Goal: Task Accomplishment & Management: Use online tool/utility

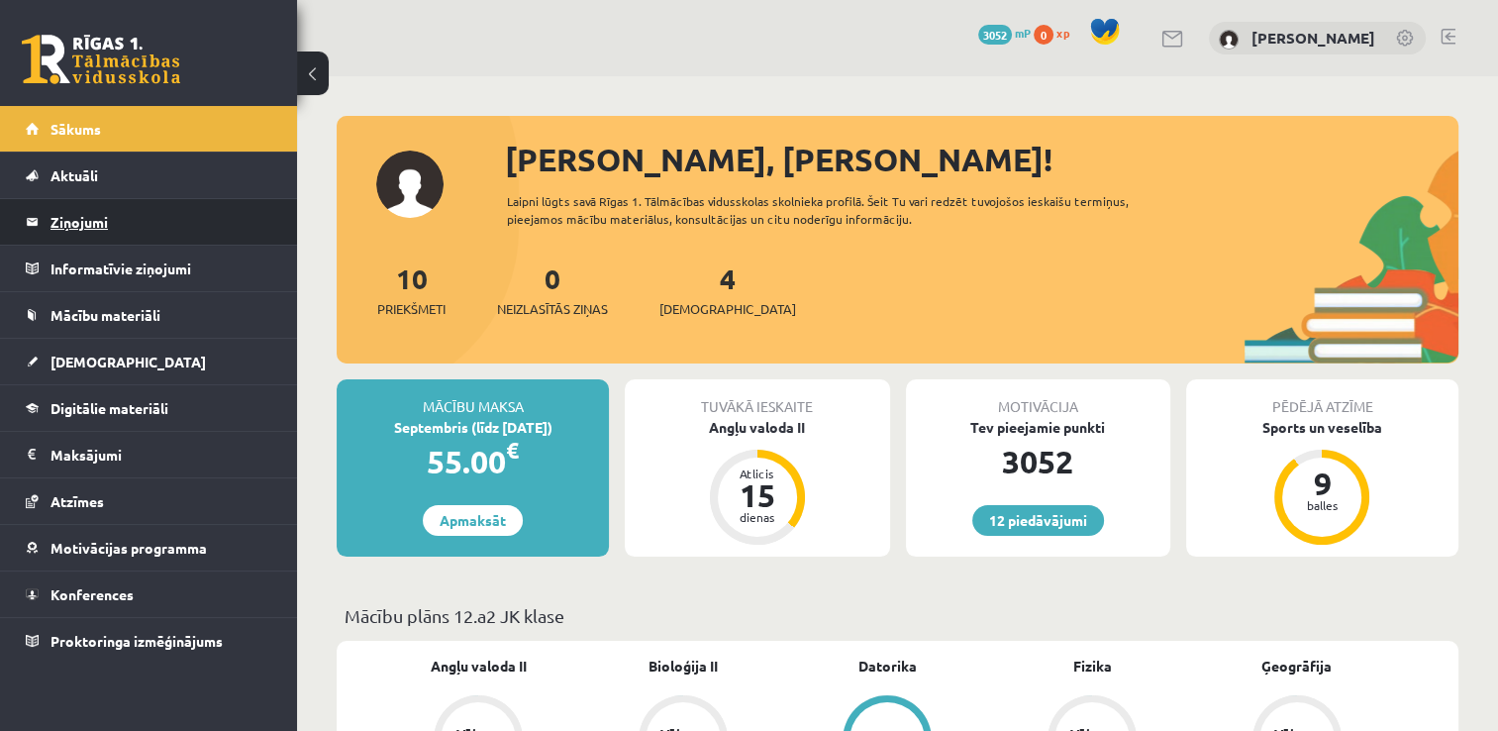
click at [166, 229] on legend "Ziņojumi 0" at bounding box center [161, 222] width 222 height 46
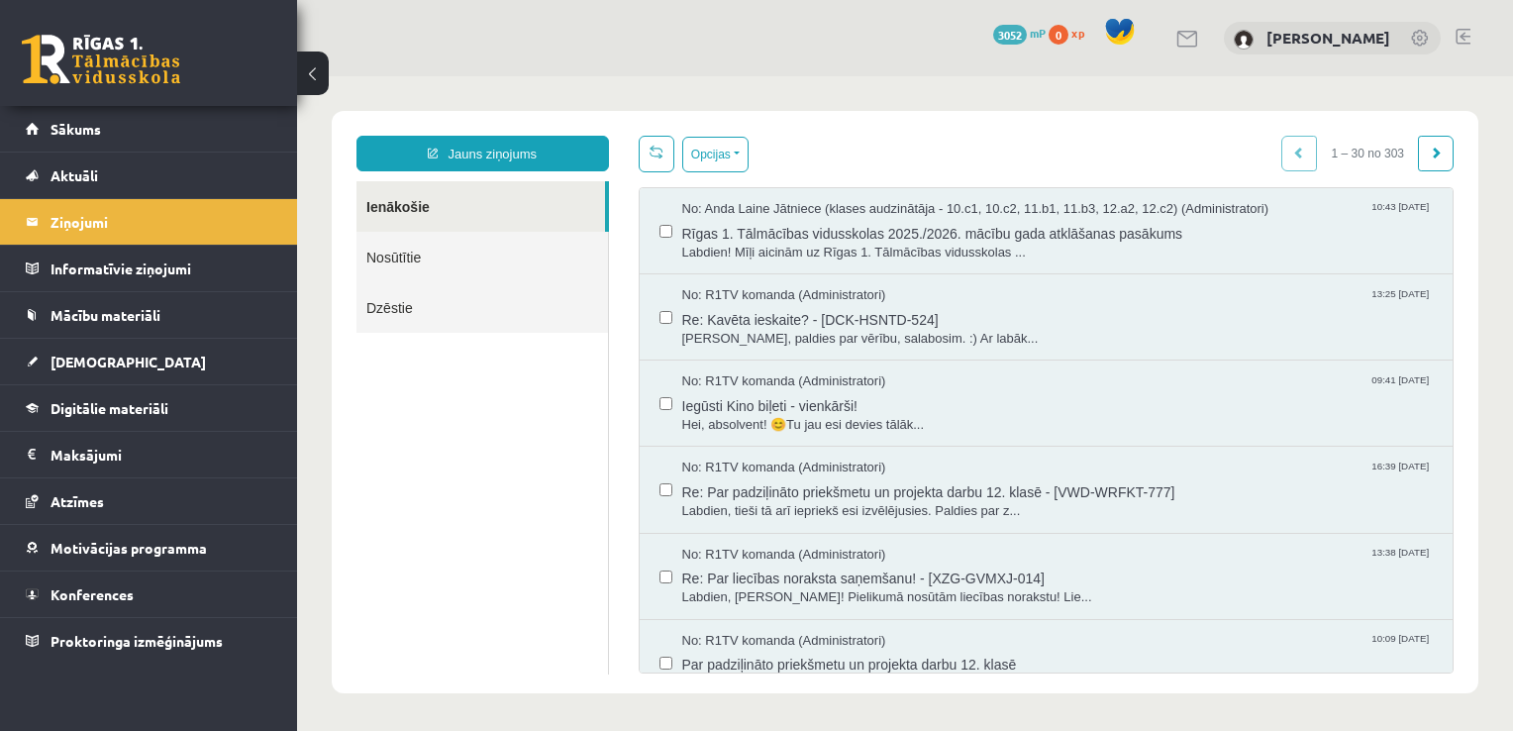
click at [478, 267] on link "Nosūtītie" at bounding box center [481, 257] width 251 height 50
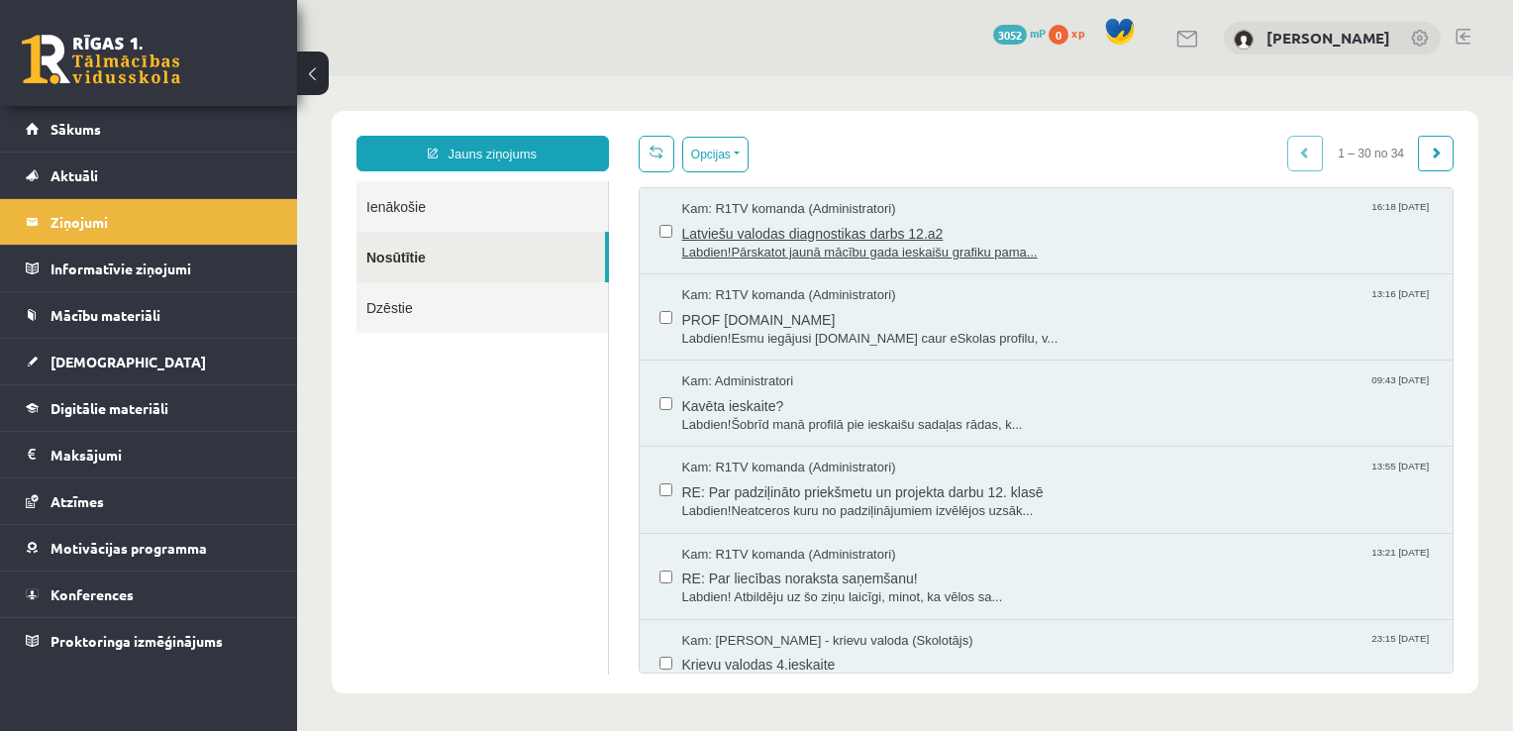
click at [883, 240] on span "Latviešu valodas diagnostikas darbs 12.a2" at bounding box center [1057, 231] width 751 height 25
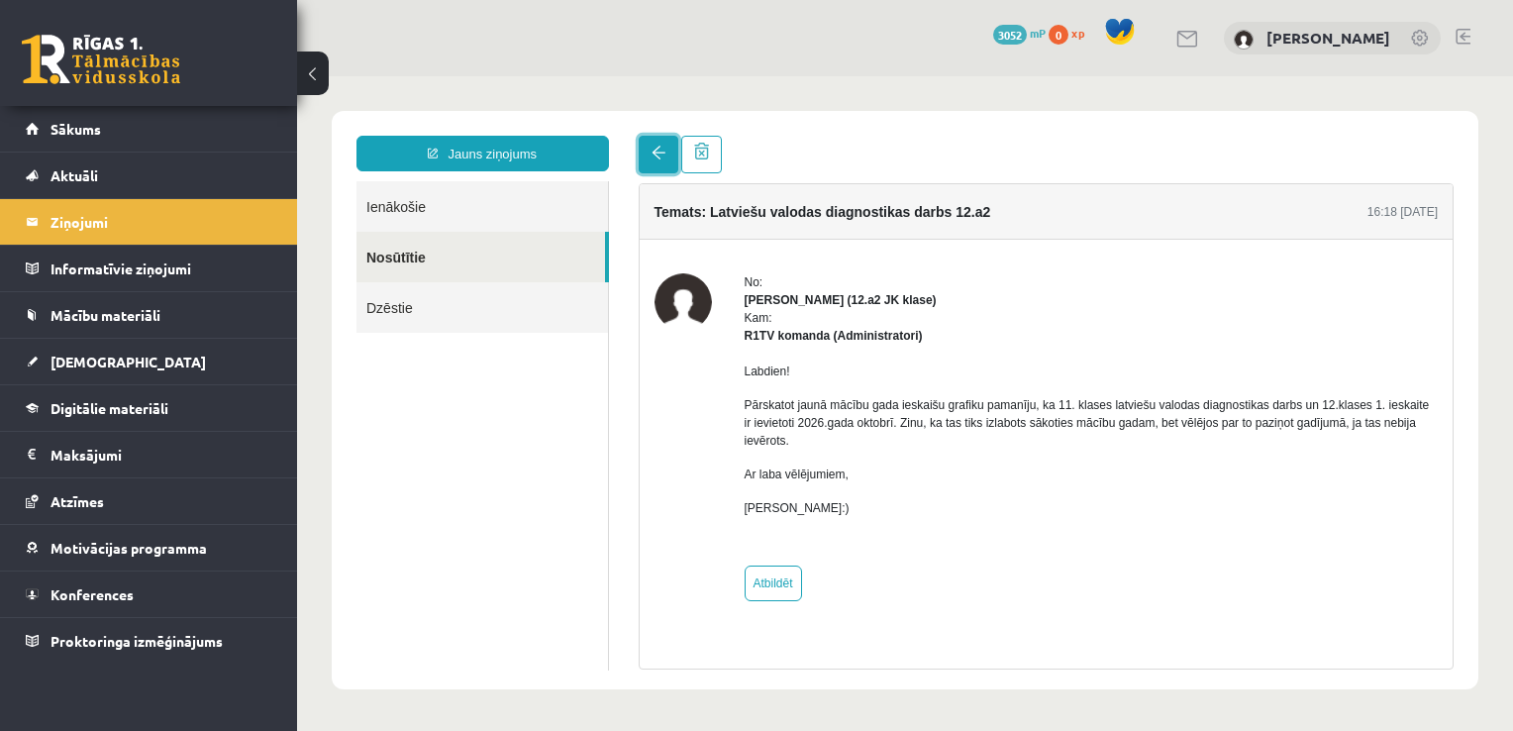
click at [643, 147] on link at bounding box center [659, 155] width 40 height 38
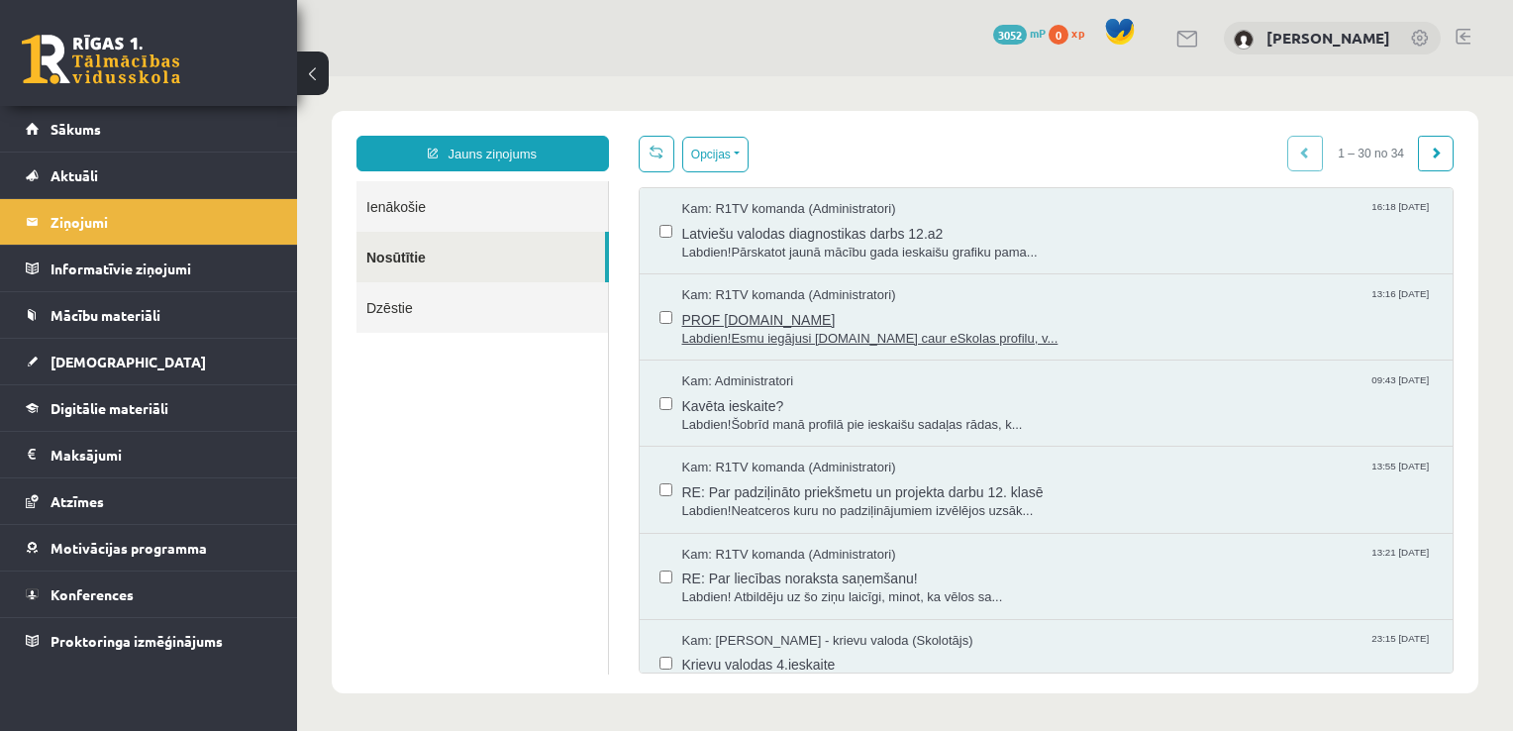
click at [830, 330] on span "Labdien!Esmu iegājusi Uzdevumi.lv caur eSkolas profilu, v..." at bounding box center [1057, 339] width 751 height 19
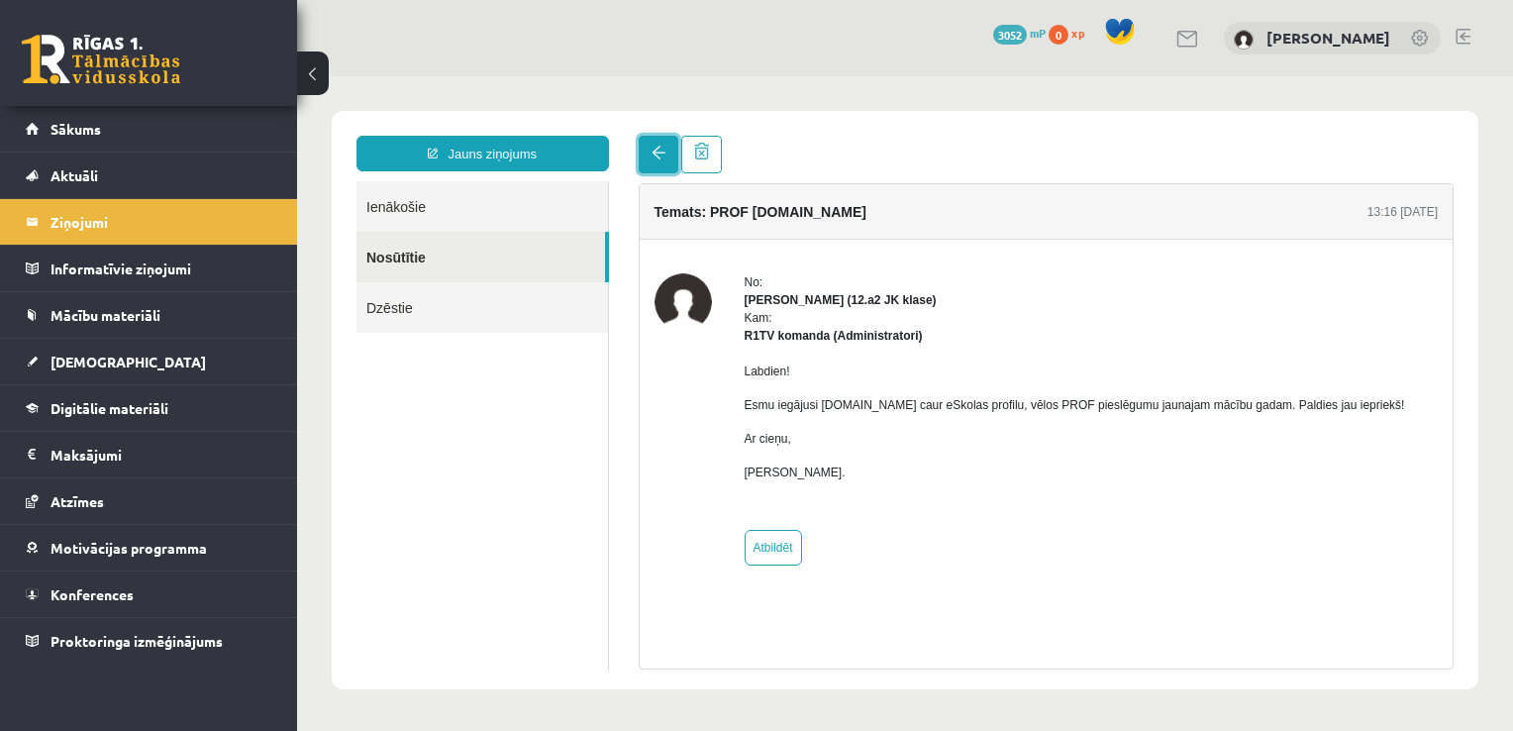
click at [639, 154] on link at bounding box center [659, 155] width 40 height 38
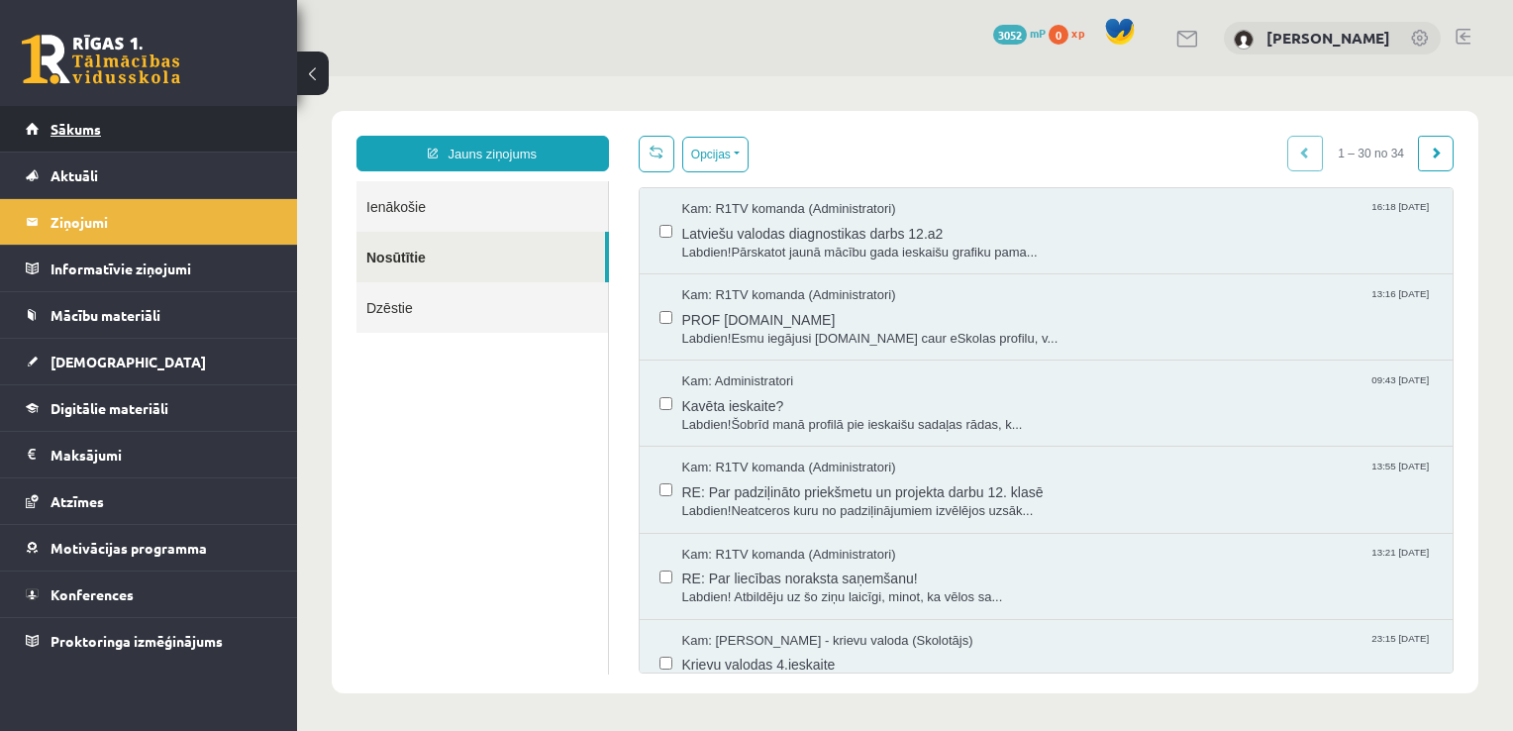
click at [222, 126] on link "Sākums" at bounding box center [149, 129] width 246 height 46
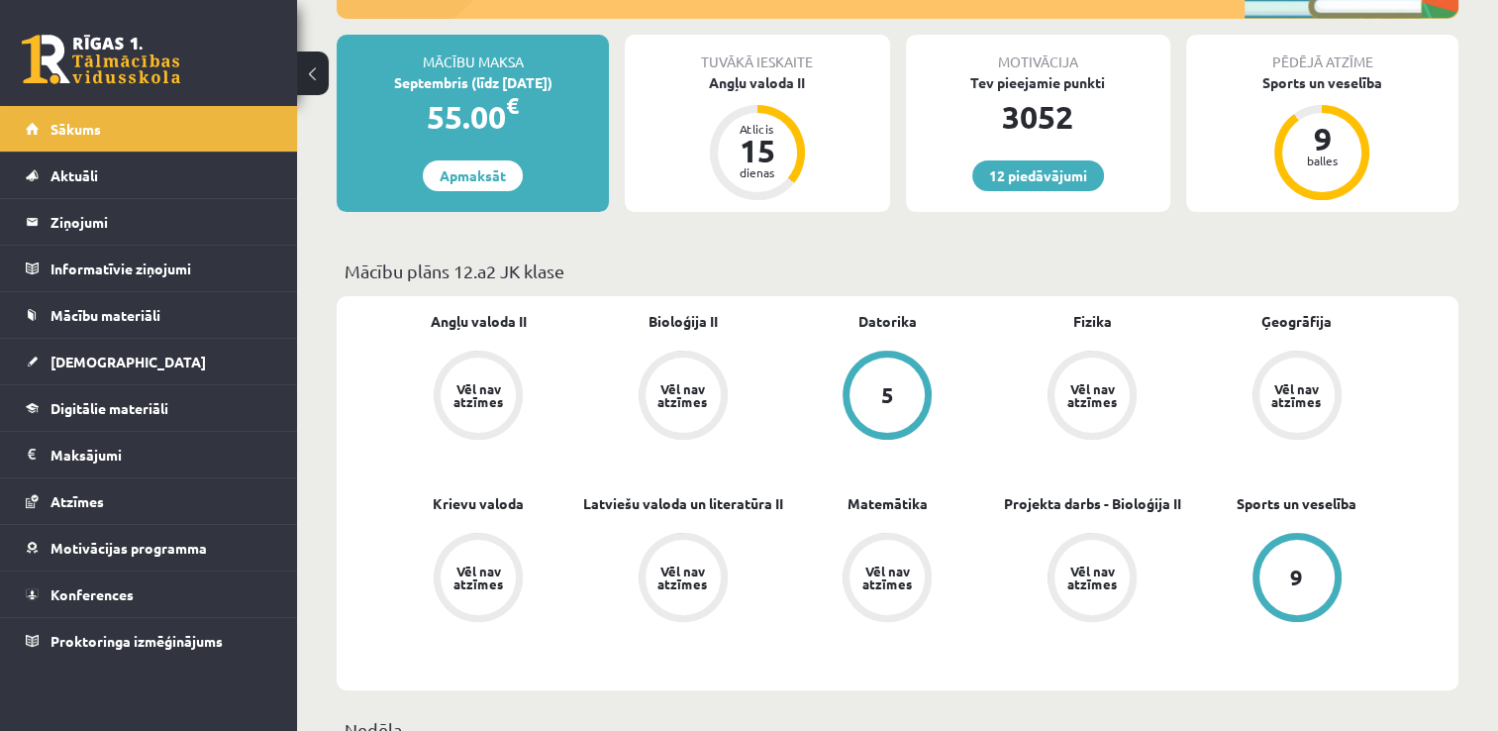
scroll to position [384, 0]
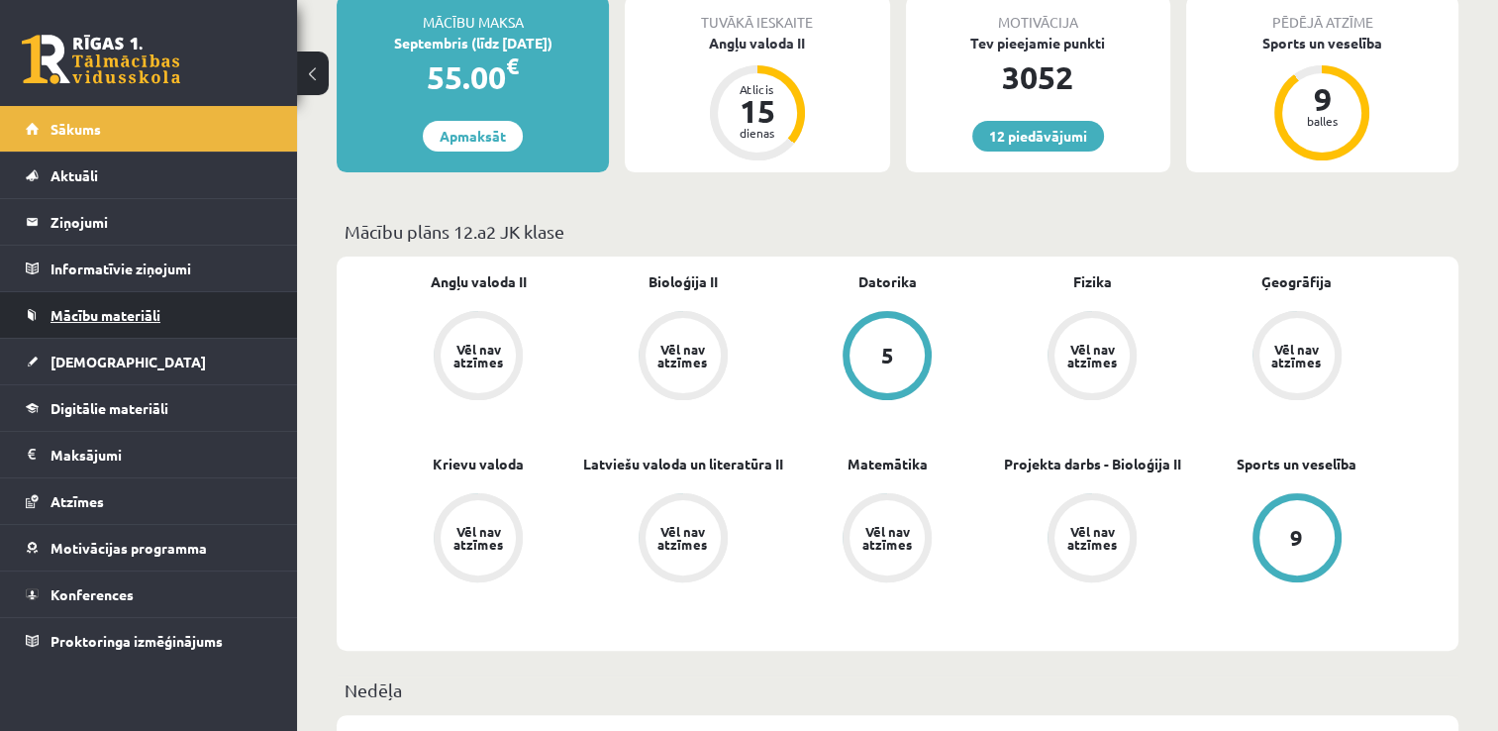
click at [169, 323] on link "Mācību materiāli" at bounding box center [149, 315] width 246 height 46
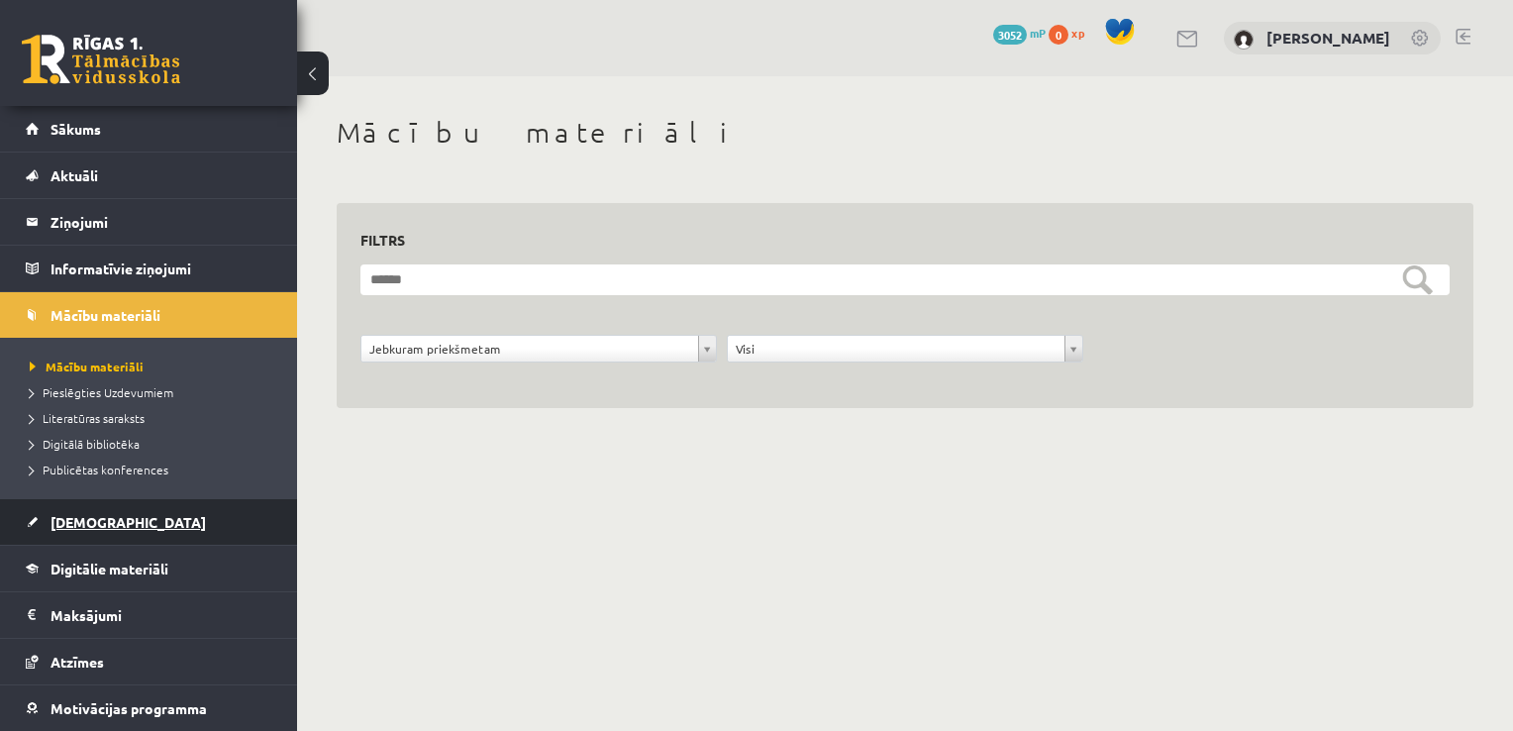
click at [140, 508] on link "[DEMOGRAPHIC_DATA]" at bounding box center [149, 522] width 246 height 46
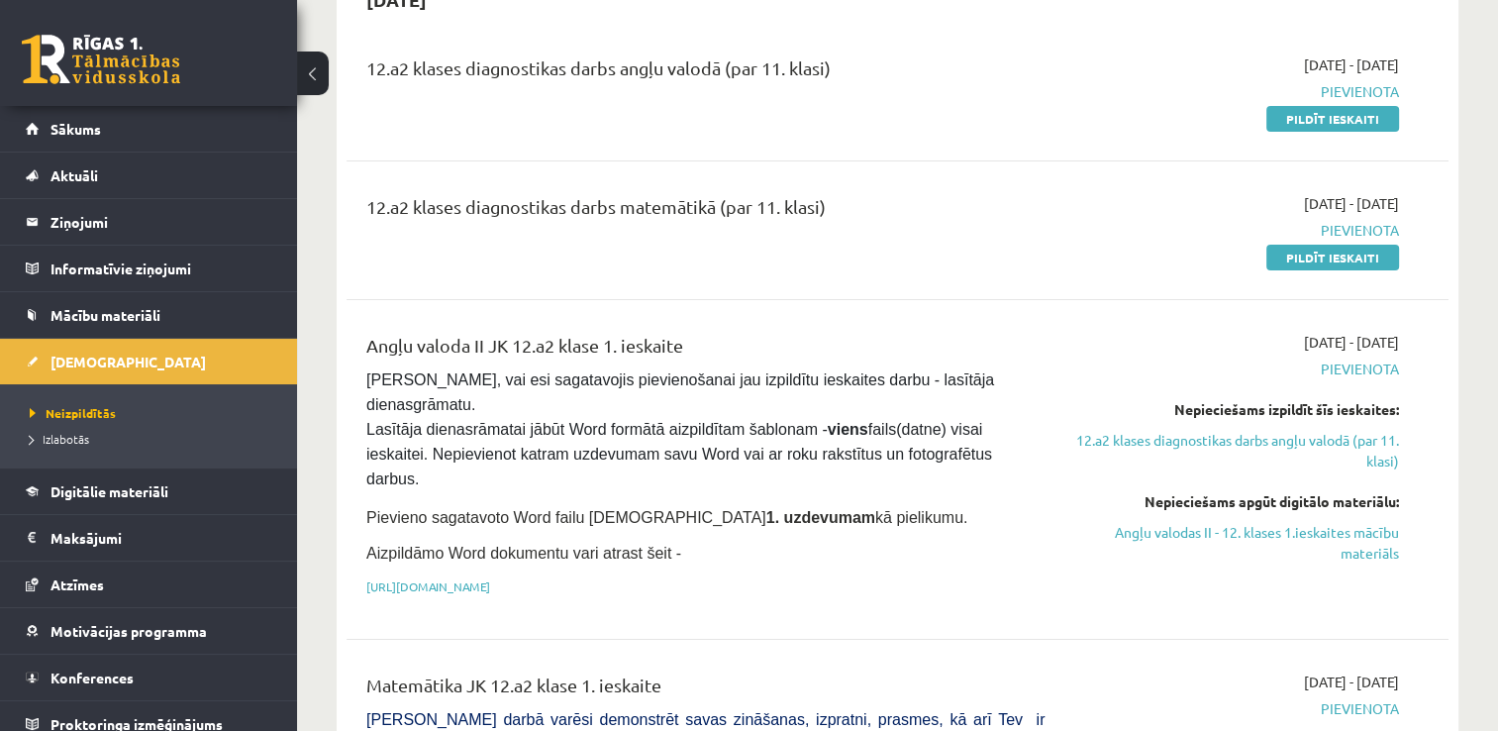
scroll to position [206, 0]
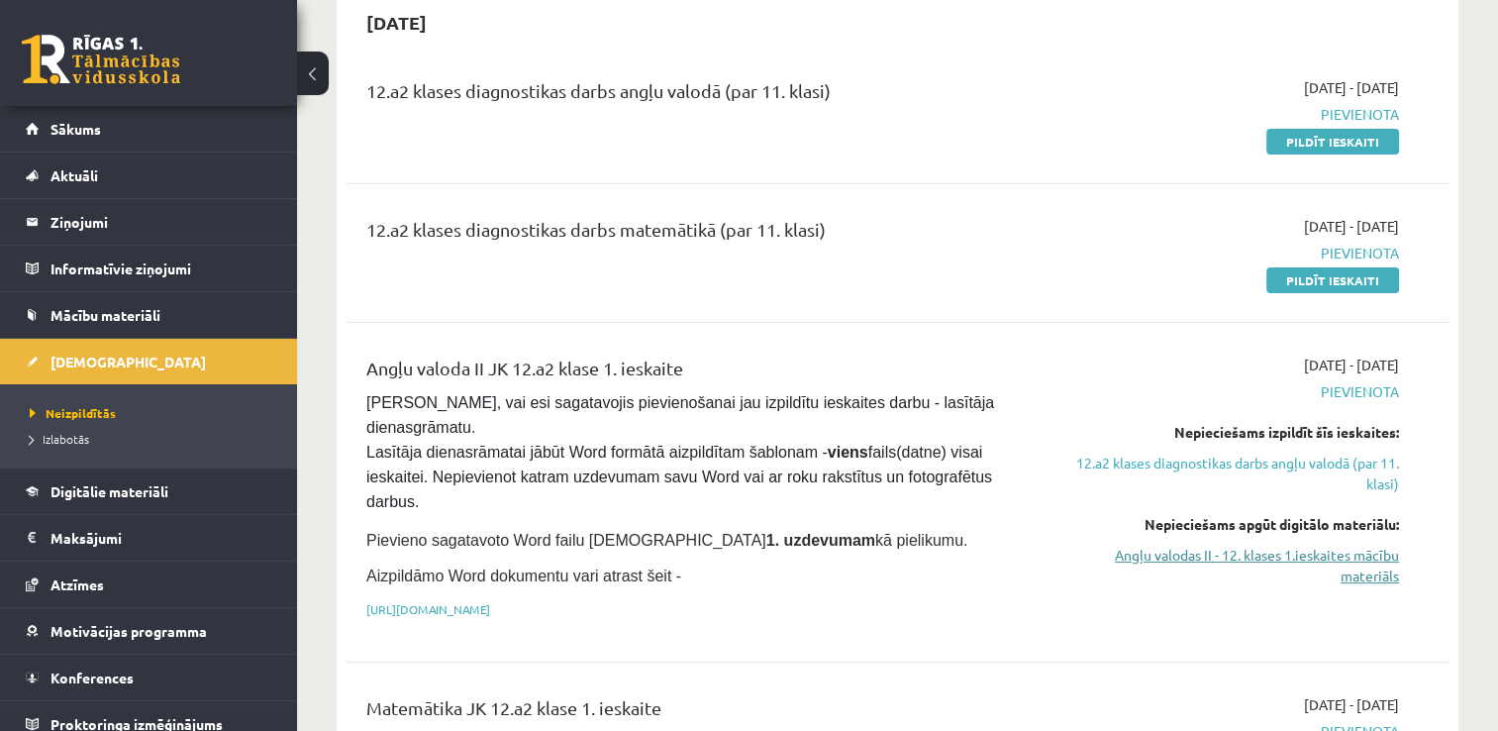
click at [1258, 553] on link "Angļu valodas II - 12. klases 1.ieskaites mācību materiāls" at bounding box center [1236, 565] width 325 height 42
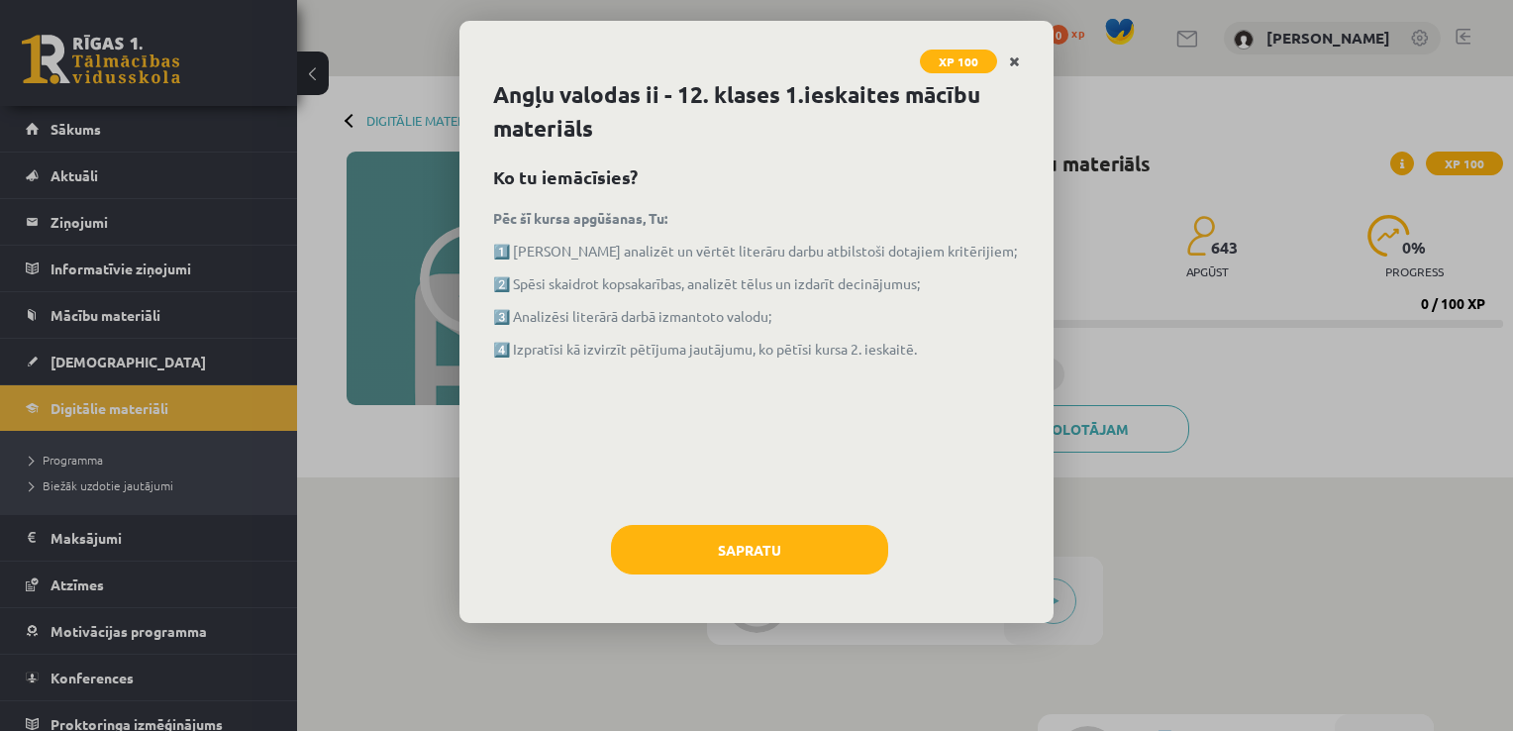
click at [1013, 61] on icon "Close" at bounding box center [1014, 62] width 11 height 14
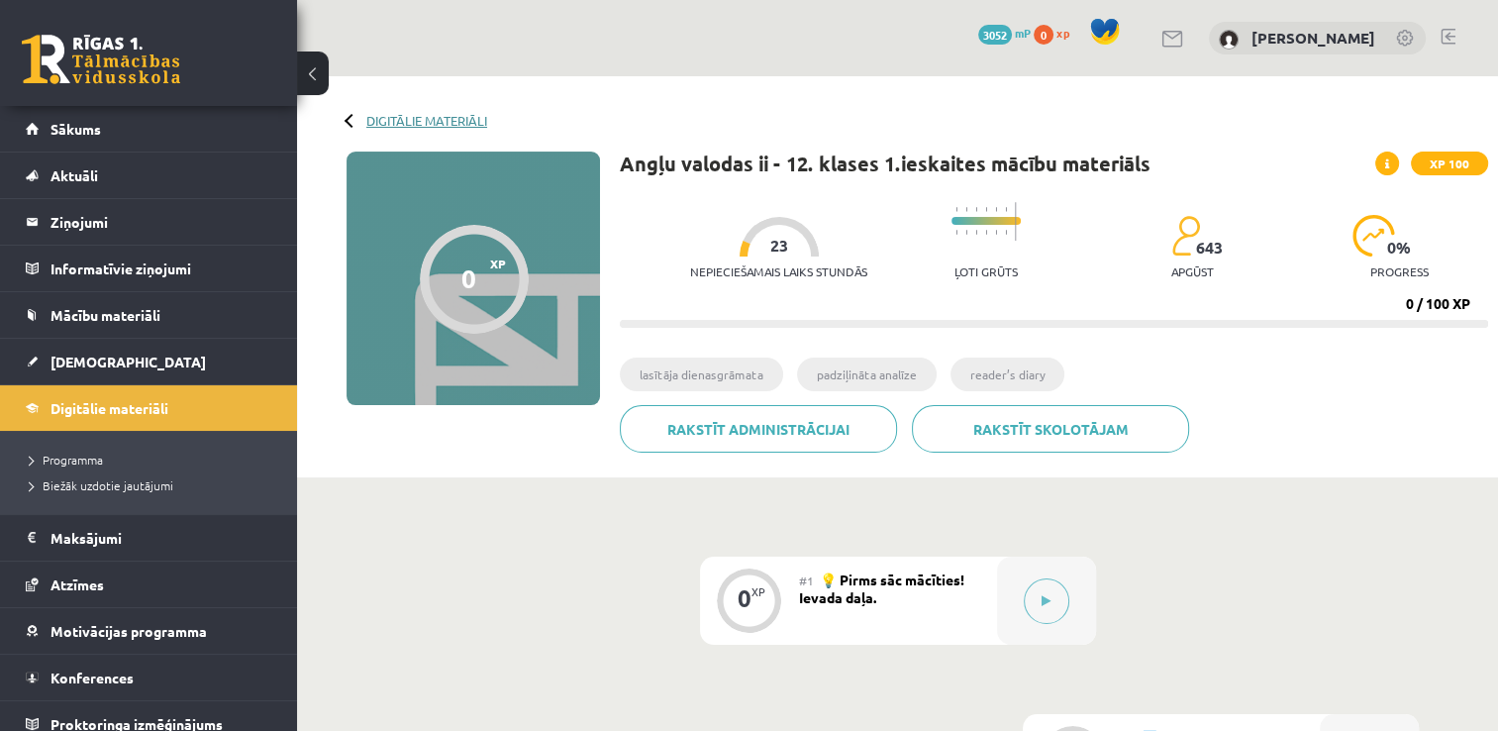
click at [402, 126] on link "Digitālie materiāli" at bounding box center [426, 120] width 121 height 15
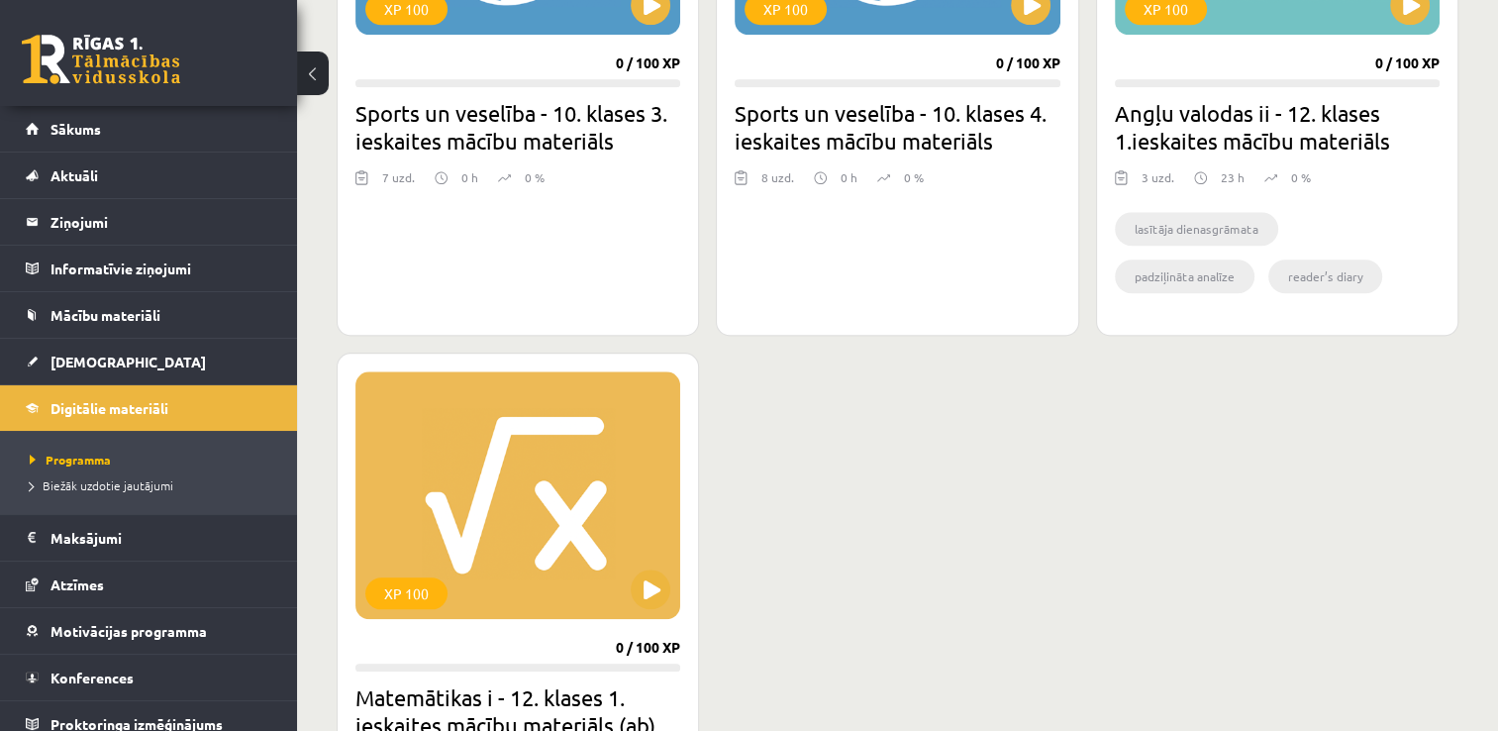
scroll to position [2059, 0]
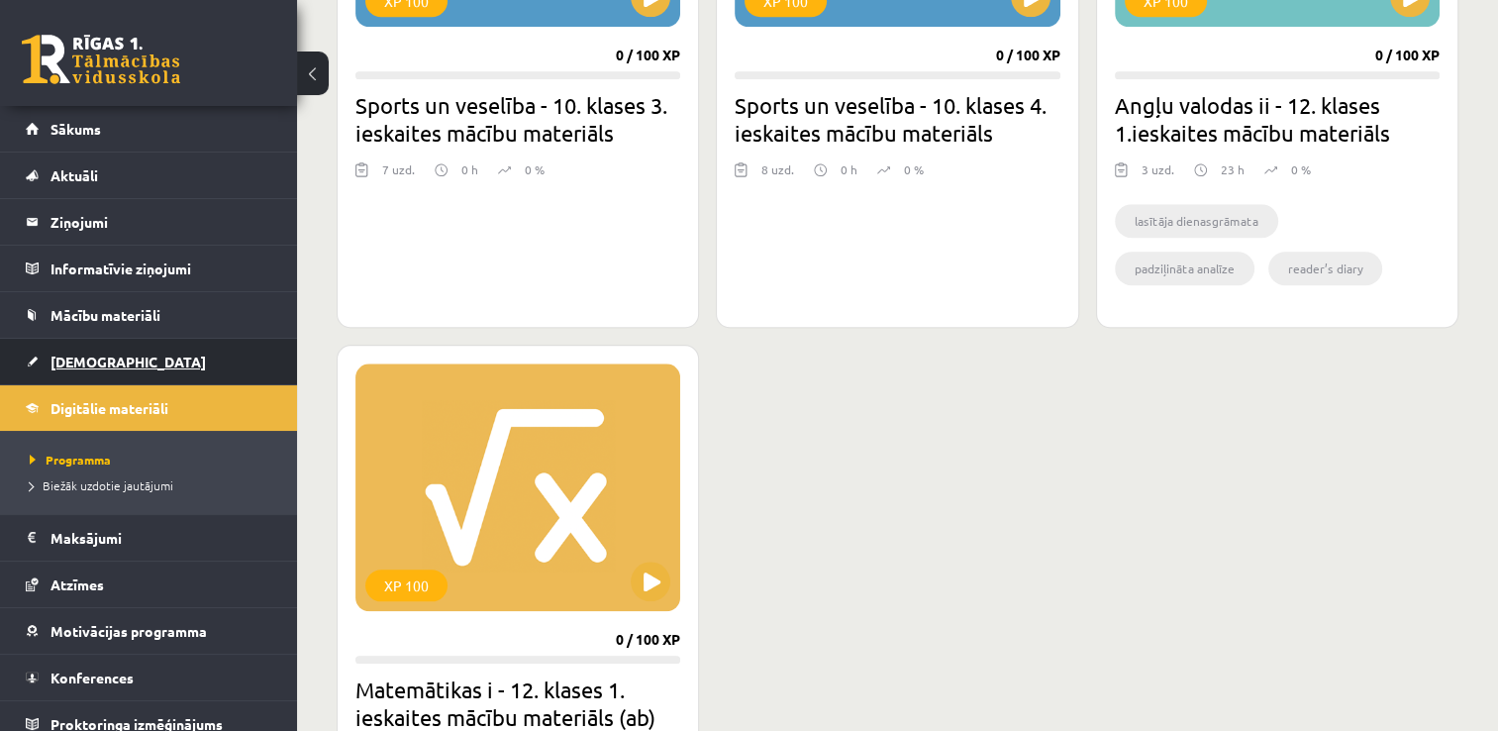
click at [130, 362] on link "[DEMOGRAPHIC_DATA]" at bounding box center [149, 362] width 246 height 46
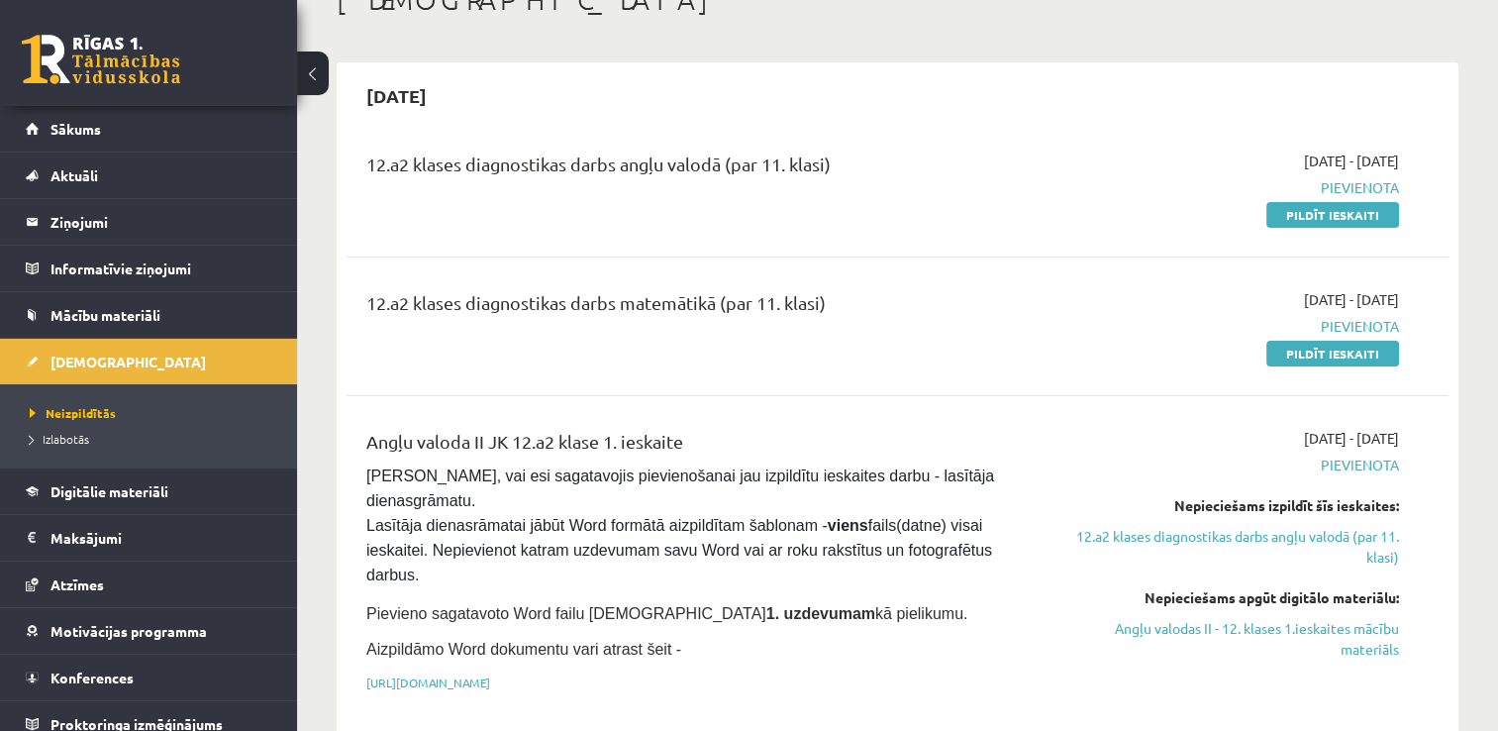
scroll to position [139, 0]
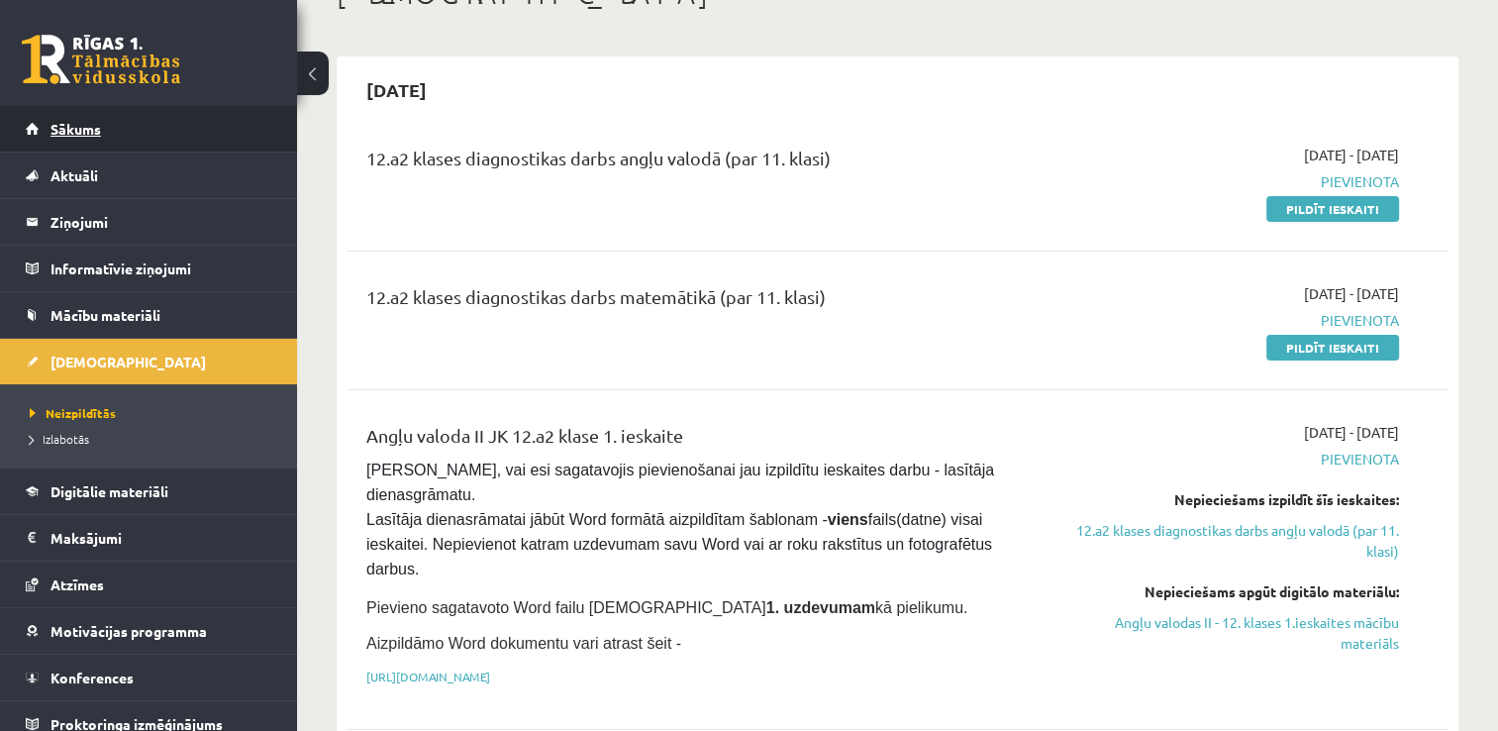
click at [148, 121] on link "Sākums" at bounding box center [149, 129] width 246 height 46
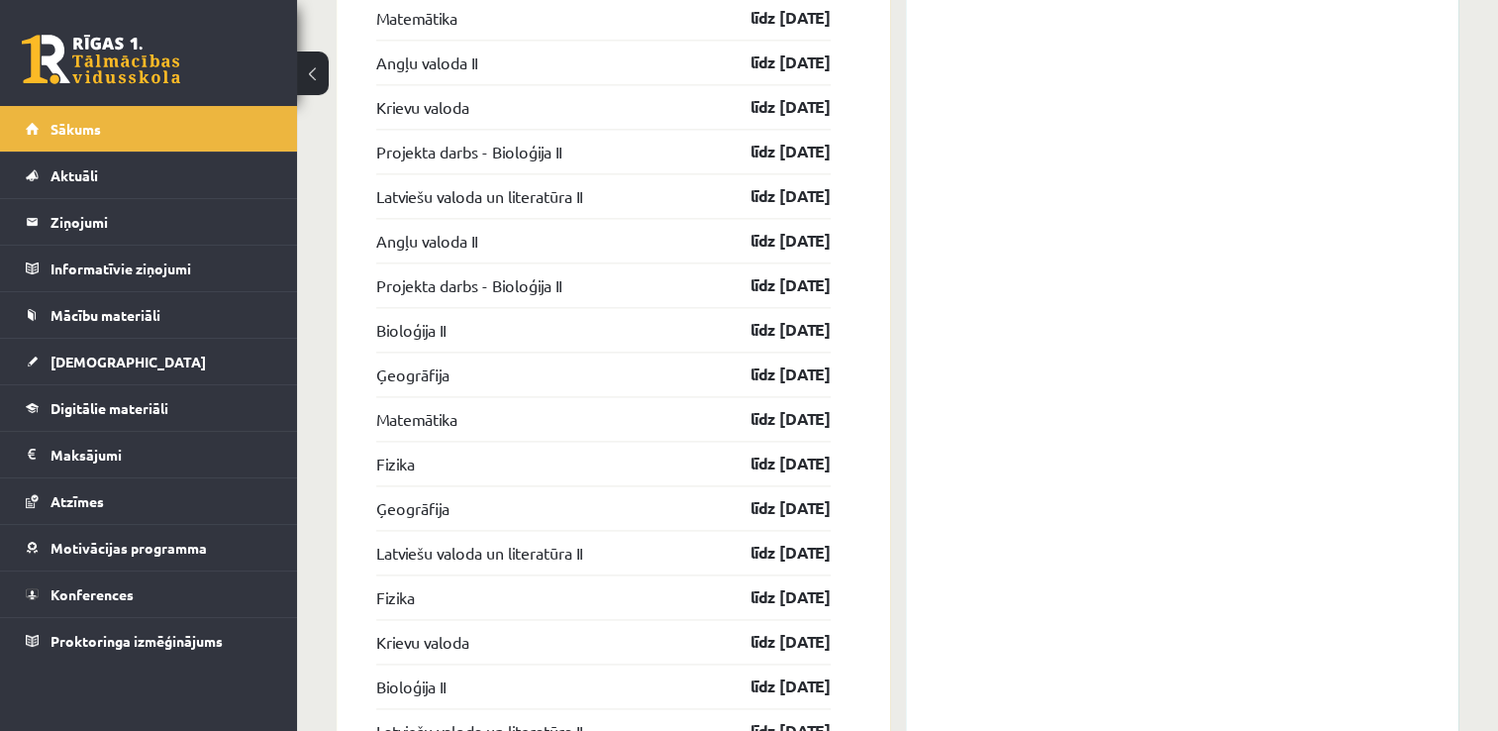
scroll to position [2776, 0]
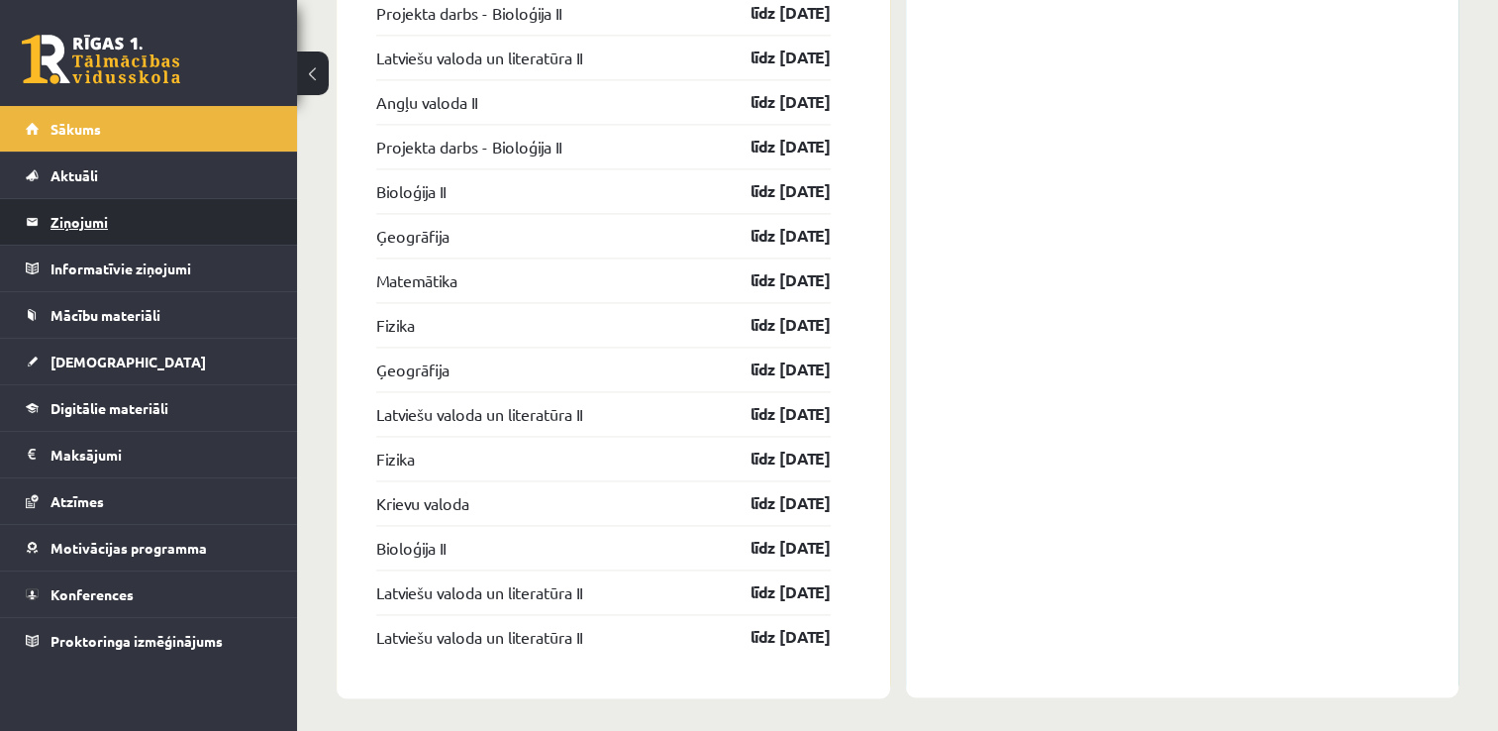
click at [134, 228] on legend "Ziņojumi 0" at bounding box center [161, 222] width 222 height 46
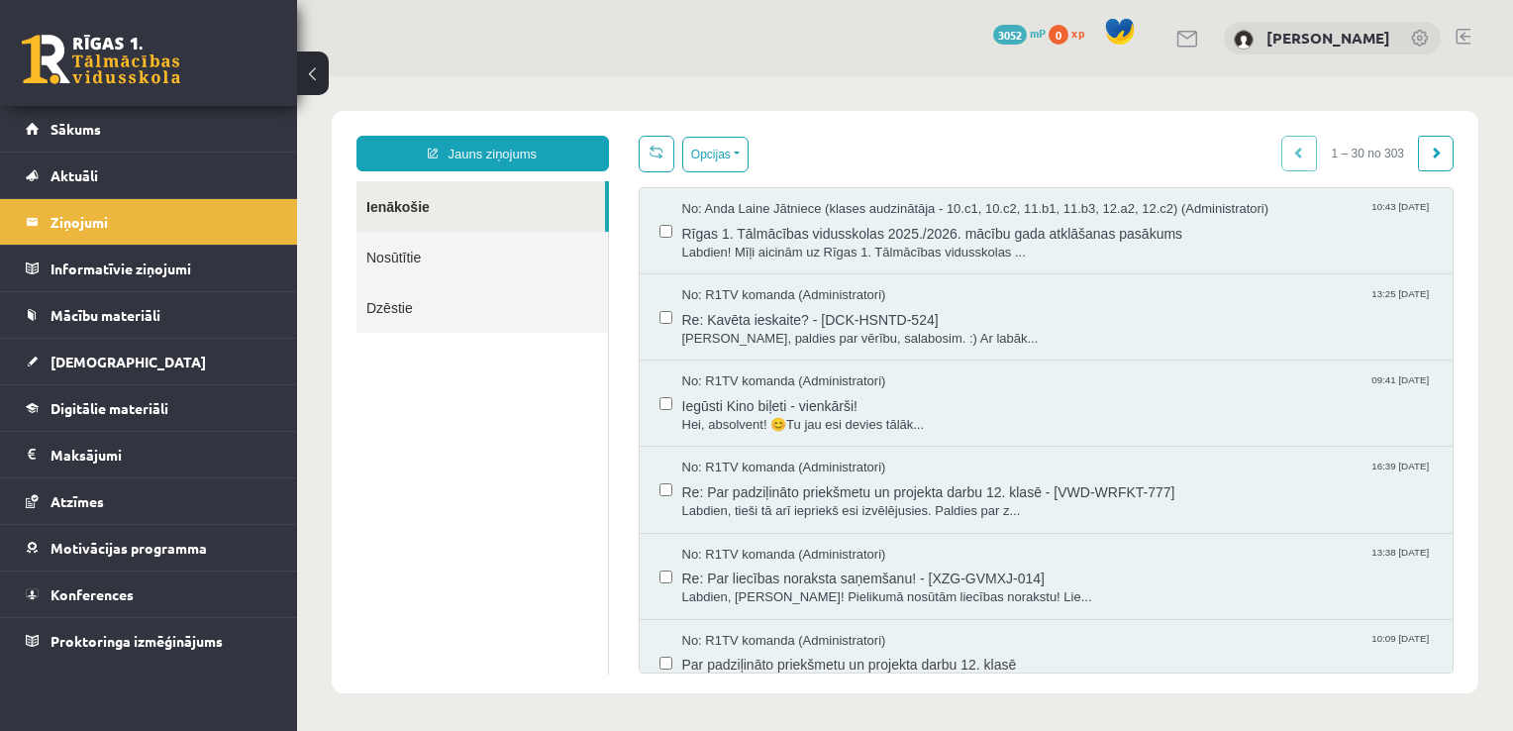
click at [537, 259] on link "Nosūtītie" at bounding box center [481, 257] width 251 height 50
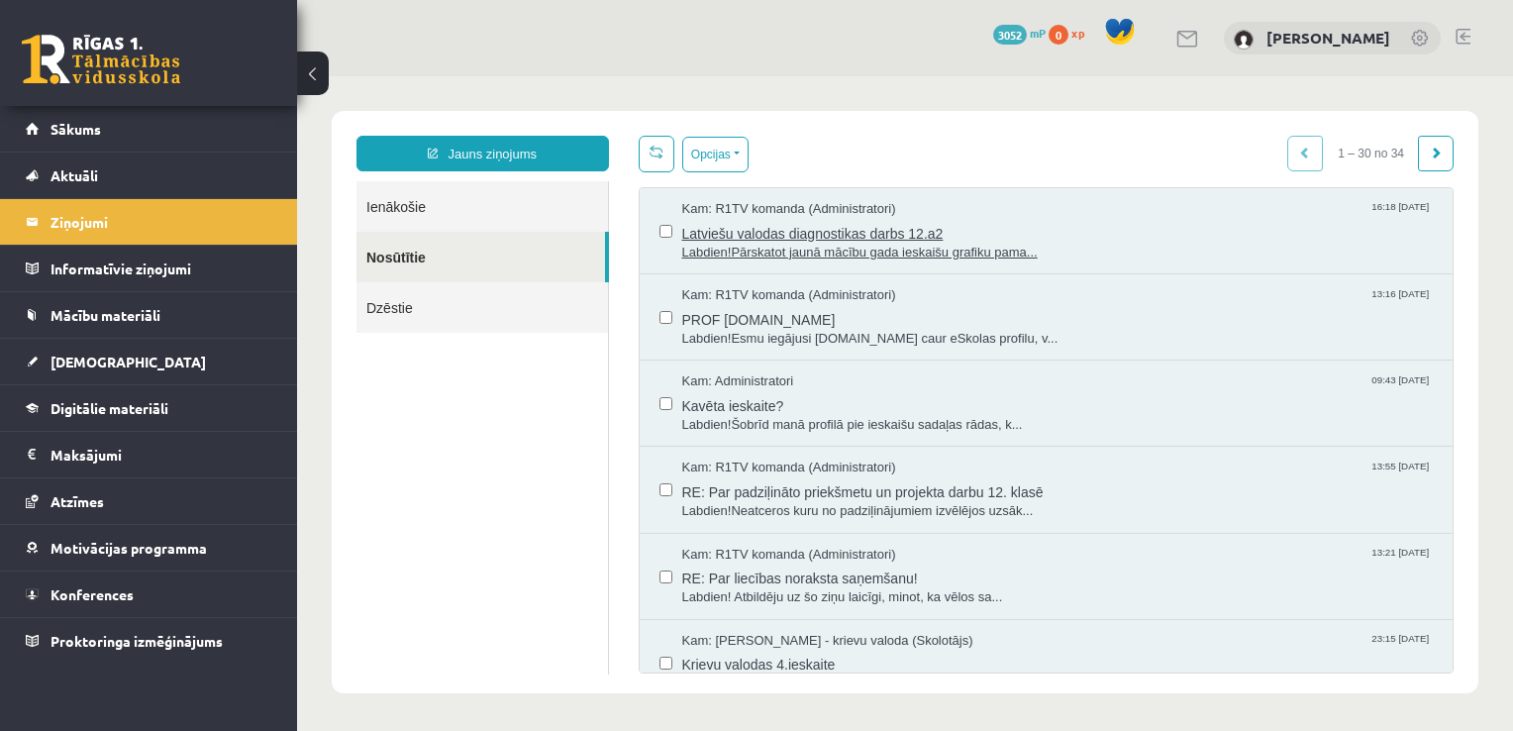
click at [849, 225] on span "Latviešu valodas diagnostikas darbs 12.a2" at bounding box center [1057, 231] width 751 height 25
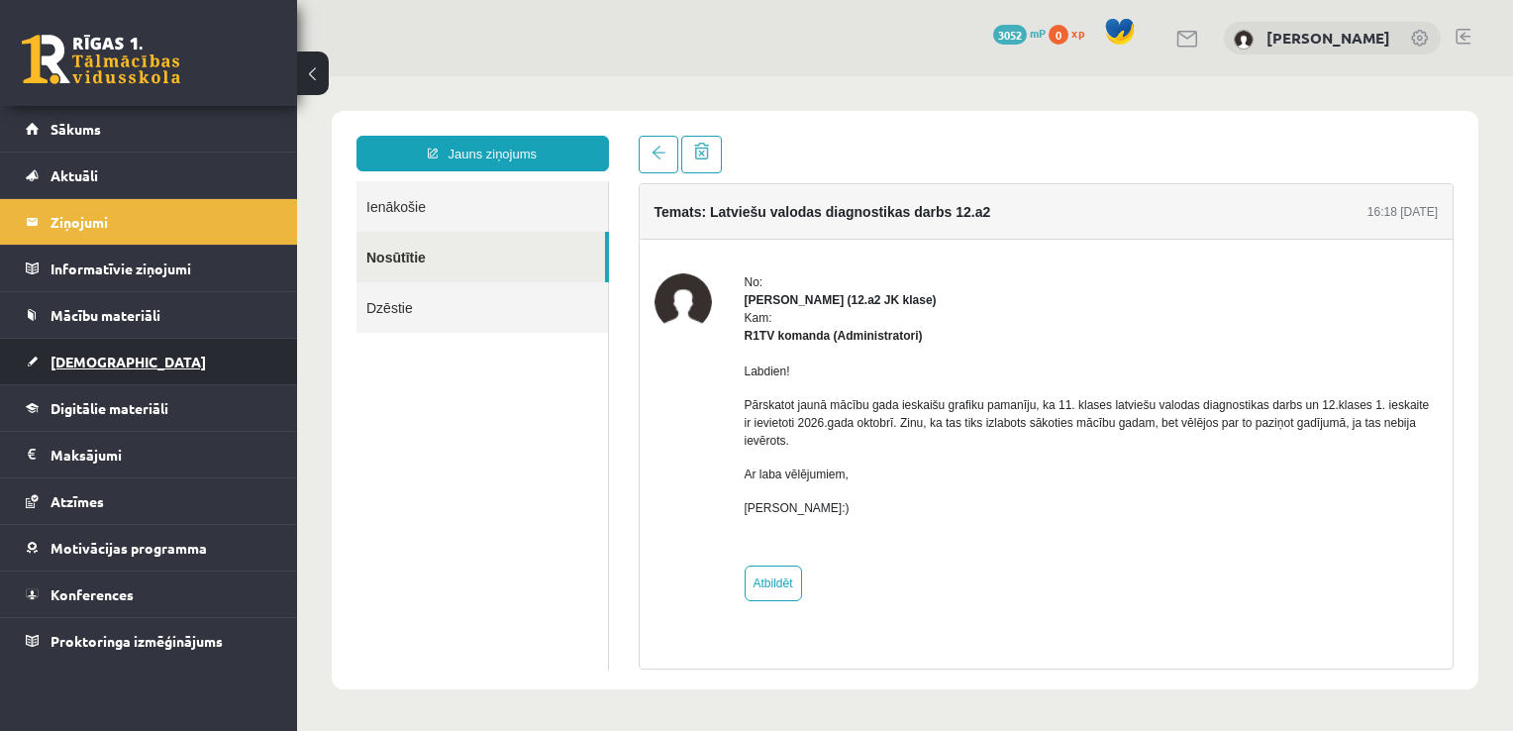
click at [170, 355] on link "[DEMOGRAPHIC_DATA]" at bounding box center [149, 362] width 246 height 46
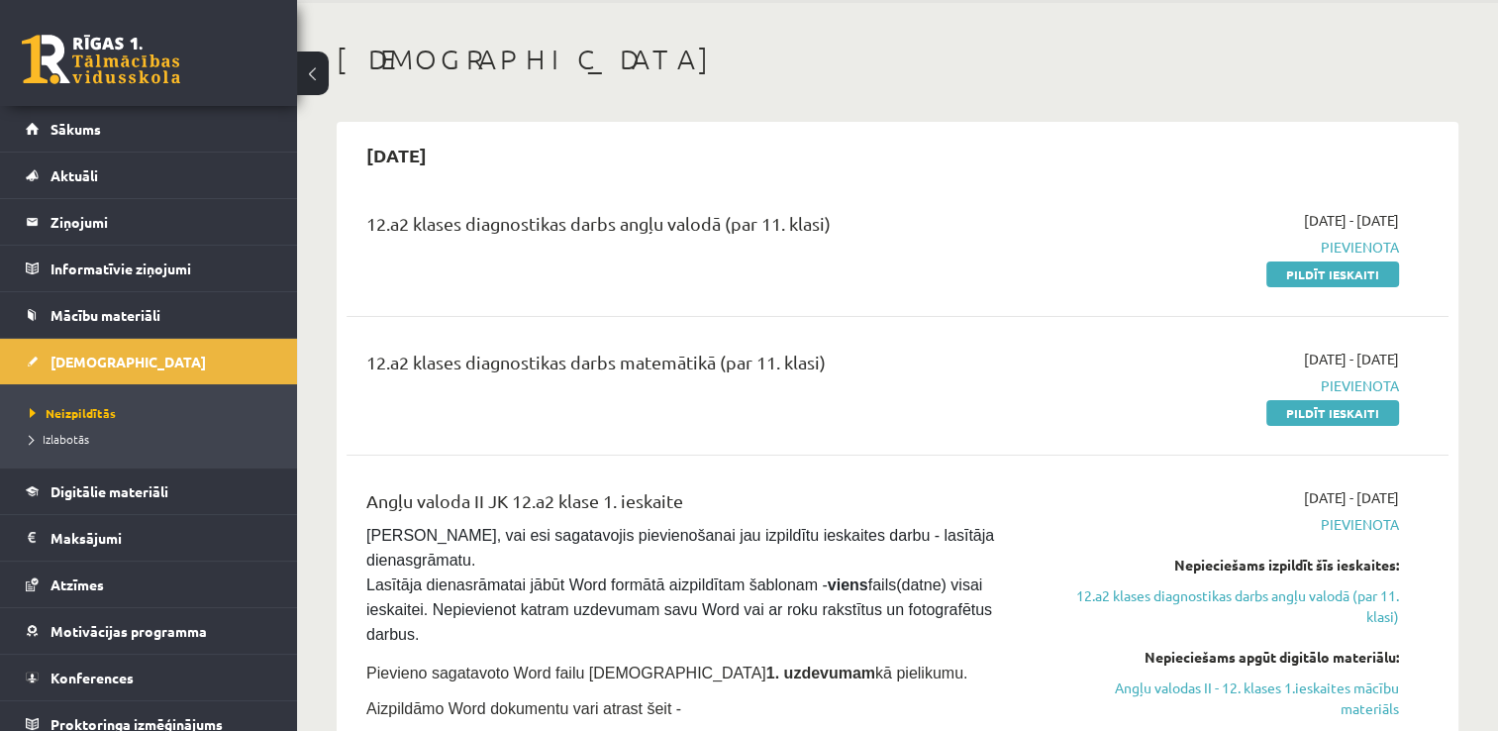
scroll to position [70, 0]
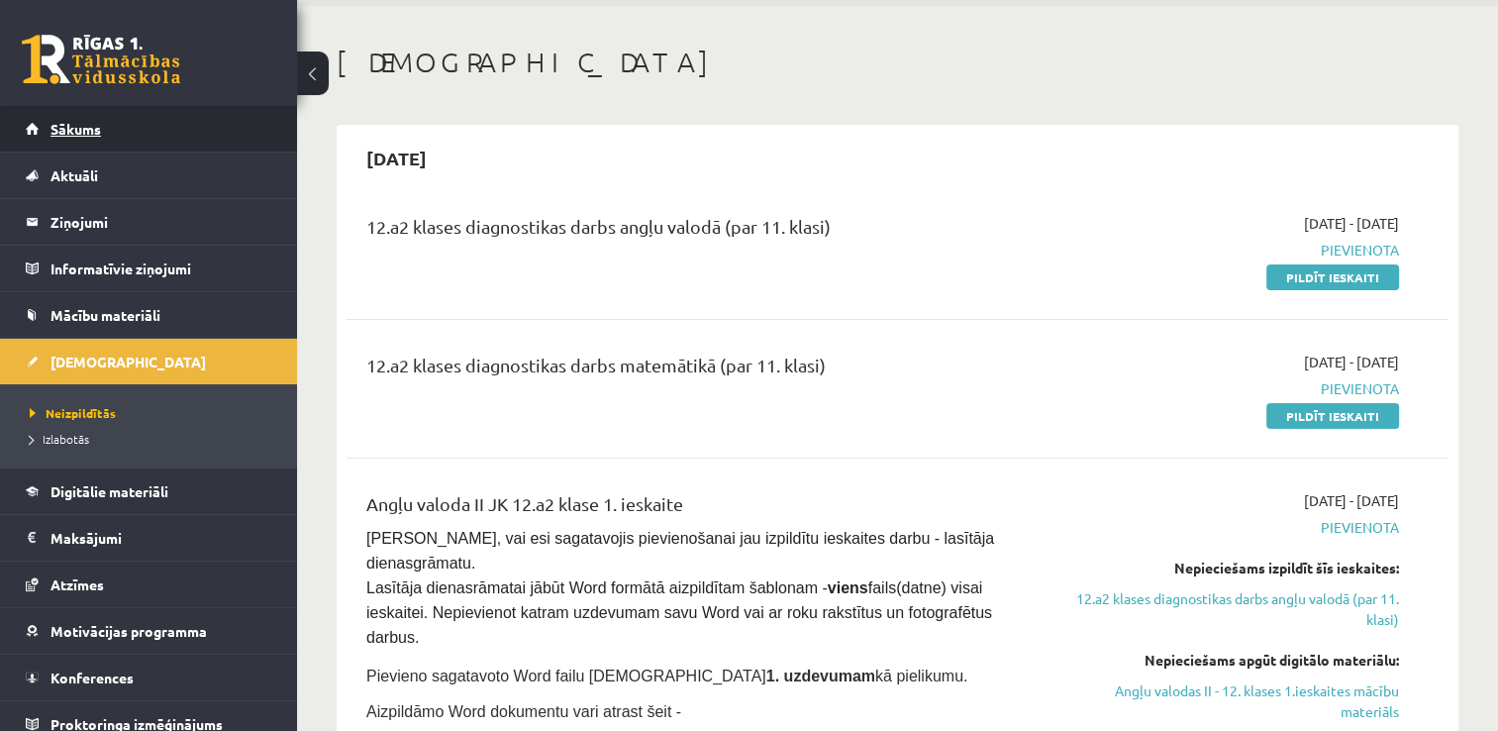
click at [154, 125] on link "Sākums" at bounding box center [149, 129] width 246 height 46
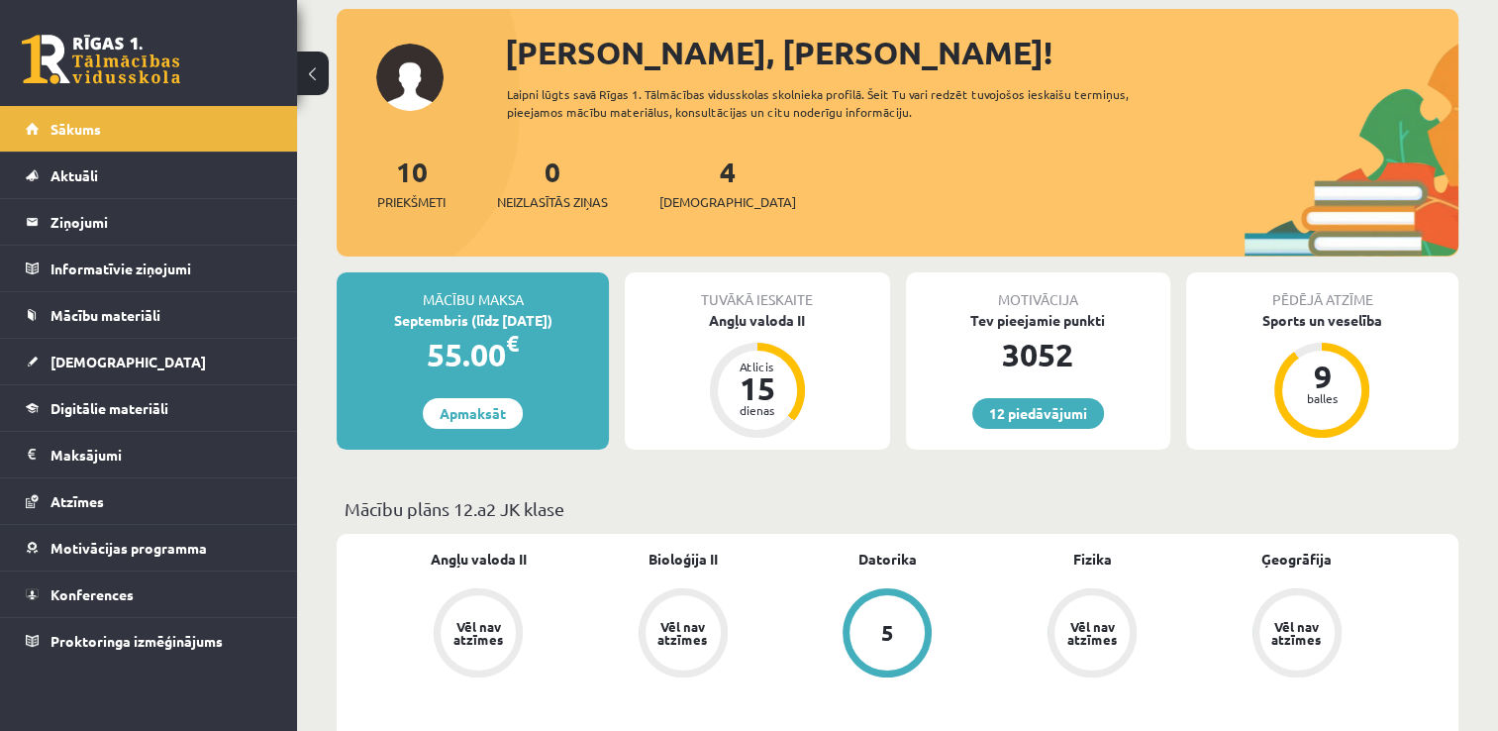
scroll to position [109, 0]
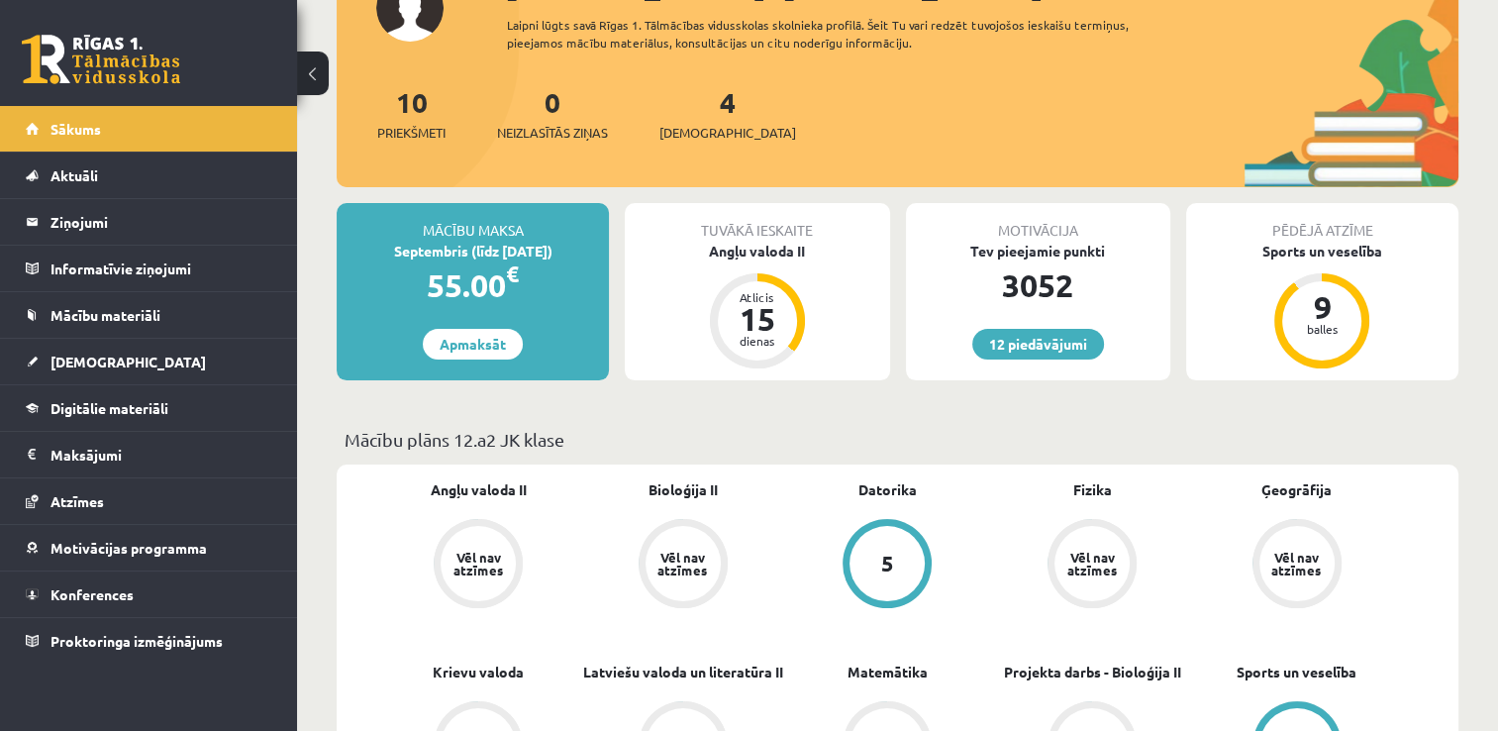
scroll to position [190, 0]
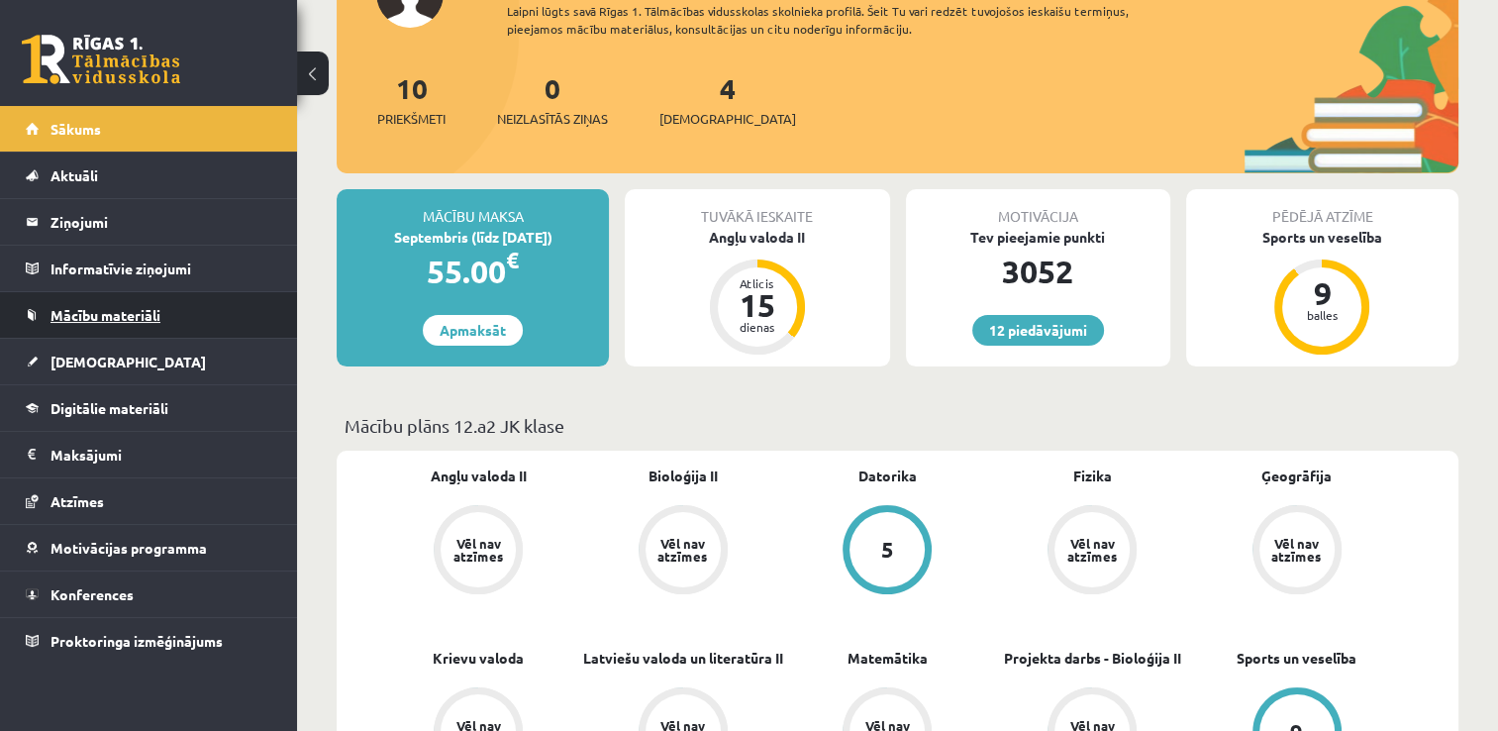
click at [168, 306] on link "Mācību materiāli" at bounding box center [149, 315] width 246 height 46
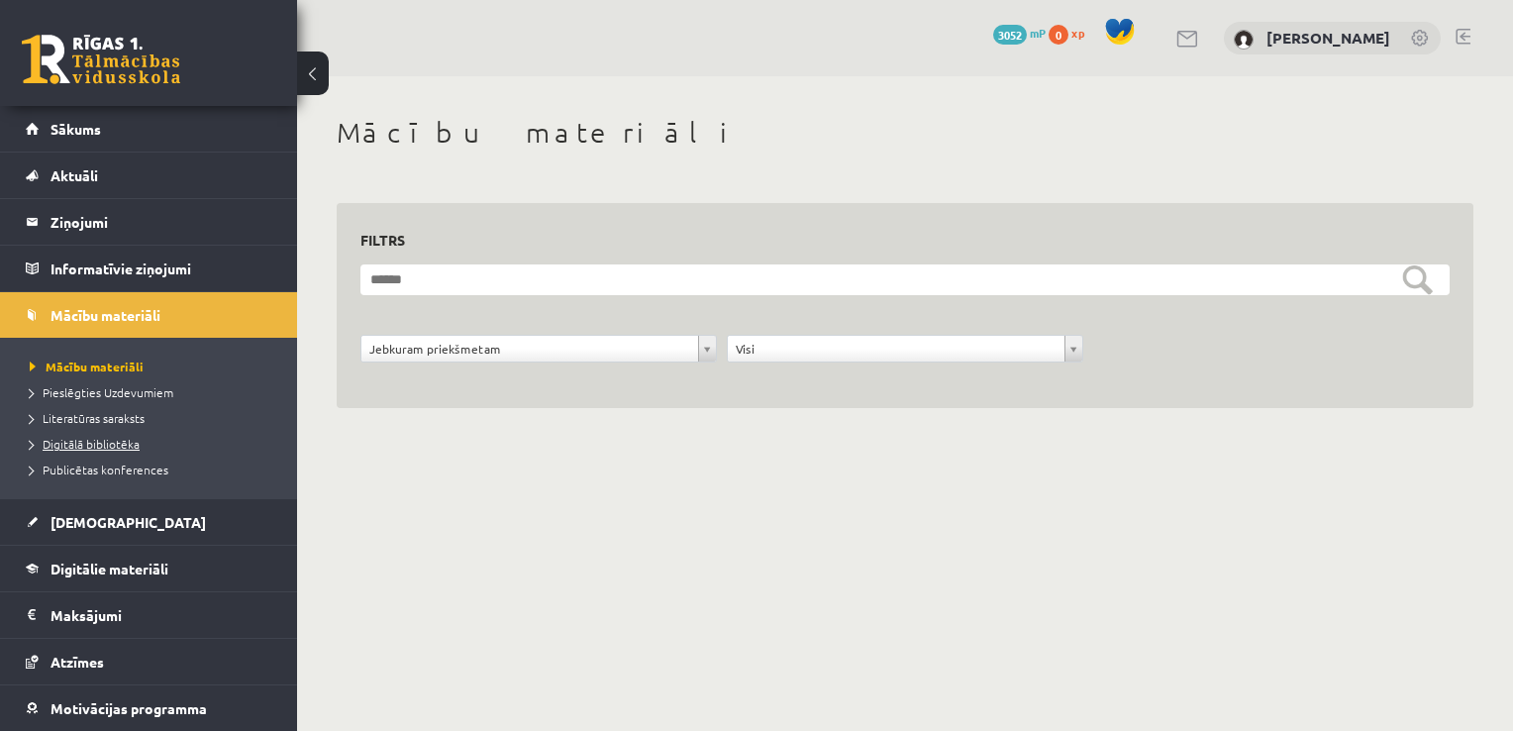
click at [115, 437] on span "Digitālā bibliotēka" at bounding box center [85, 444] width 110 height 16
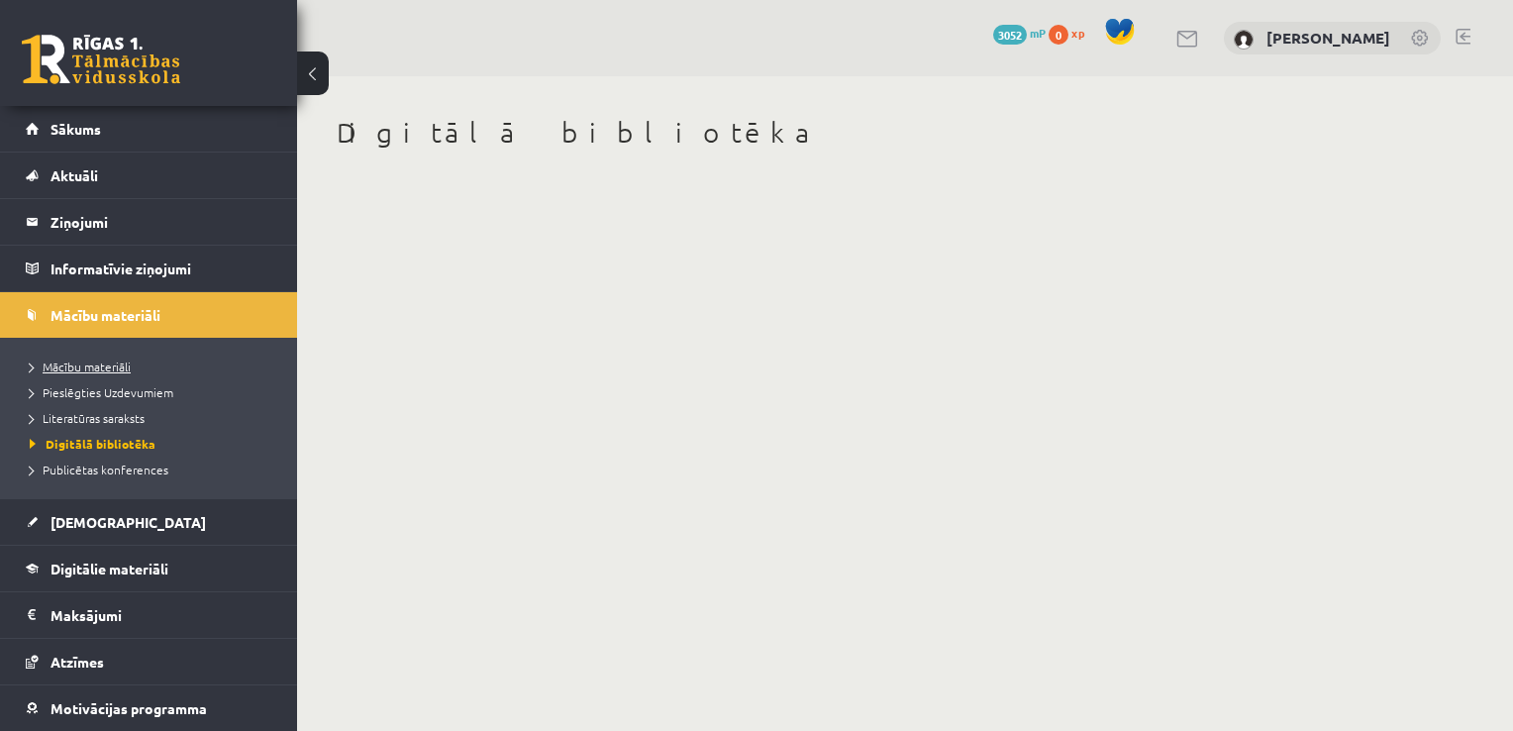
click at [85, 364] on span "Mācību materiāli" at bounding box center [80, 366] width 101 height 16
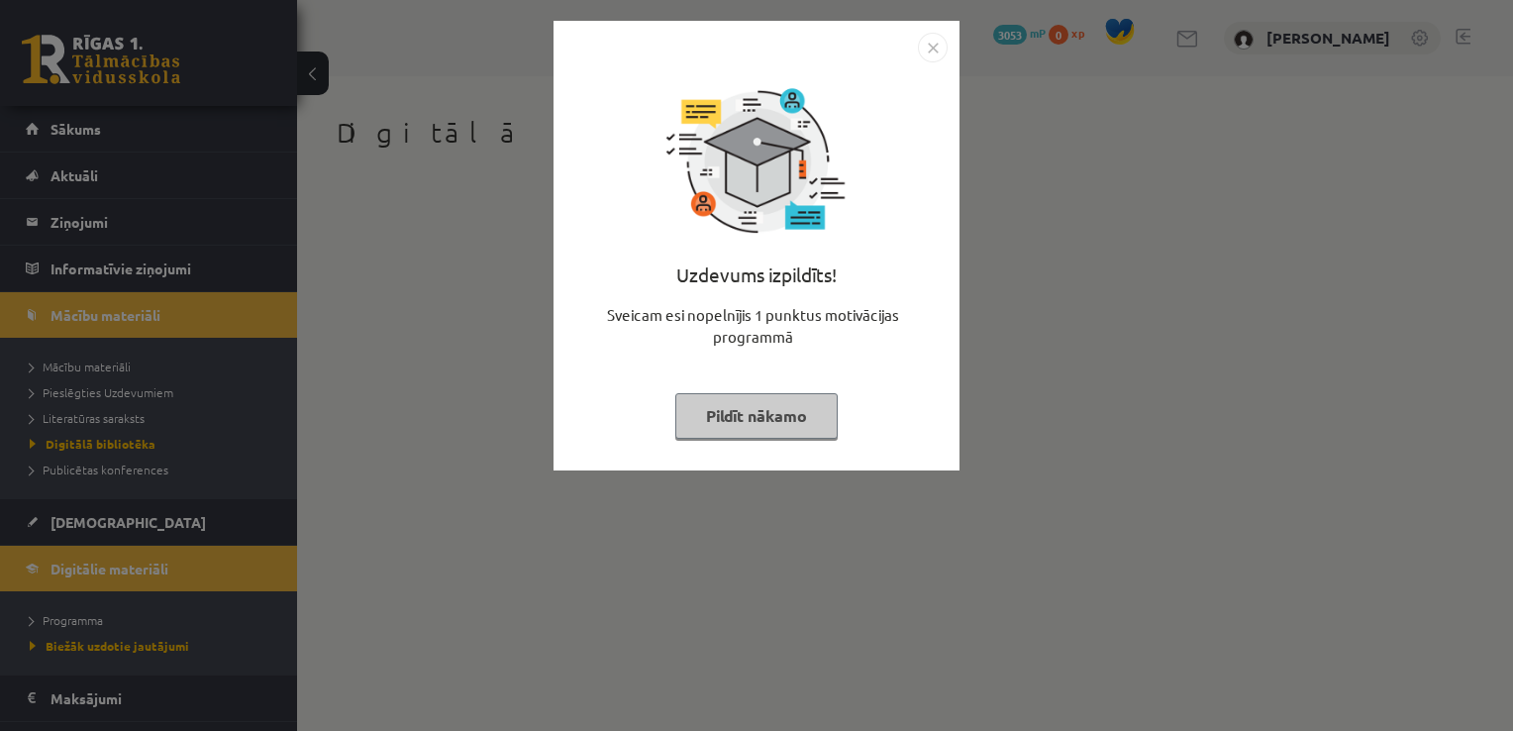
click at [751, 419] on button "Pildīt nākamo" at bounding box center [756, 416] width 162 height 46
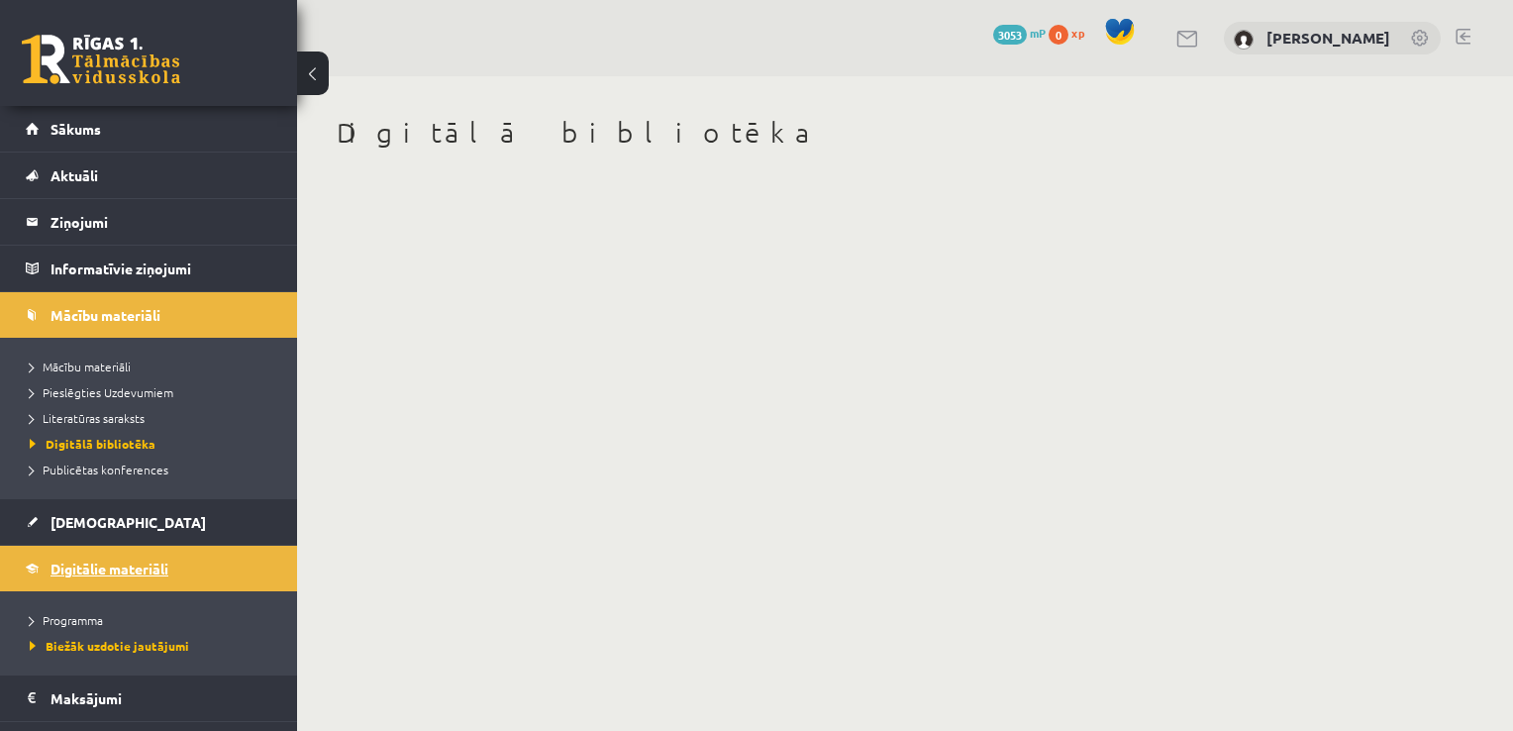
click at [116, 562] on span "Digitālie materiāli" at bounding box center [109, 568] width 118 height 18
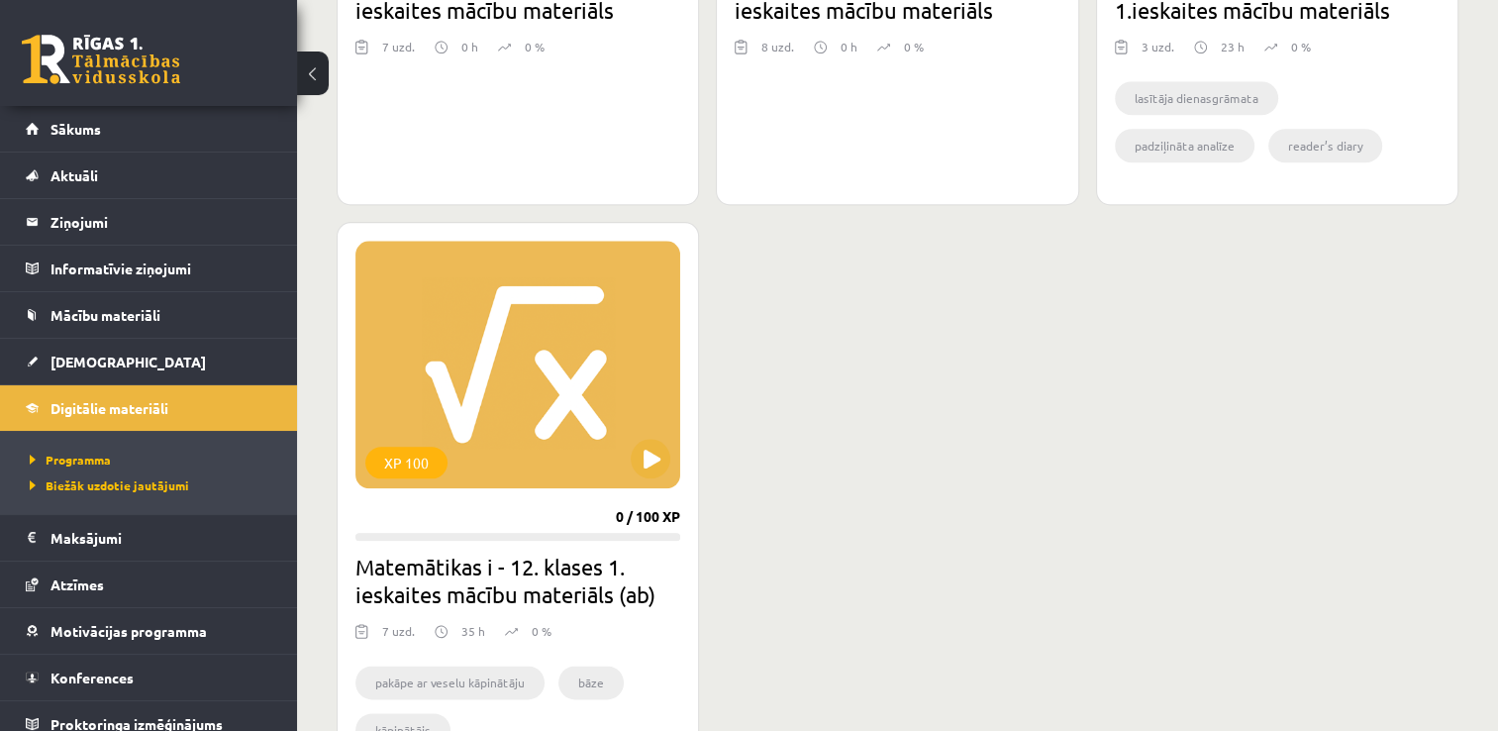
scroll to position [2206, 0]
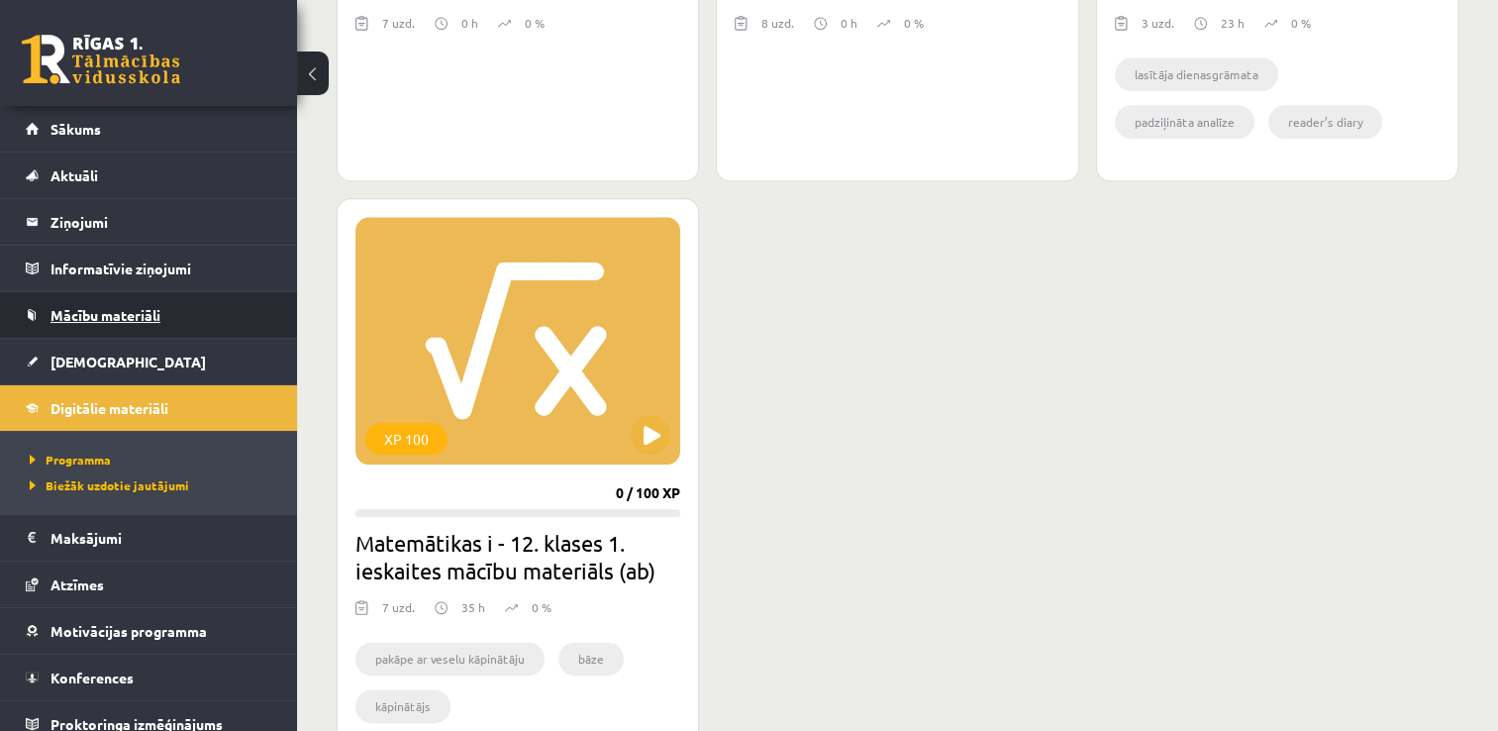
click at [133, 314] on span "Mācību materiāli" at bounding box center [105, 315] width 110 height 18
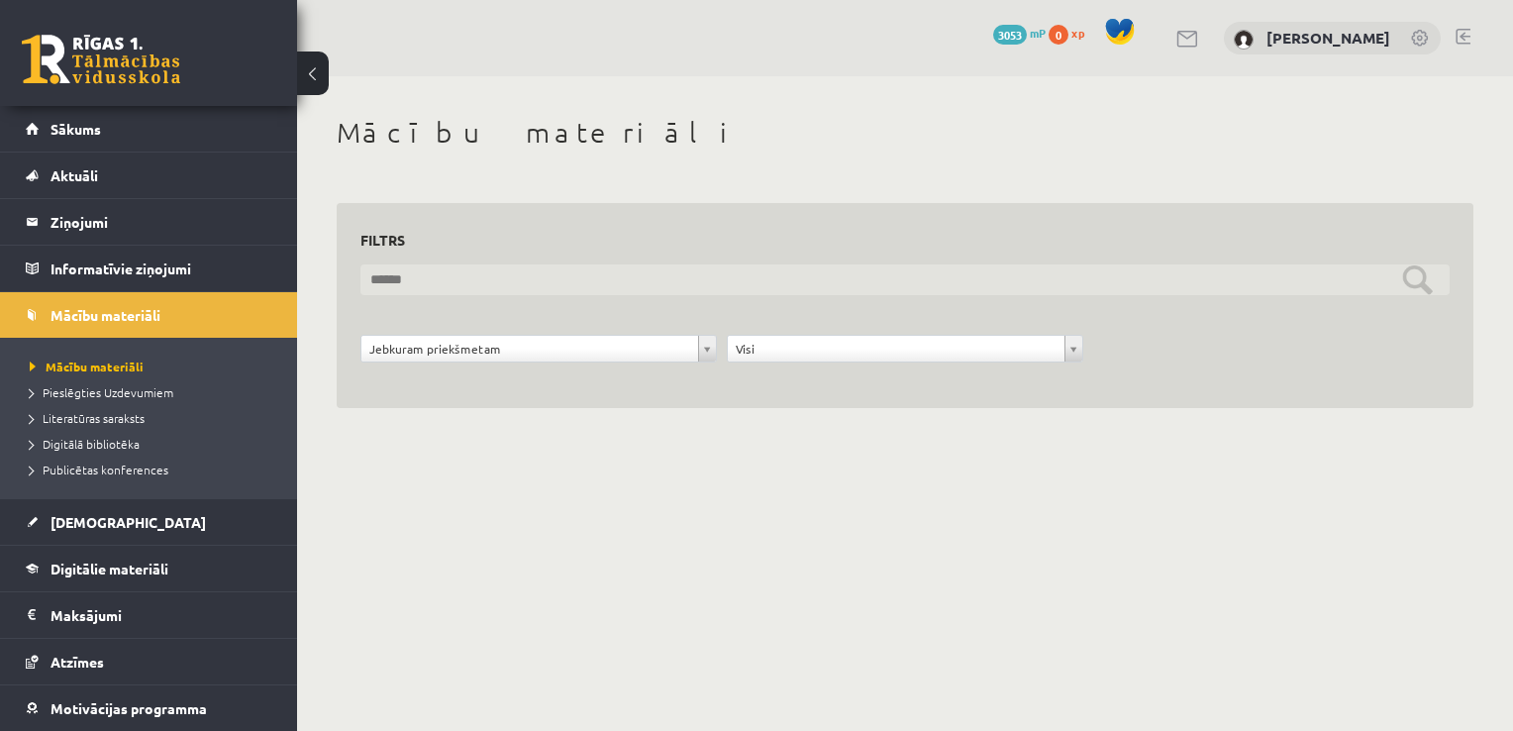
click at [524, 274] on input "text" at bounding box center [904, 279] width 1089 height 31
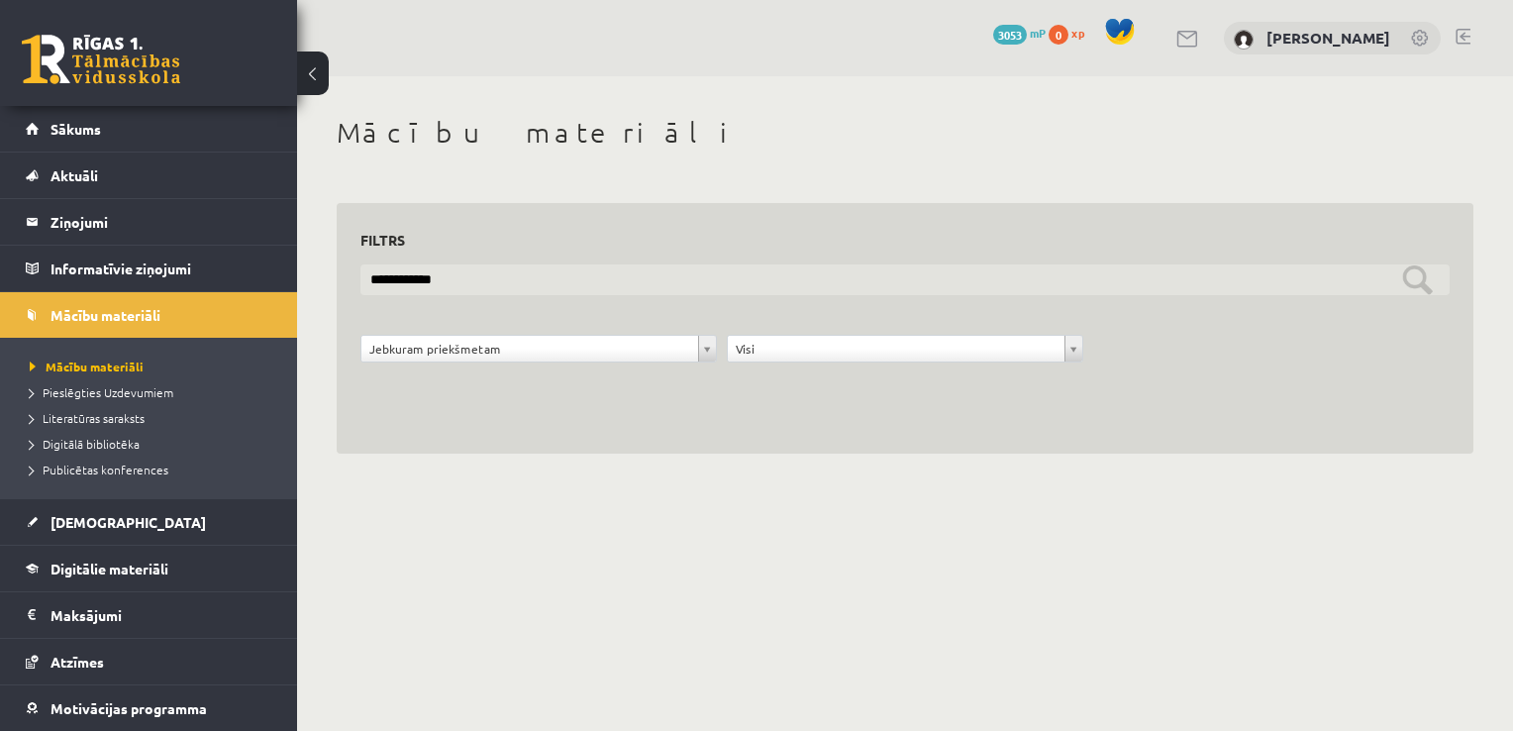
type input "**********"
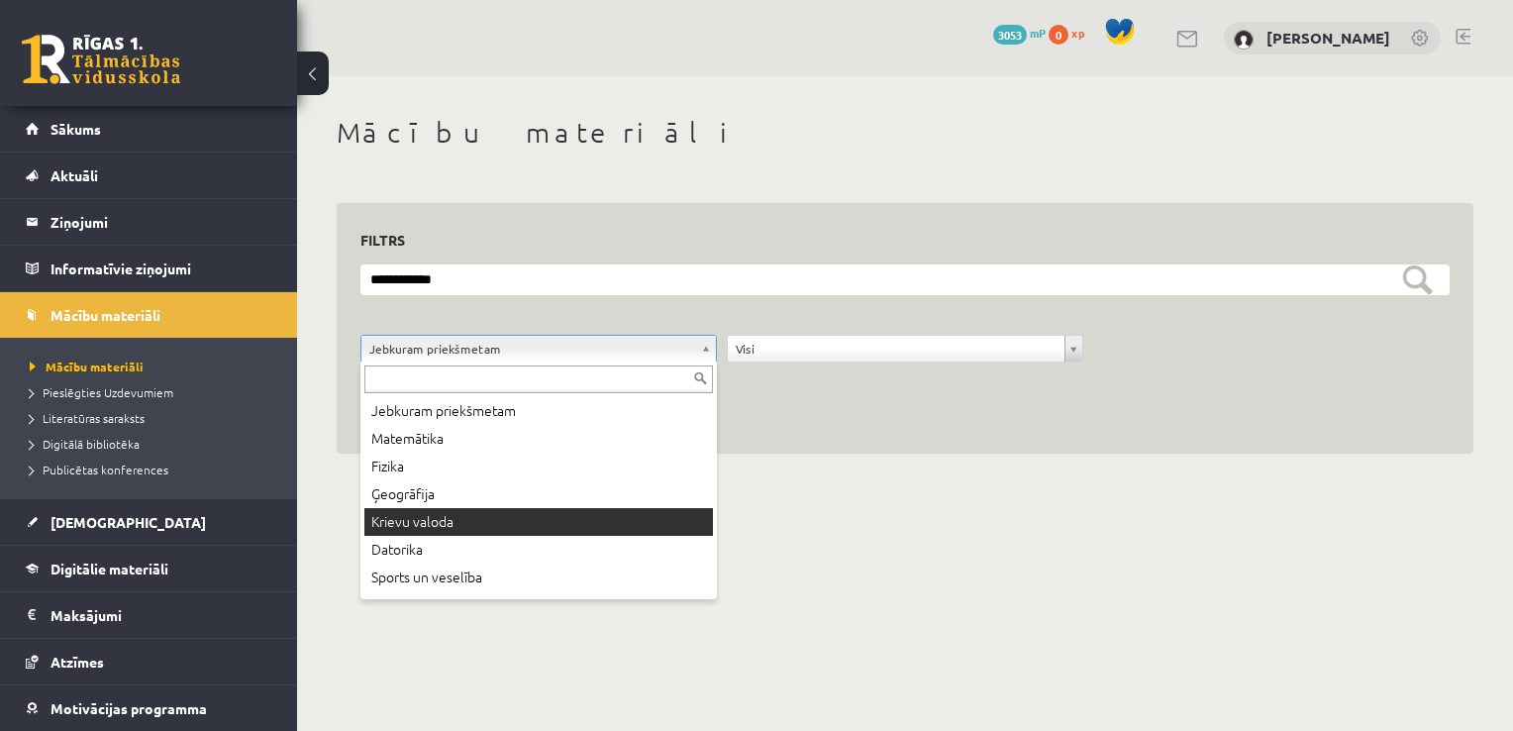
scroll to position [107, 0]
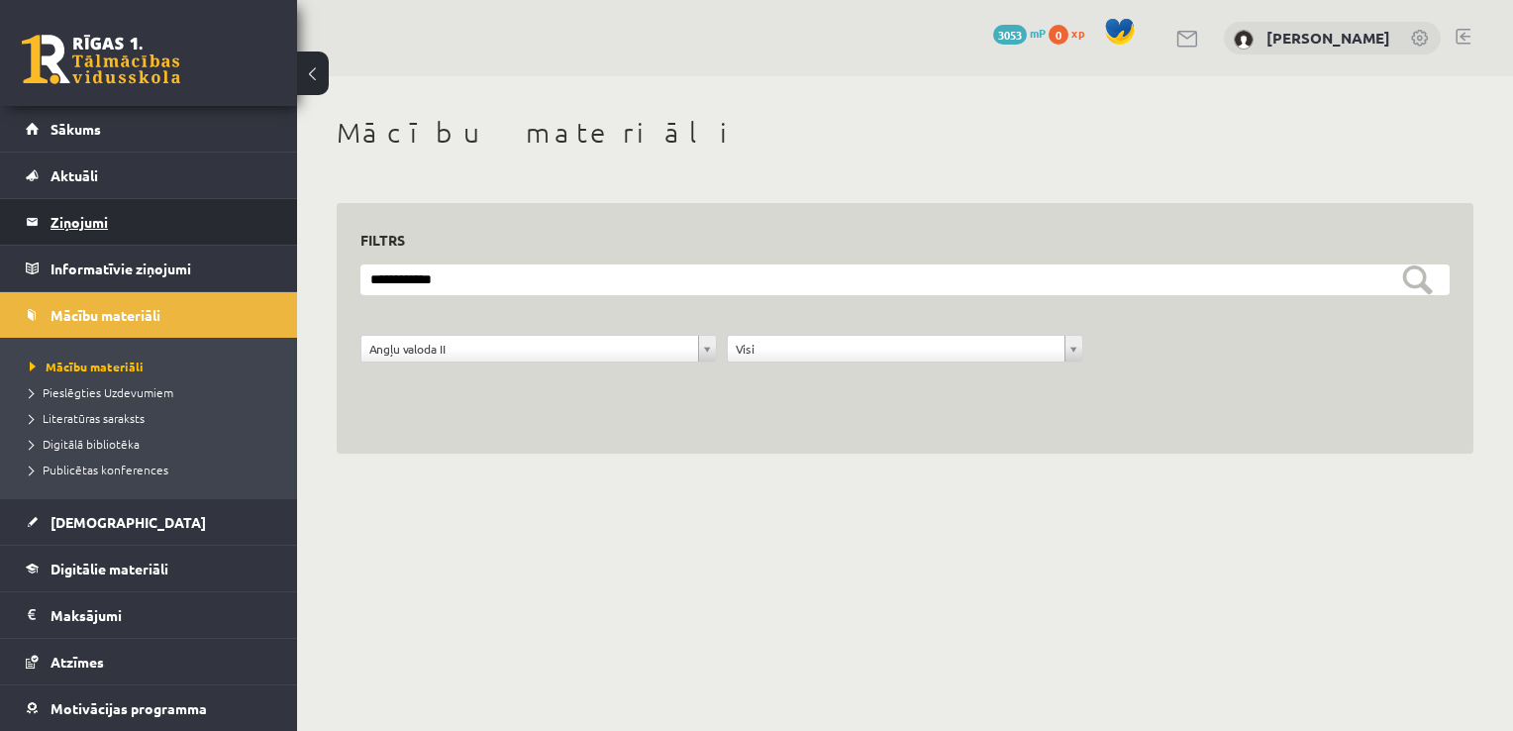
click at [171, 228] on legend "Ziņojumi 0" at bounding box center [161, 222] width 222 height 46
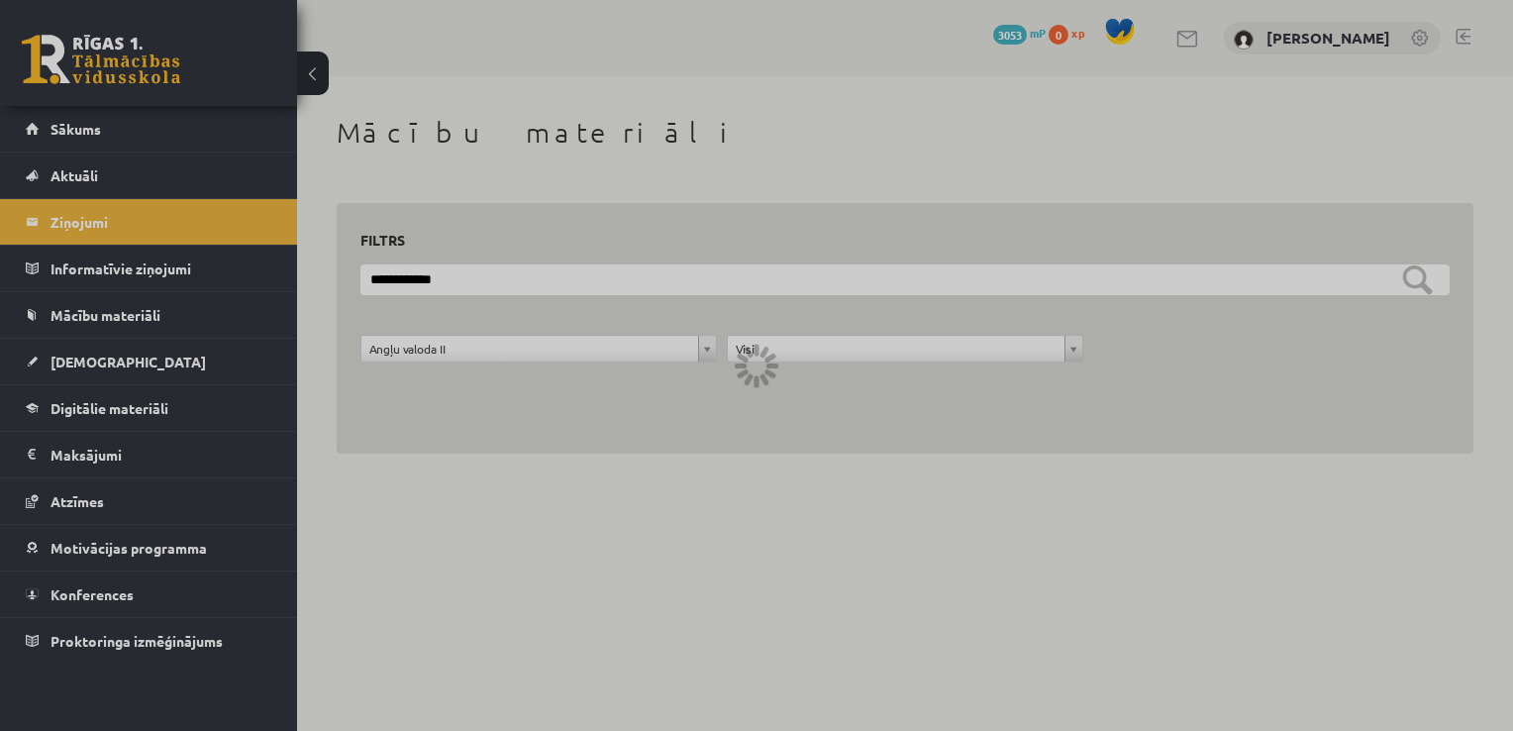
click at [122, 308] on div at bounding box center [756, 365] width 1513 height 731
click at [83, 352] on div at bounding box center [756, 365] width 1513 height 731
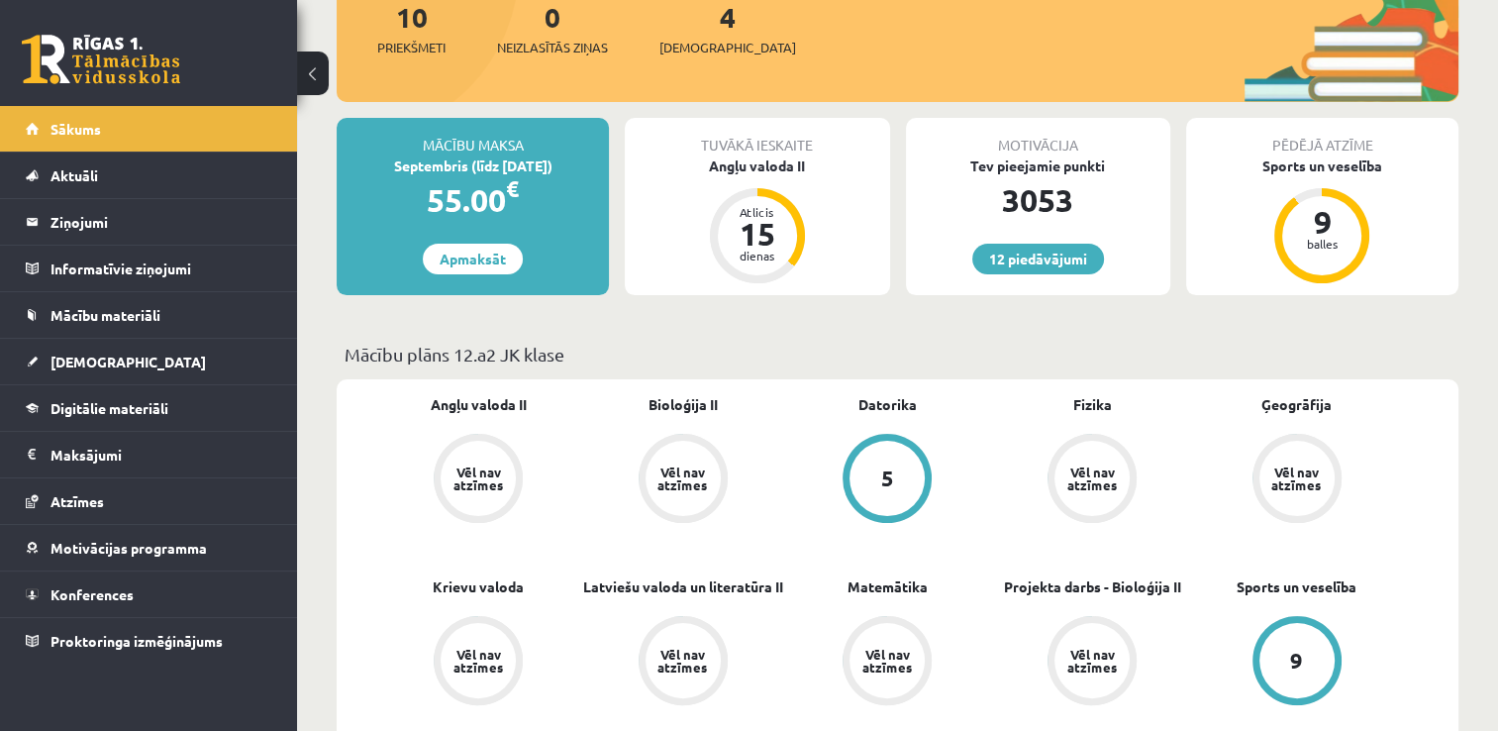
scroll to position [489, 0]
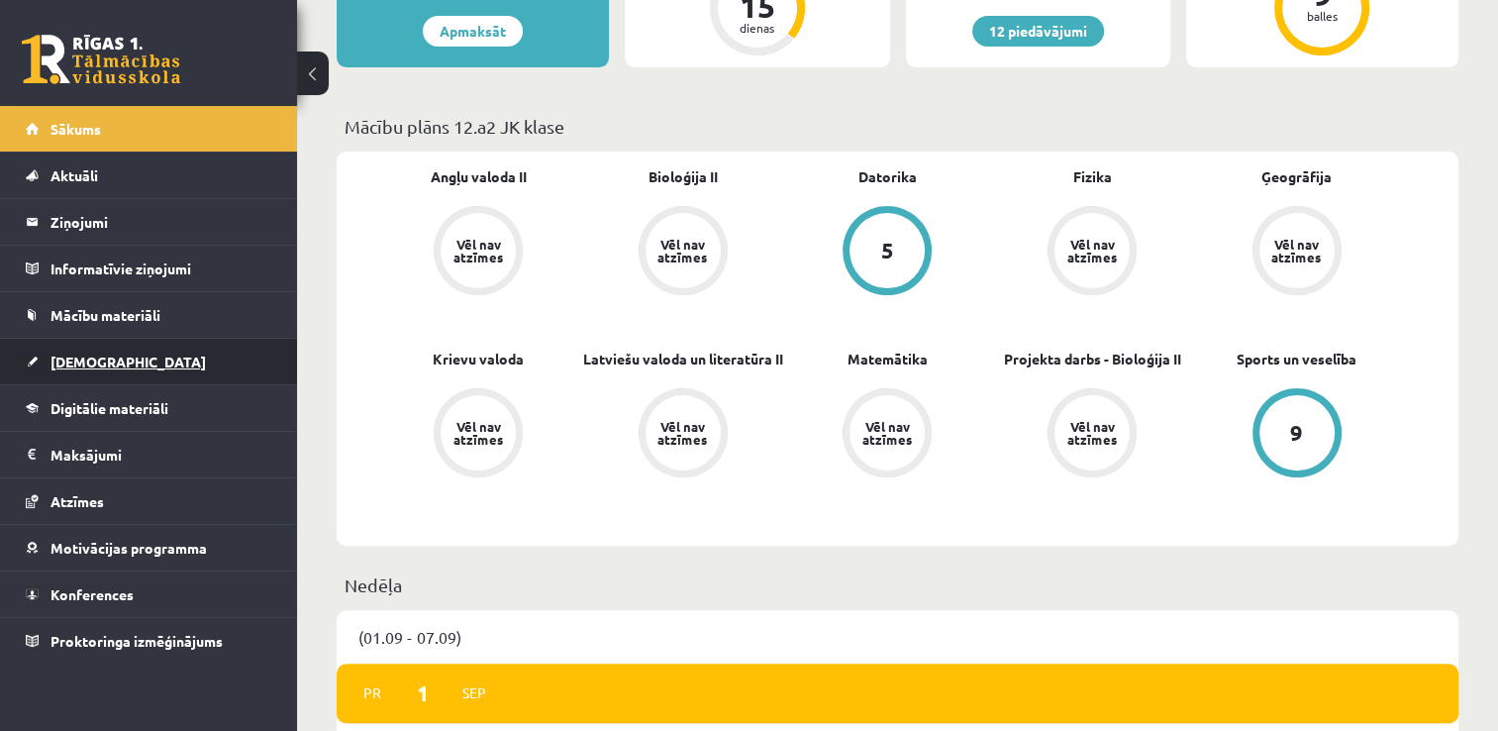
click at [129, 372] on link "[DEMOGRAPHIC_DATA]" at bounding box center [149, 362] width 246 height 46
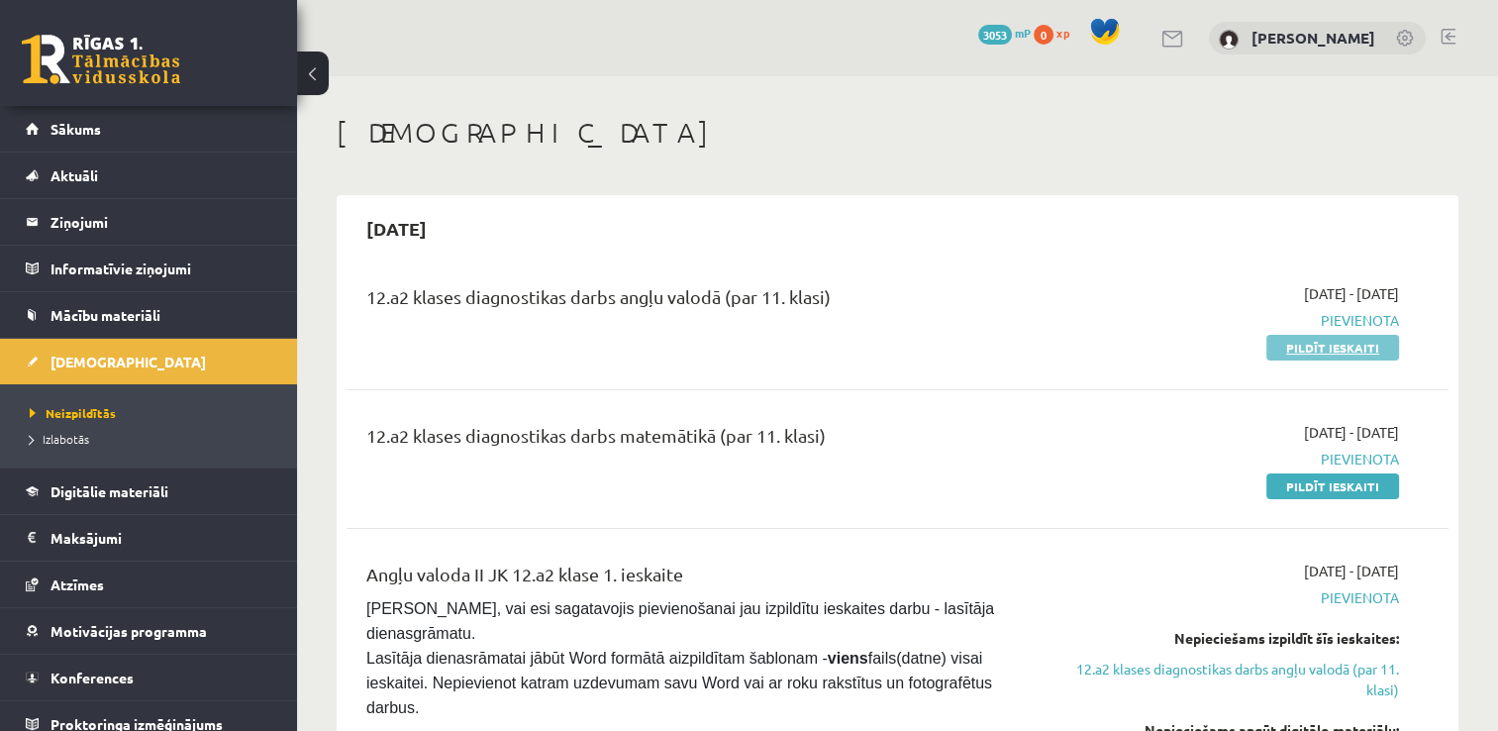
click at [1342, 344] on link "Pildīt ieskaiti" at bounding box center [1332, 348] width 133 height 26
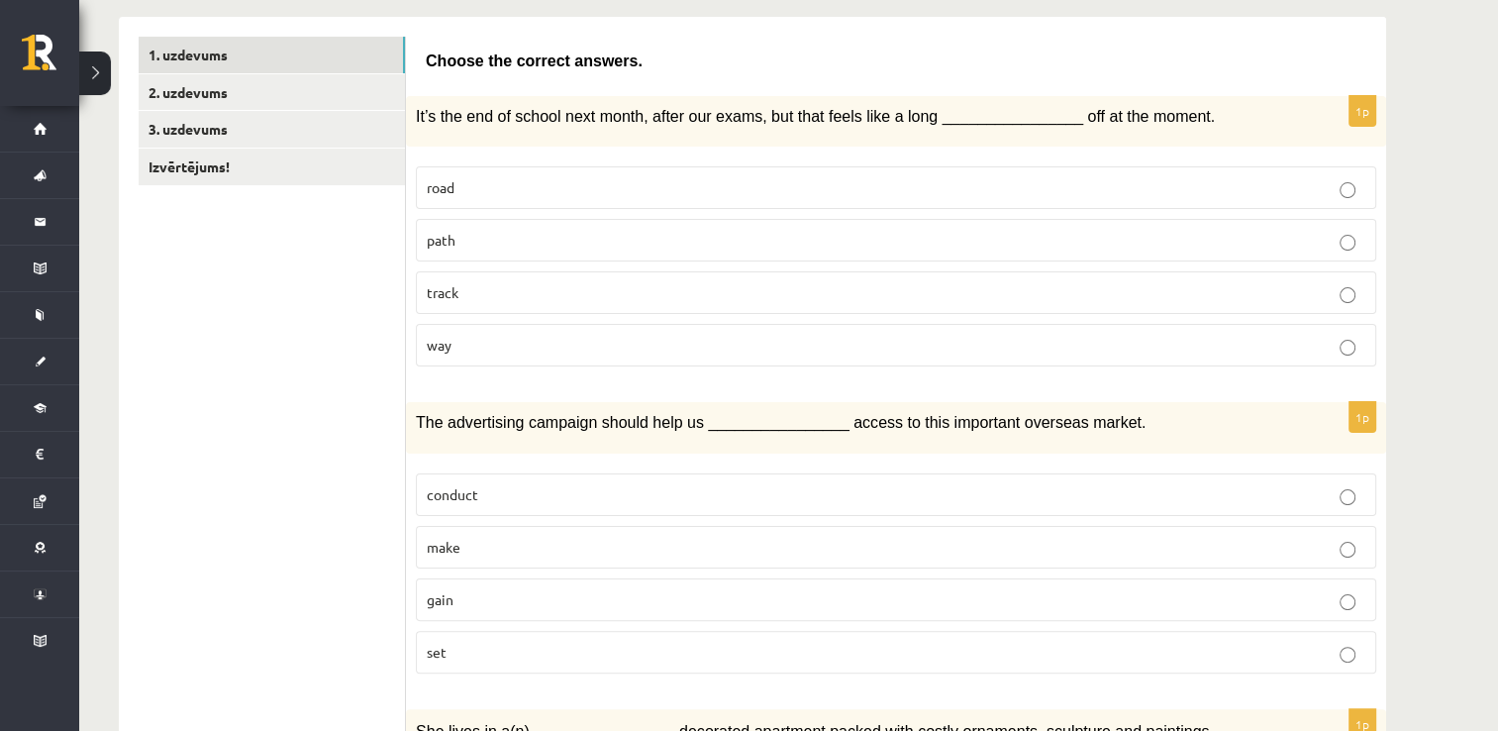
scroll to position [317, 0]
click at [494, 353] on p "way" at bounding box center [896, 347] width 938 height 21
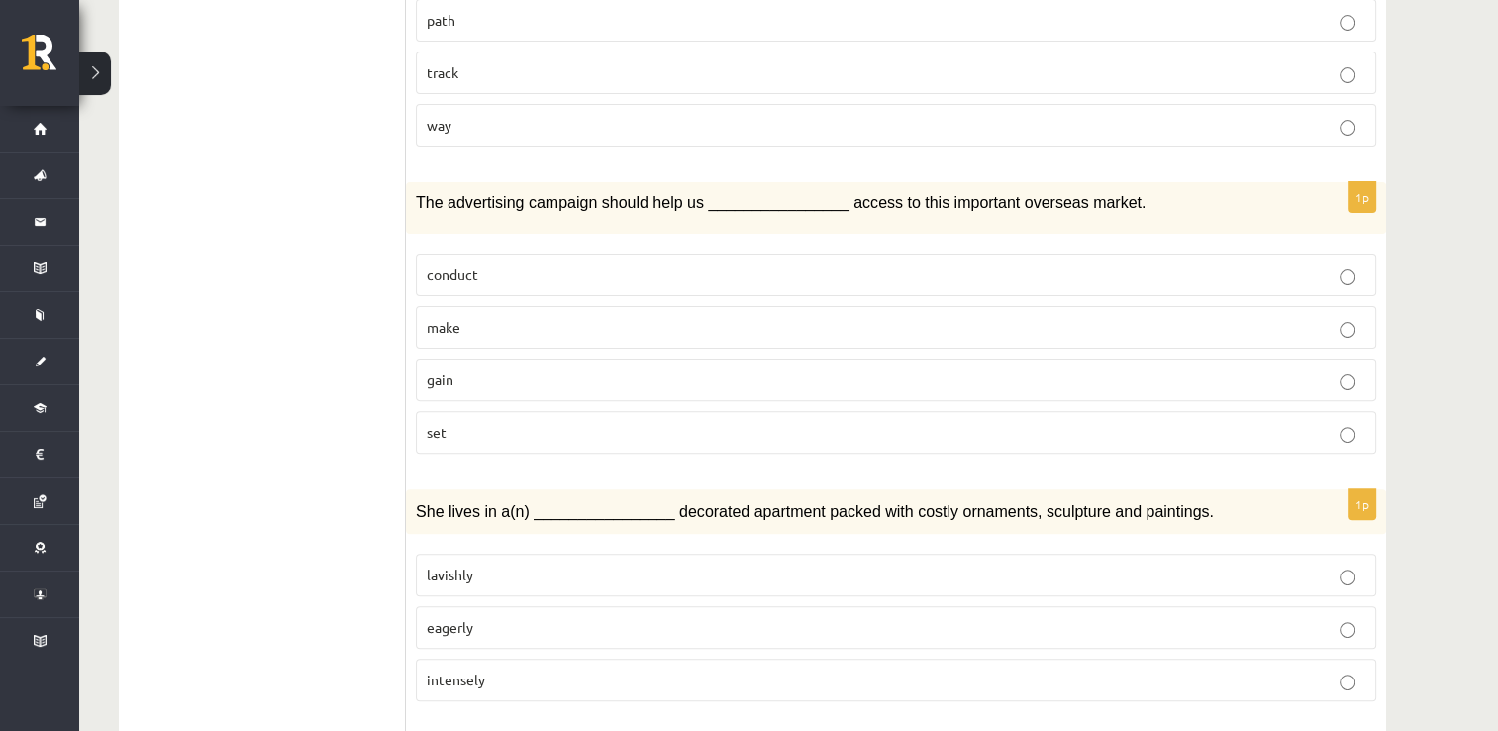
scroll to position [538, 0]
click at [477, 370] on p "gain" at bounding box center [896, 380] width 938 height 21
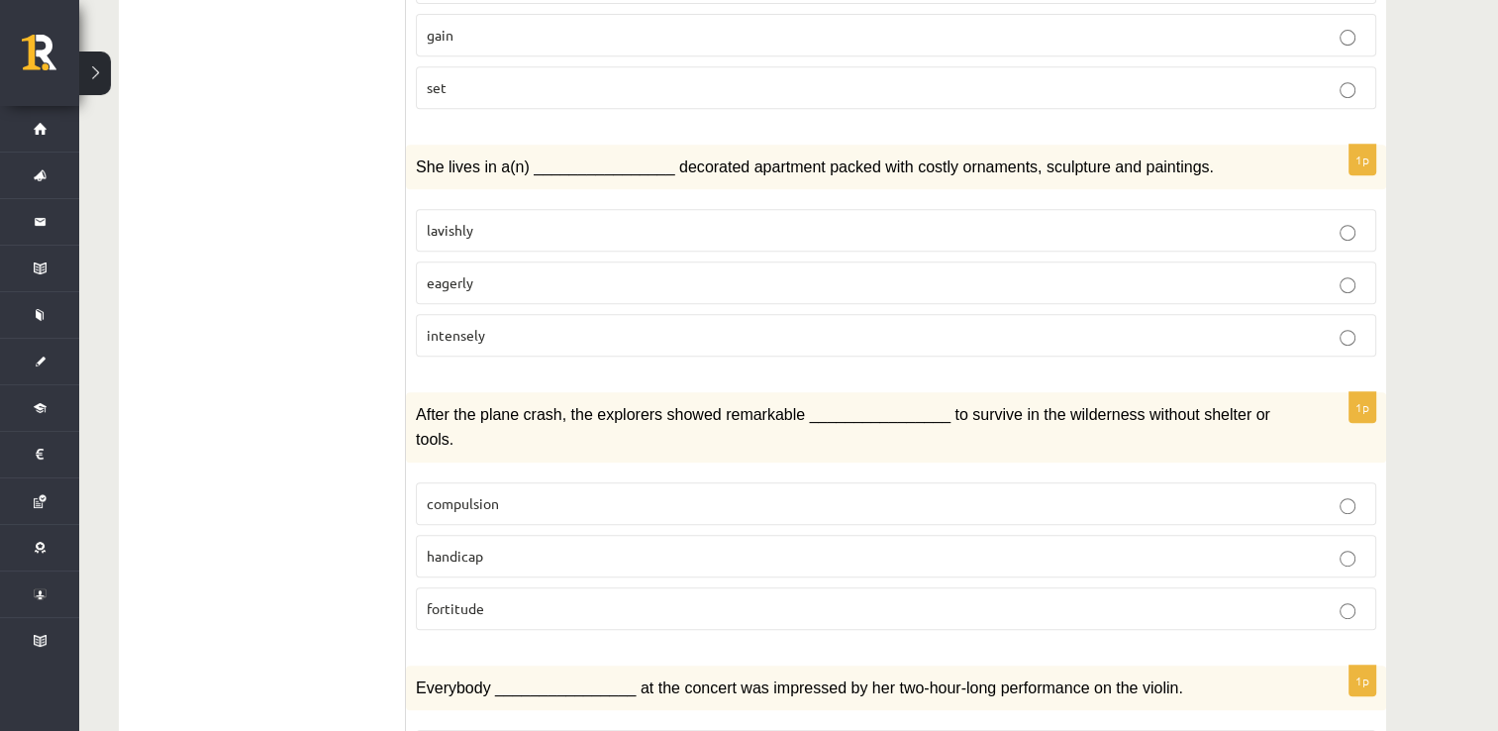
scroll to position [882, 0]
click at [525, 281] on p "eagerly" at bounding box center [896, 283] width 938 height 21
click at [502, 228] on p "lavishly" at bounding box center [896, 231] width 938 height 21
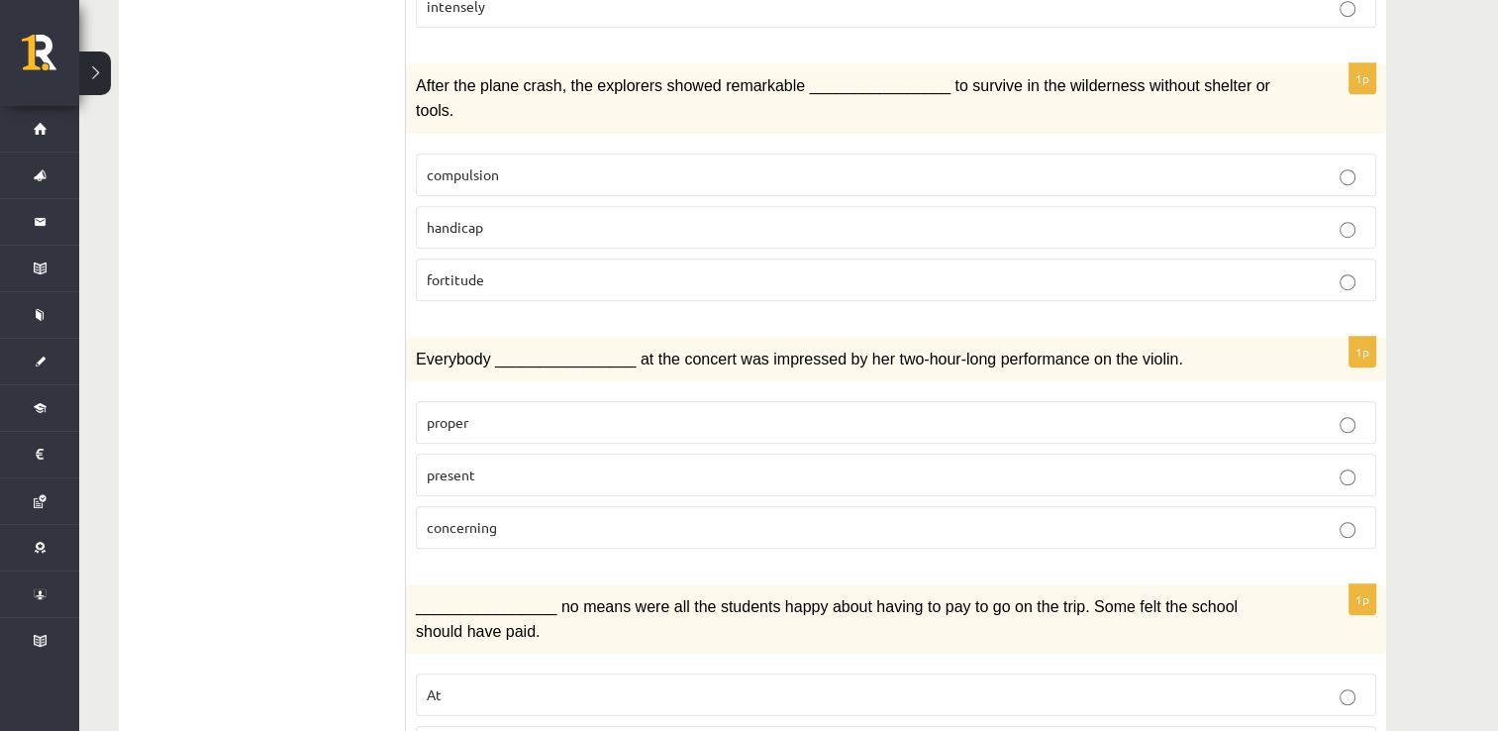
scroll to position [1212, 0]
click at [487, 217] on p "handicap" at bounding box center [896, 227] width 938 height 21
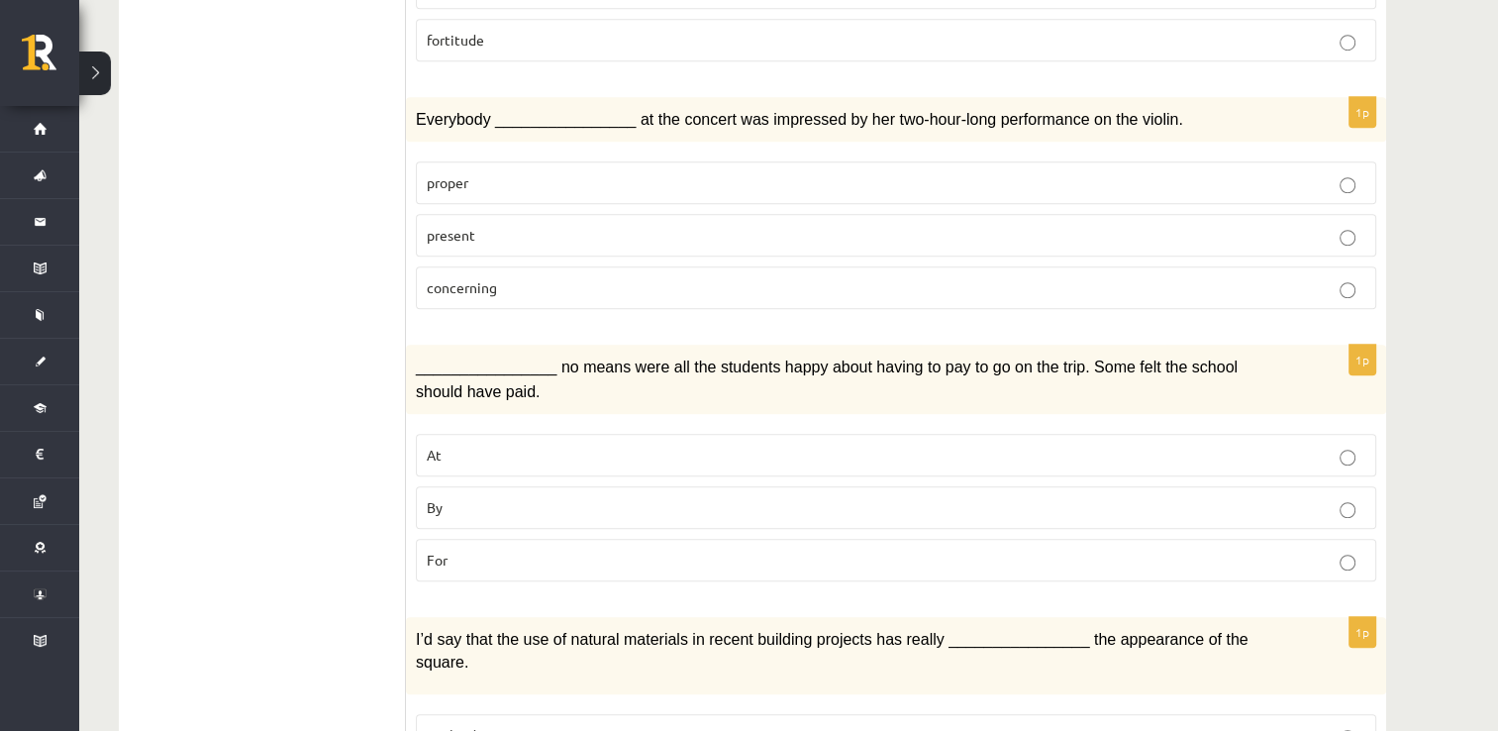
scroll to position [1457, 0]
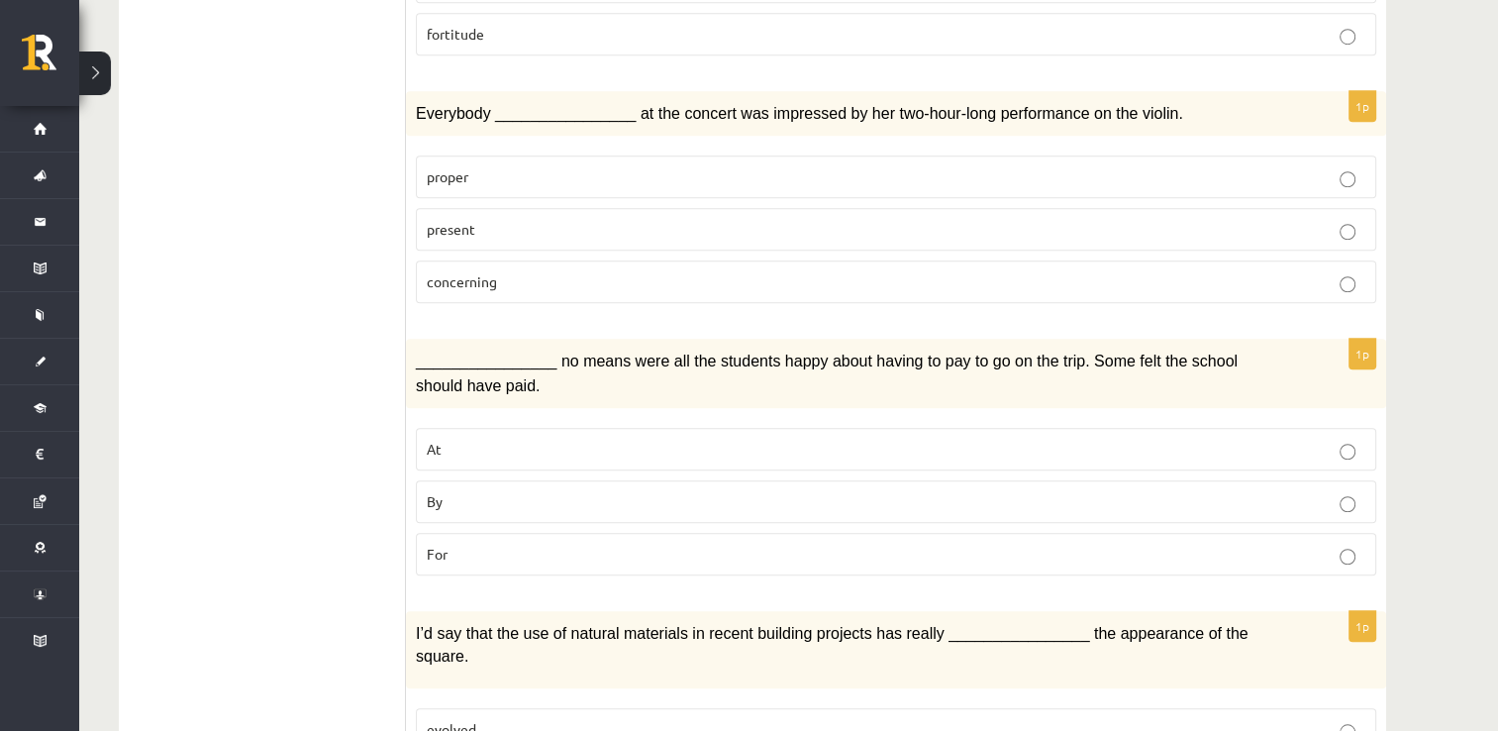
click at [487, 219] on p "present" at bounding box center [896, 229] width 938 height 21
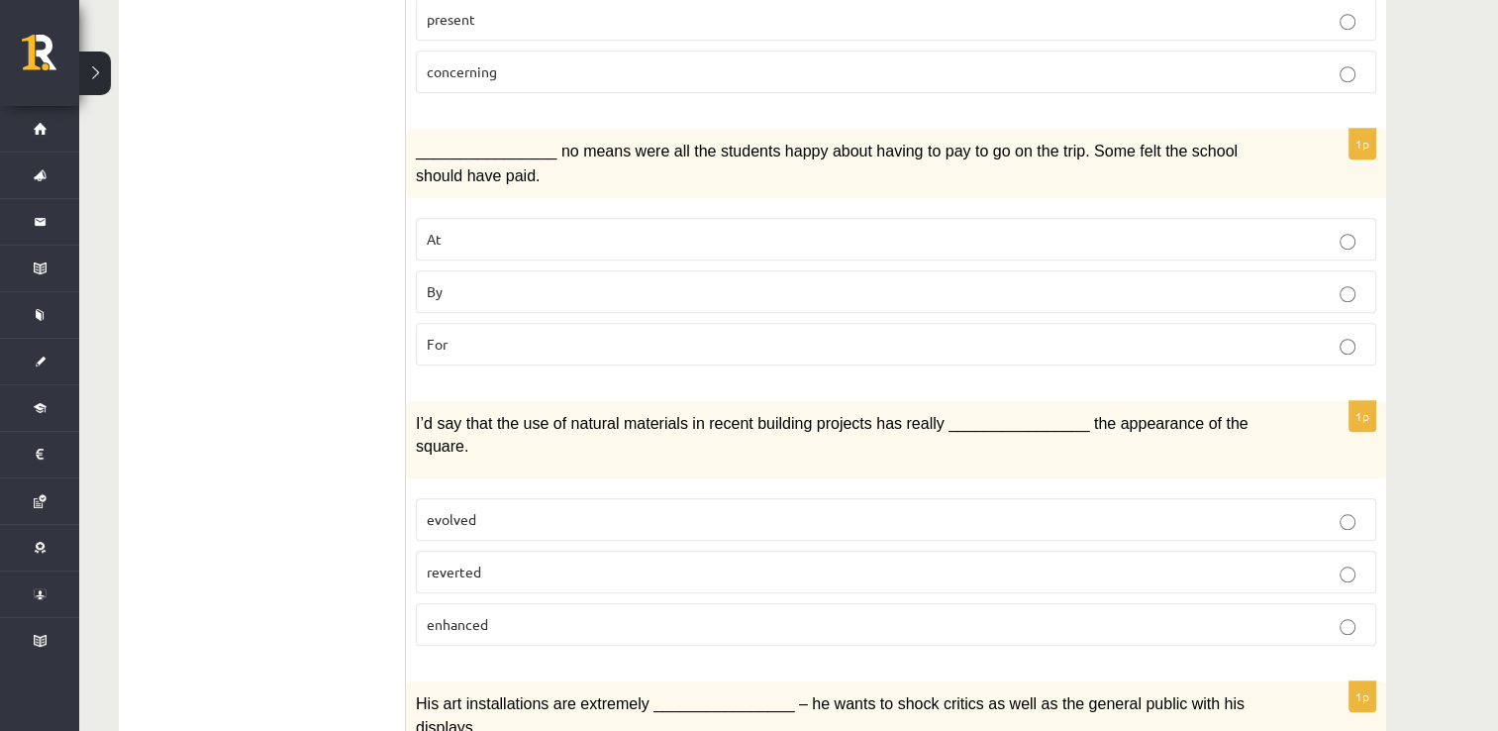
scroll to position [1691, 0]
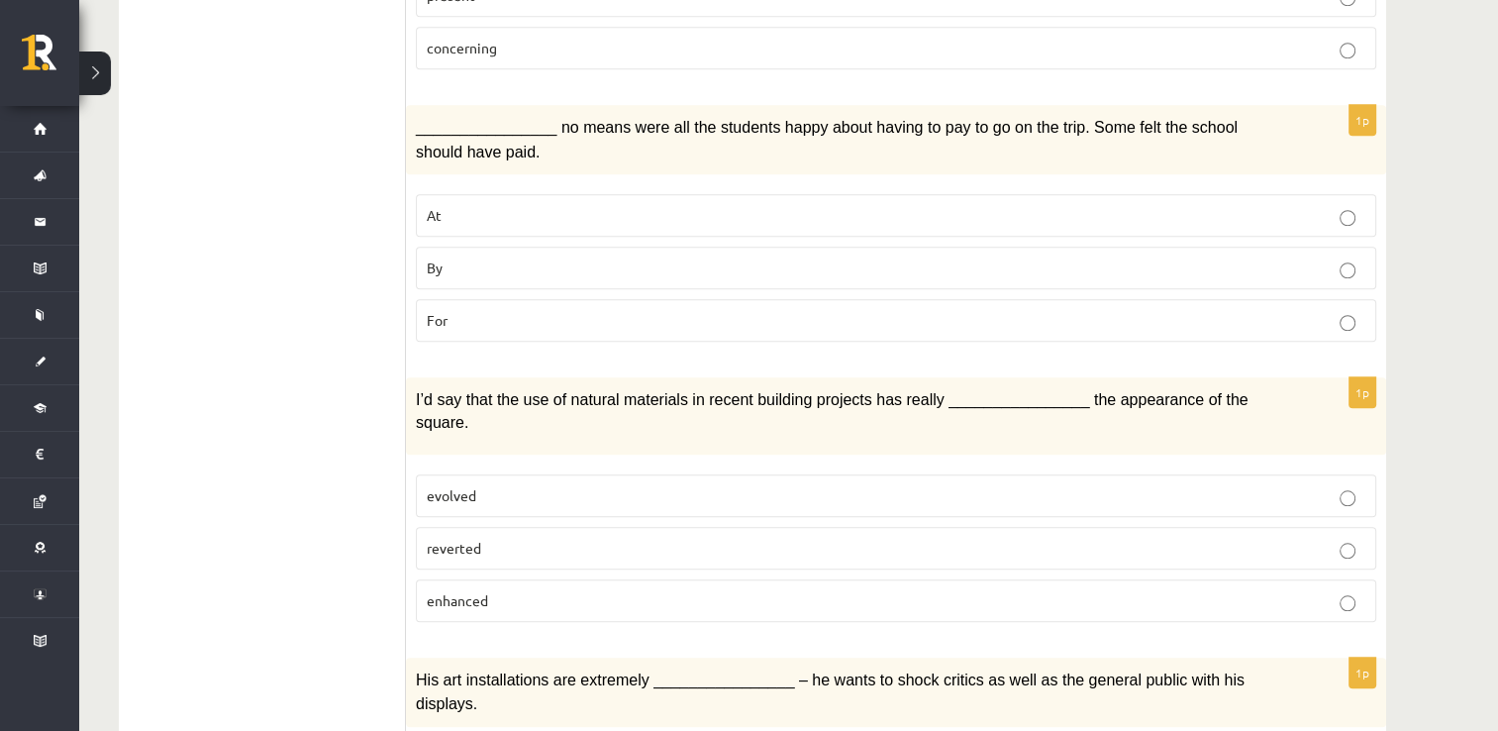
click at [491, 257] on p "By" at bounding box center [896, 267] width 938 height 21
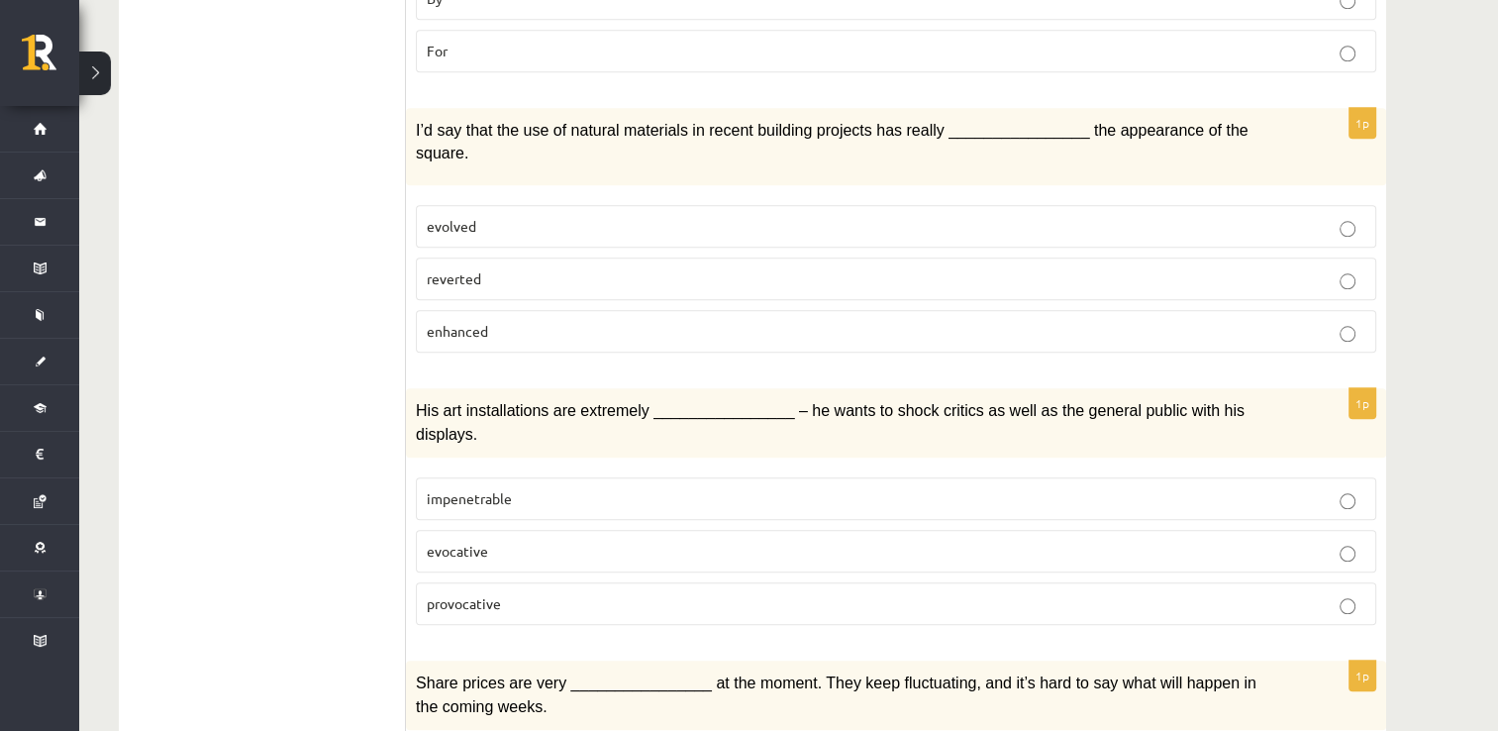
scroll to position [1980, 0]
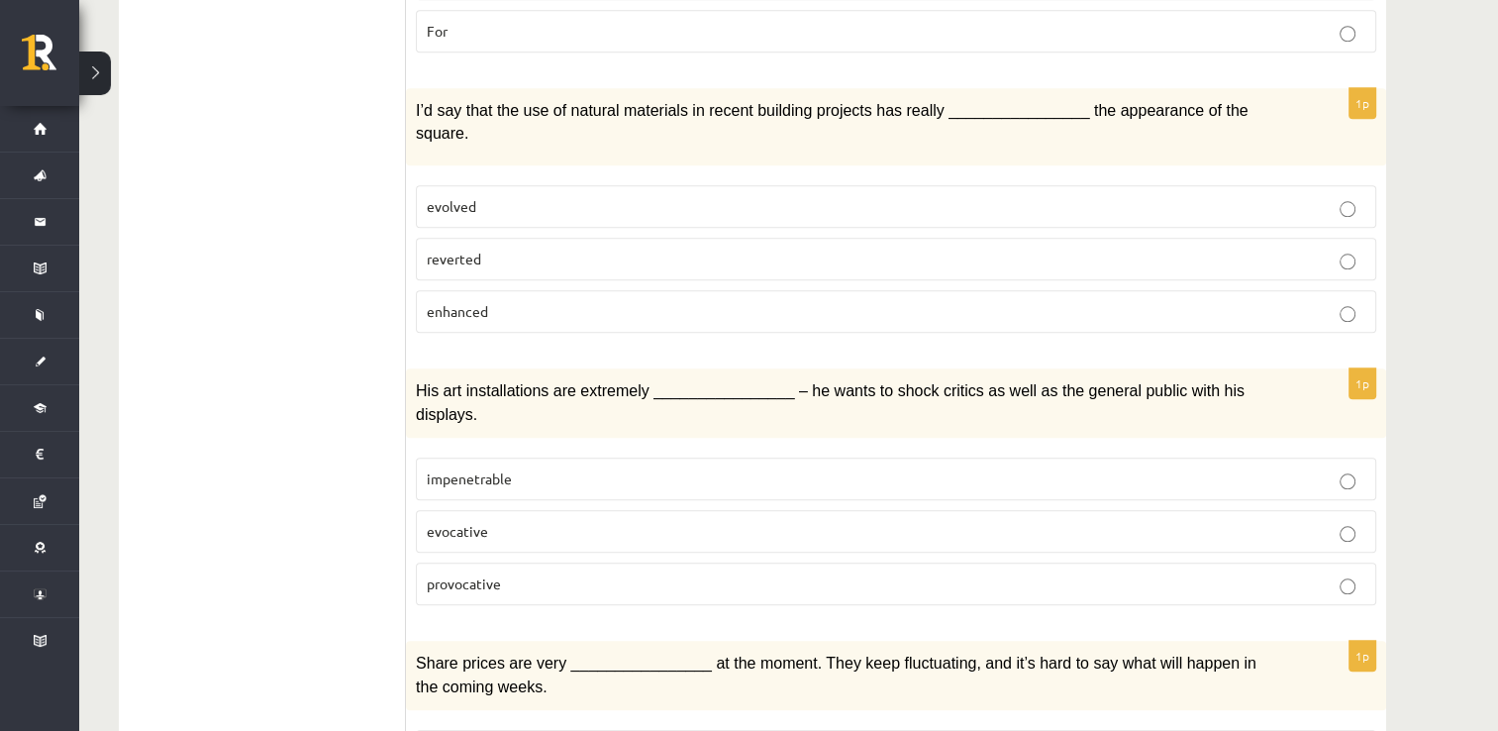
click at [523, 196] on p "evolved" at bounding box center [896, 206] width 938 height 21
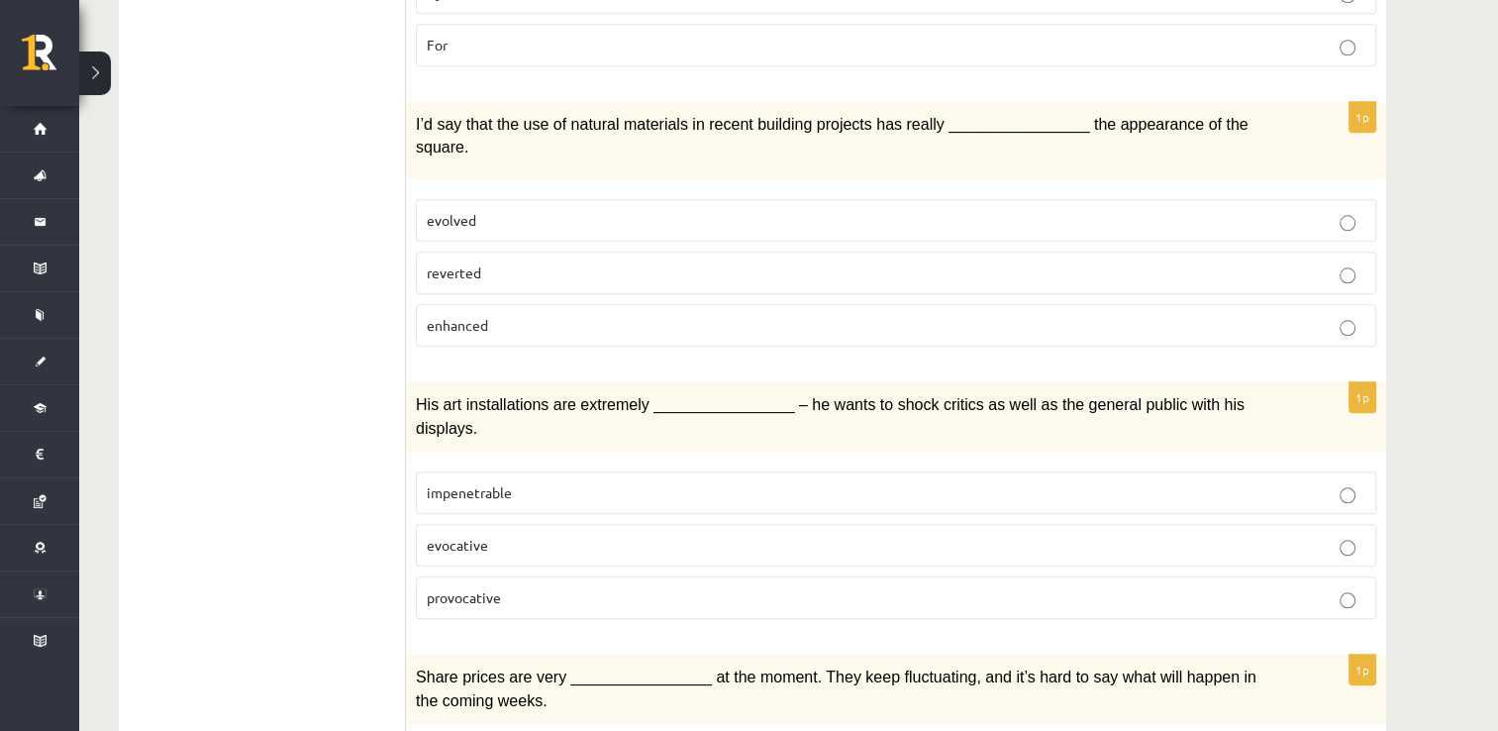
scroll to position [1967, 0]
click at [546, 314] on p "enhanced" at bounding box center [896, 324] width 938 height 21
click at [550, 209] on p "evolved" at bounding box center [896, 219] width 938 height 21
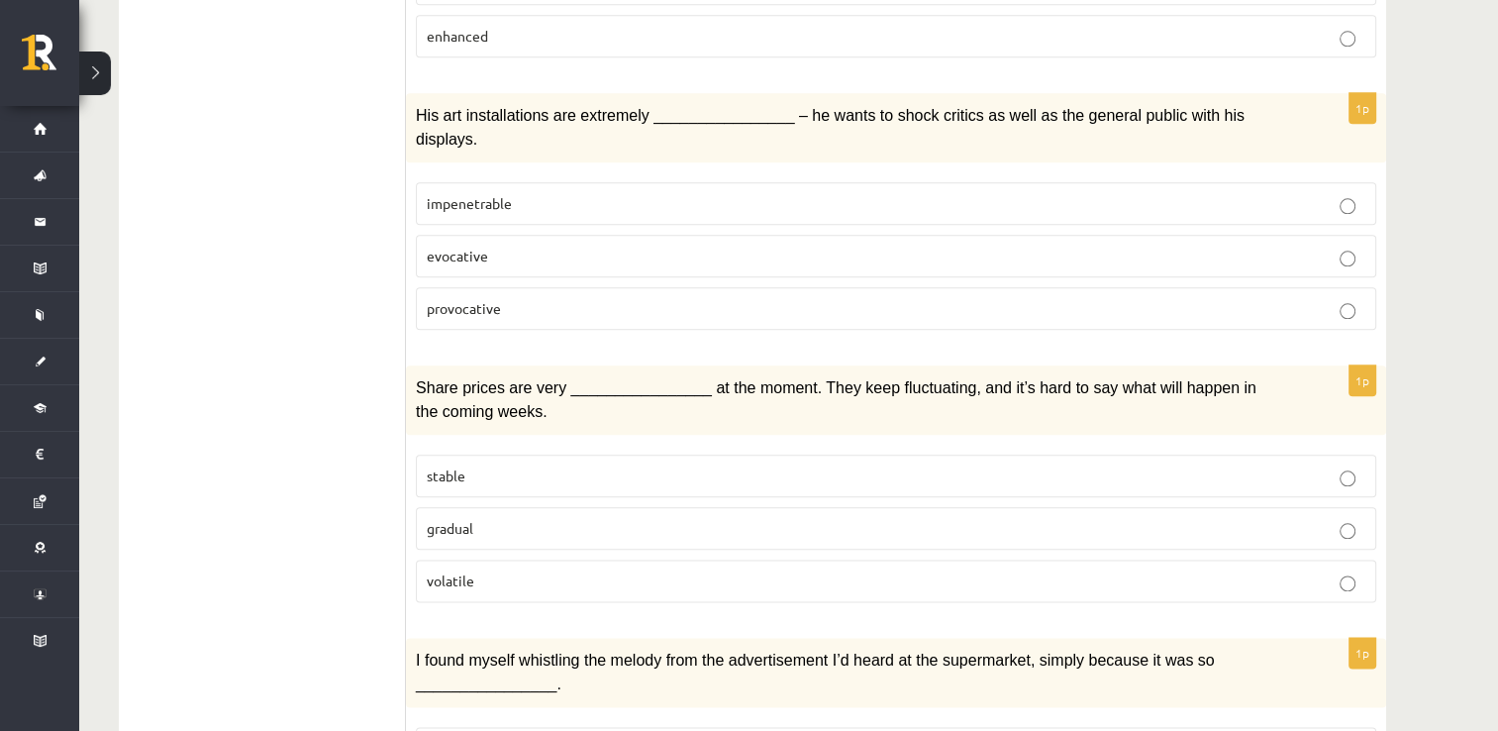
scroll to position [2259, 0]
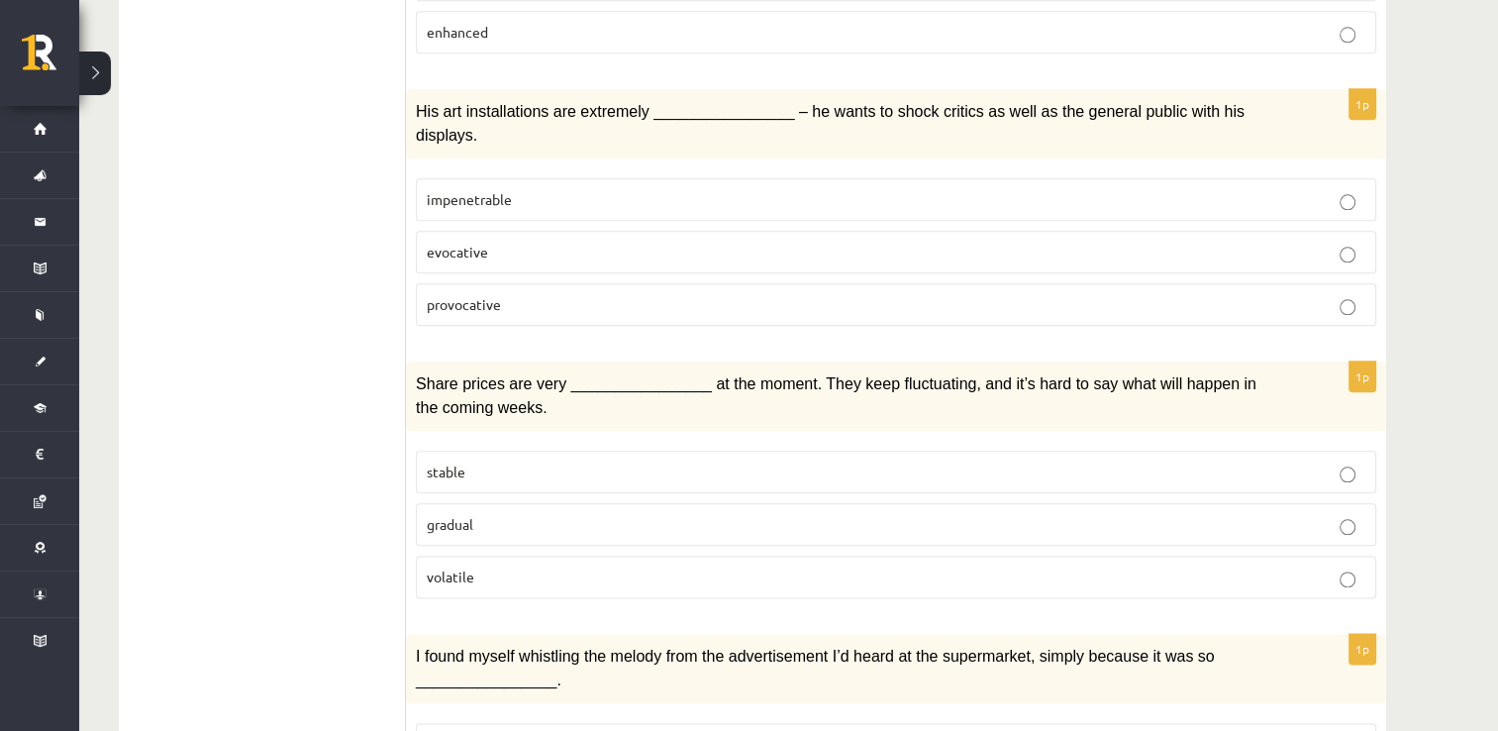
click at [495, 283] on label "provocative" at bounding box center [896, 304] width 960 height 43
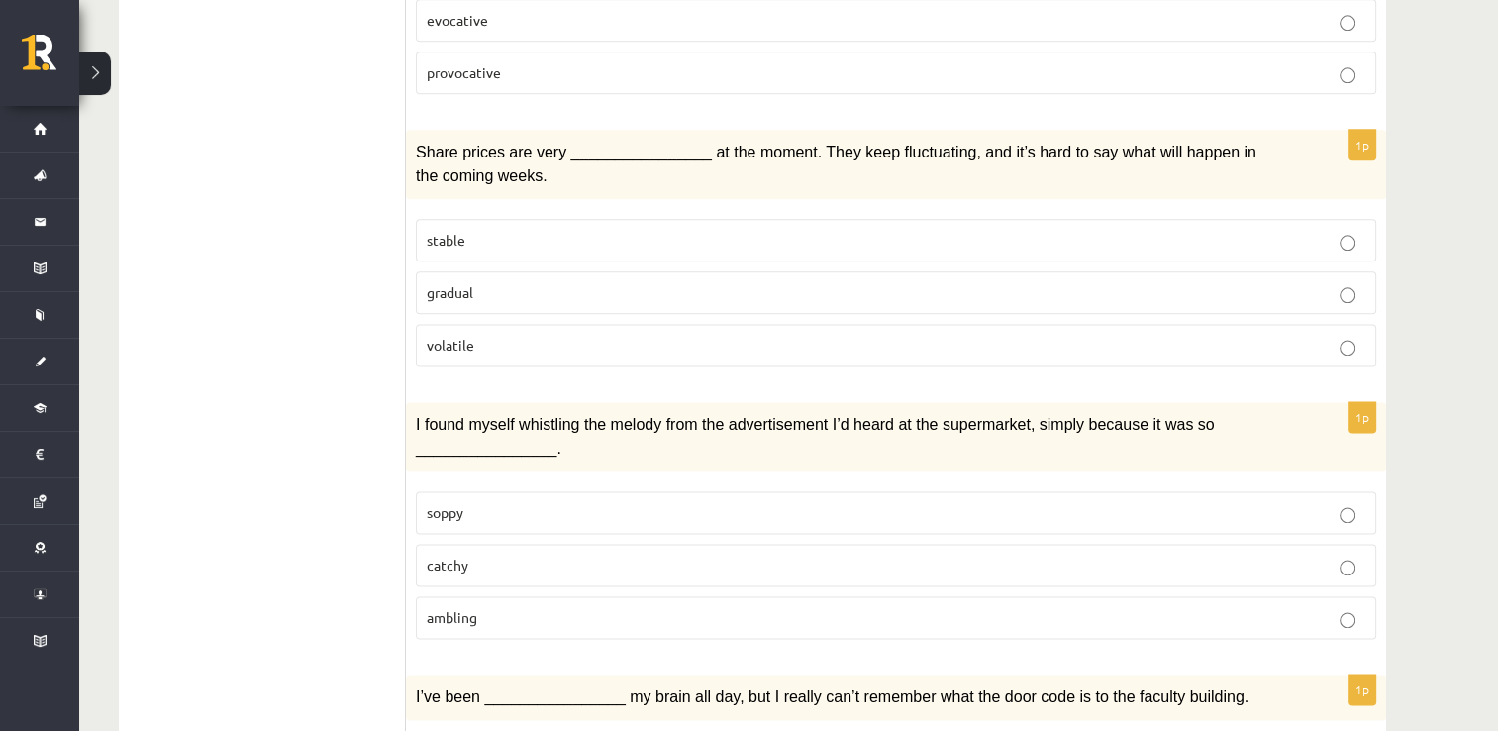
scroll to position [2493, 0]
click at [602, 333] on p "volatile" at bounding box center [896, 343] width 938 height 21
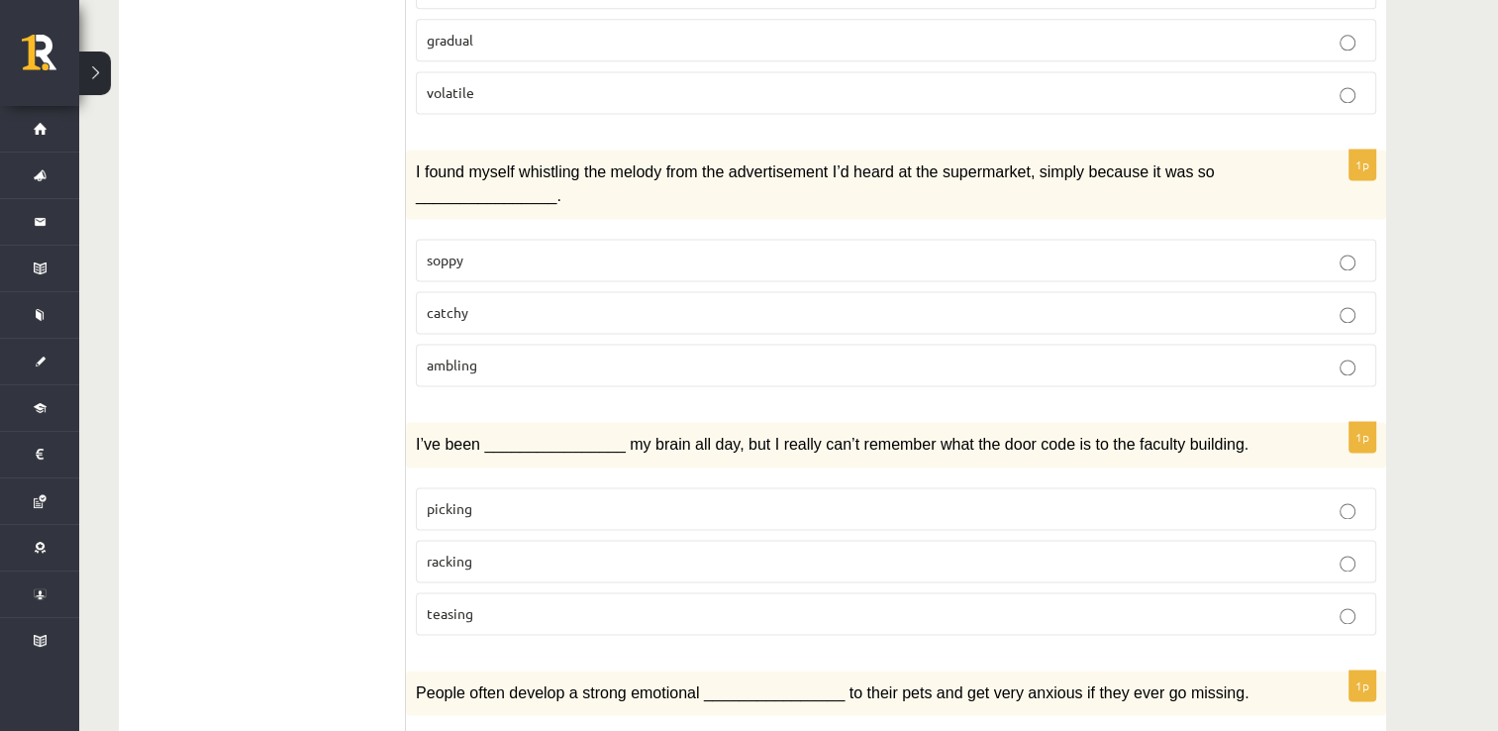
scroll to position [2747, 0]
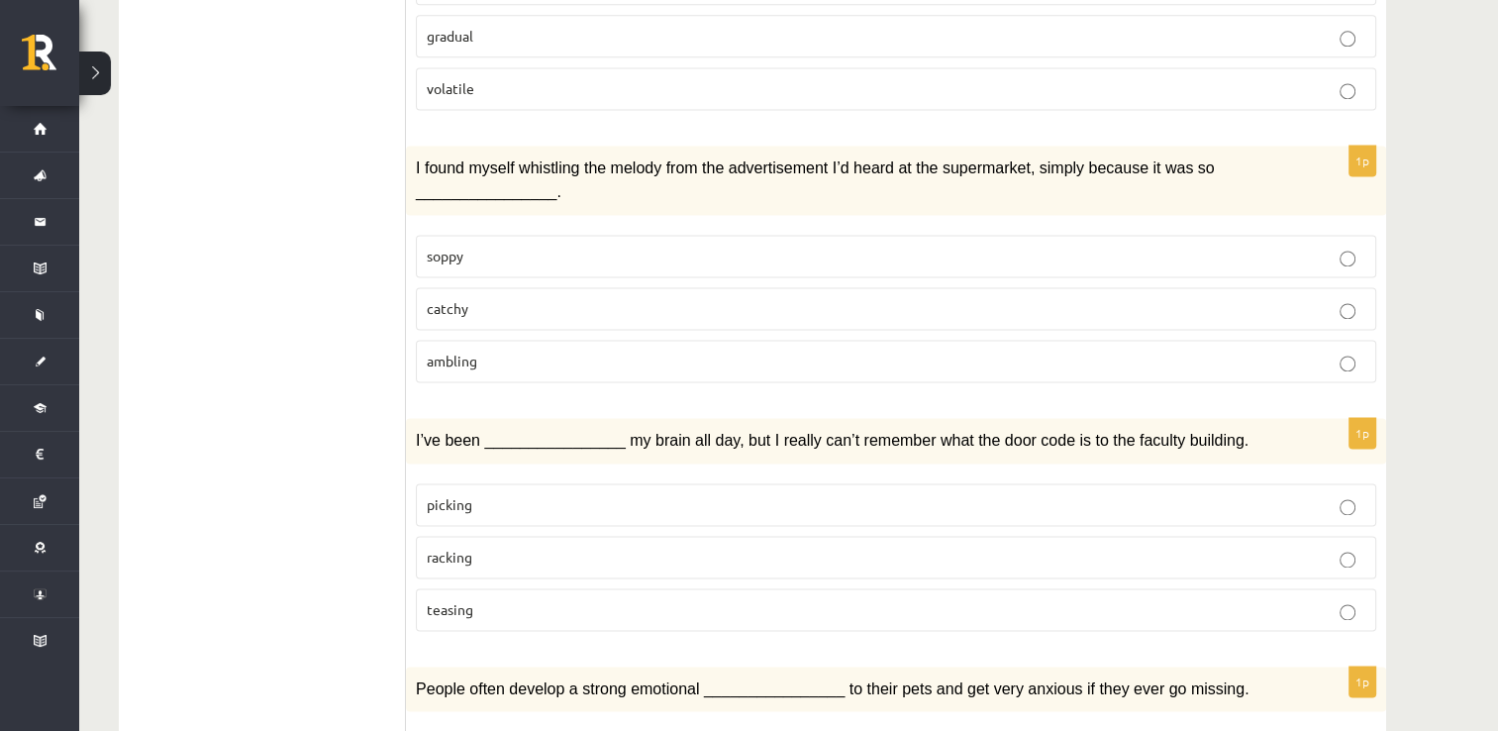
click at [497, 298] on p "catchy" at bounding box center [896, 308] width 938 height 21
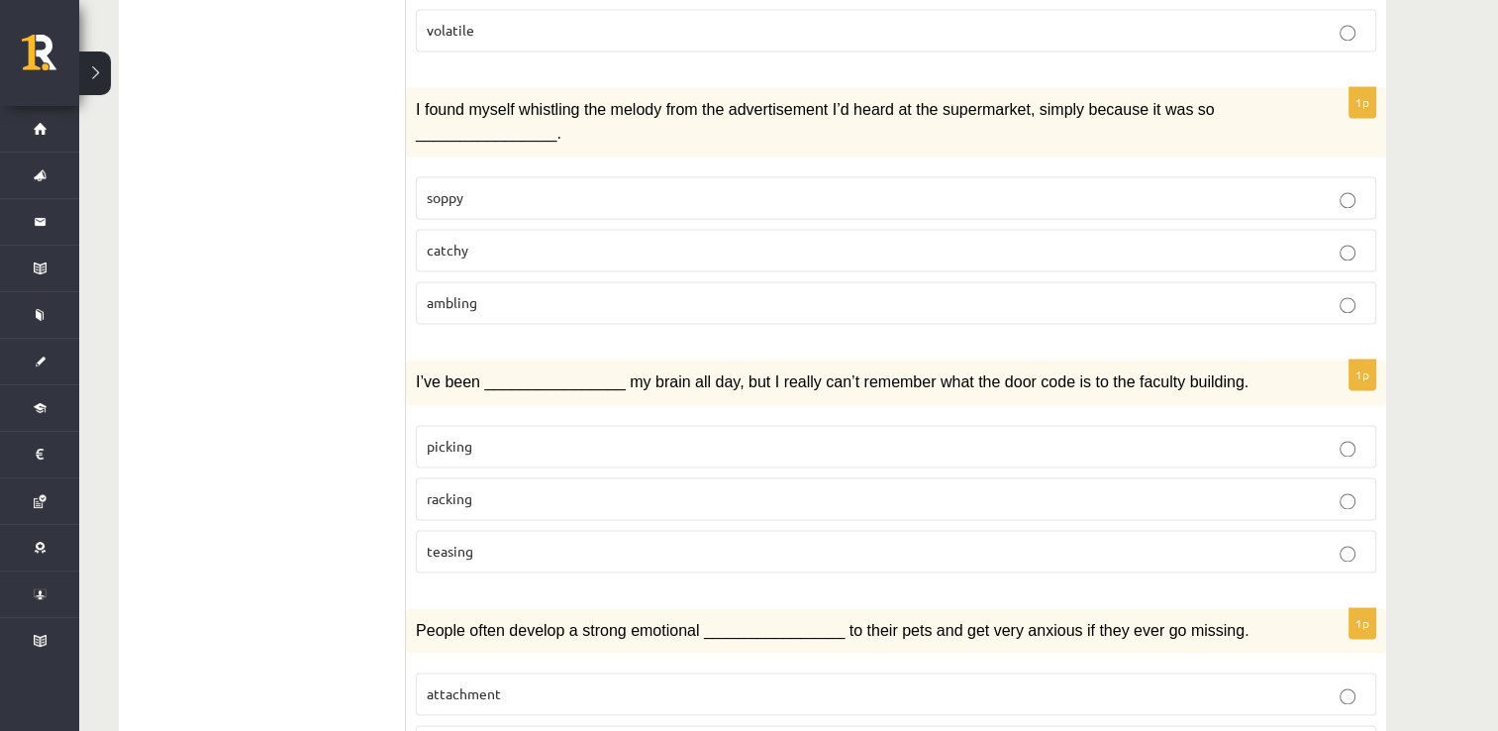
scroll to position [2858, 0]
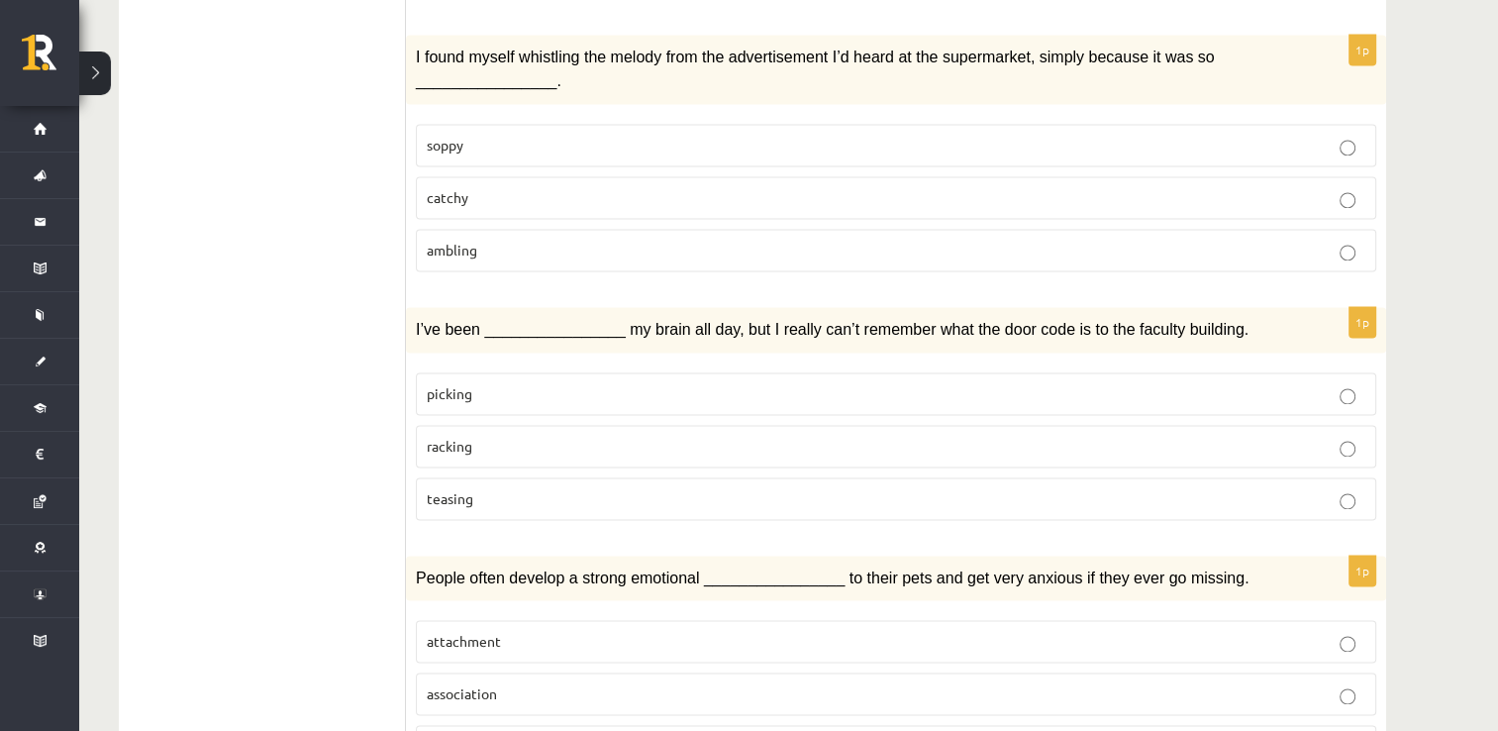
click at [531, 383] on p "picking" at bounding box center [896, 393] width 938 height 21
click at [519, 631] on p "attachment" at bounding box center [896, 641] width 938 height 21
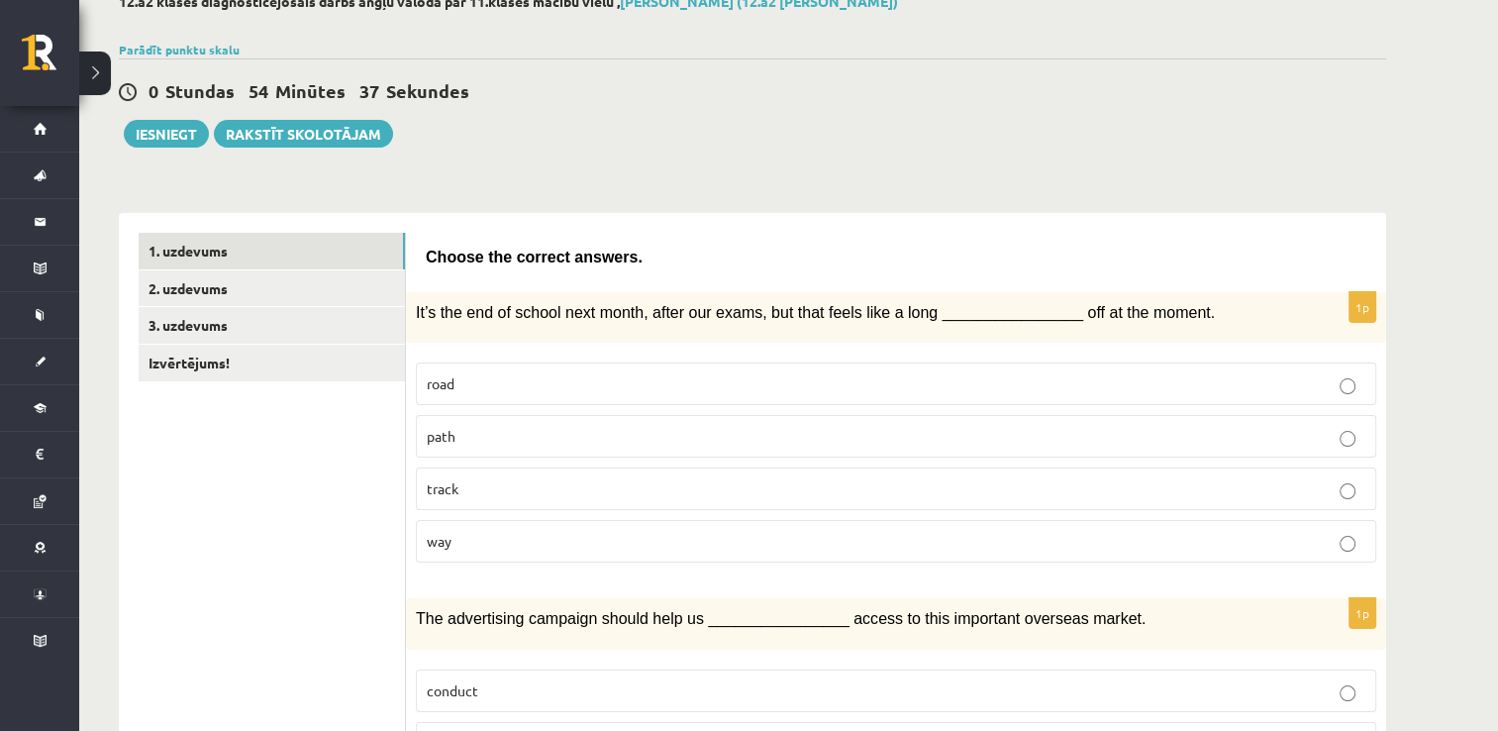
scroll to position [0, 0]
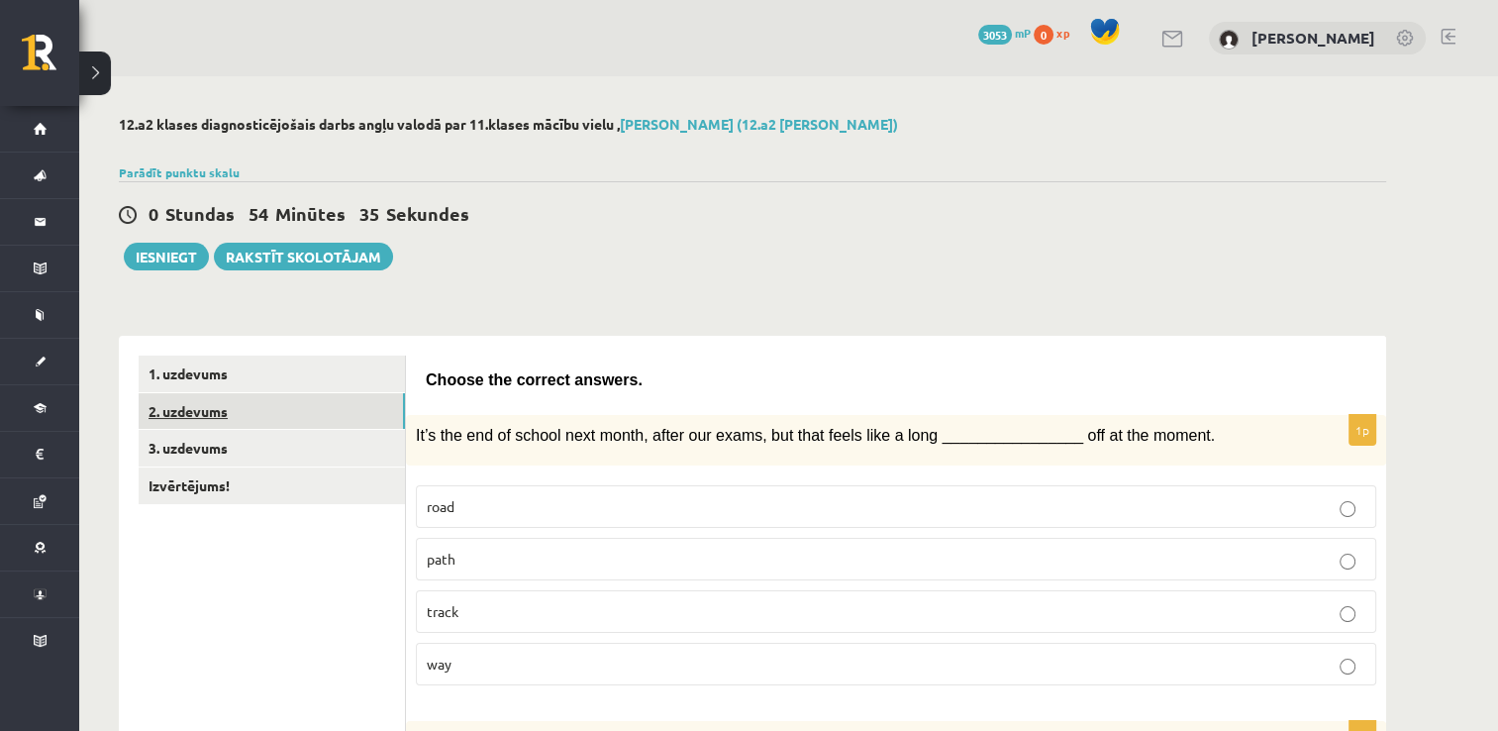
click at [248, 410] on link "2. uzdevums" at bounding box center [272, 411] width 266 height 37
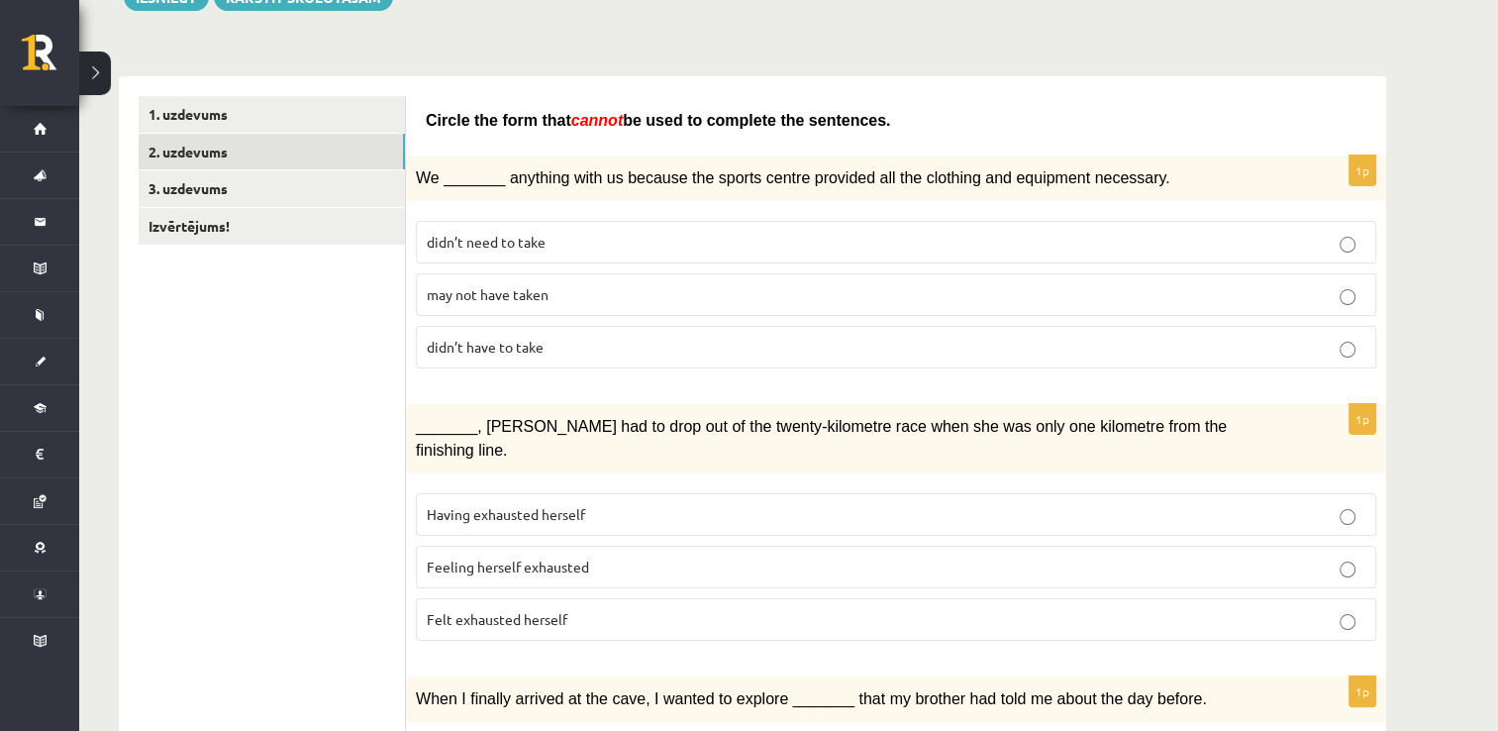
scroll to position [273, 0]
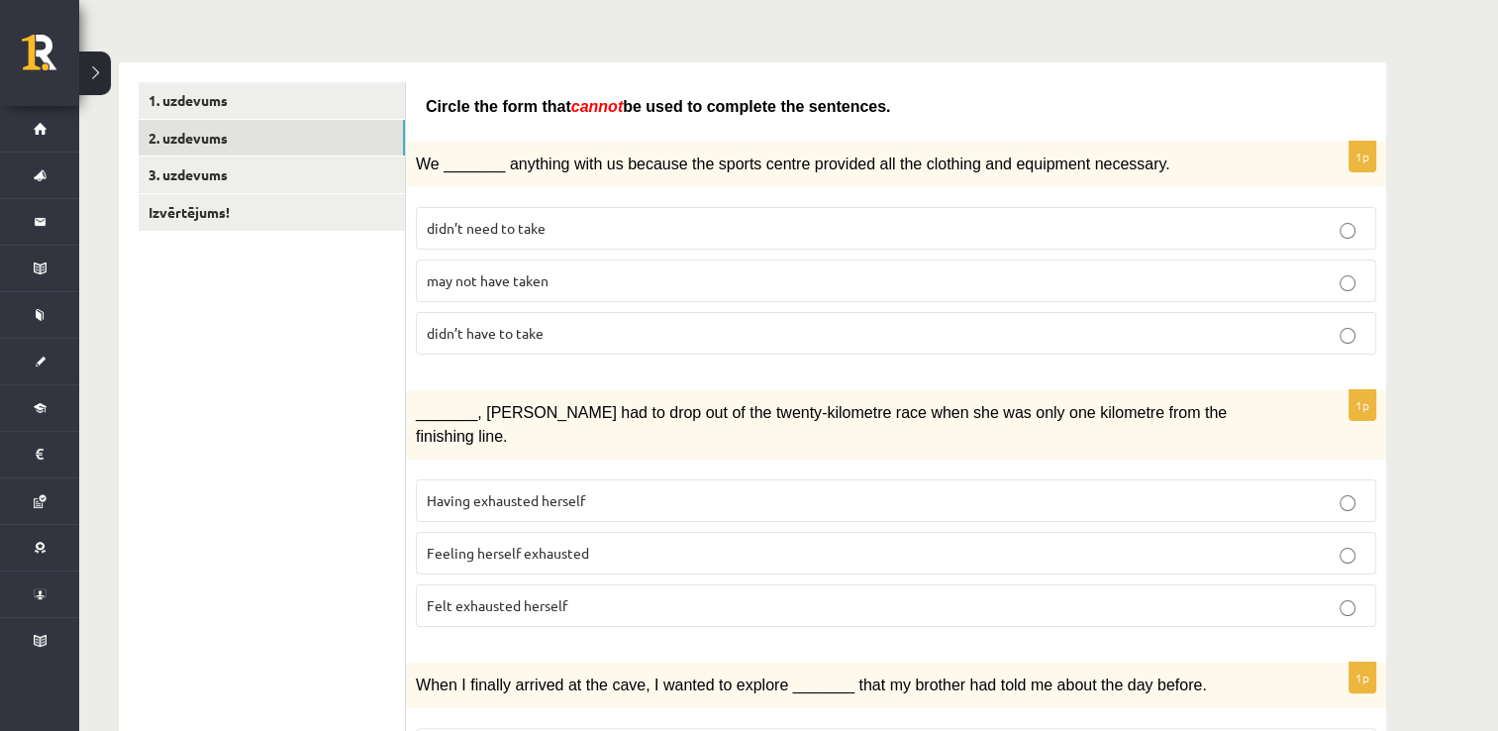
click at [559, 280] on p "may not have taken" at bounding box center [896, 280] width 938 height 21
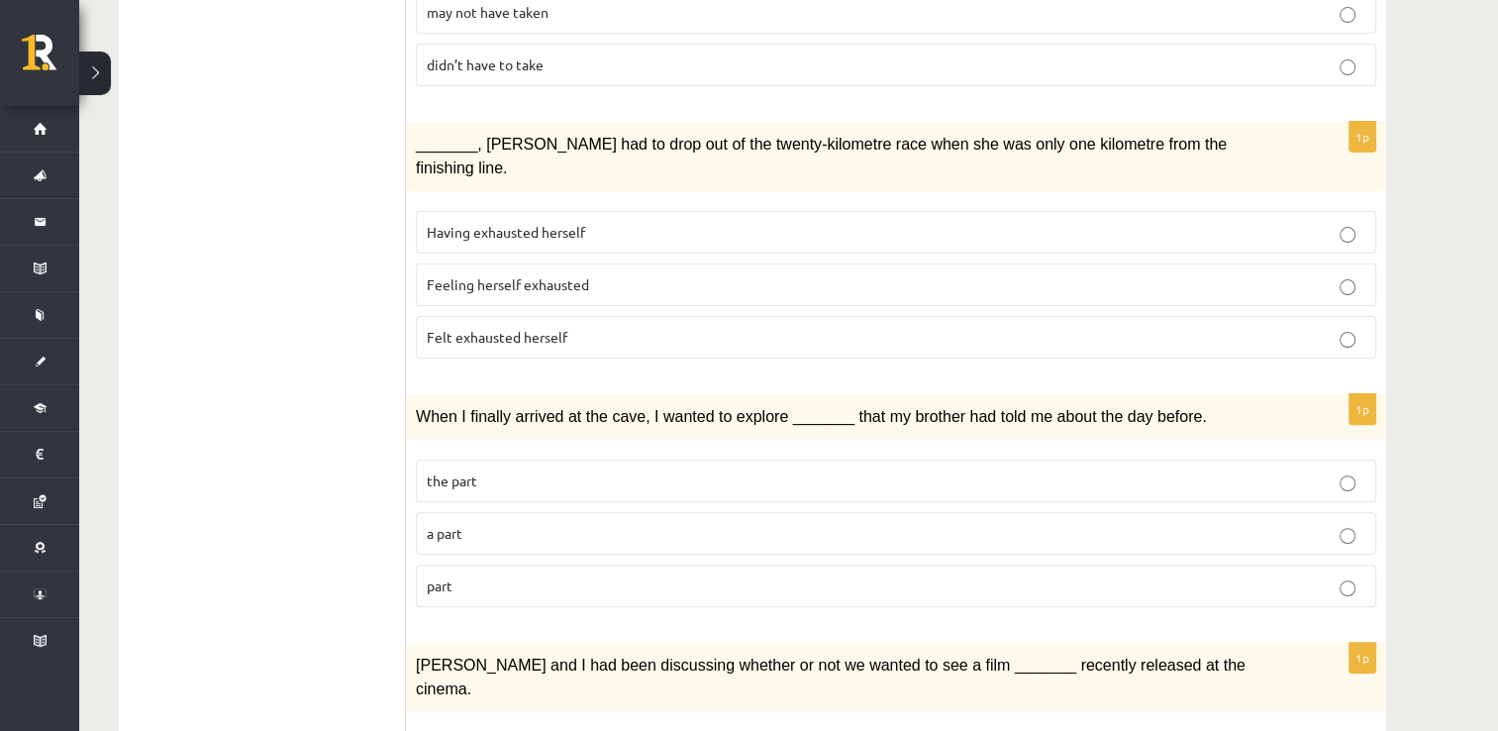
scroll to position [542, 0]
click at [619, 326] on p "Felt exhausted herself" at bounding box center [896, 336] width 938 height 21
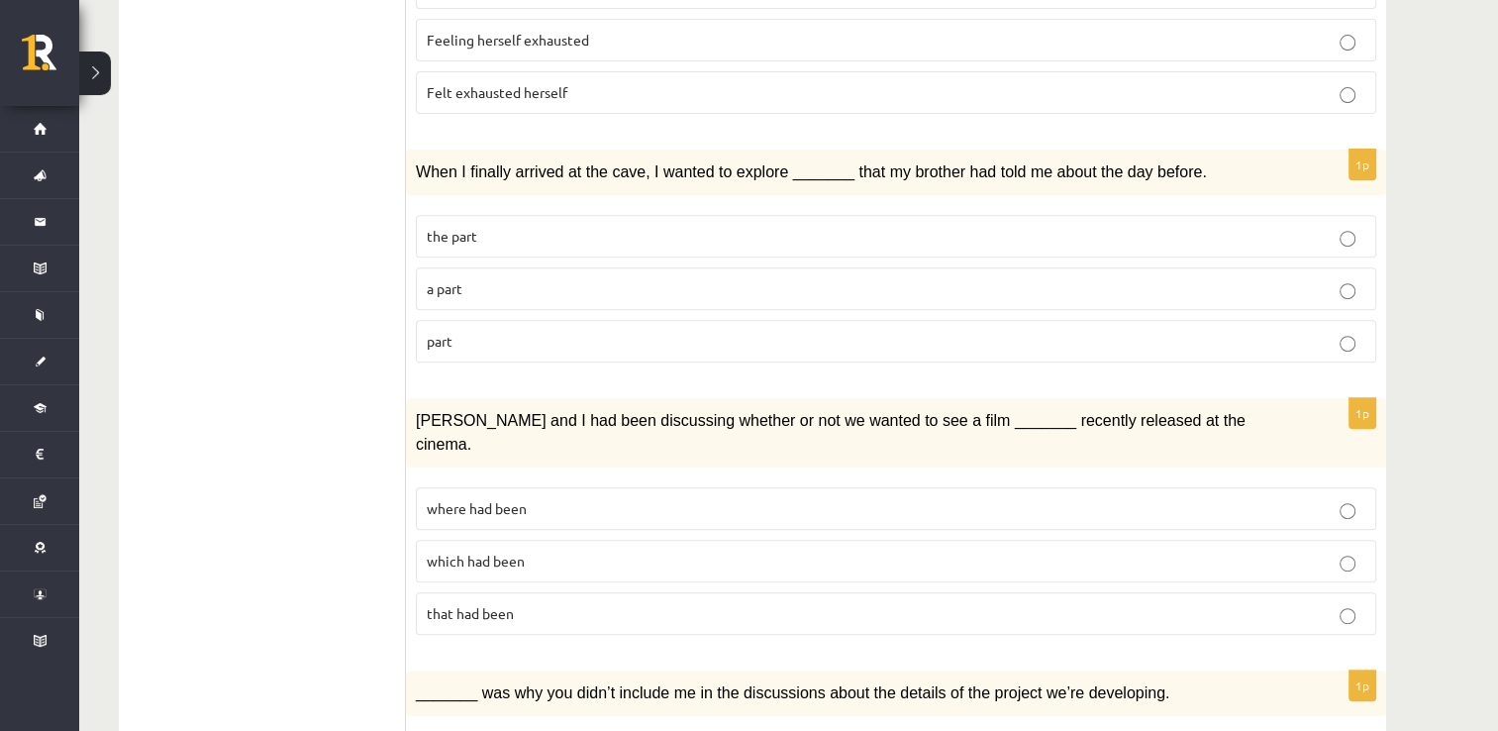
scroll to position [794, 0]
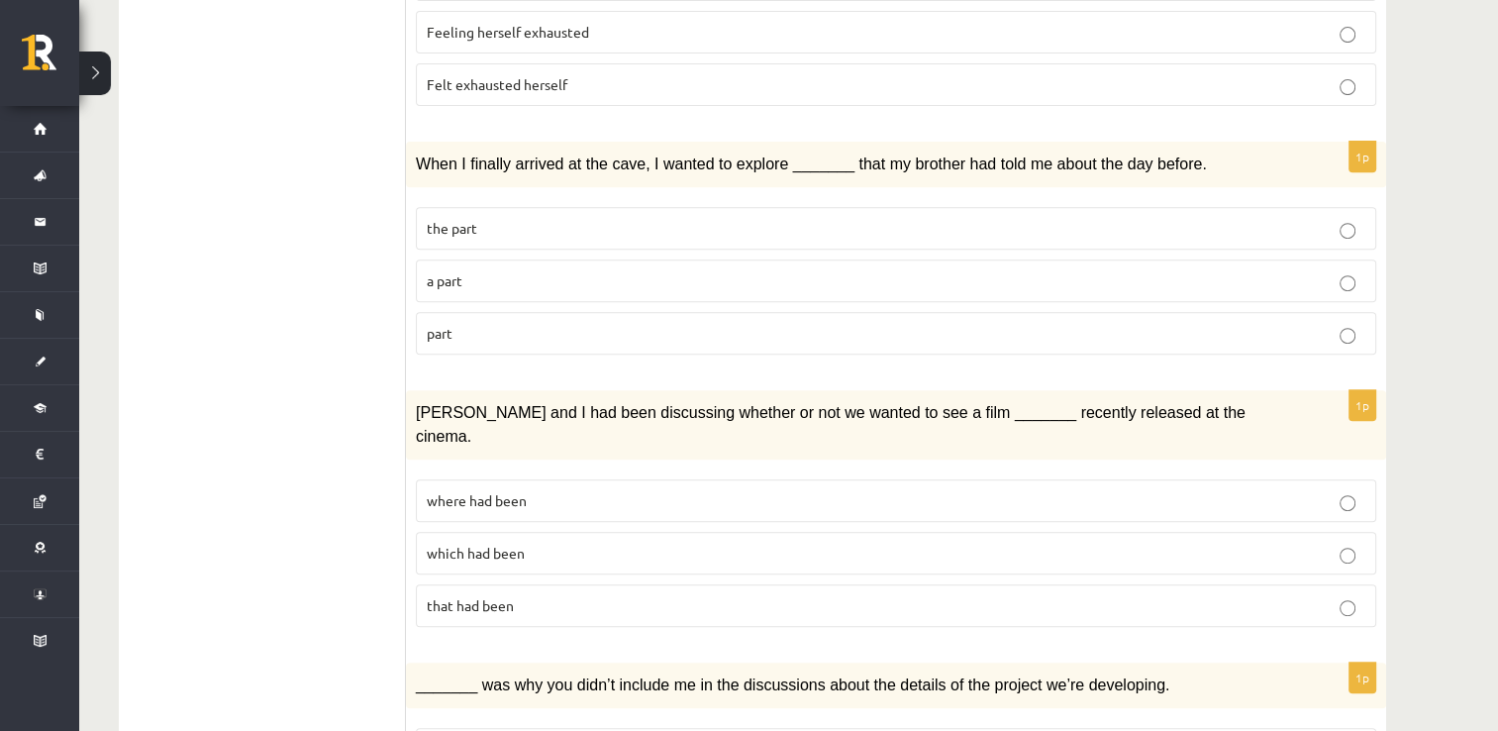
click at [520, 218] on p "the part" at bounding box center [896, 228] width 938 height 21
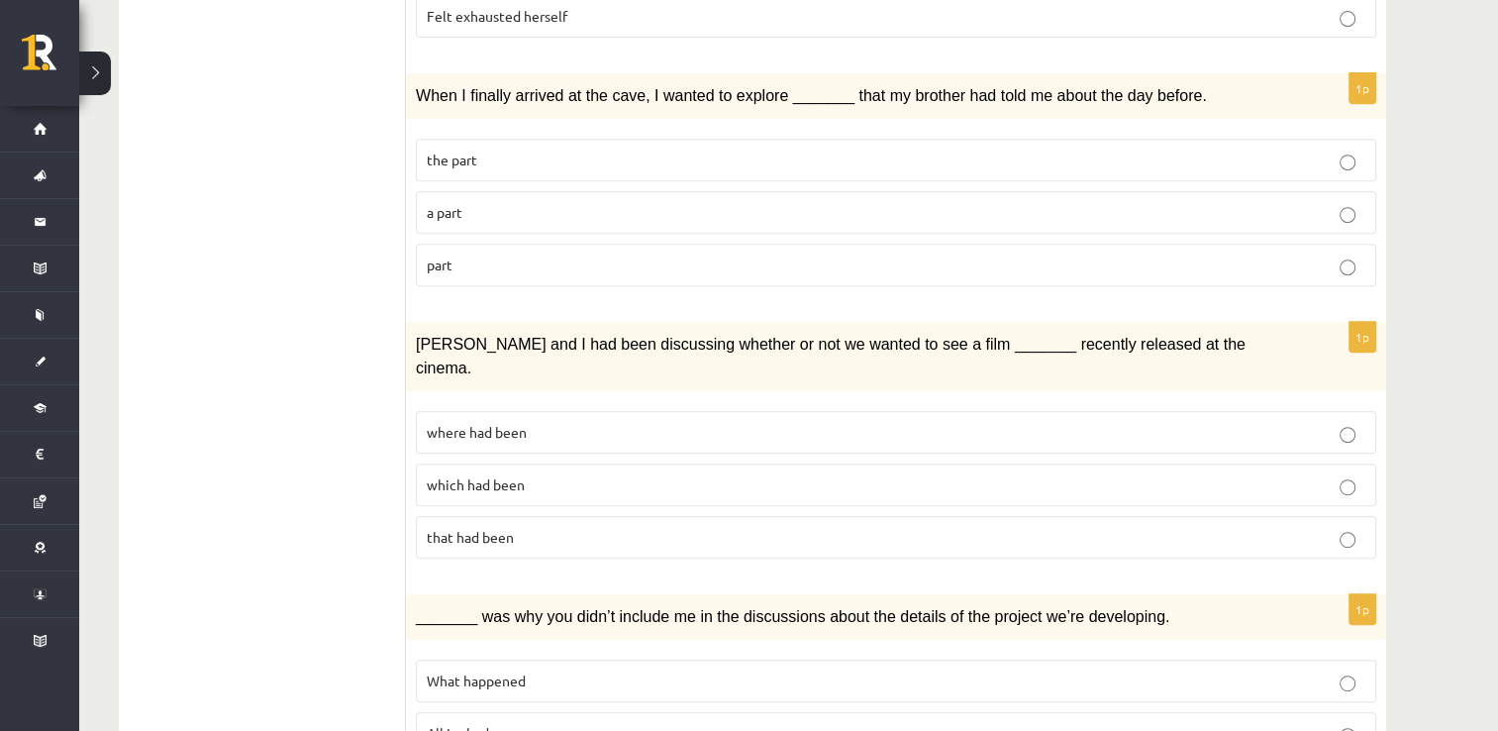
scroll to position [806, 0]
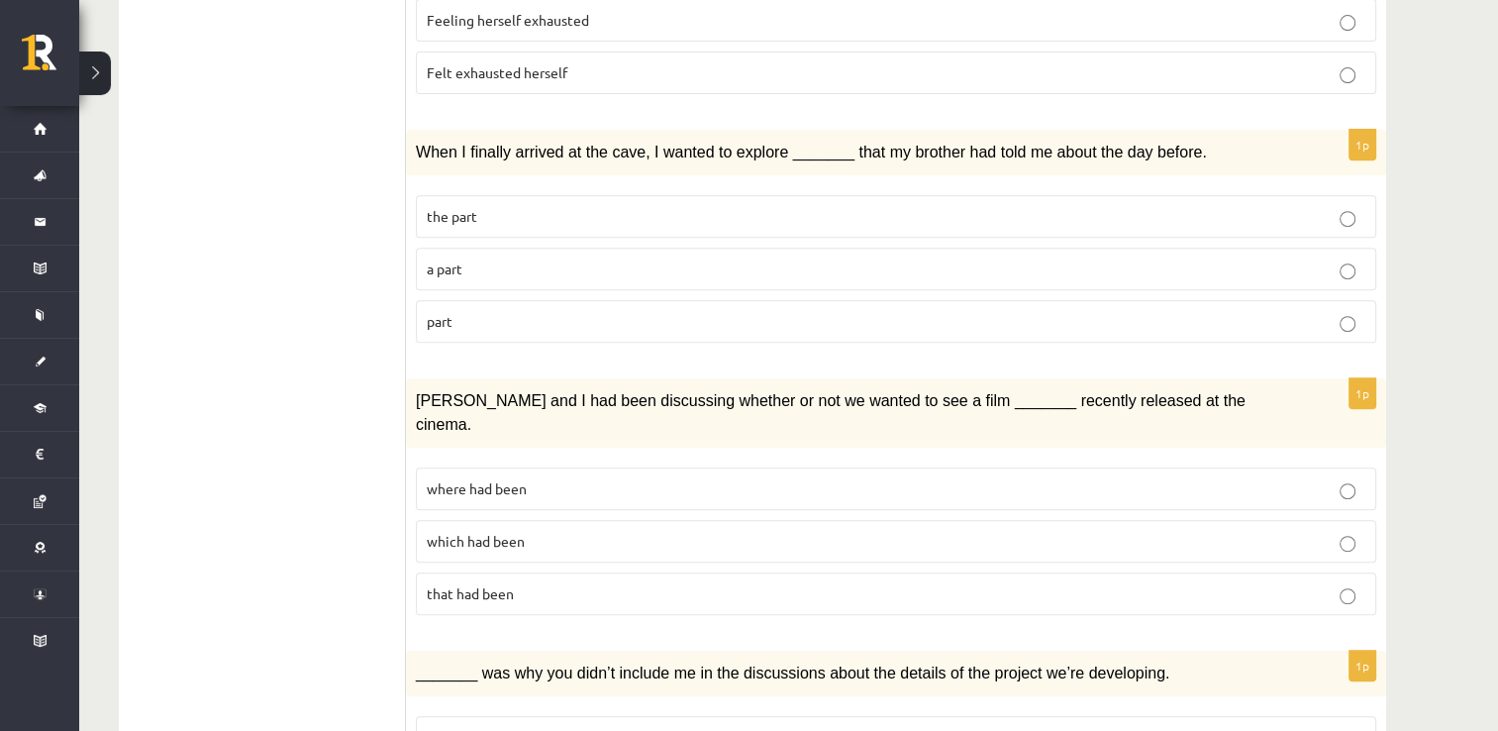
click at [516, 311] on p "part" at bounding box center [896, 321] width 938 height 21
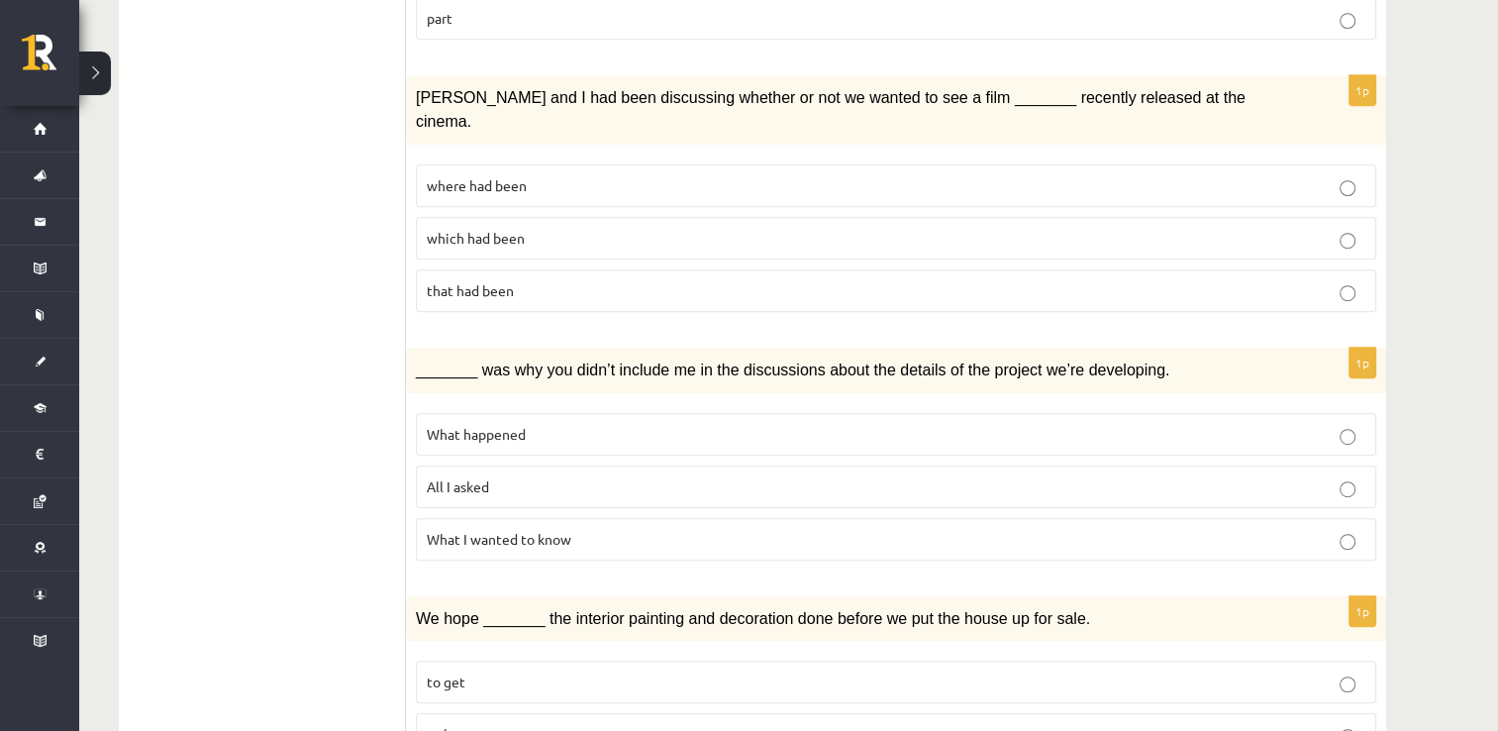
scroll to position [1109, 0]
click at [556, 175] on p "where had been" at bounding box center [896, 185] width 938 height 21
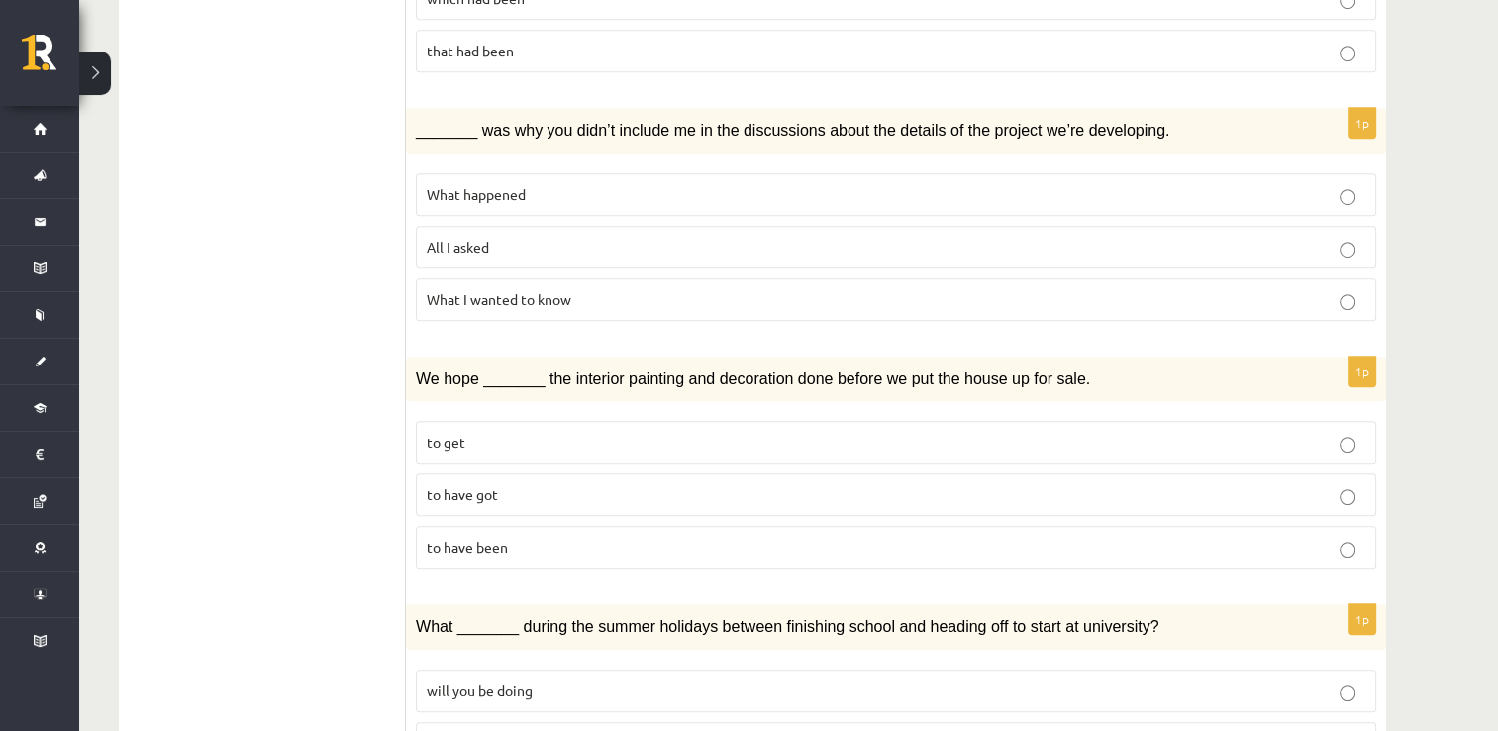
scroll to position [1350, 0]
click at [548, 182] on p "What happened" at bounding box center [896, 192] width 938 height 21
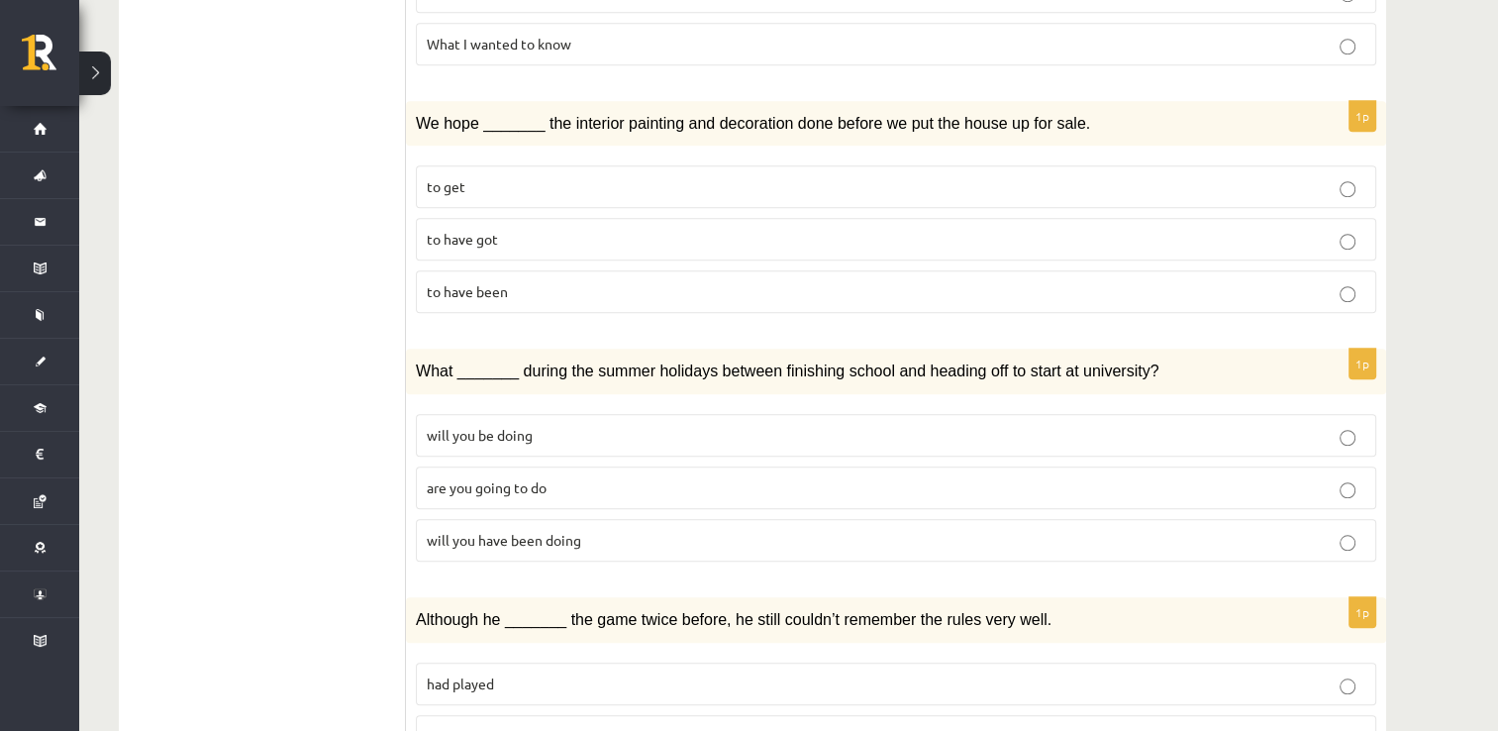
scroll to position [1604, 0]
click at [536, 281] on p "to have been" at bounding box center [896, 291] width 938 height 21
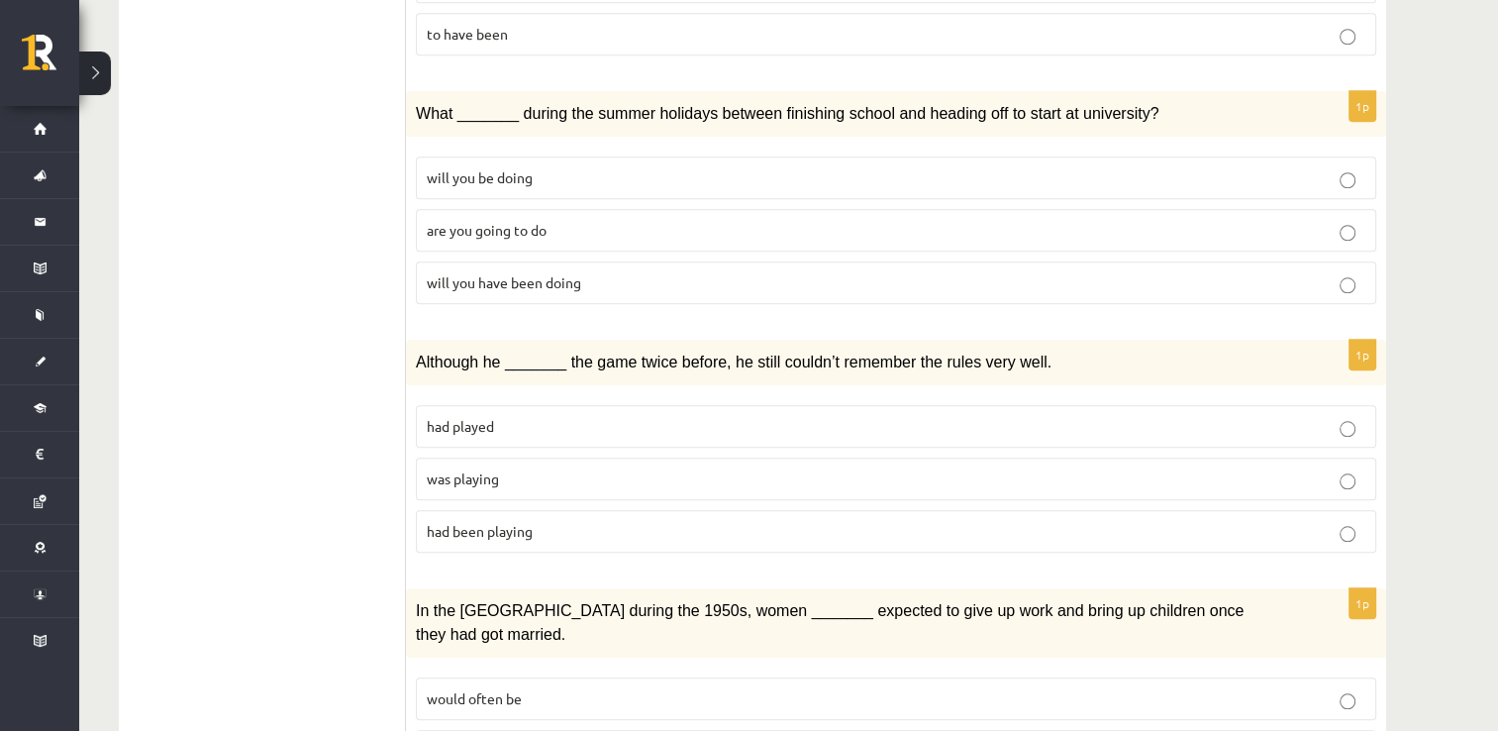
scroll to position [1861, 0]
click at [582, 272] on p "will you have been doing" at bounding box center [896, 282] width 938 height 21
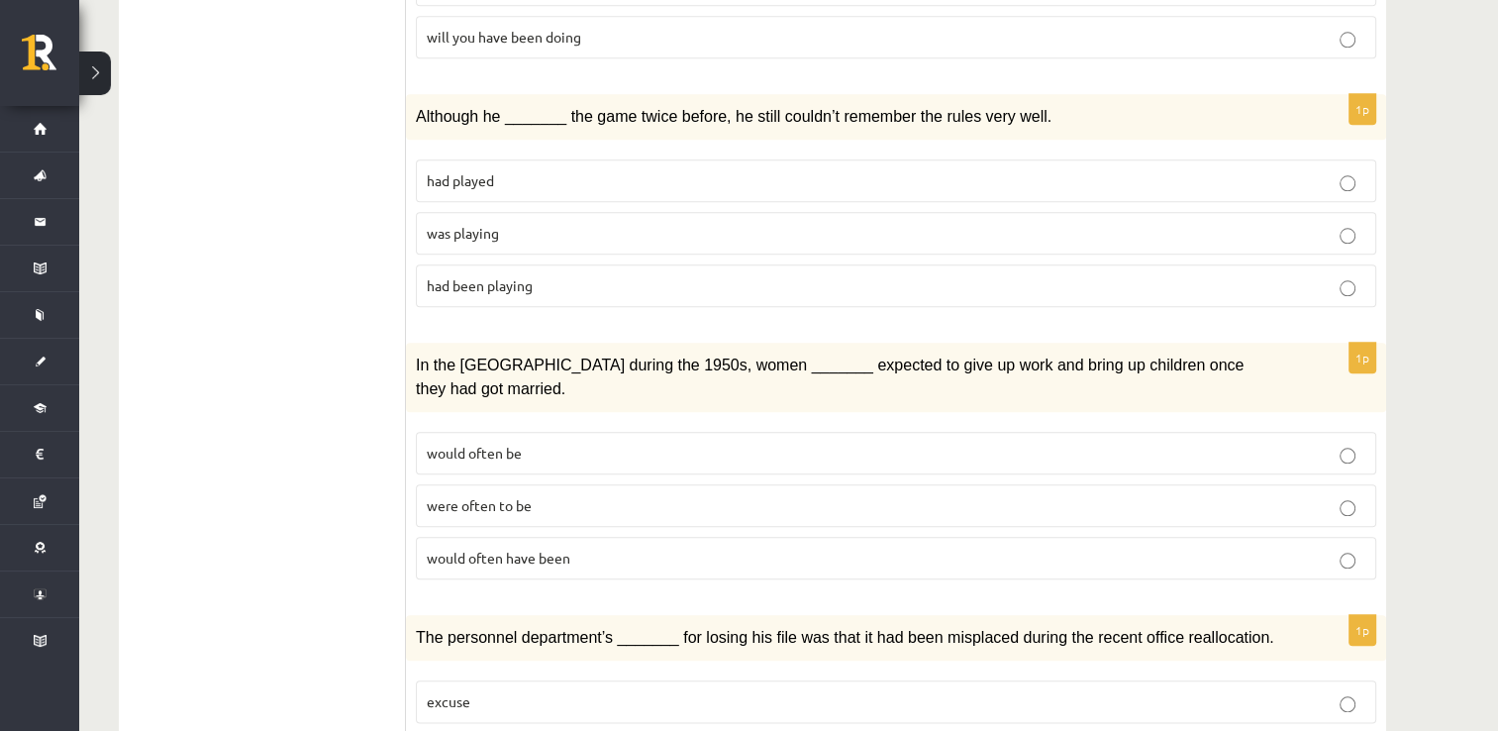
scroll to position [2107, 0]
click at [609, 234] on fieldset "had played was playing had been playing" at bounding box center [896, 230] width 960 height 163
click at [590, 275] on p "had been playing" at bounding box center [896, 285] width 938 height 21
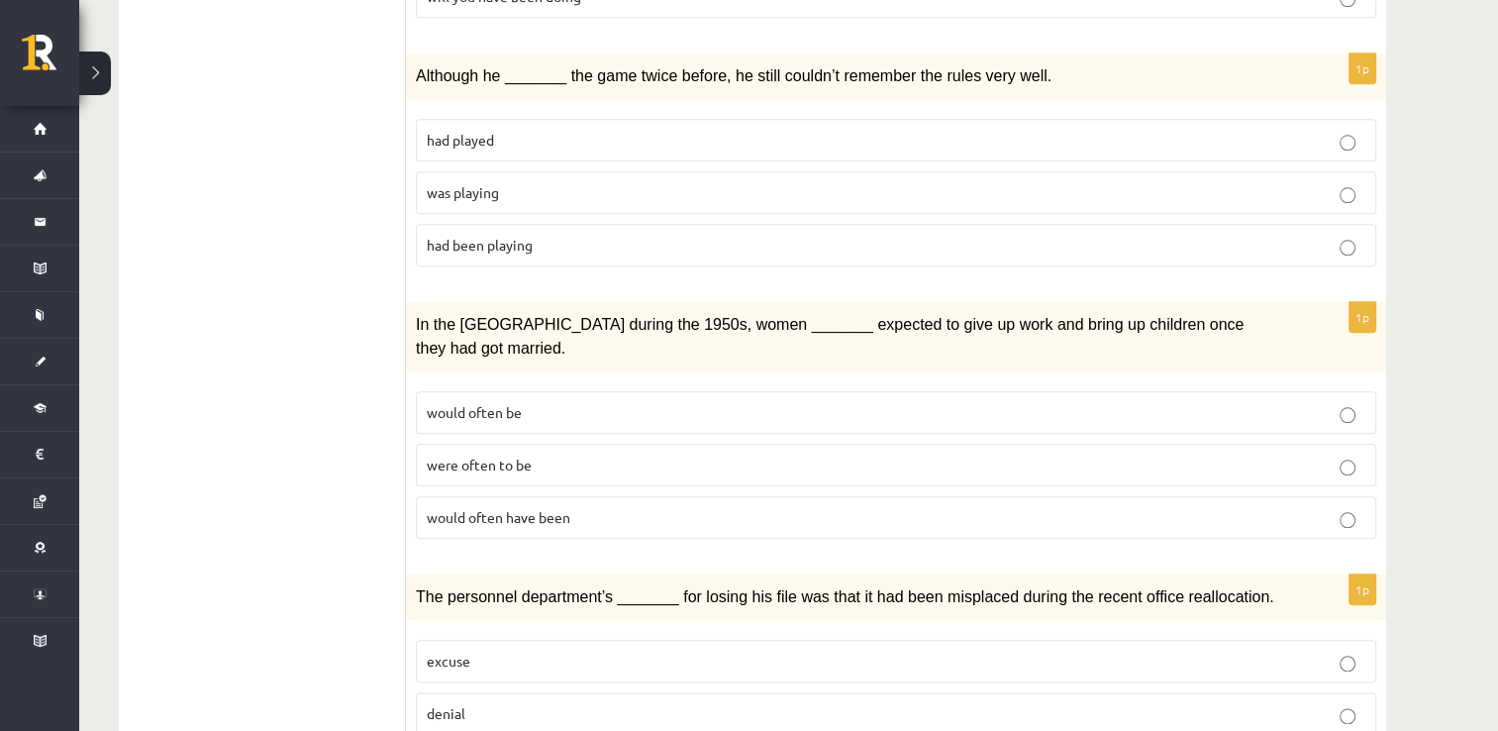
scroll to position [2172, 0]
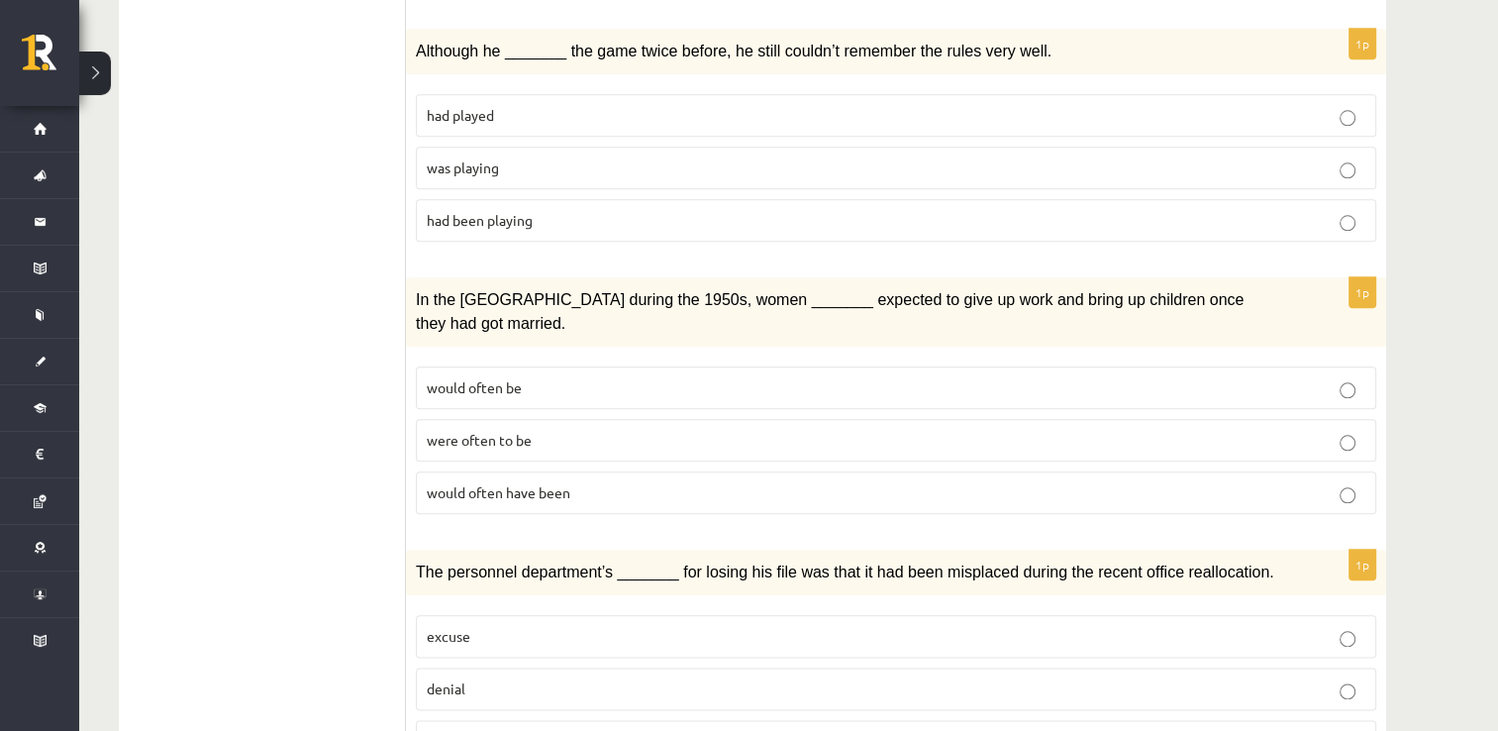
click at [626, 482] on p "would often have been" at bounding box center [896, 492] width 938 height 21
click at [475, 730] on span "suggestion" at bounding box center [461, 741] width 69 height 18
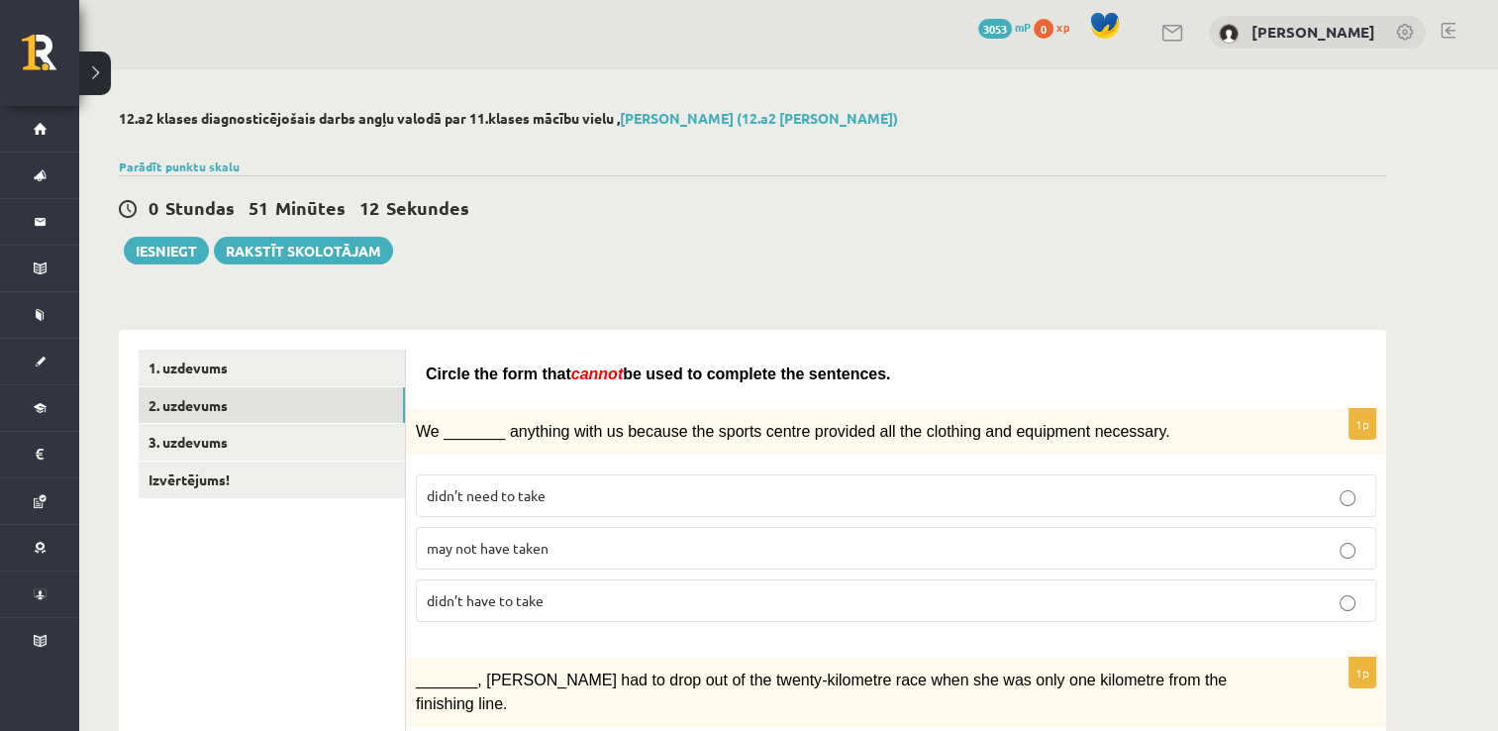
scroll to position [0, 0]
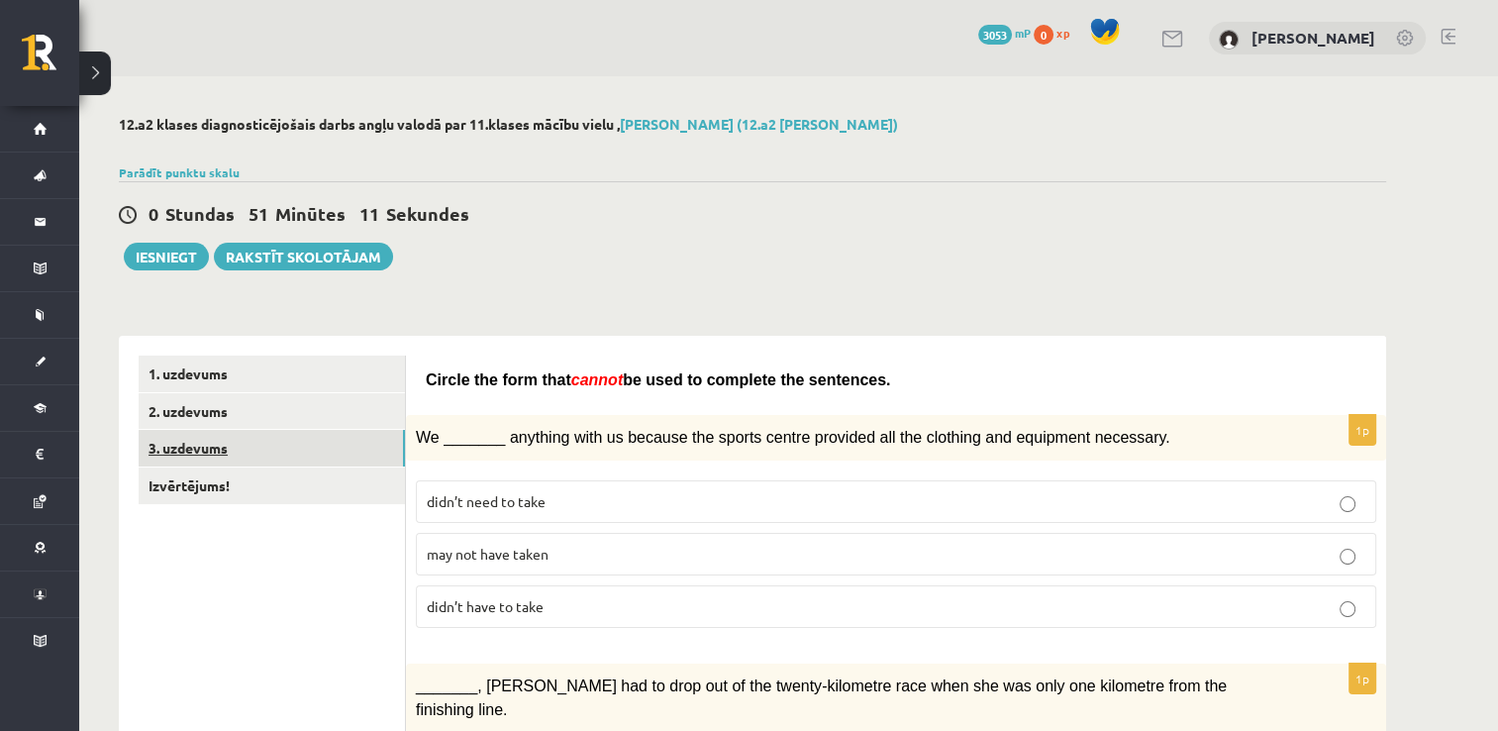
click at [247, 457] on link "3. uzdevums" at bounding box center [272, 448] width 266 height 37
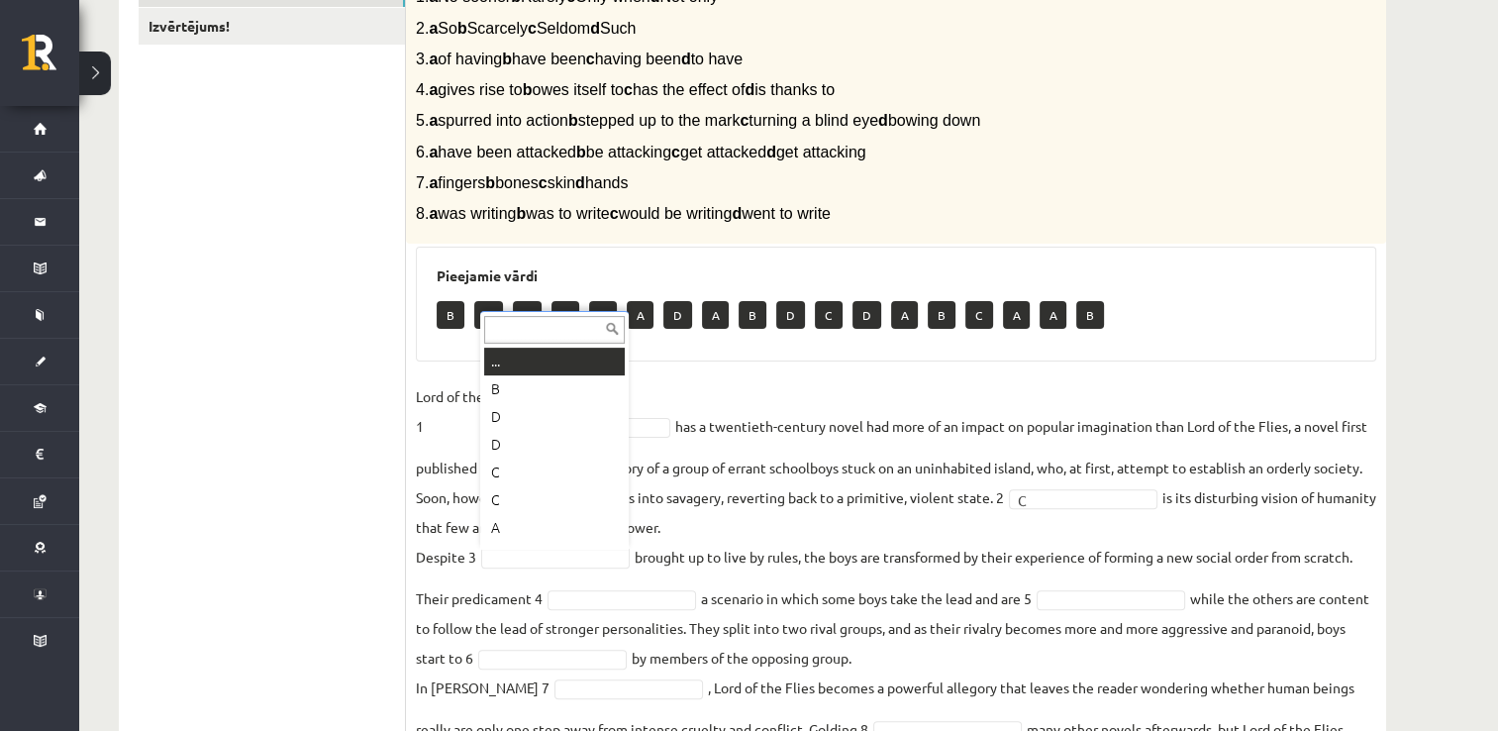
scroll to position [24, 0]
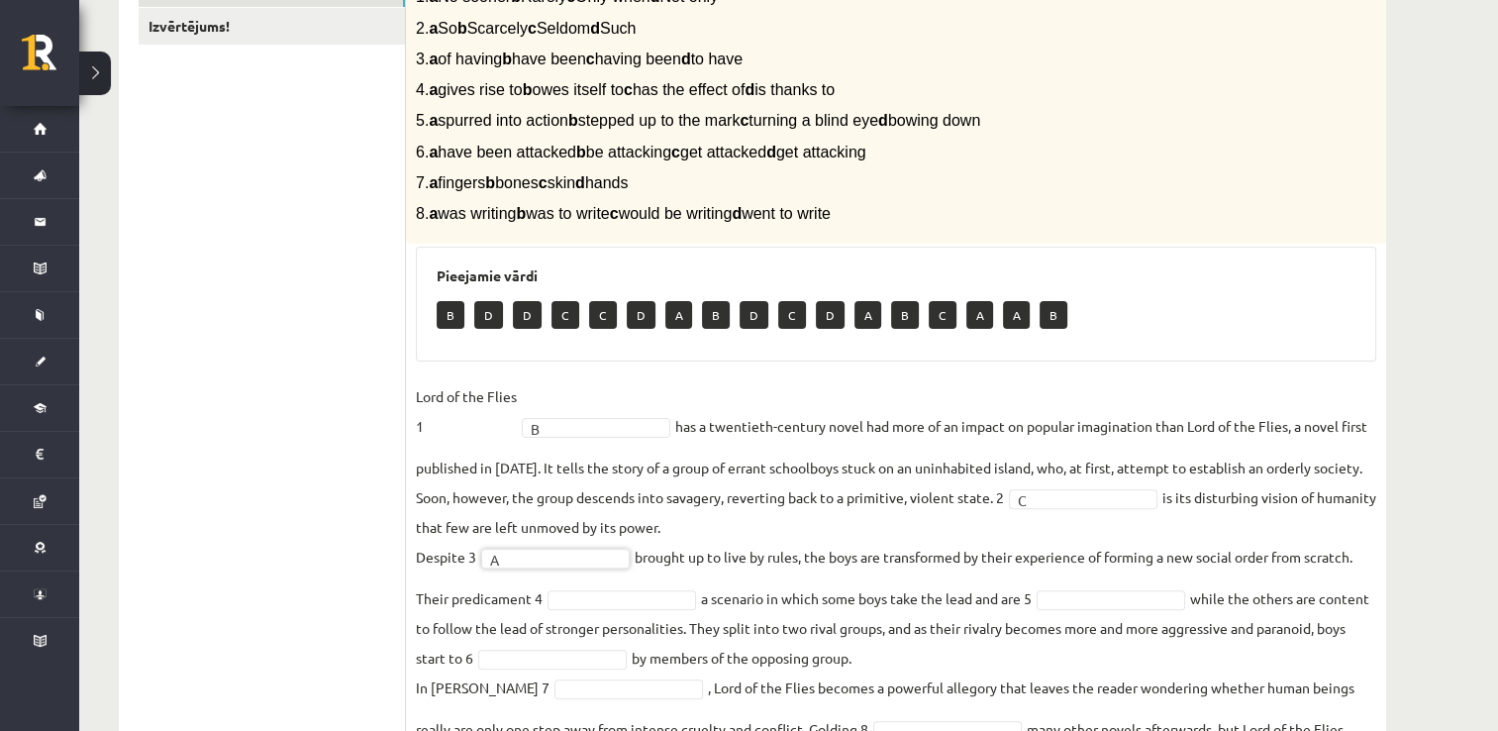
click at [608, 639] on fieldset "Lord of the Flies 1 B * has a twentieth-century novel had more of an impact on …" at bounding box center [896, 577] width 960 height 392
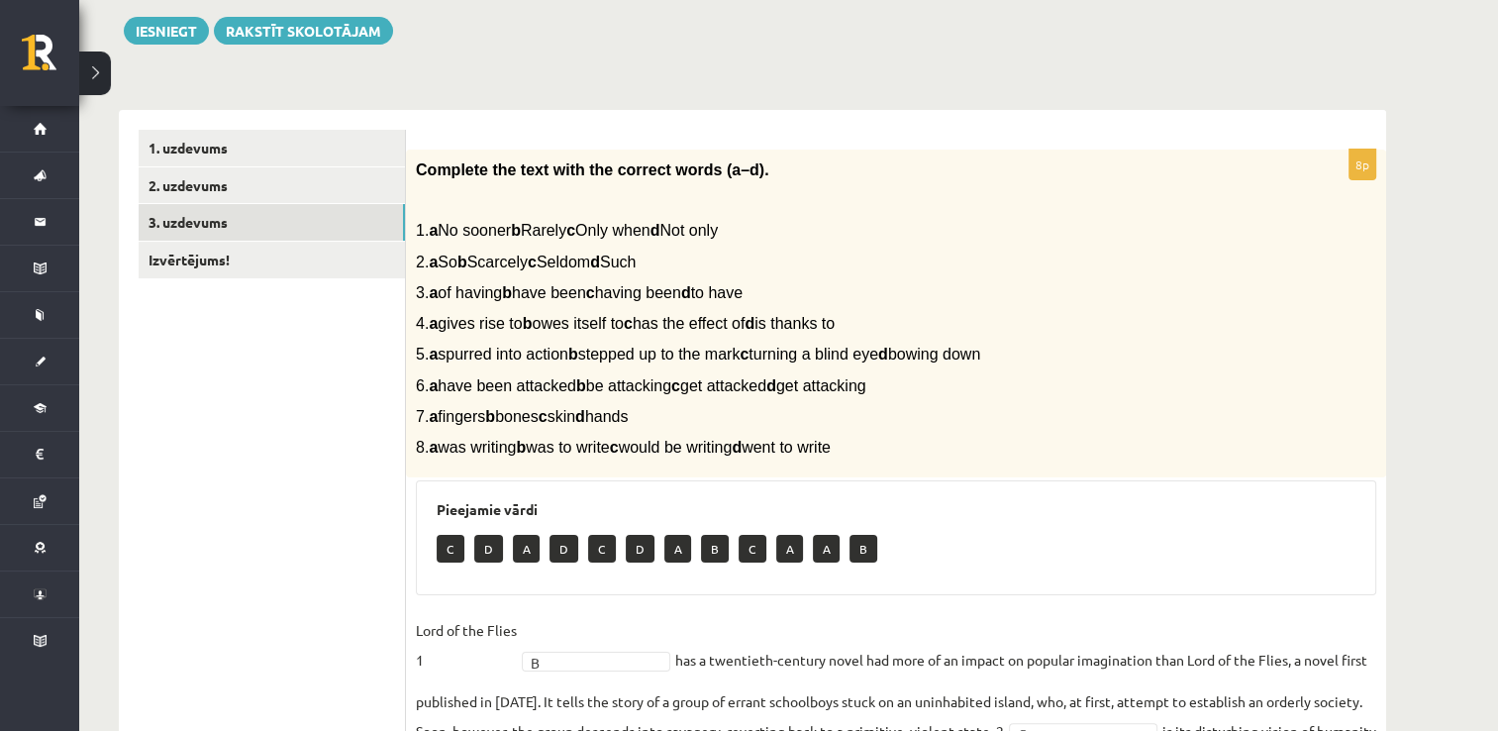
scroll to position [208, 0]
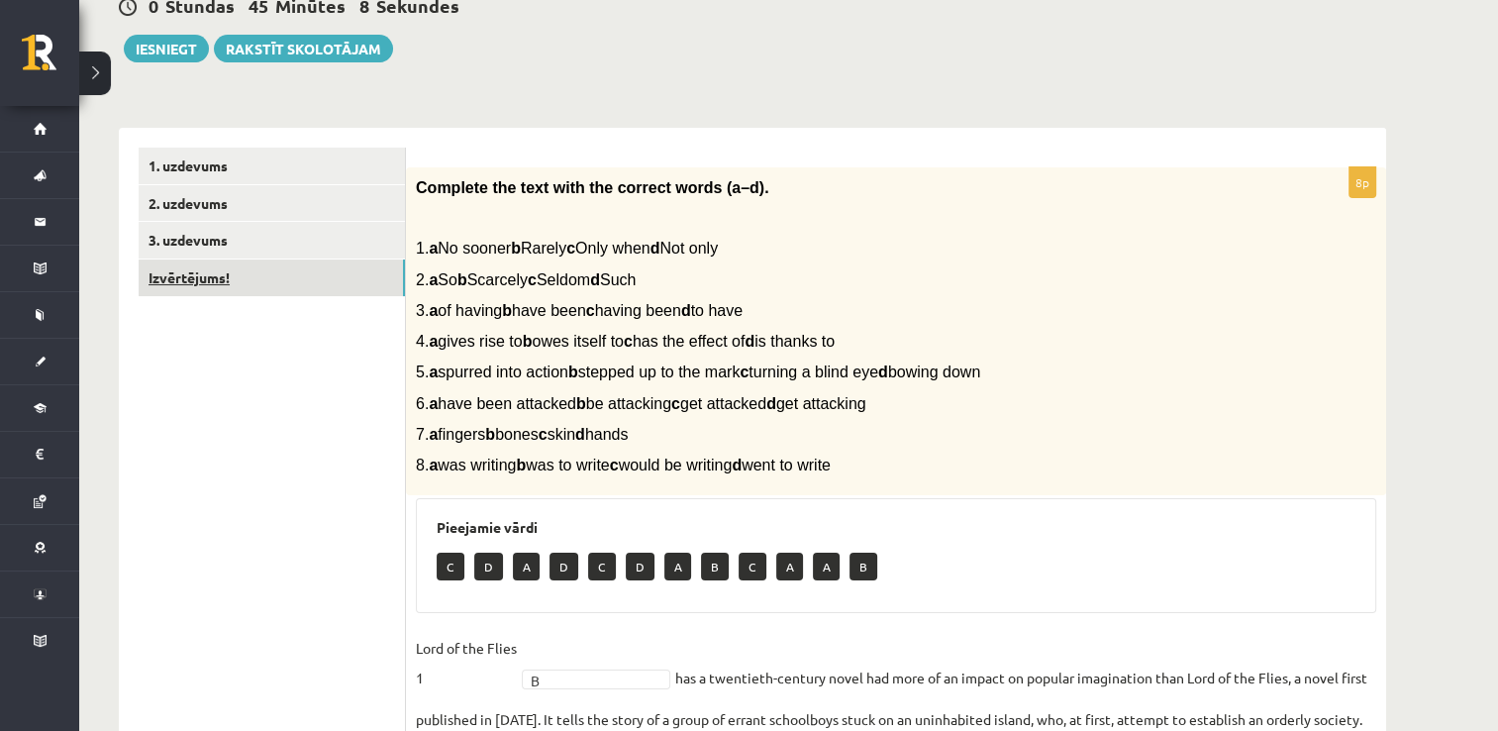
click at [249, 283] on link "Izvērtējums!" at bounding box center [272, 277] width 266 height 37
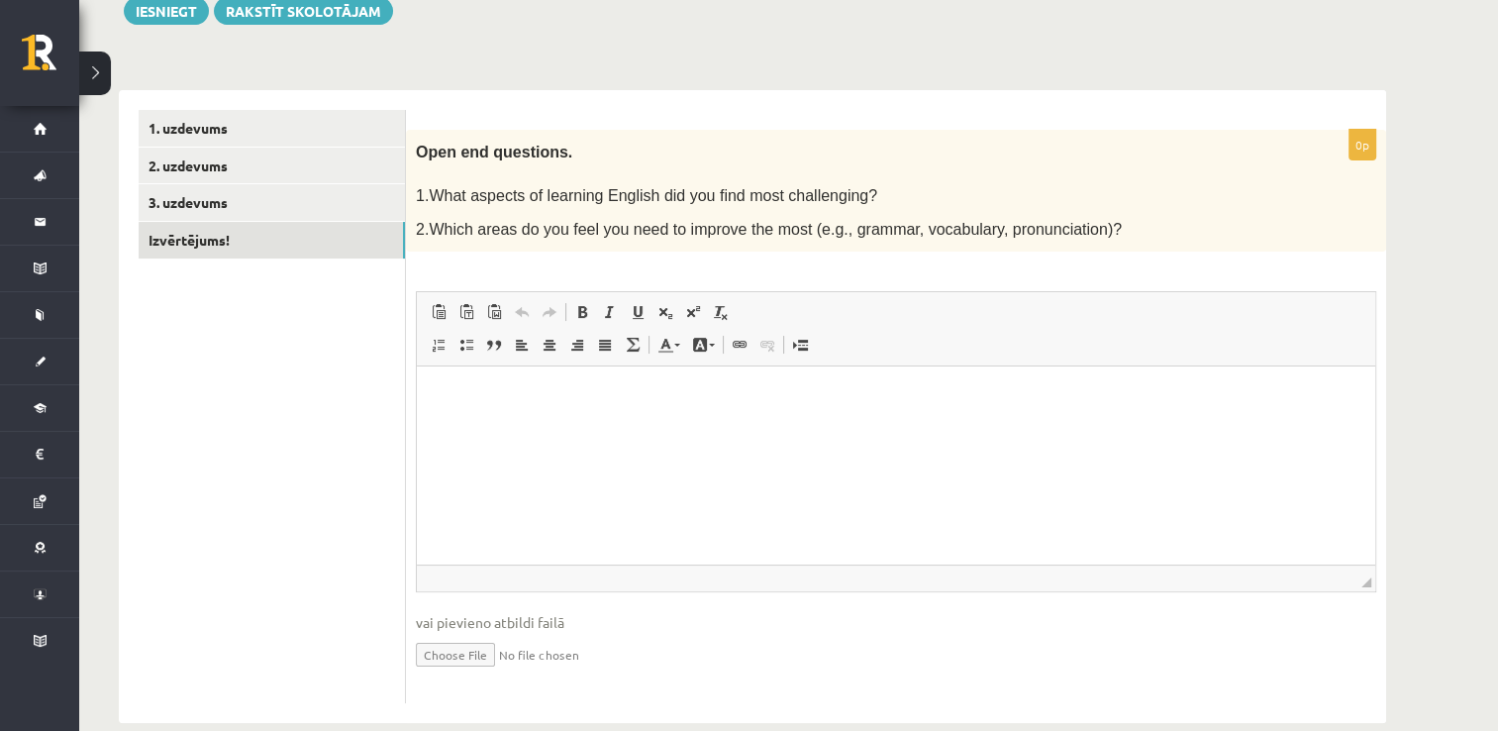
scroll to position [246, 0]
click at [630, 427] on html at bounding box center [896, 396] width 958 height 60
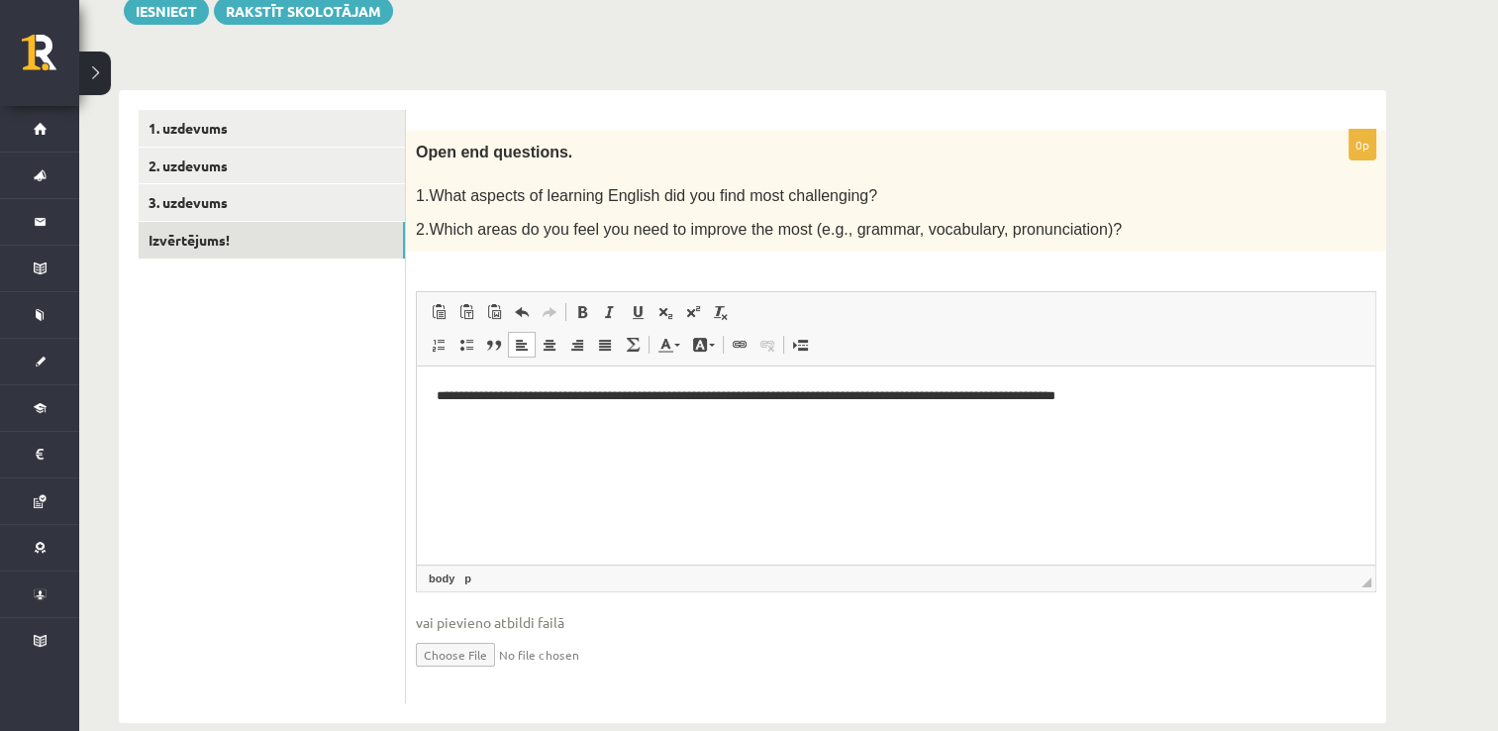
click at [1101, 397] on p "**********" at bounding box center [897, 396] width 920 height 21
click at [1165, 393] on p "**********" at bounding box center [897, 396] width 920 height 21
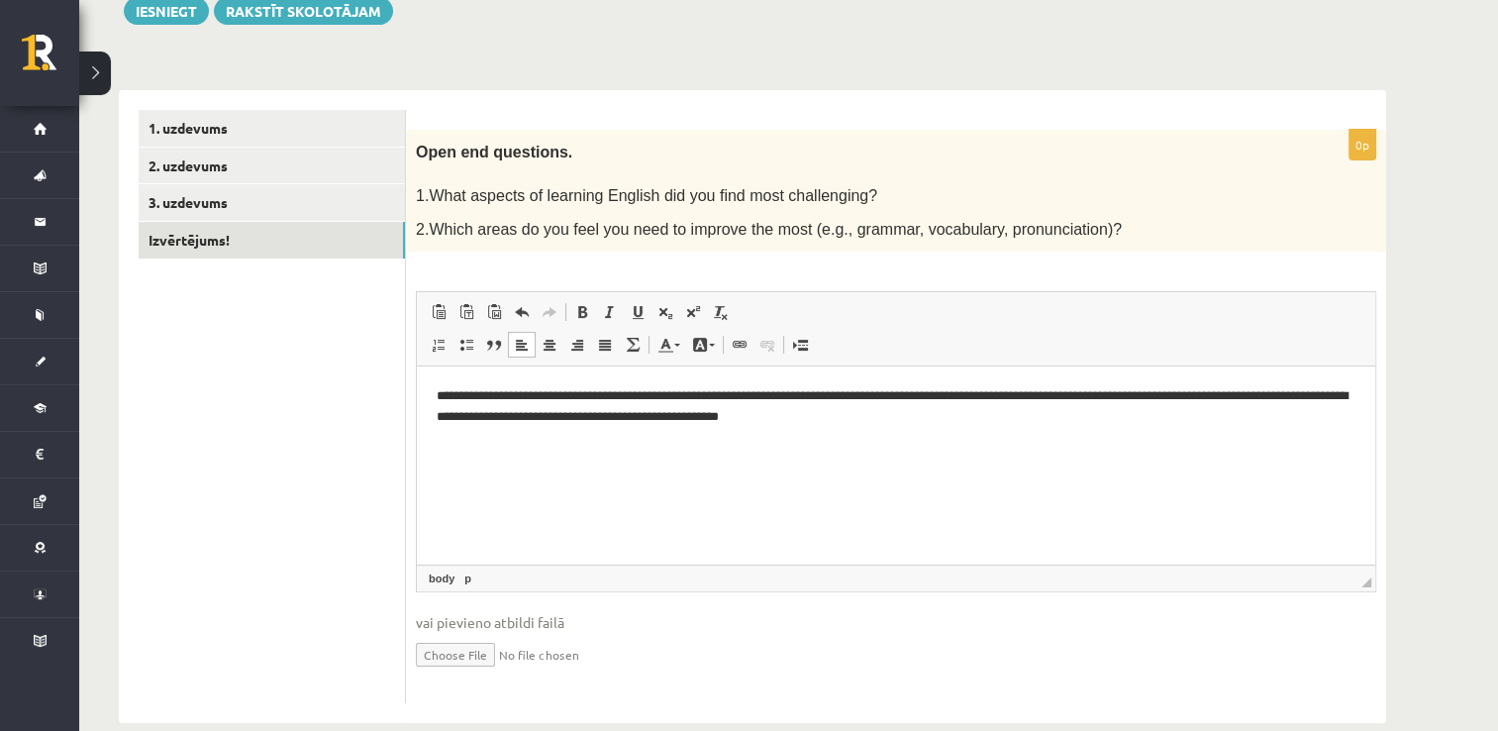
scroll to position [272, 0]
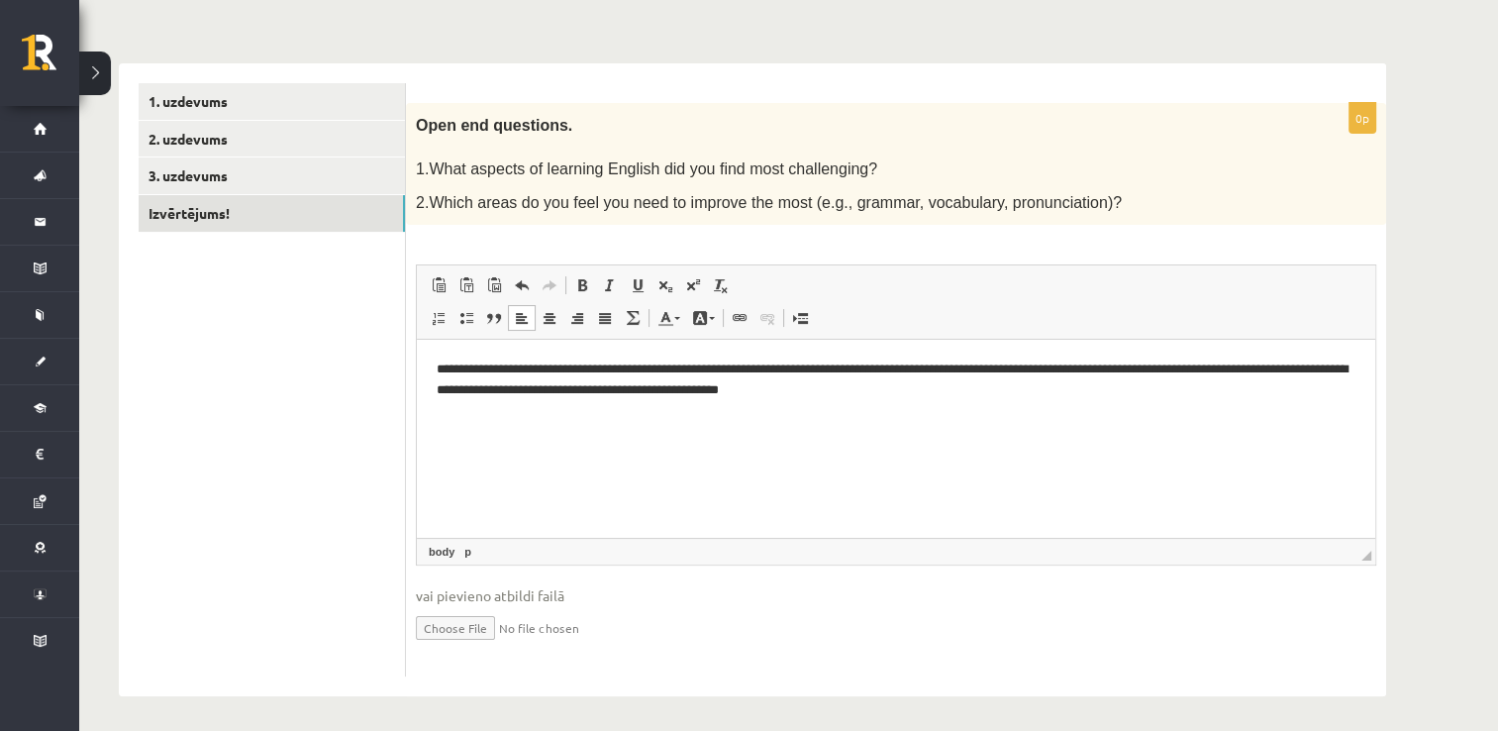
click at [460, 370] on p "**********" at bounding box center [897, 380] width 920 height 42
click at [731, 369] on p "**********" at bounding box center [897, 380] width 920 height 42
click at [961, 390] on p "**********" at bounding box center [897, 380] width 920 height 42
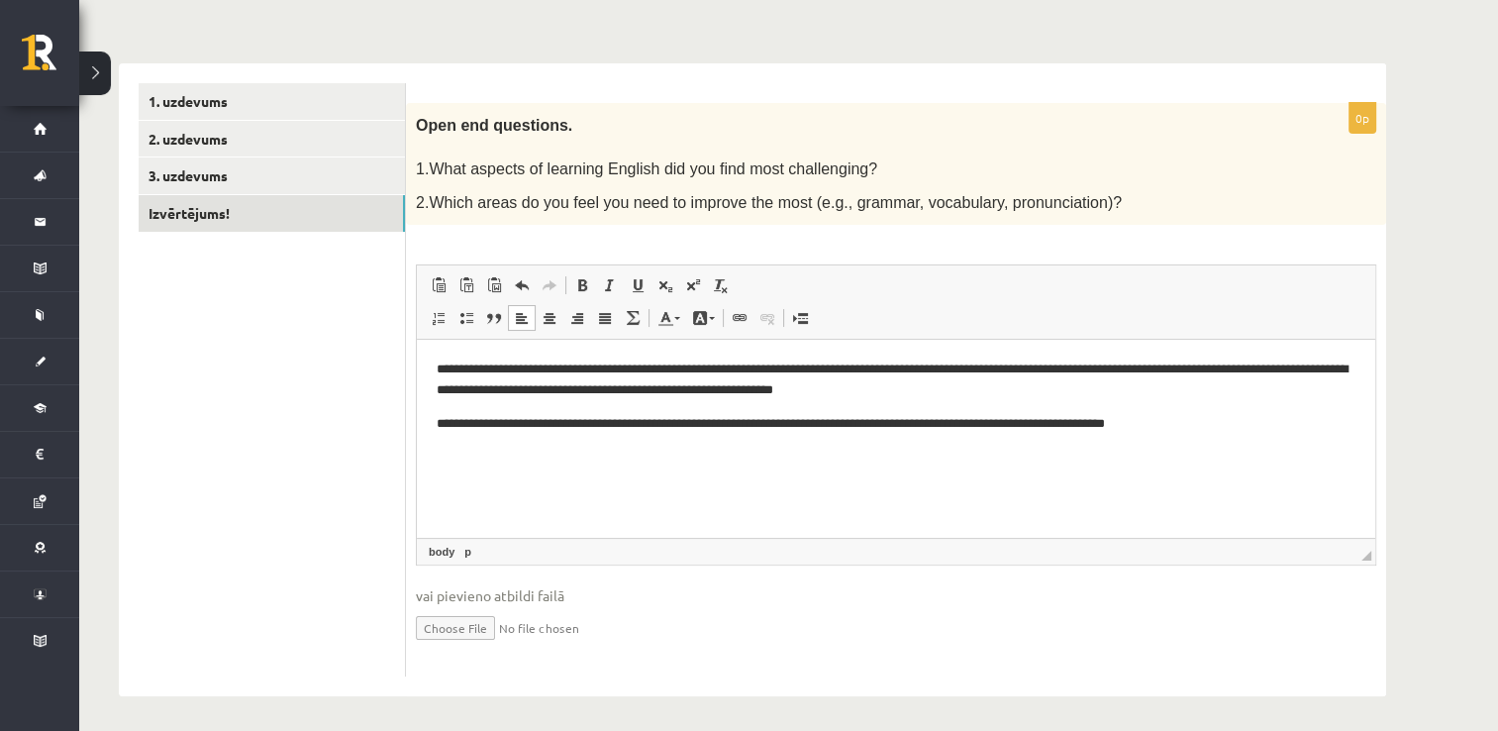
click at [670, 422] on p "**********" at bounding box center [897, 424] width 920 height 21
click at [1202, 429] on p "**********" at bounding box center [897, 424] width 920 height 21
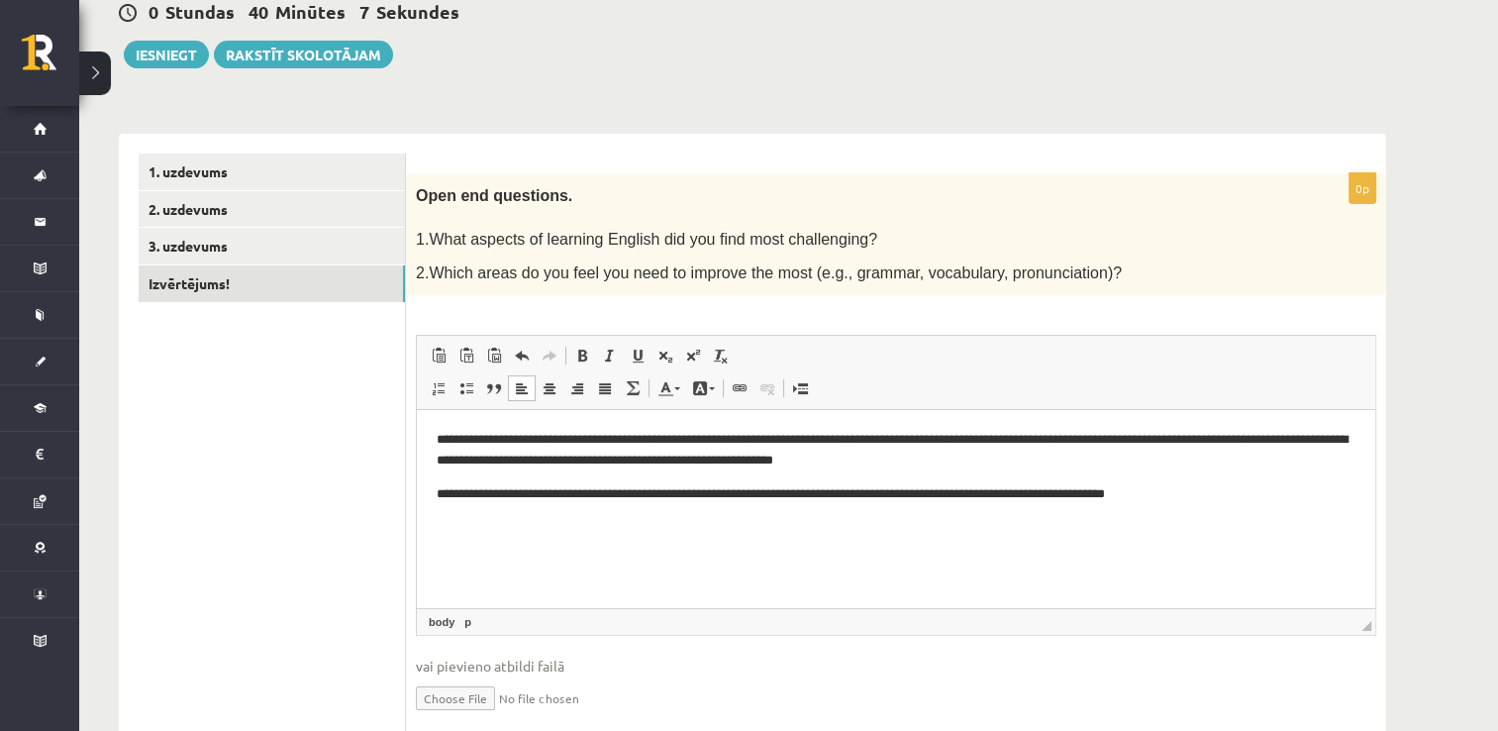
scroll to position [196, 0]
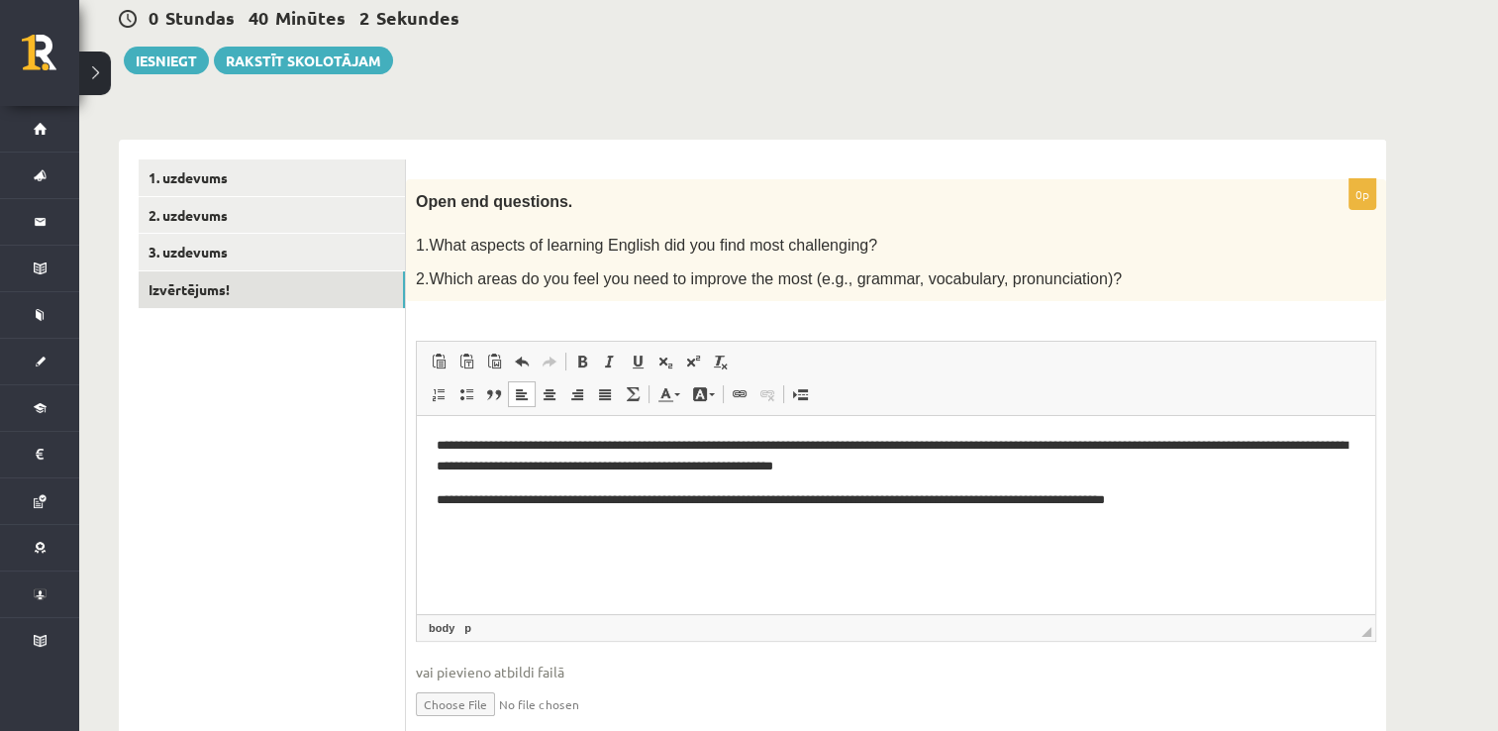
click at [944, 467] on p "**********" at bounding box center [897, 457] width 920 height 42
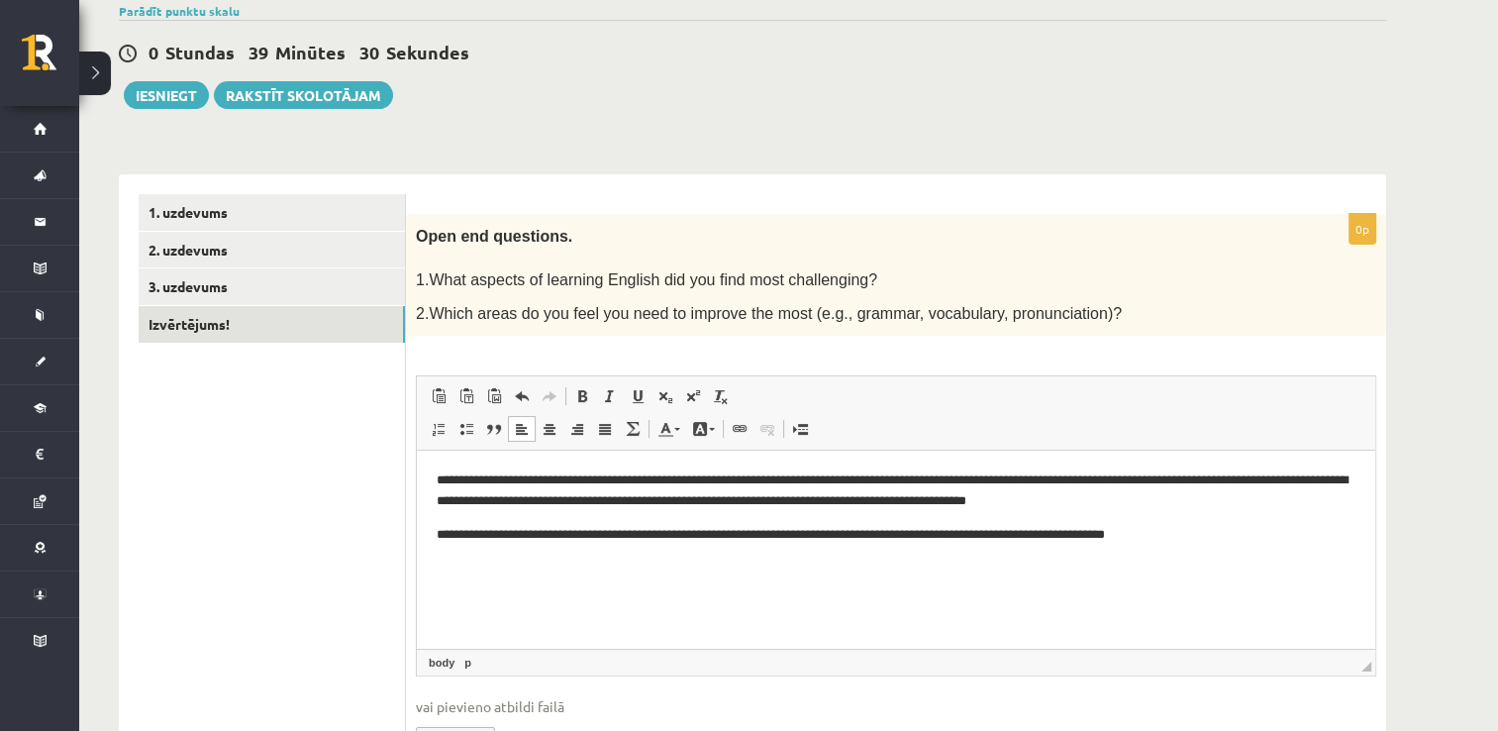
scroll to position [160, 0]
click at [169, 92] on button "Iesniegt" at bounding box center [166, 96] width 85 height 28
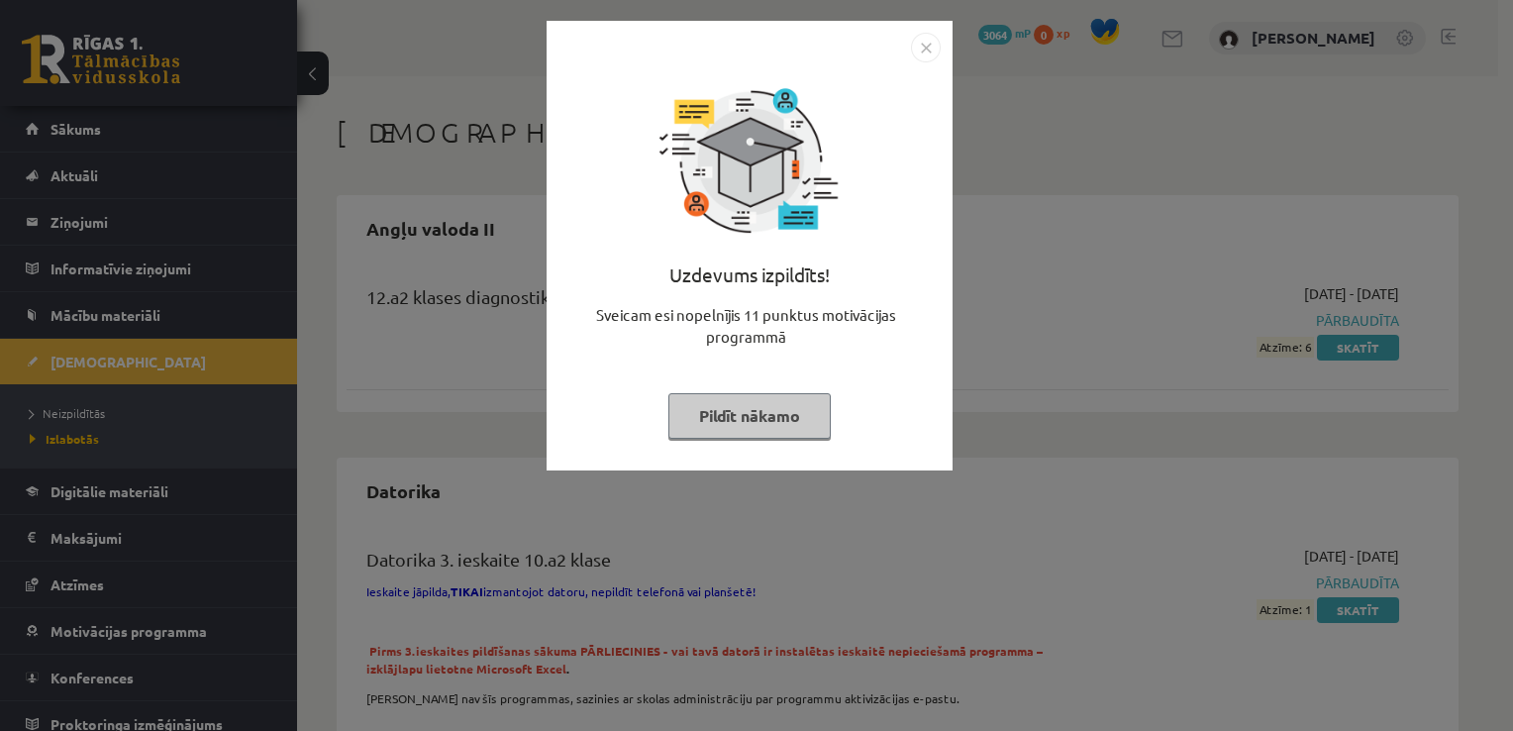
click at [767, 399] on button "Pildīt nākamo" at bounding box center [749, 416] width 162 height 46
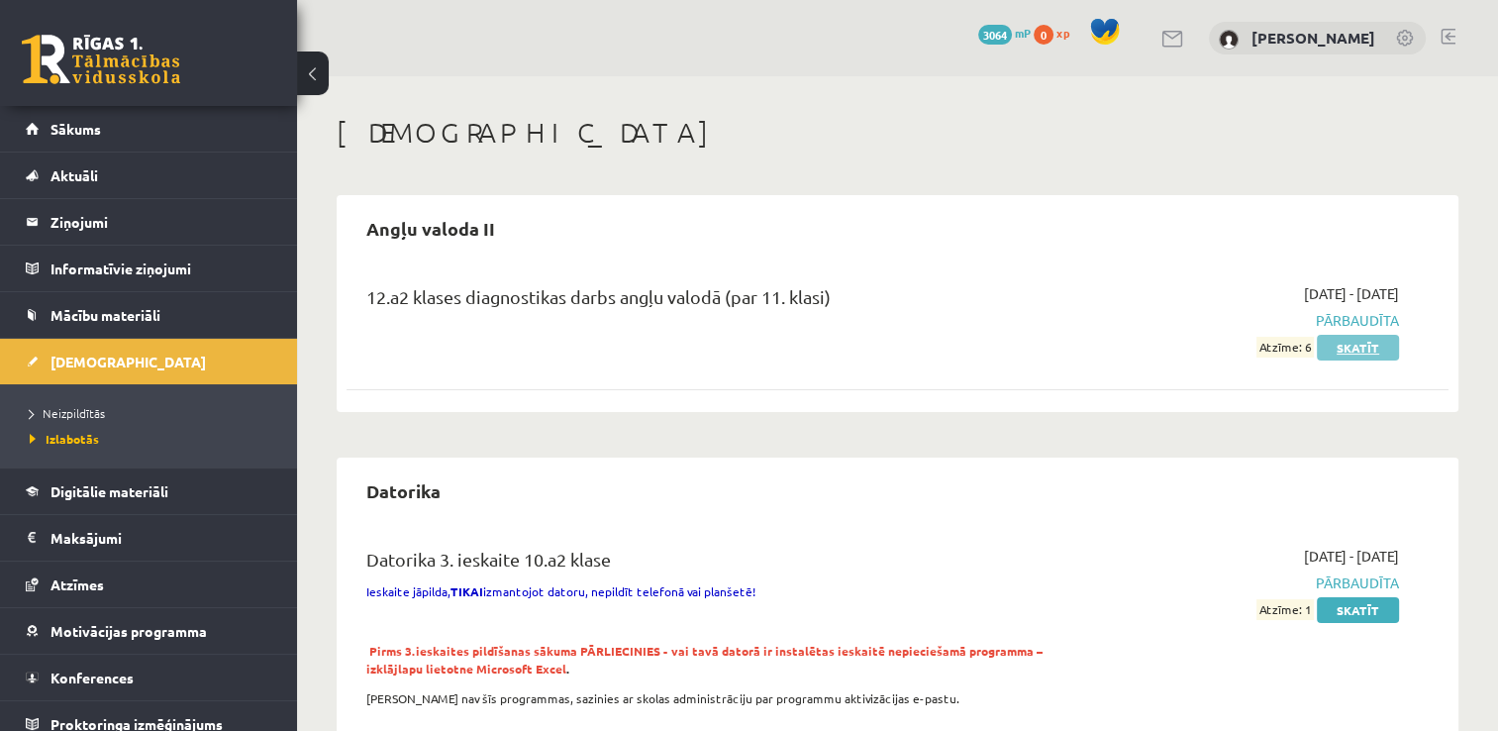
click at [1370, 346] on link "Skatīt" at bounding box center [1358, 348] width 82 height 26
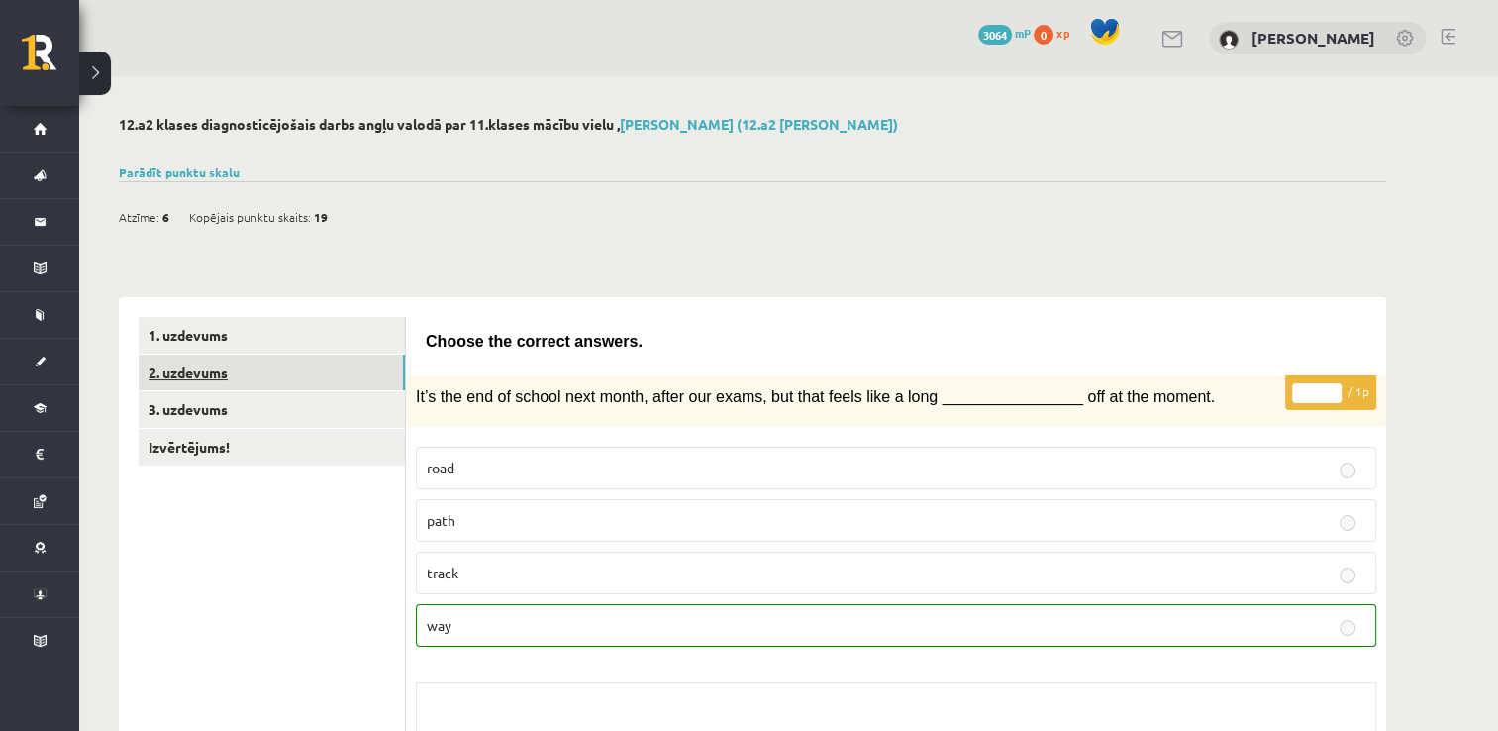
click at [313, 375] on link "2. uzdevums" at bounding box center [272, 372] width 266 height 37
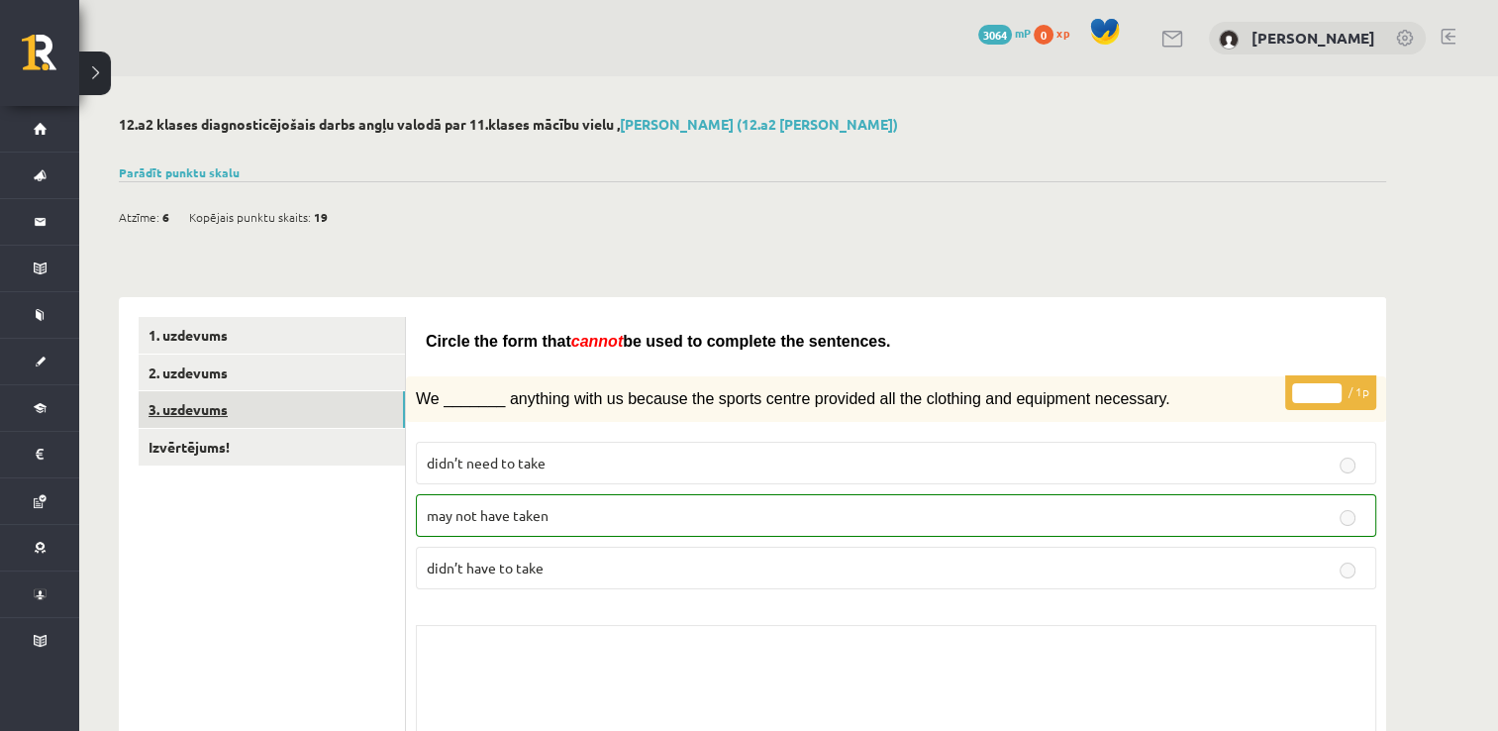
click at [301, 407] on link "3. uzdevums" at bounding box center [272, 409] width 266 height 37
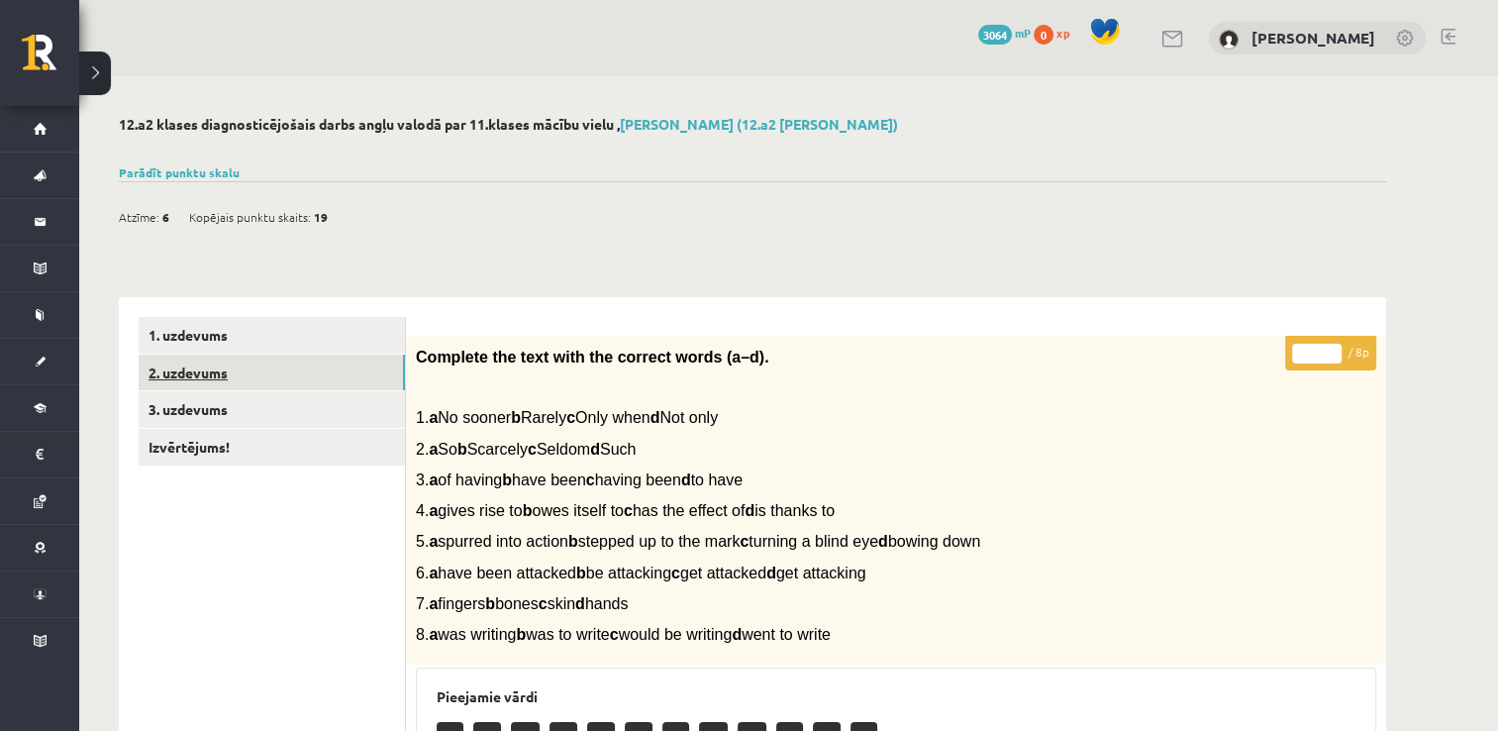
click at [241, 374] on link "2. uzdevums" at bounding box center [272, 372] width 266 height 37
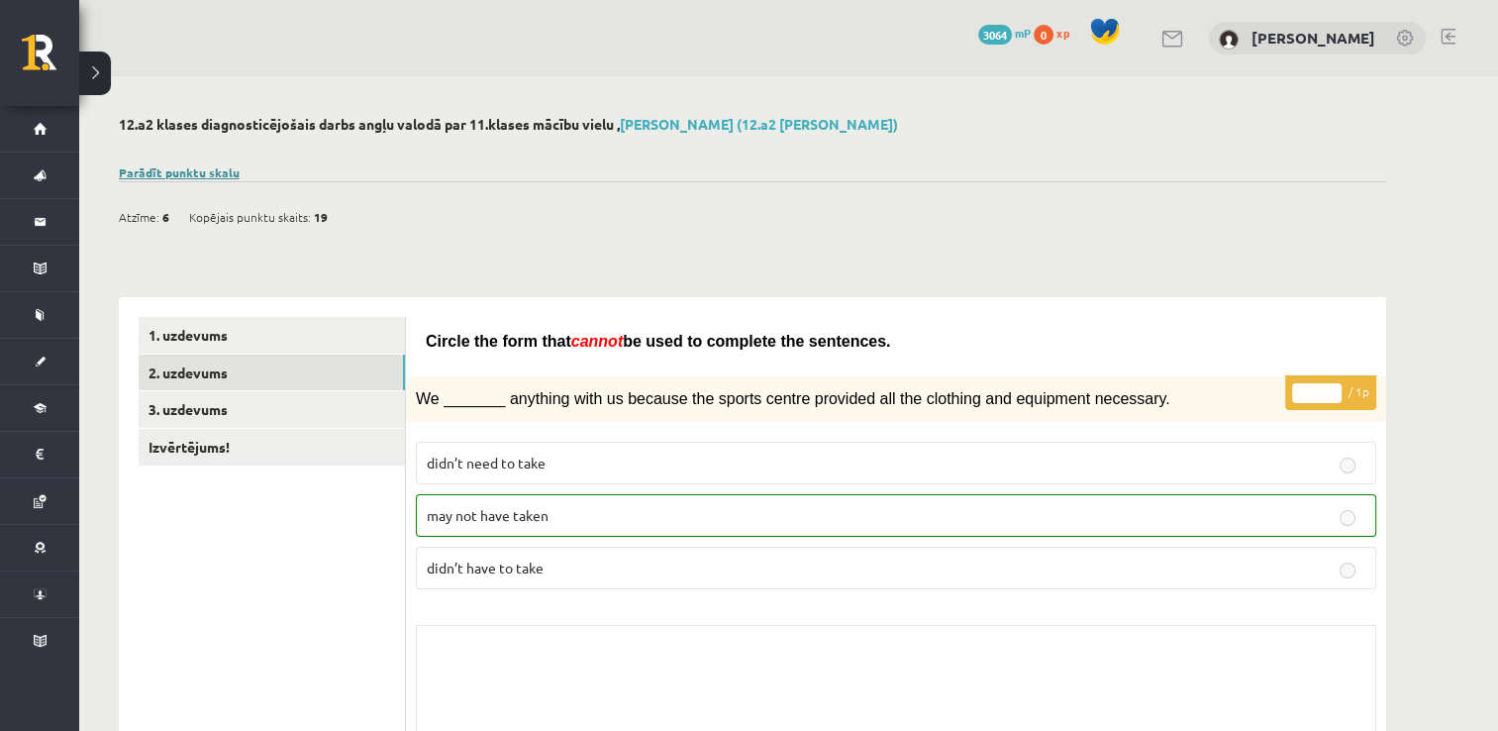
click at [166, 174] on link "Parādīt punktu skalu" at bounding box center [179, 172] width 121 height 16
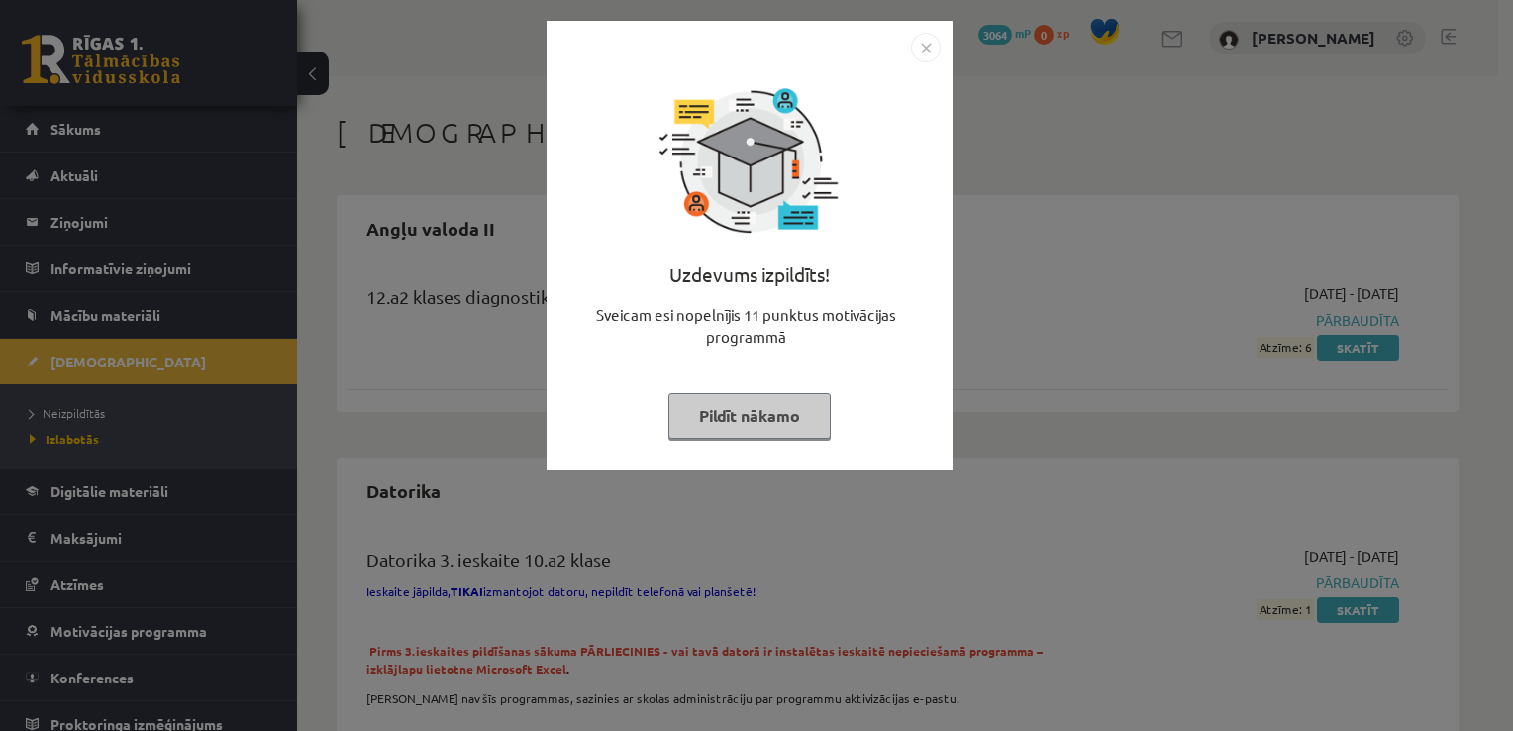
click at [738, 428] on button "Pildīt nākamo" at bounding box center [749, 416] width 162 height 46
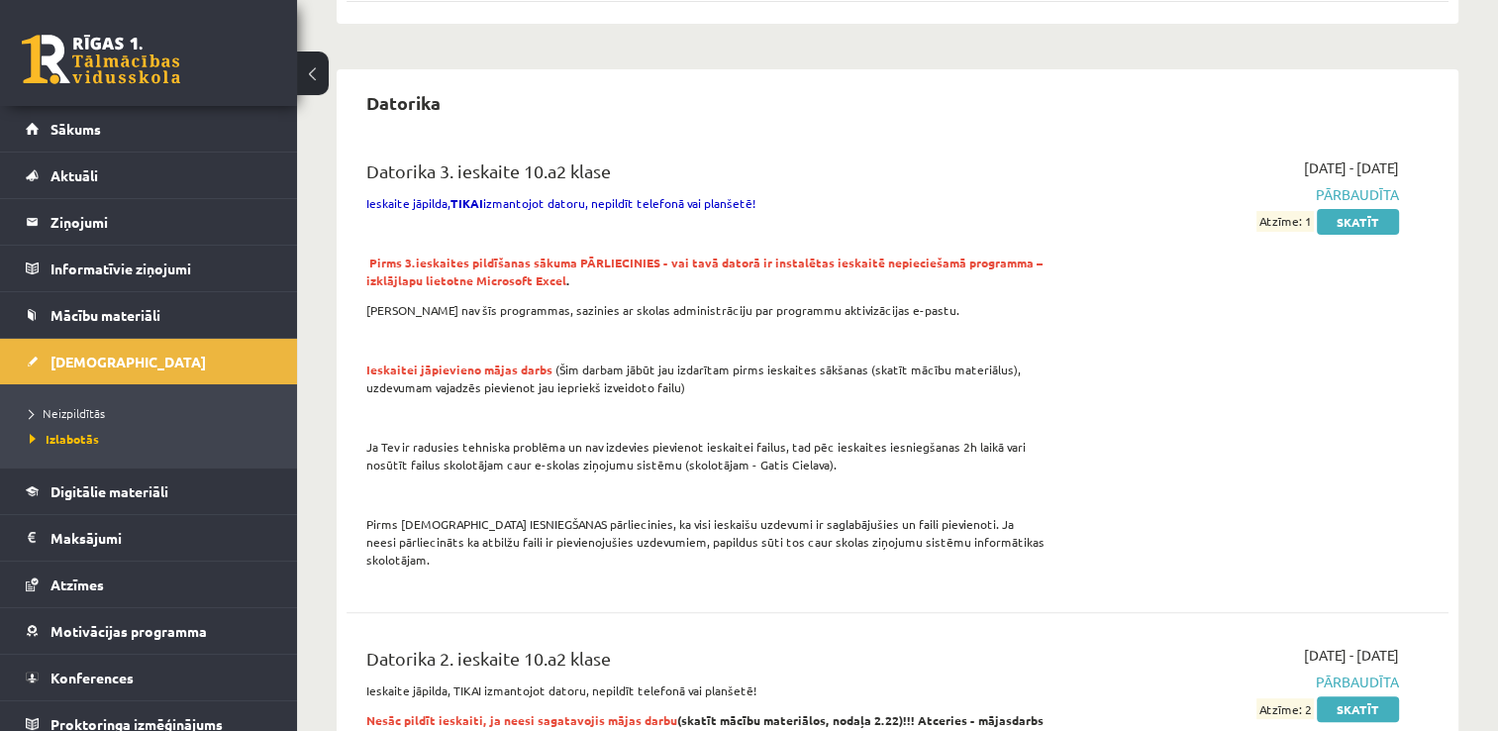
scroll to position [392, 0]
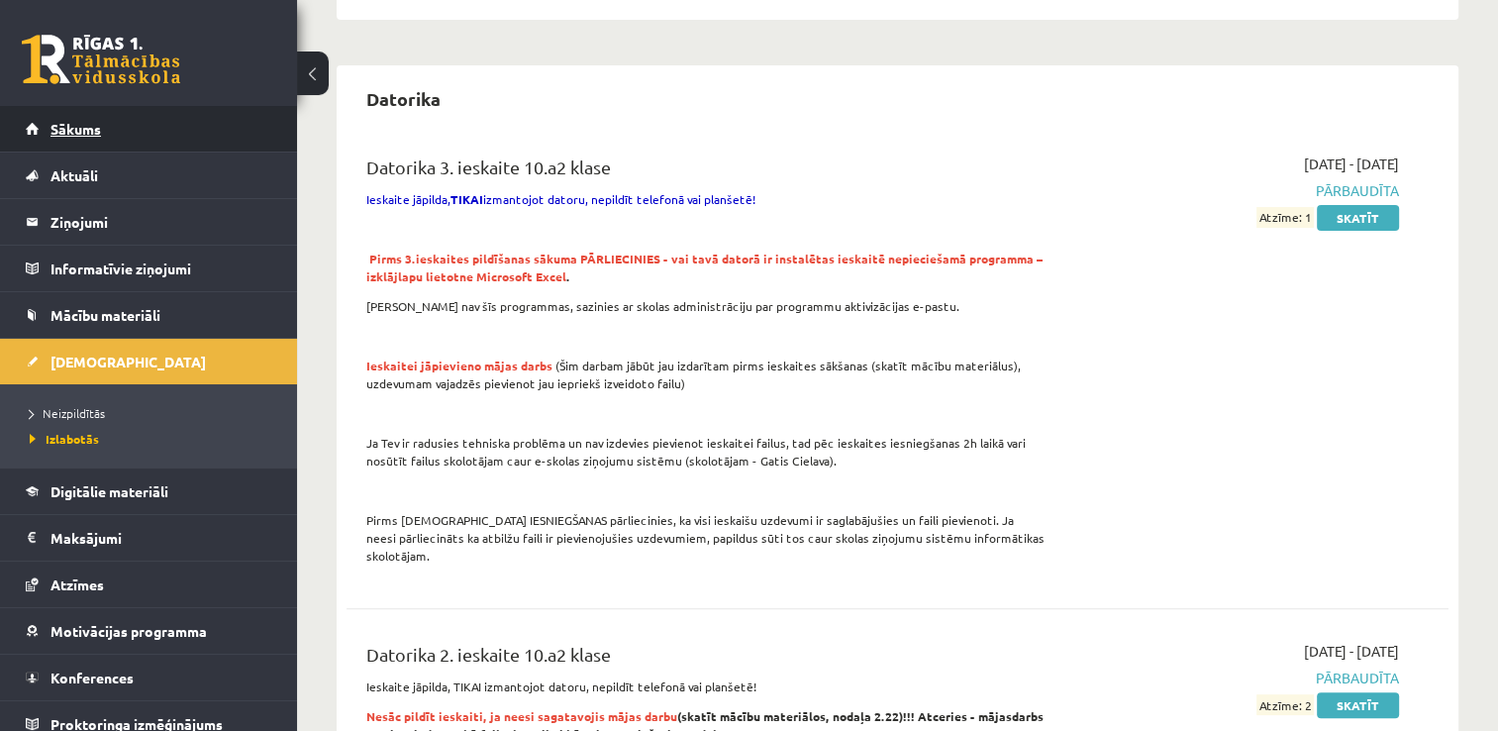
click at [83, 141] on link "Sākums" at bounding box center [149, 129] width 246 height 46
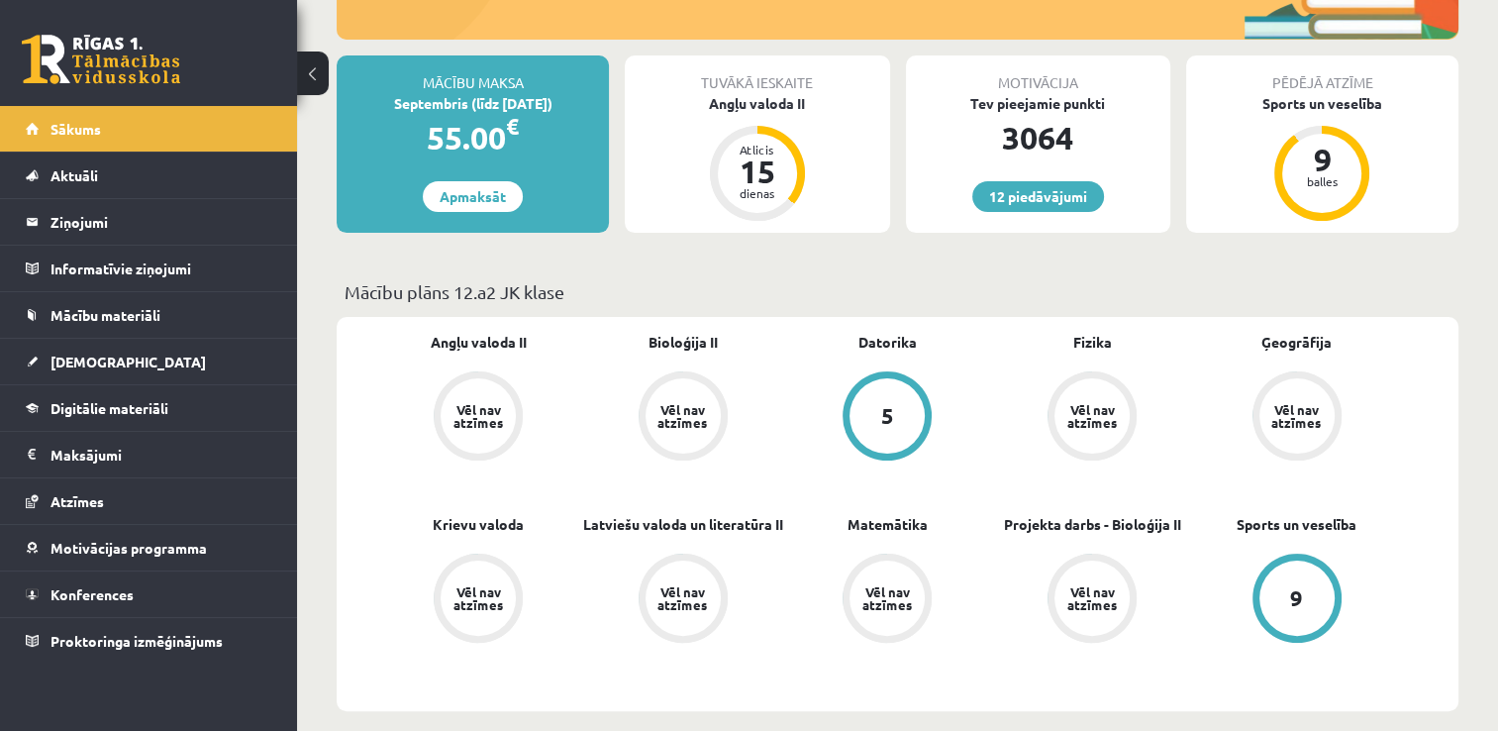
scroll to position [320, 0]
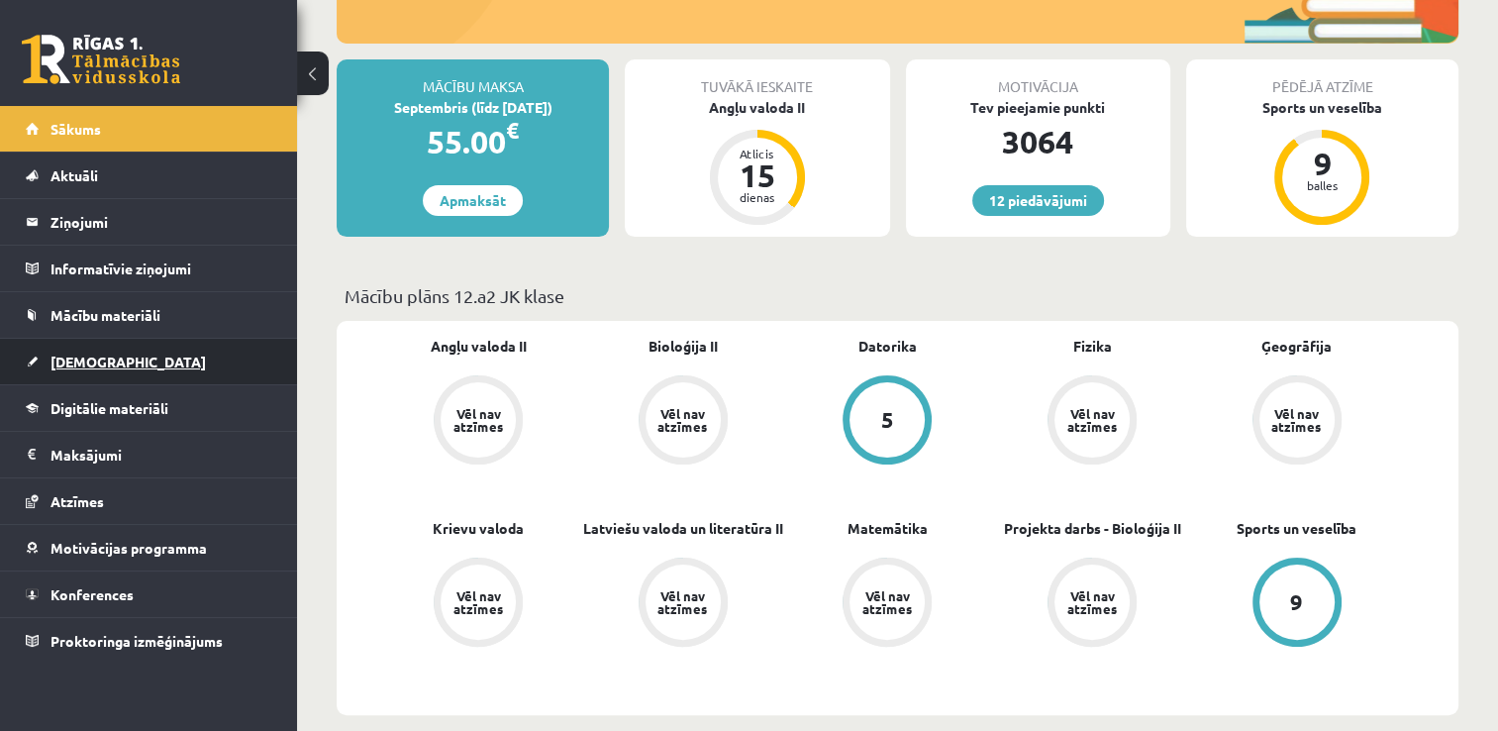
click at [147, 360] on link "[DEMOGRAPHIC_DATA]" at bounding box center [149, 362] width 246 height 46
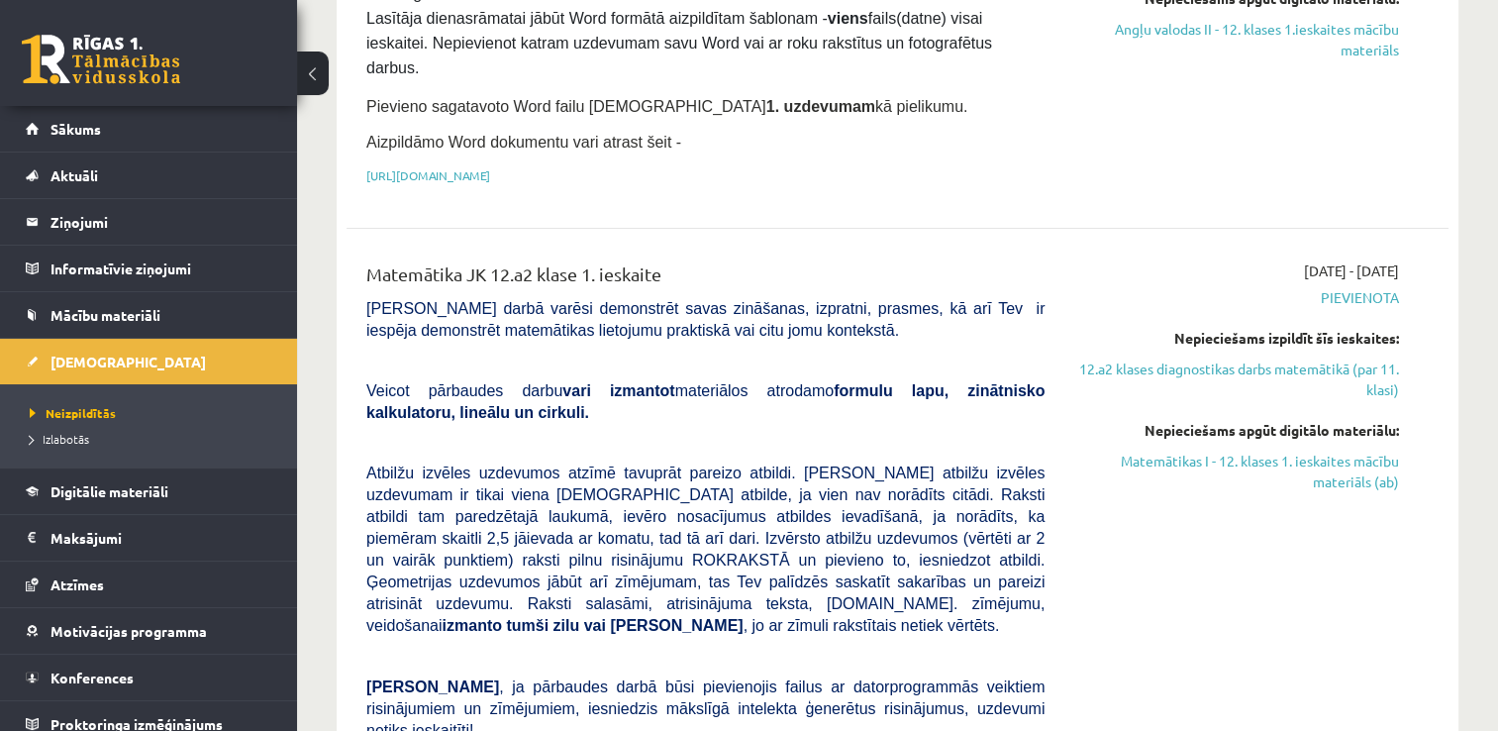
scroll to position [498, 0]
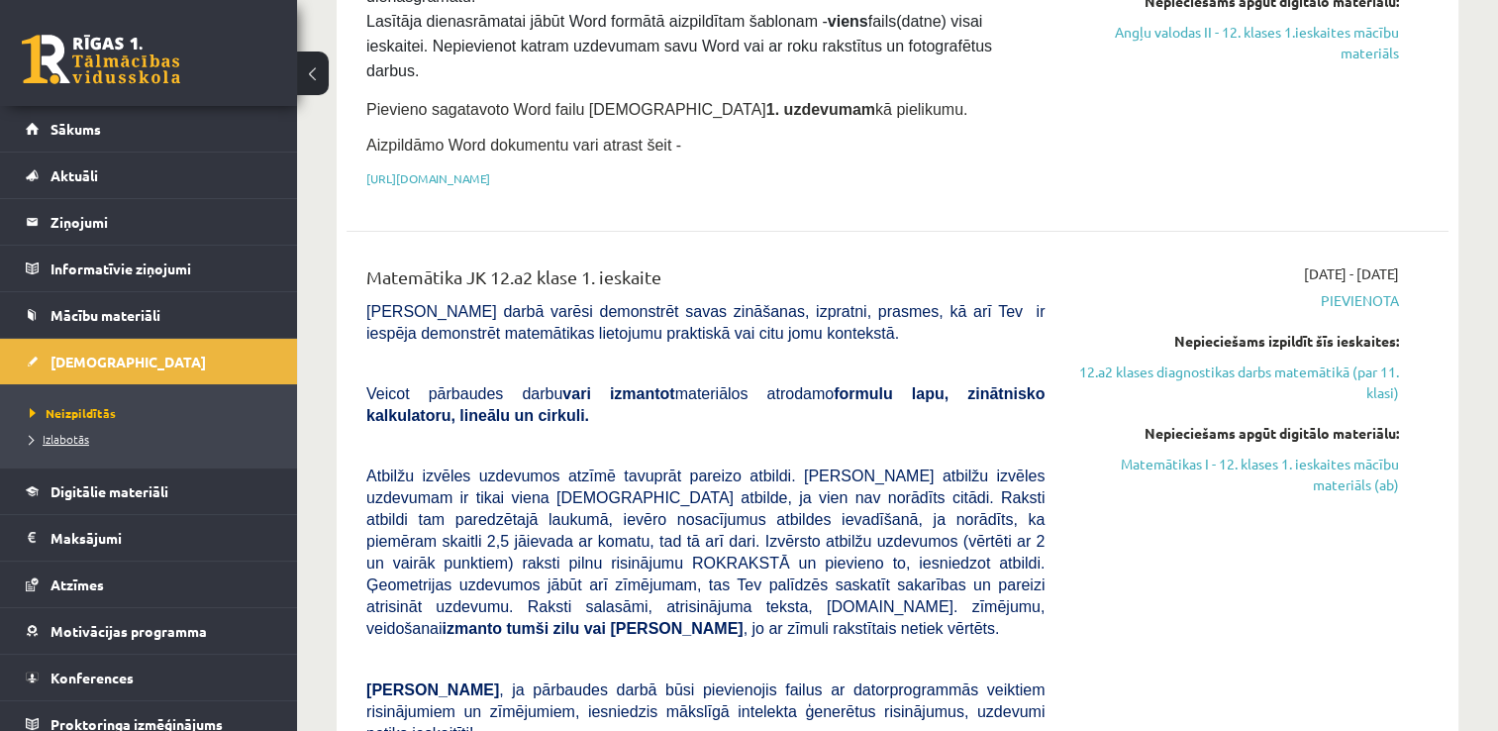
click at [71, 441] on span "Izlabotās" at bounding box center [59, 439] width 59 height 16
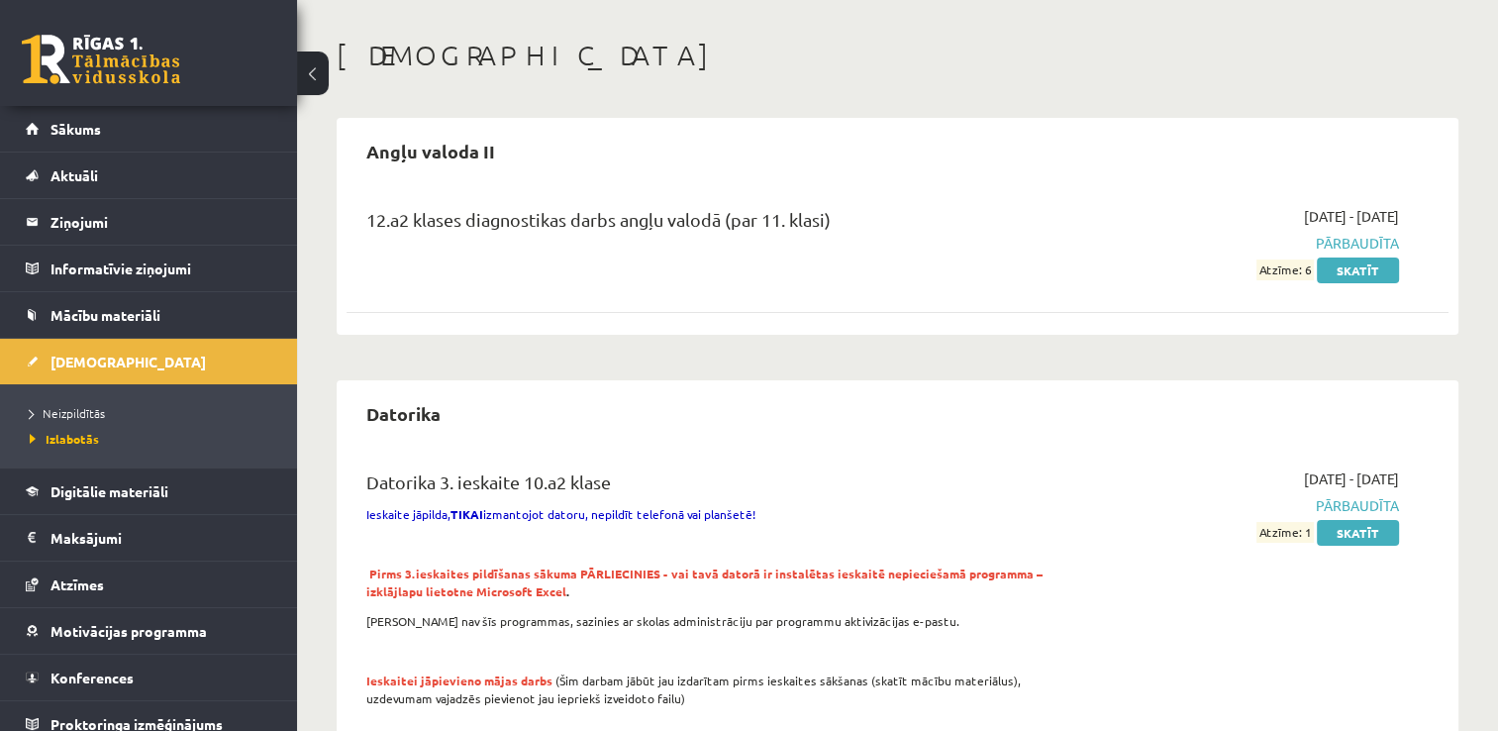
scroll to position [78, 0]
click at [156, 120] on link "Sākums" at bounding box center [149, 129] width 246 height 46
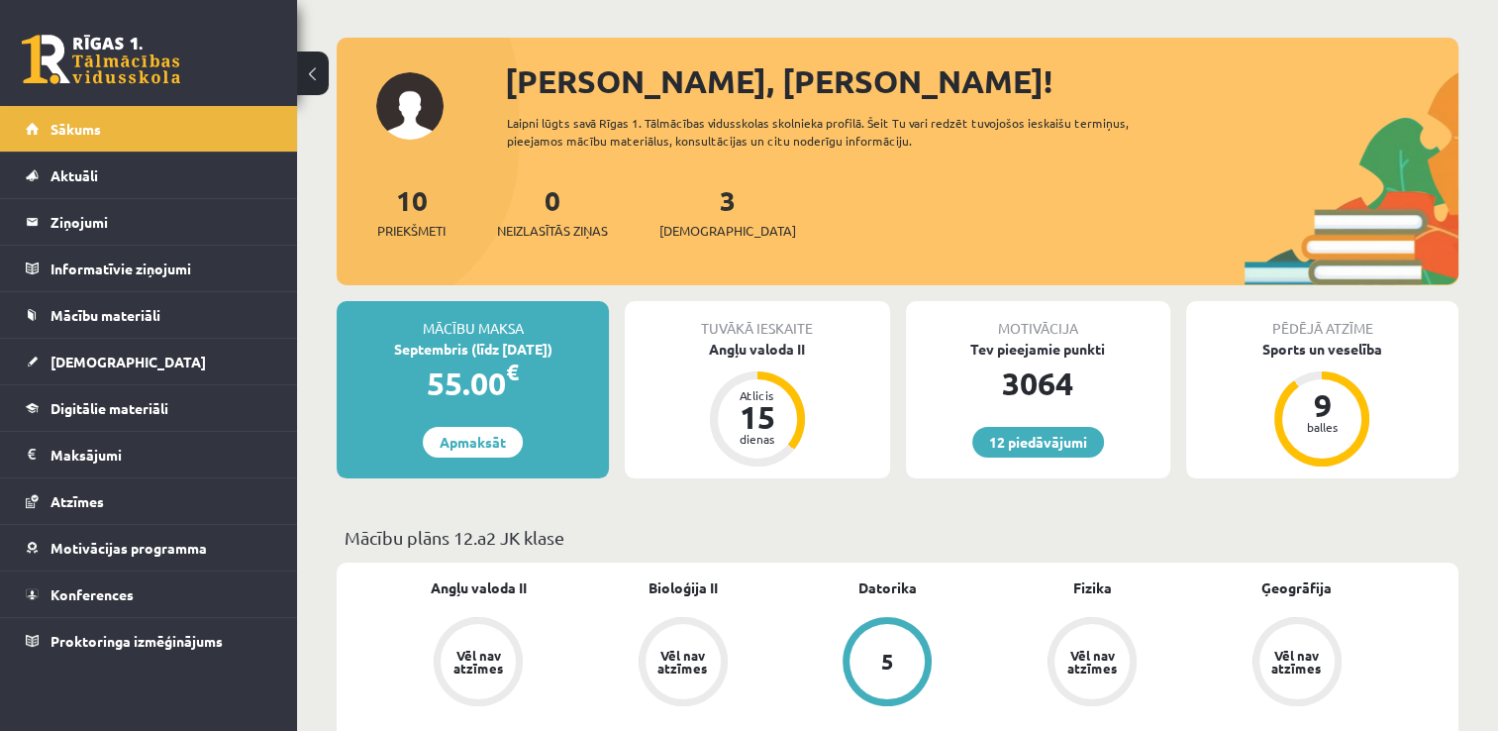
scroll to position [244, 0]
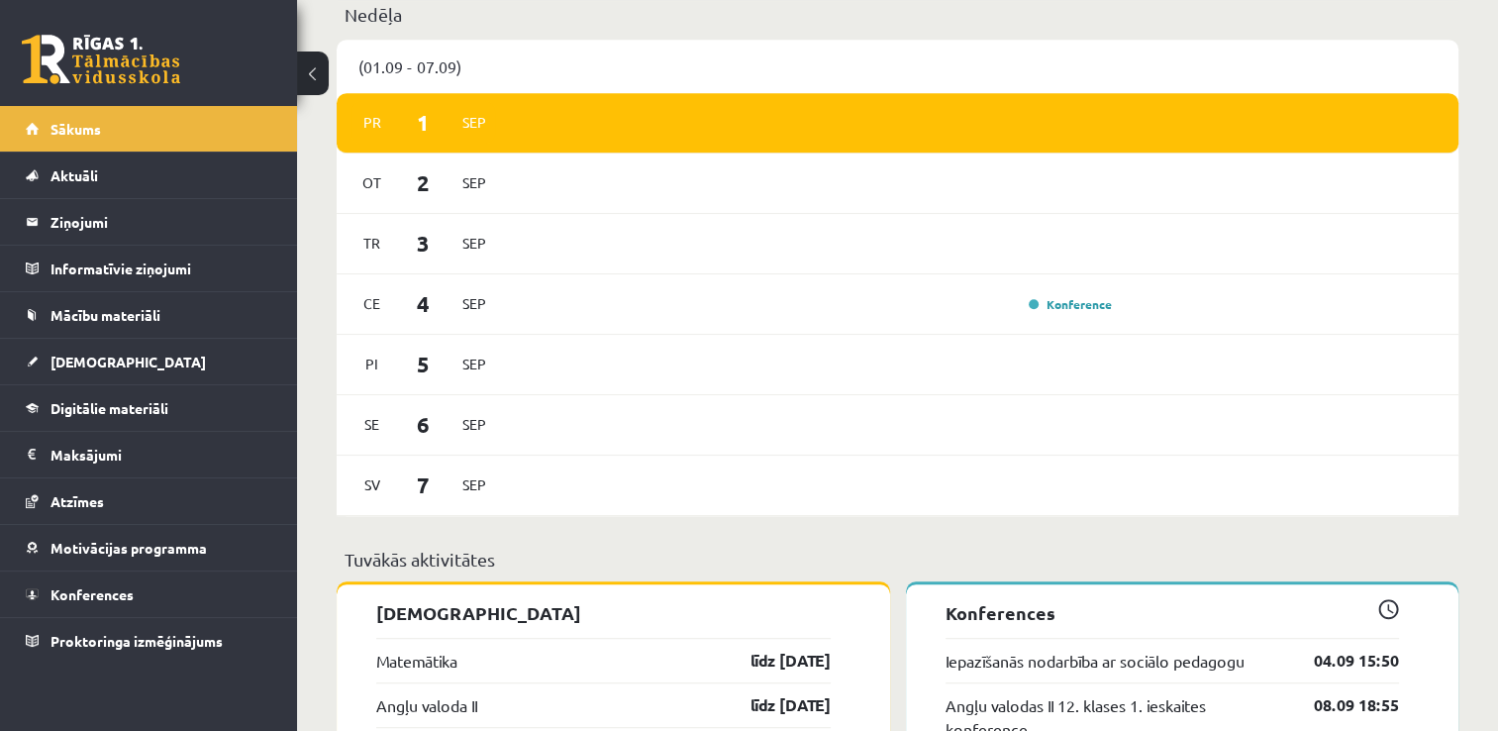
scroll to position [1065, 0]
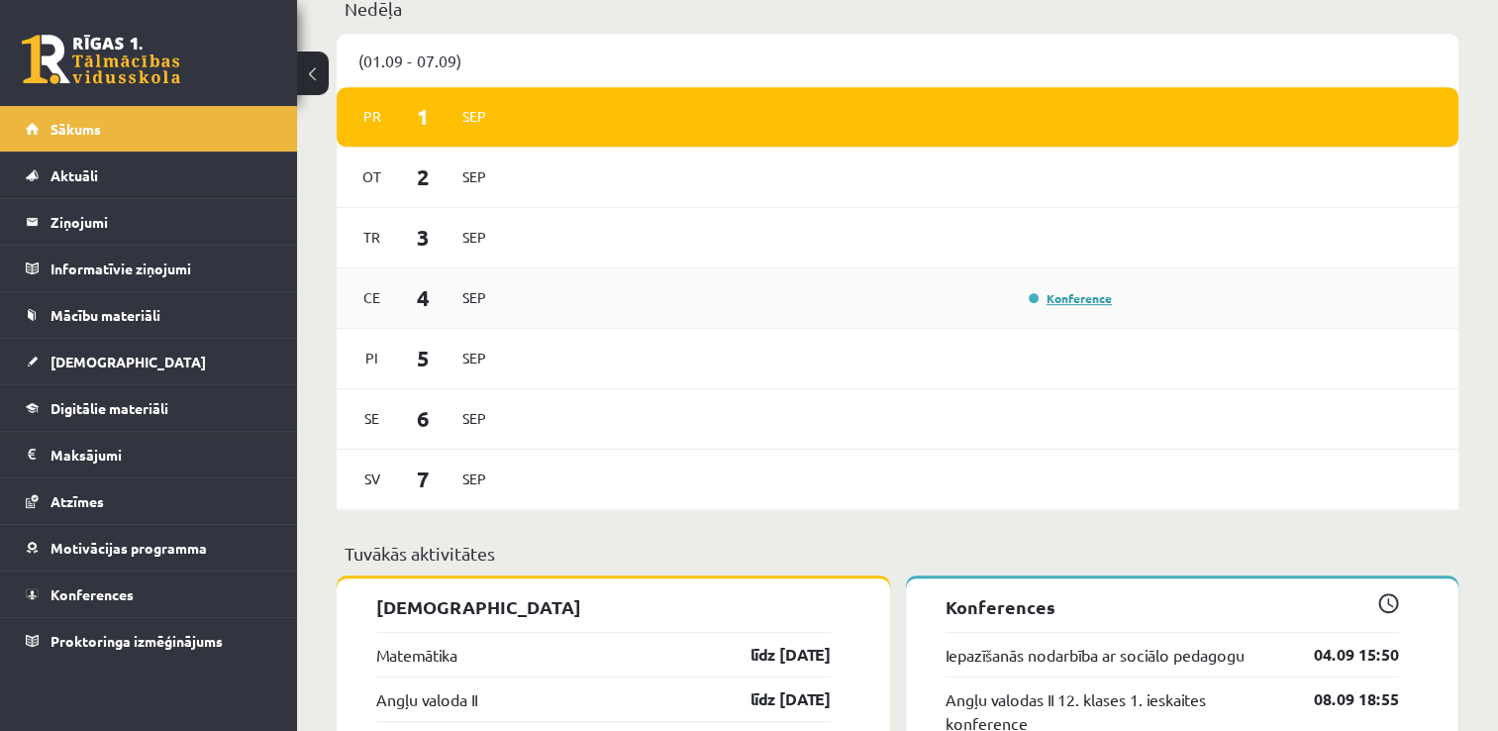
click at [1050, 298] on link "Konference" at bounding box center [1070, 298] width 83 height 16
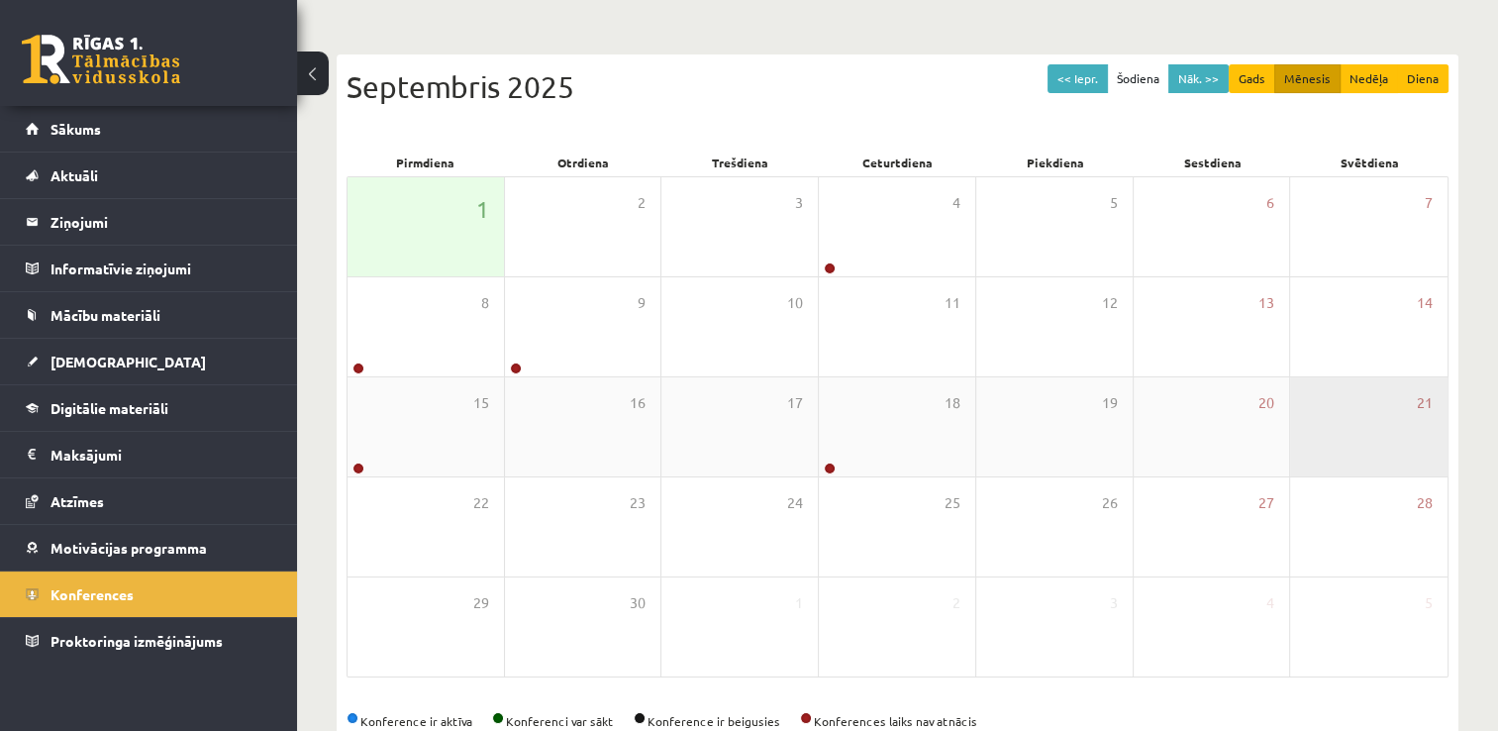
scroll to position [214, 0]
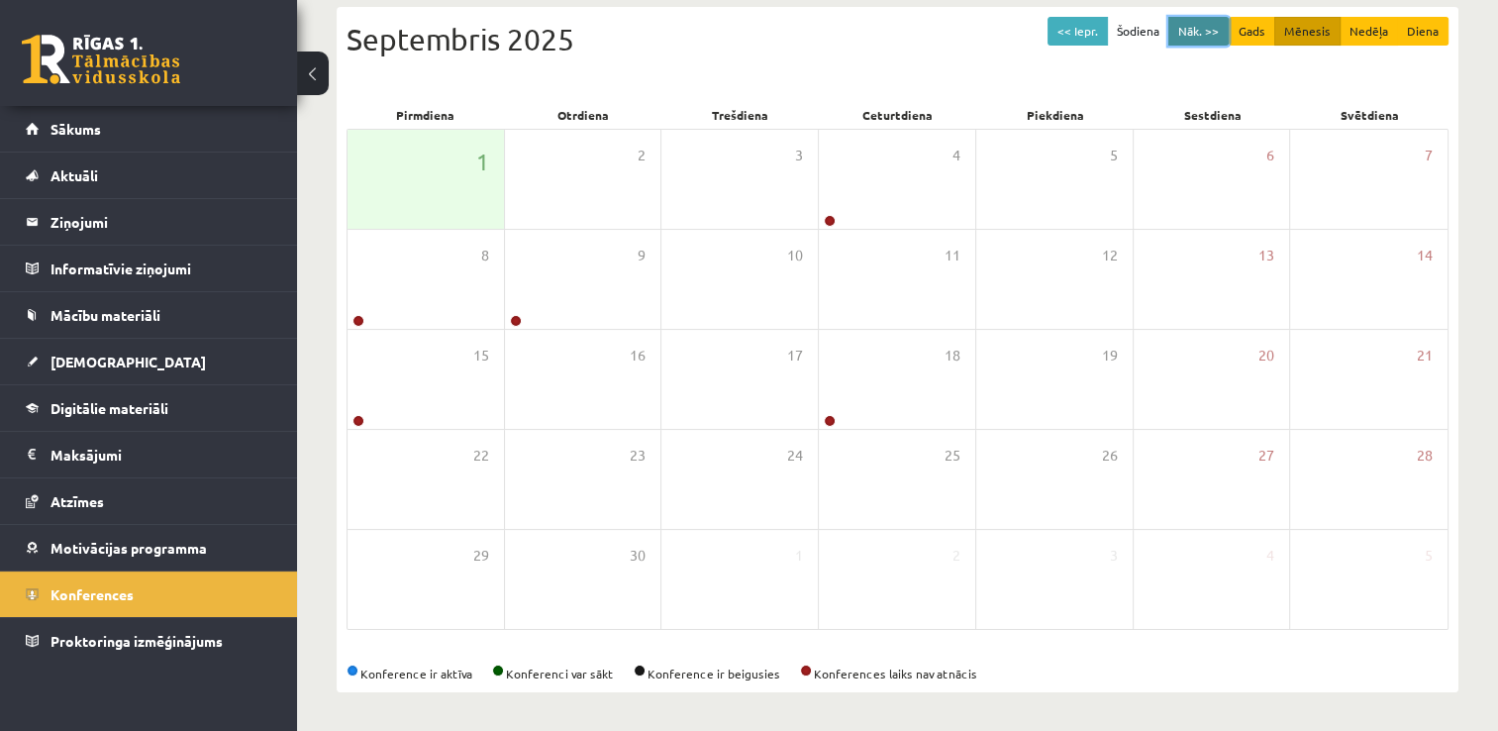
click at [1212, 29] on button "Nāk. >>" at bounding box center [1198, 31] width 60 height 29
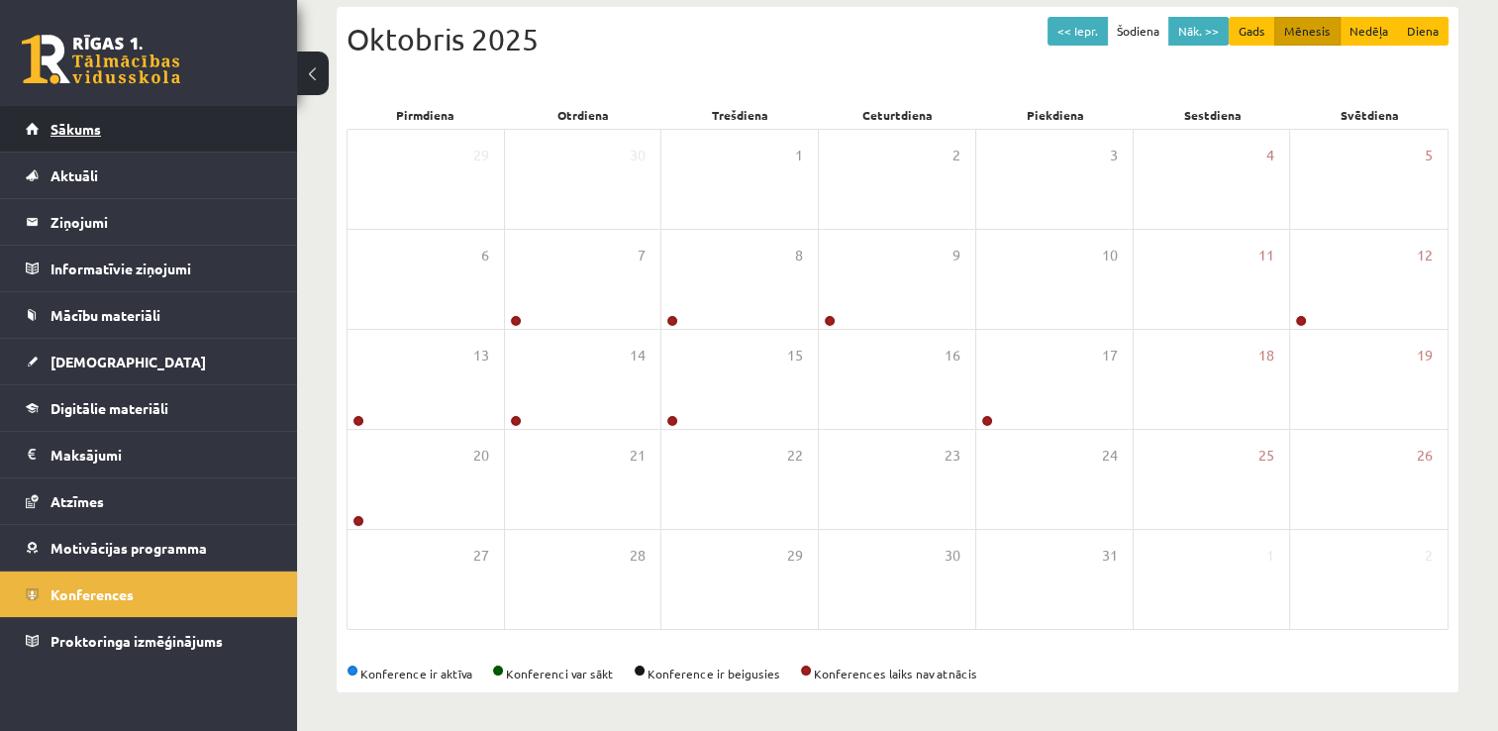
click at [173, 132] on link "Sākums" at bounding box center [149, 129] width 246 height 46
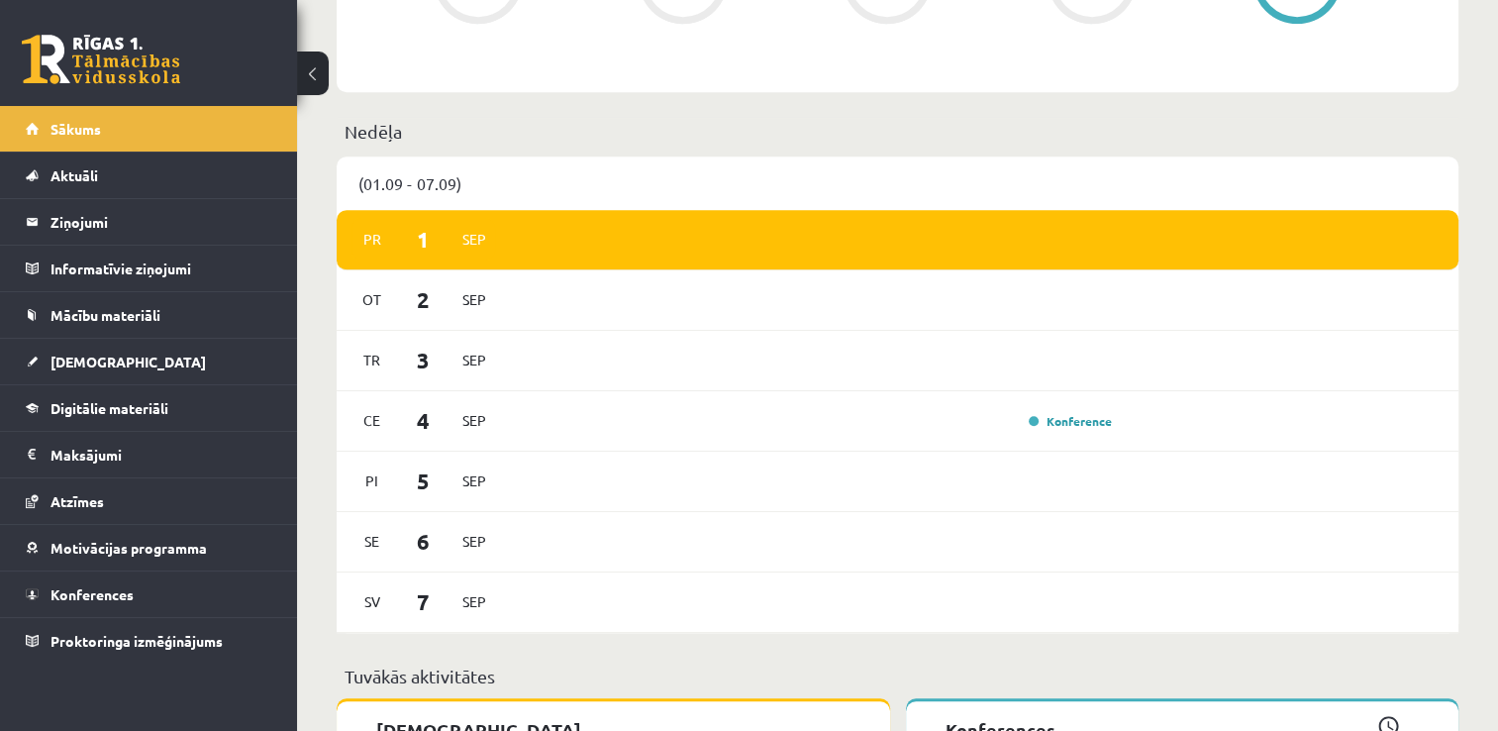
scroll to position [925, 0]
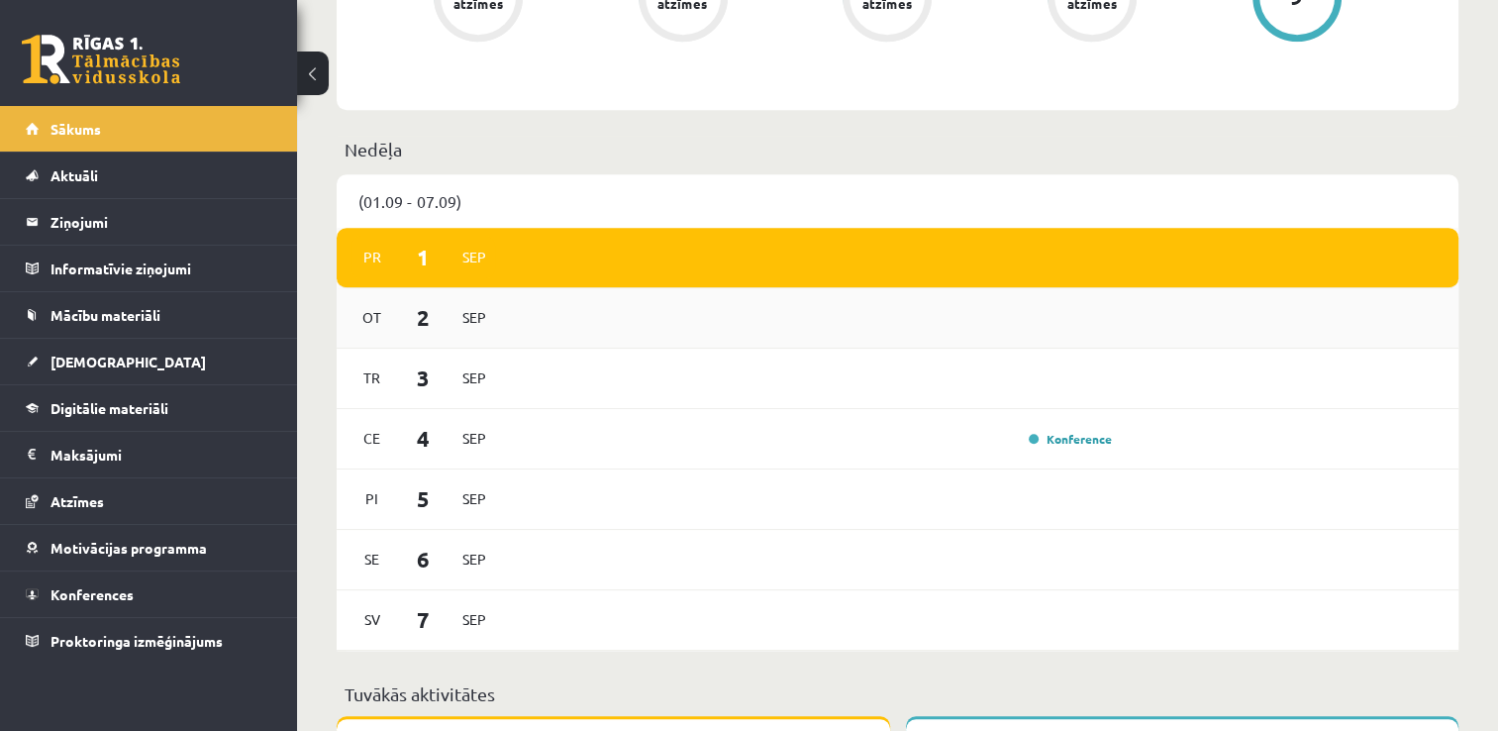
click at [1169, 329] on div "[DATE]" at bounding box center [898, 318] width 1122 height 60
click at [476, 317] on span "Sep" at bounding box center [474, 317] width 42 height 31
click at [535, 327] on div "[DATE]" at bounding box center [898, 318] width 1122 height 60
click at [166, 545] on span "Motivācijas programma" at bounding box center [128, 548] width 156 height 18
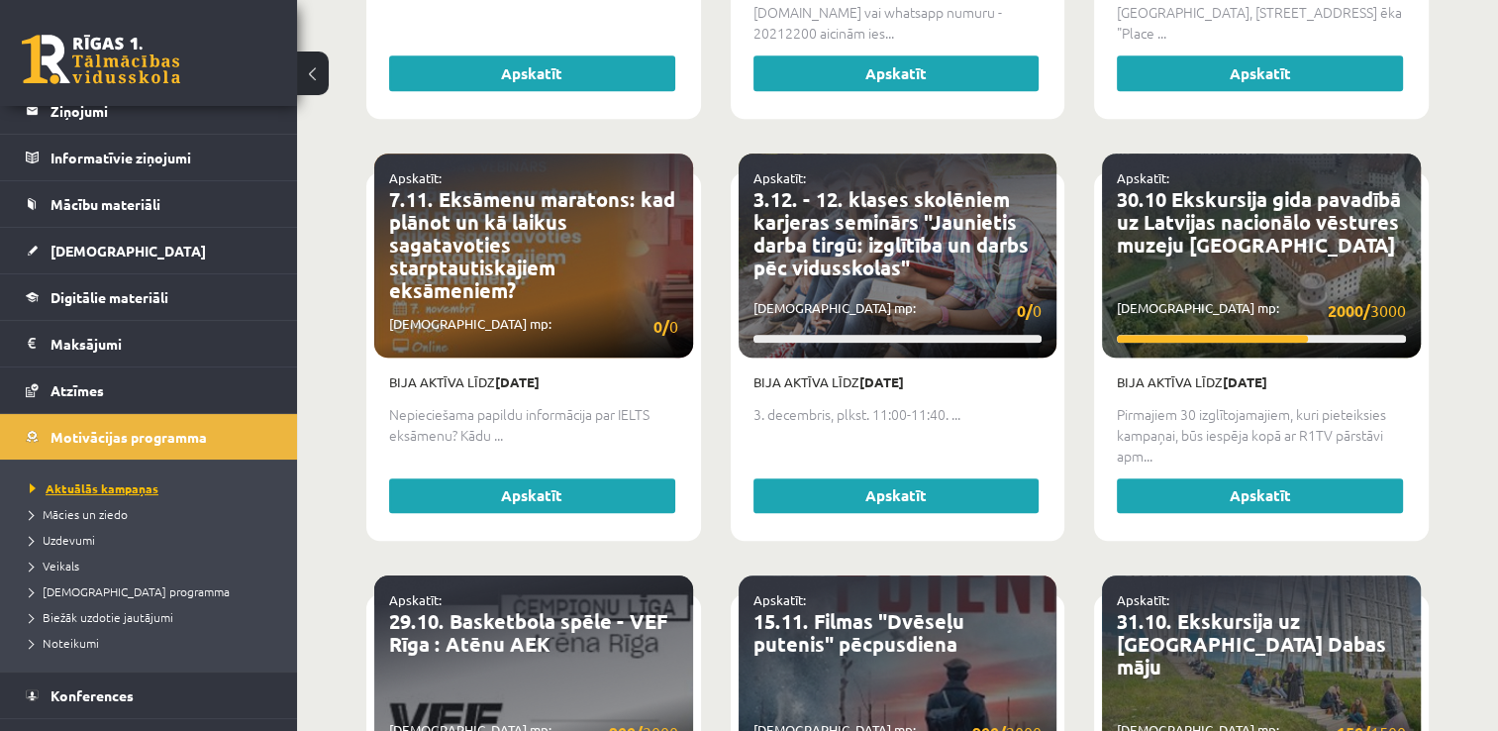
scroll to position [111, 0]
click at [143, 435] on span "Motivācijas programma" at bounding box center [128, 437] width 156 height 18
click at [140, 382] on link "Atzīmes" at bounding box center [149, 390] width 246 height 46
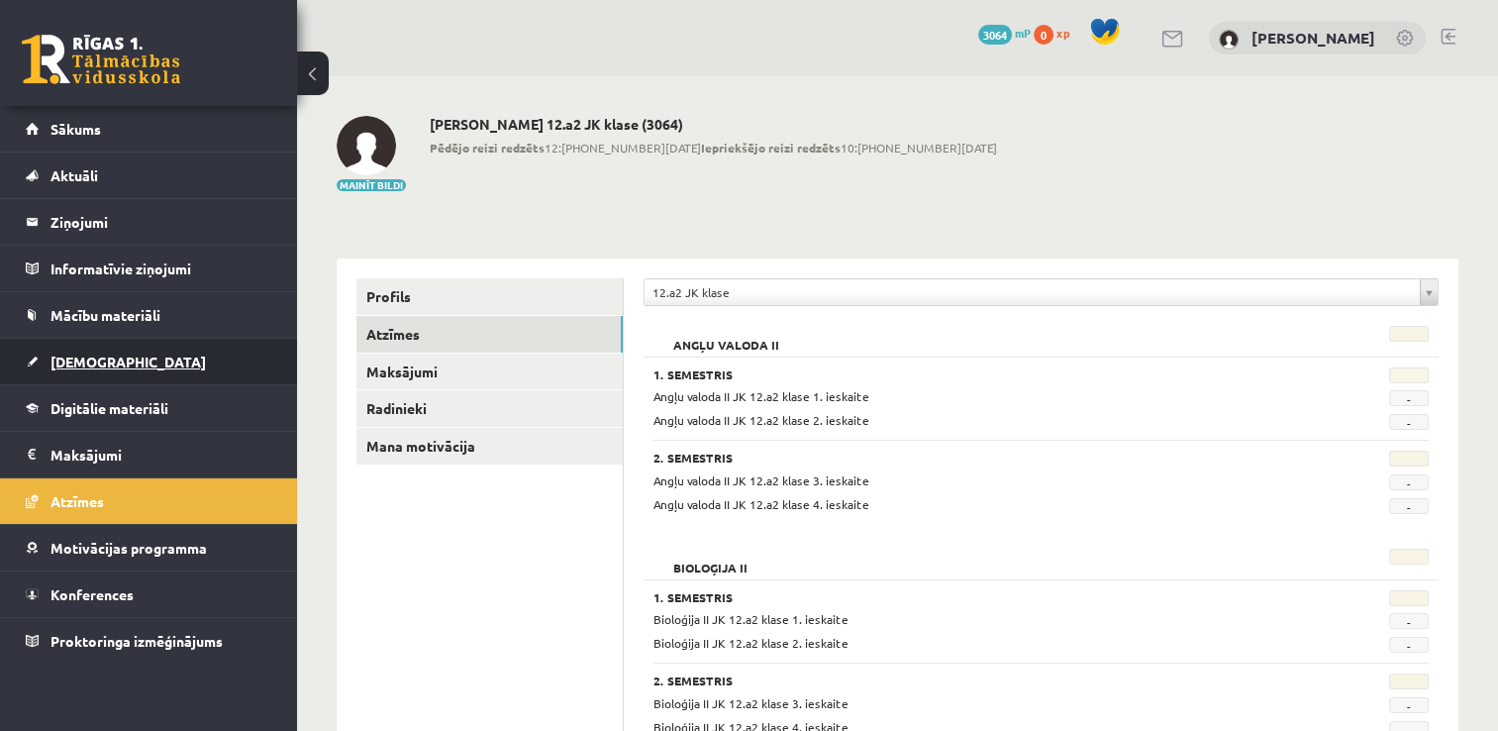
click at [147, 366] on link "[DEMOGRAPHIC_DATA]" at bounding box center [149, 362] width 246 height 46
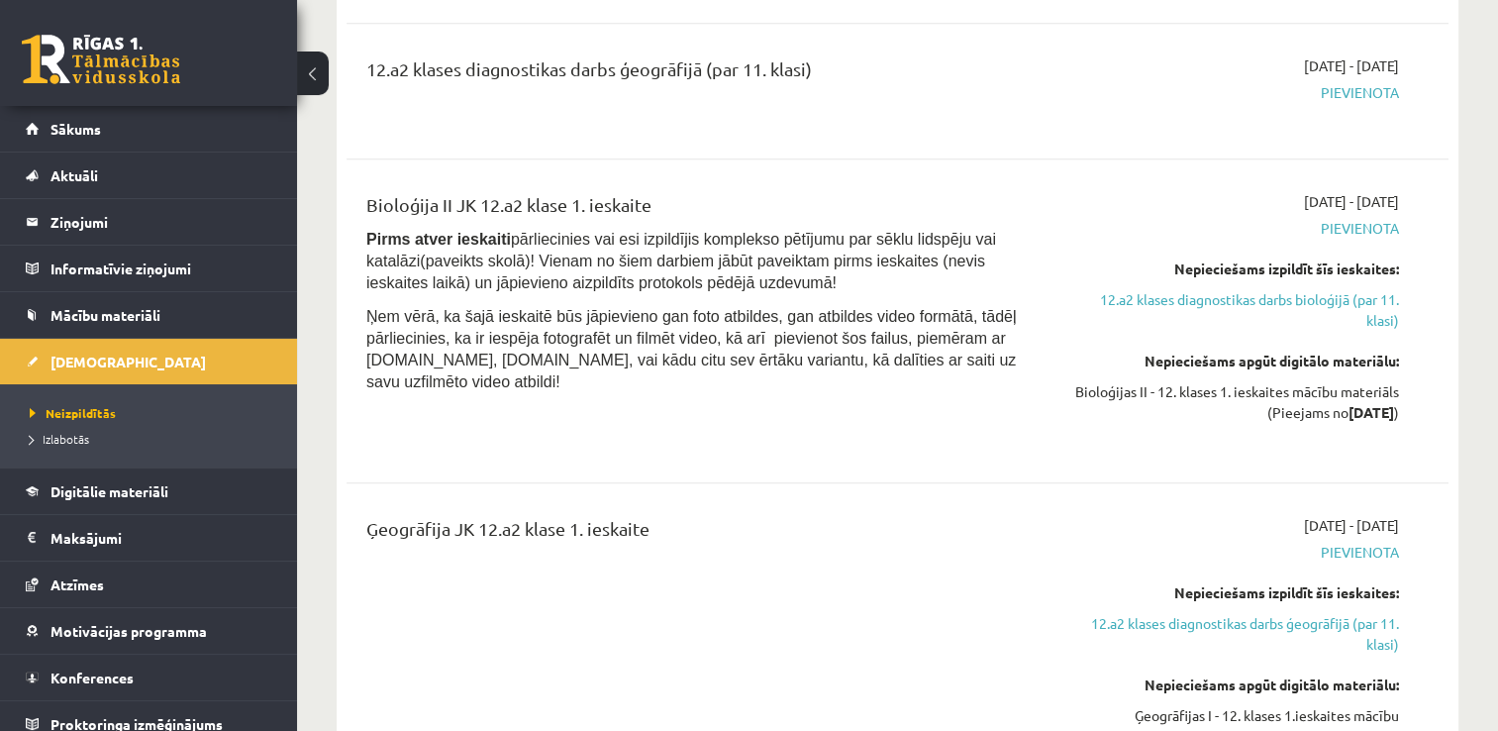
scroll to position [1769, 0]
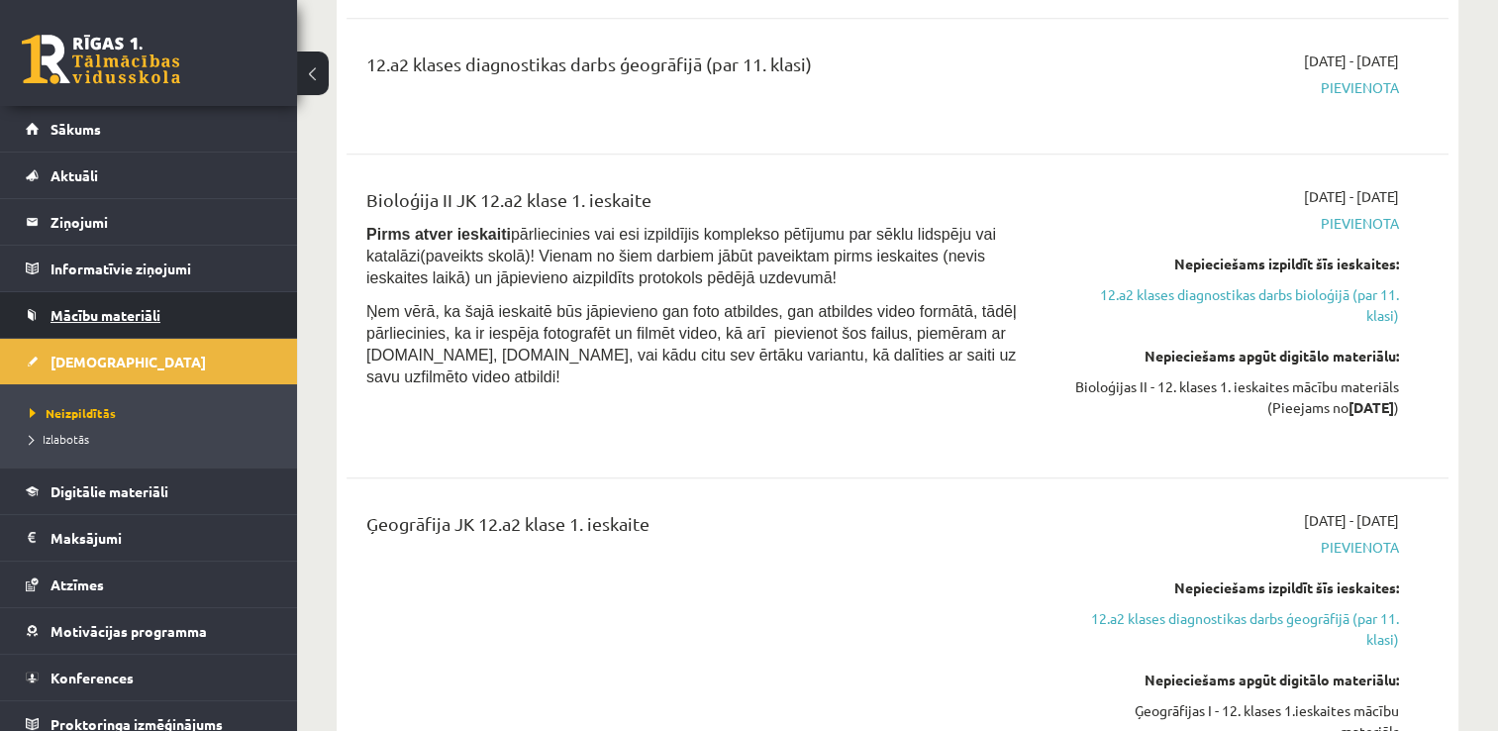
click at [139, 311] on span "Mācību materiāli" at bounding box center [105, 315] width 110 height 18
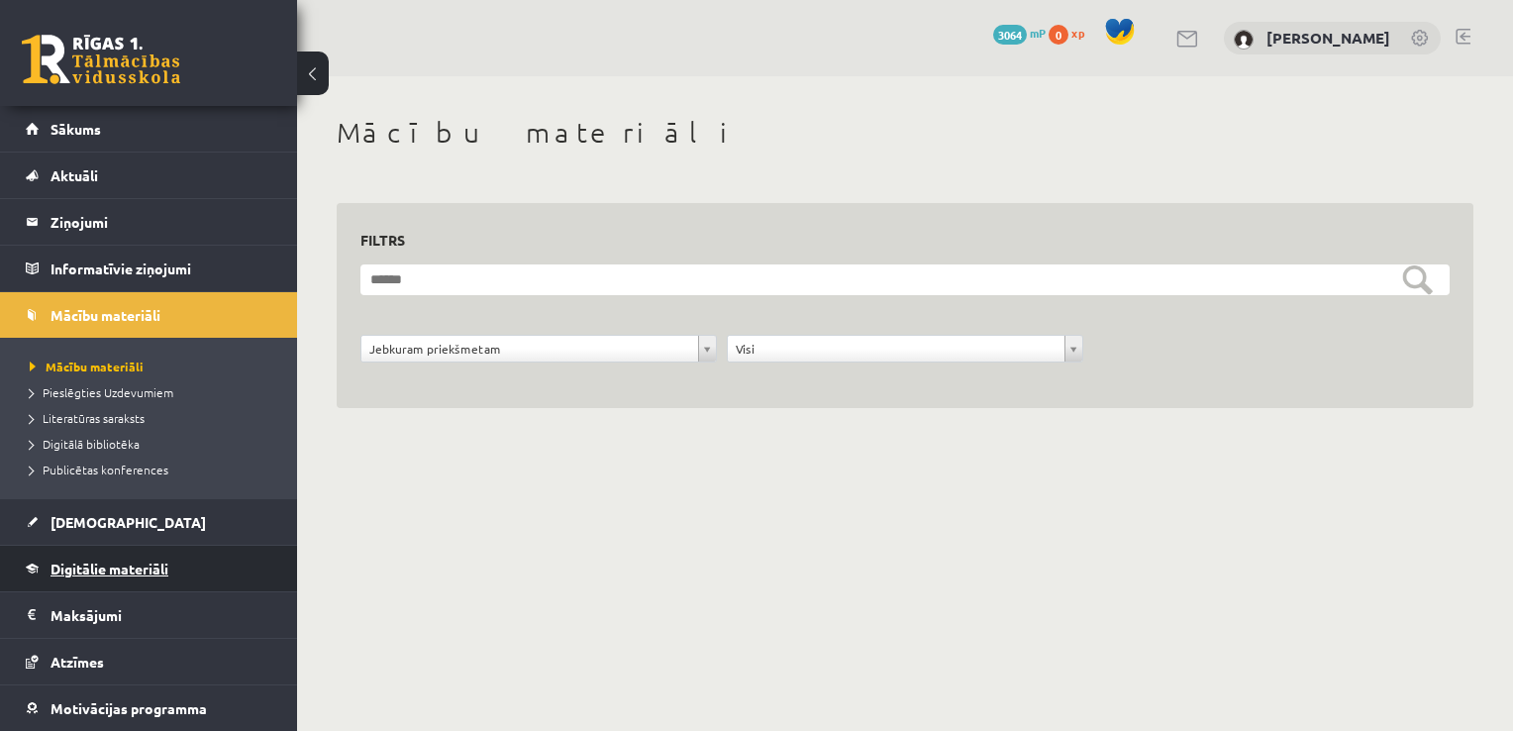
click at [131, 564] on span "Digitālie materiāli" at bounding box center [109, 568] width 118 height 18
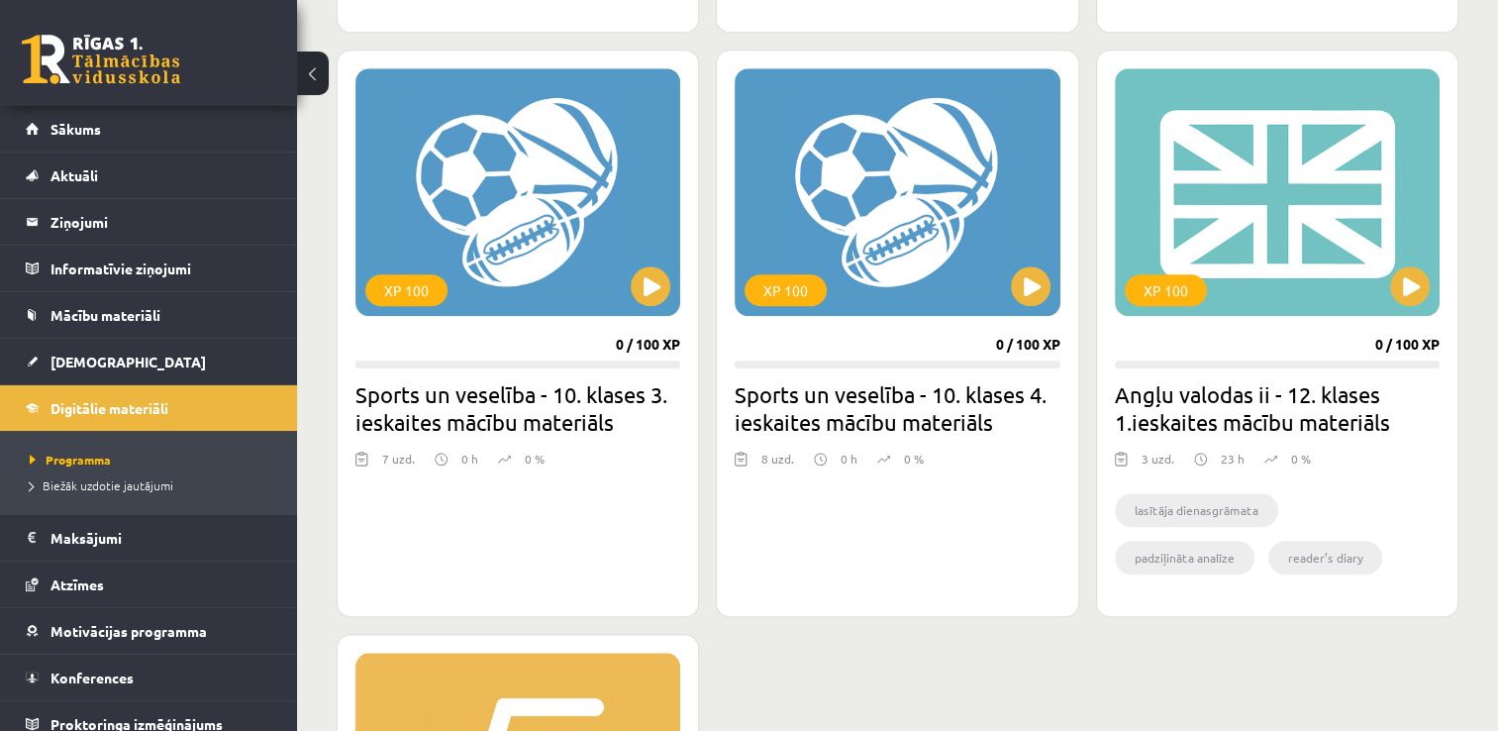
scroll to position [1774, 0]
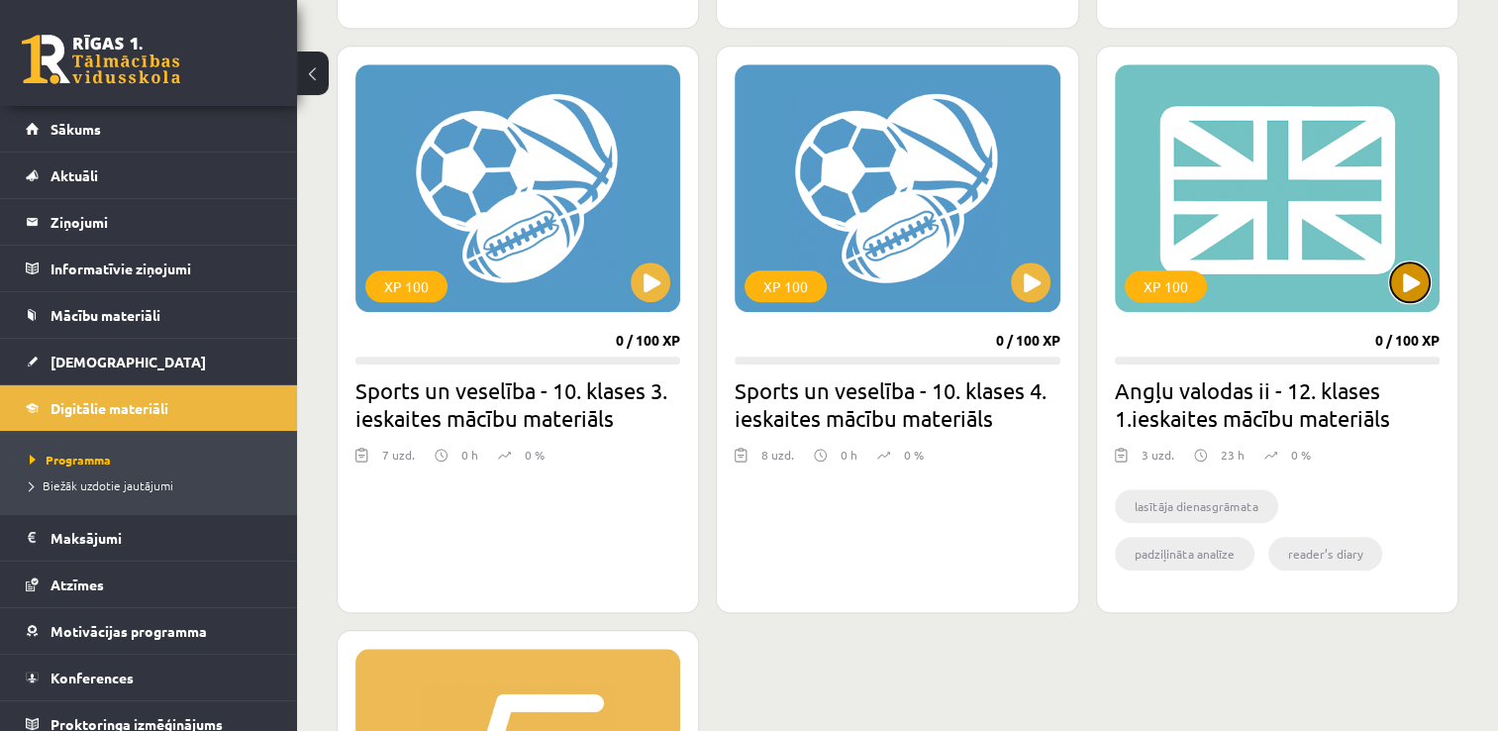
click at [1410, 281] on button at bounding box center [1410, 282] width 40 height 40
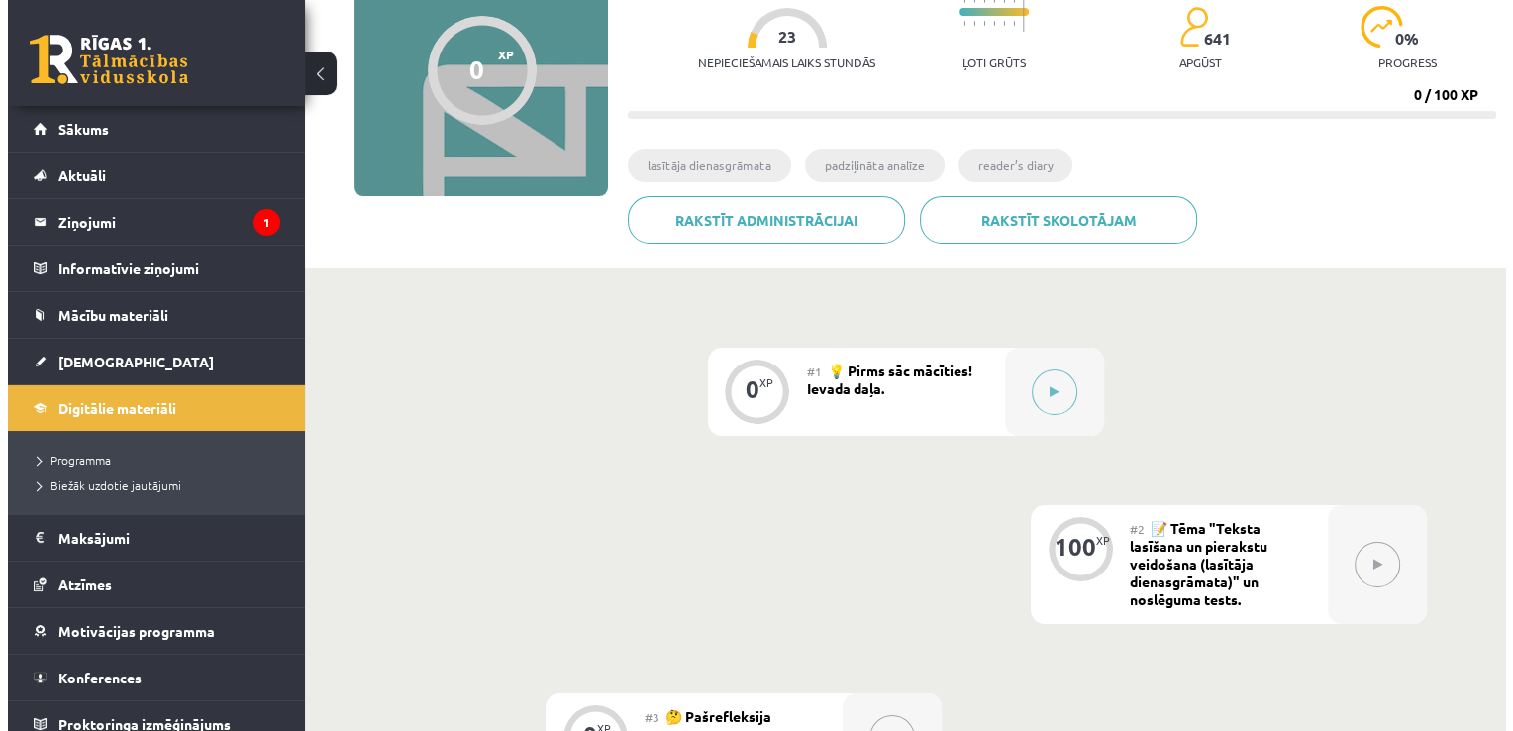
scroll to position [288, 0]
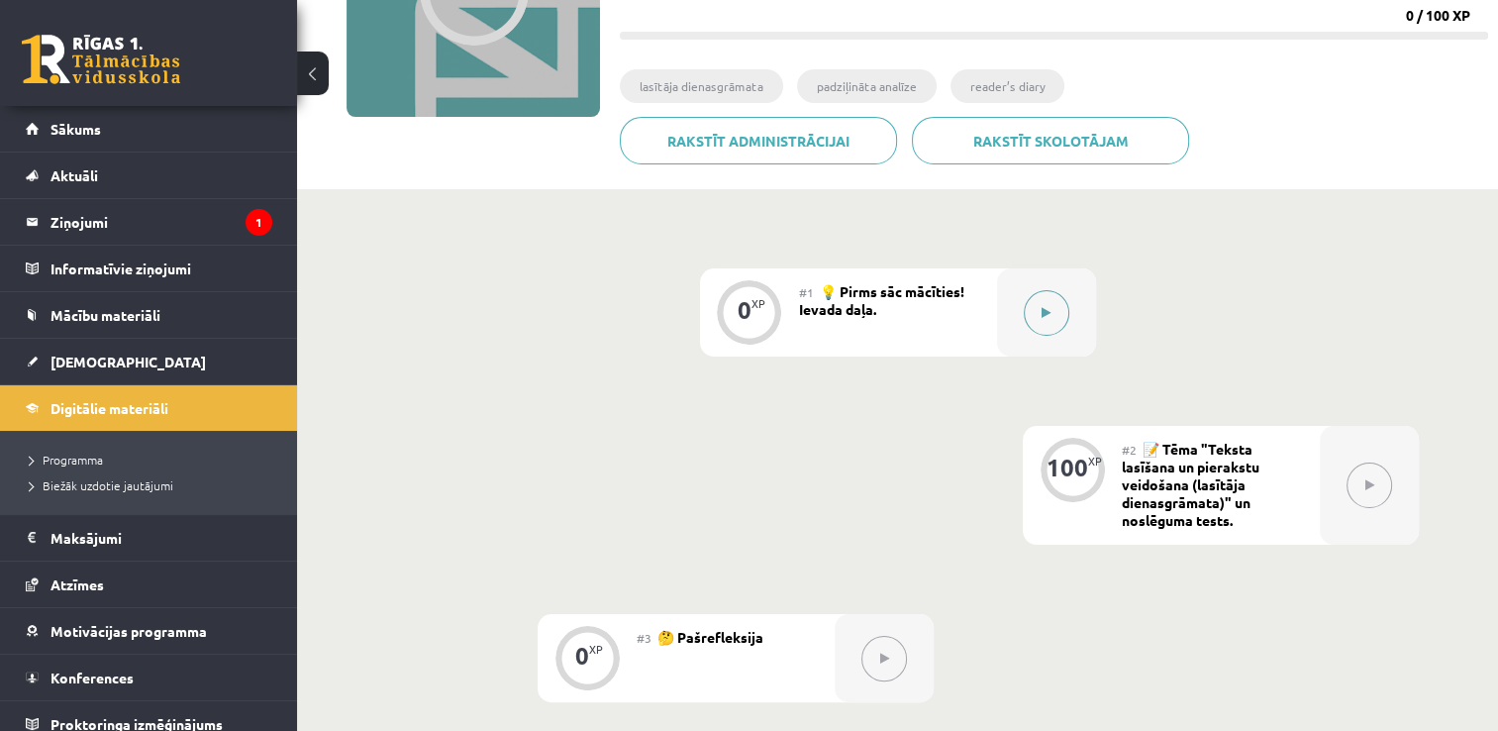
click at [1050, 306] on button at bounding box center [1047, 313] width 46 height 46
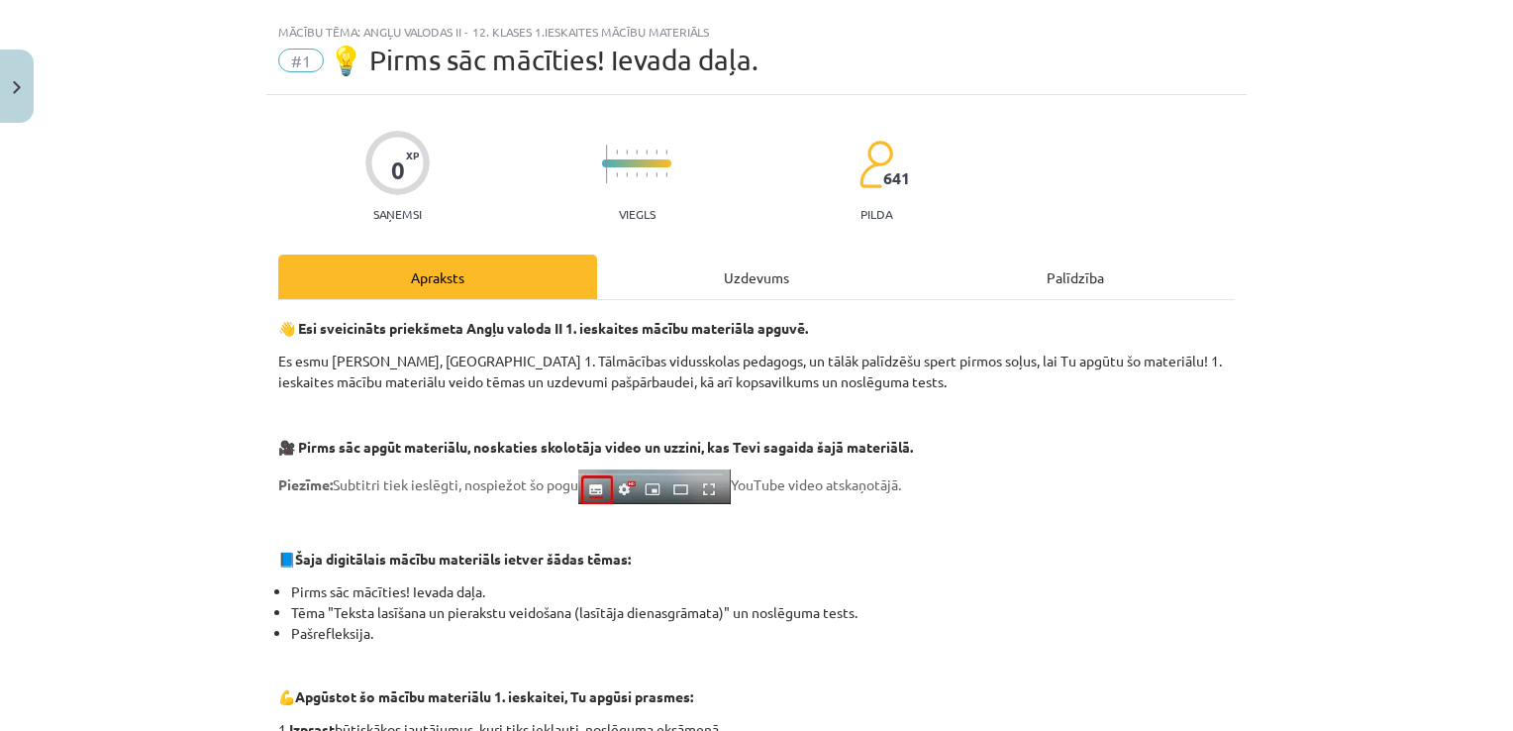
scroll to position [0, 0]
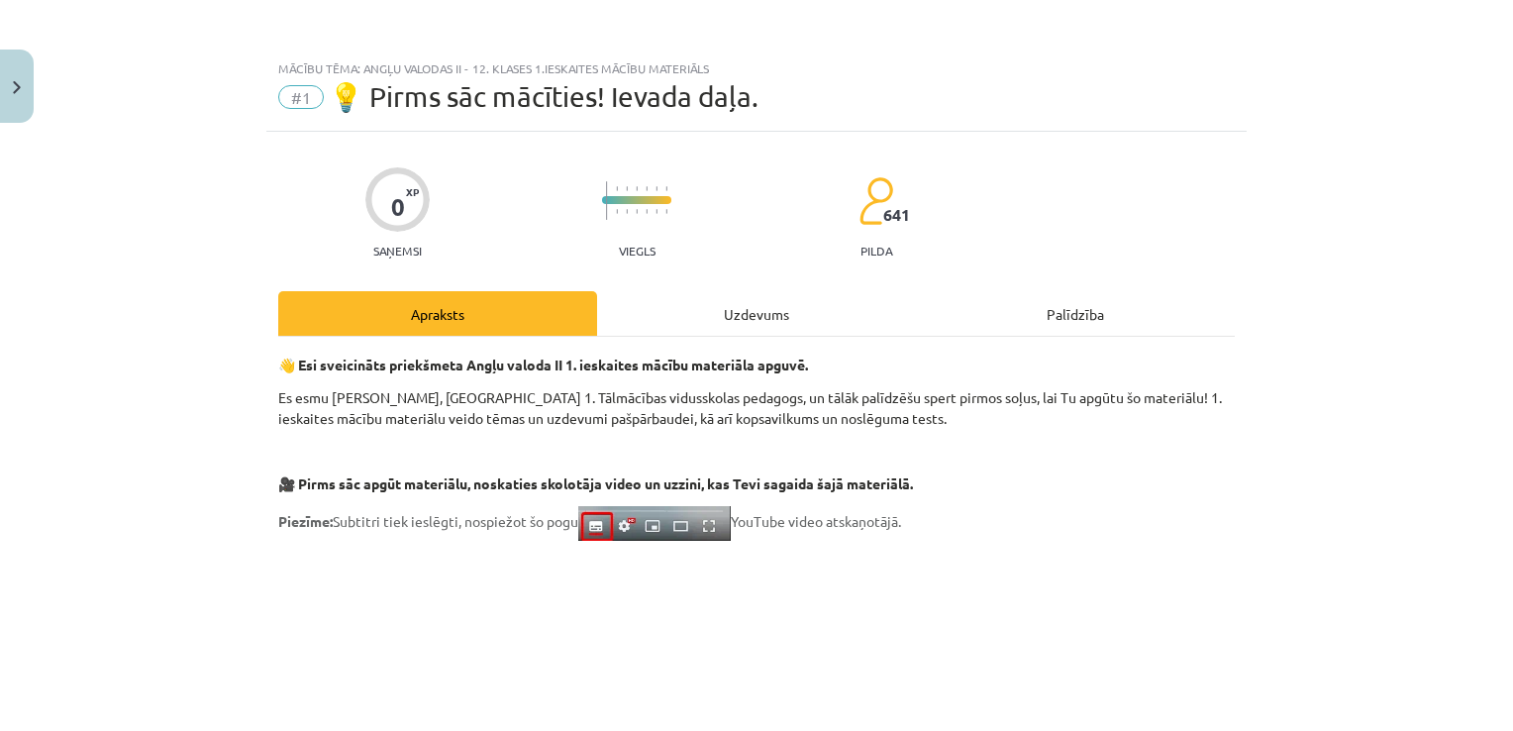
click at [746, 310] on div "Uzdevums" at bounding box center [756, 313] width 319 height 45
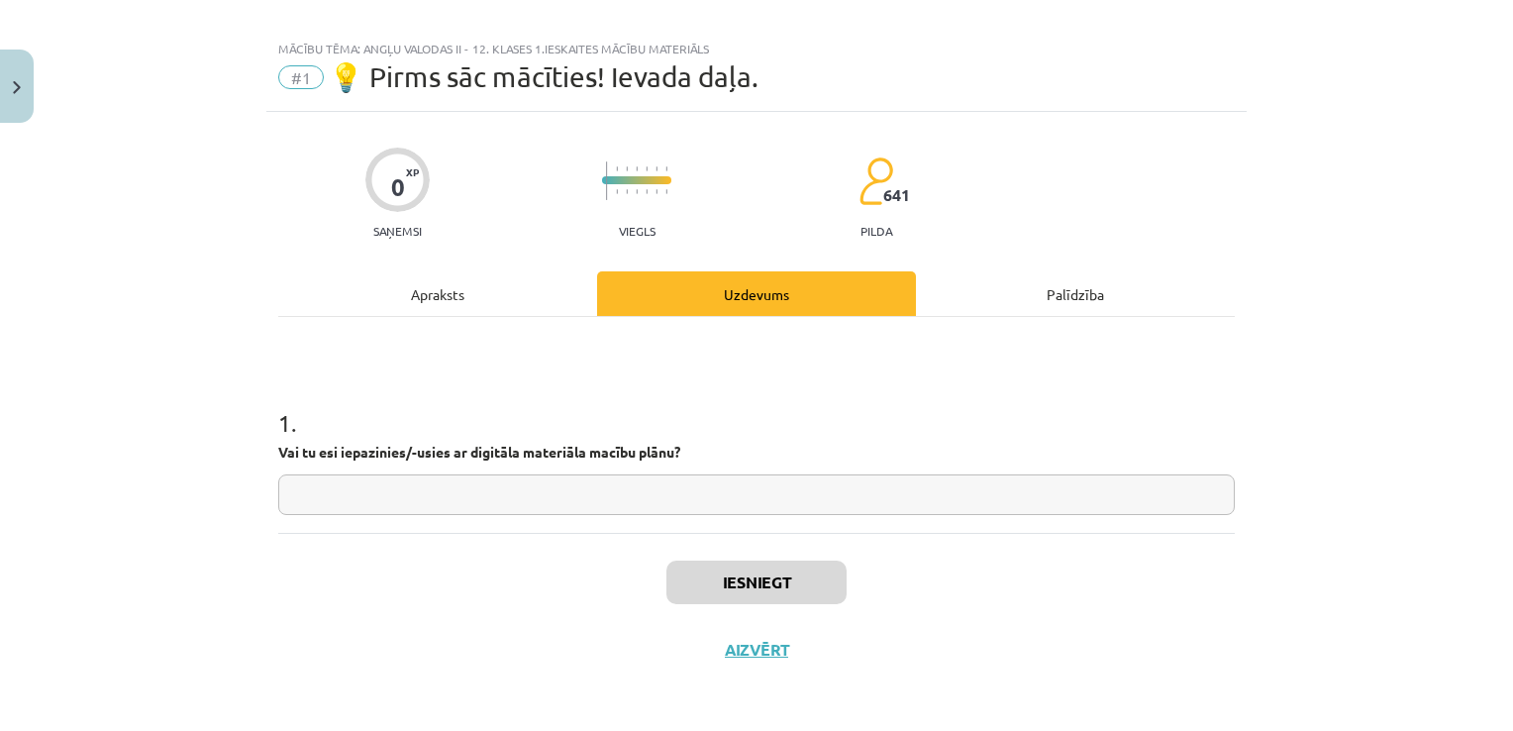
click at [424, 302] on div "Apraksts" at bounding box center [437, 293] width 319 height 45
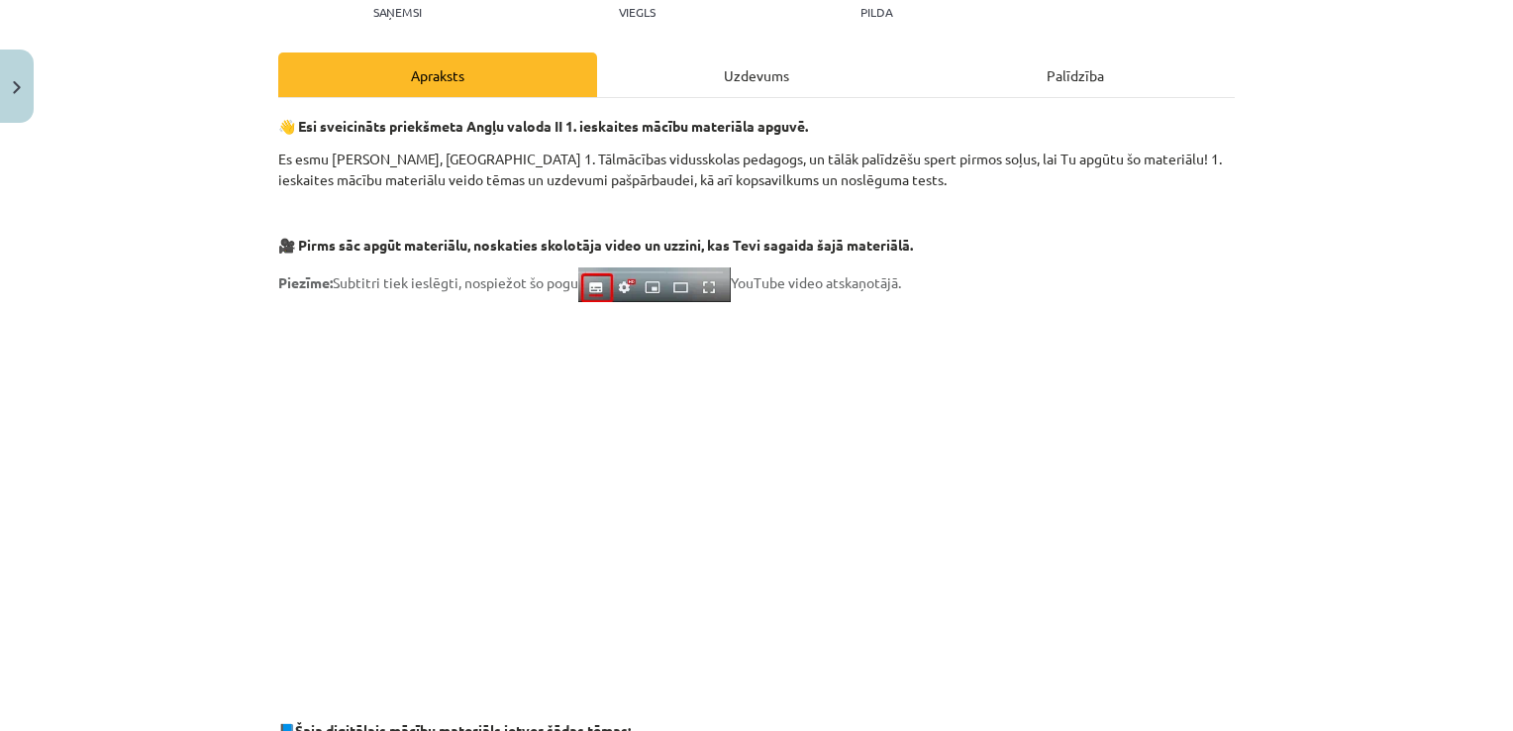
scroll to position [0, 0]
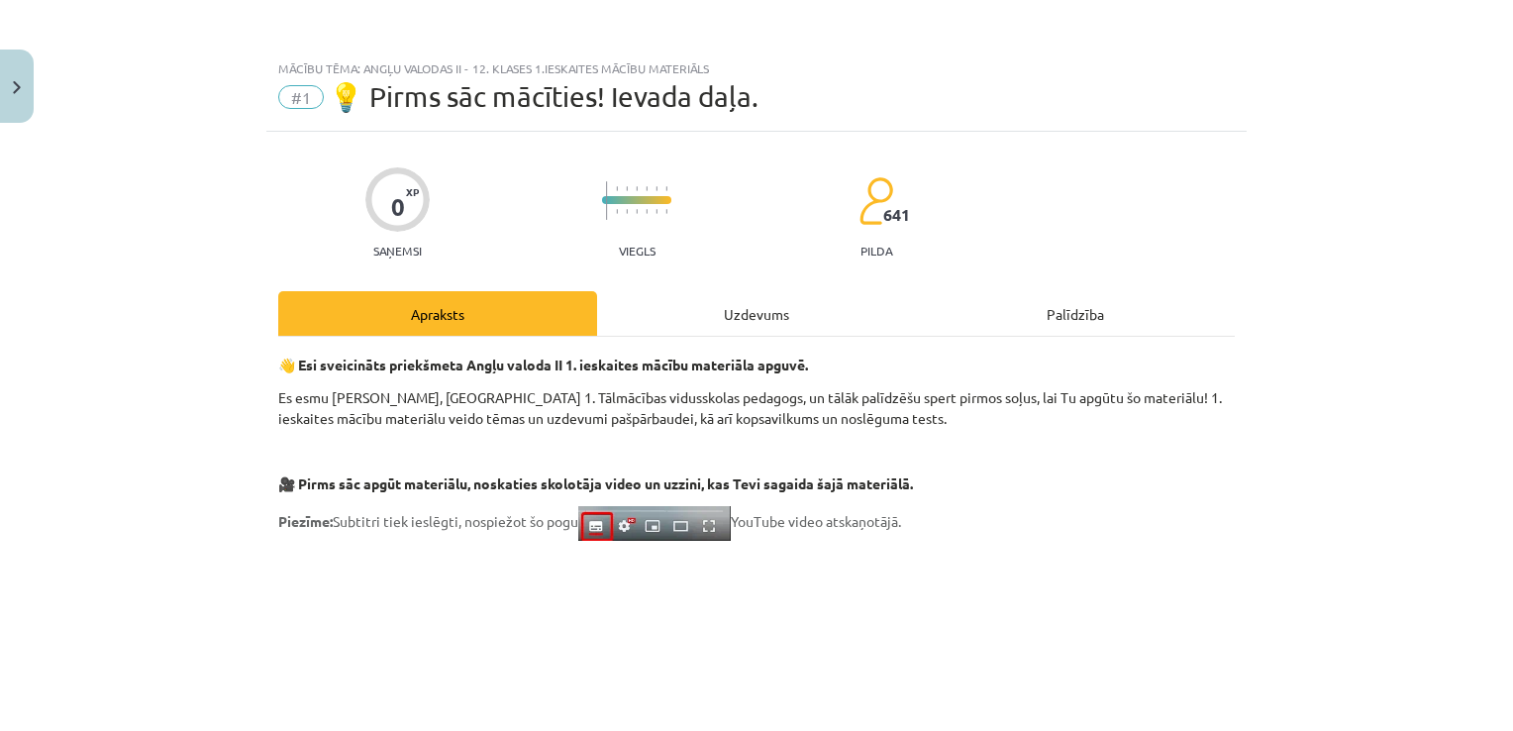
click at [731, 324] on div "Uzdevums" at bounding box center [756, 313] width 319 height 45
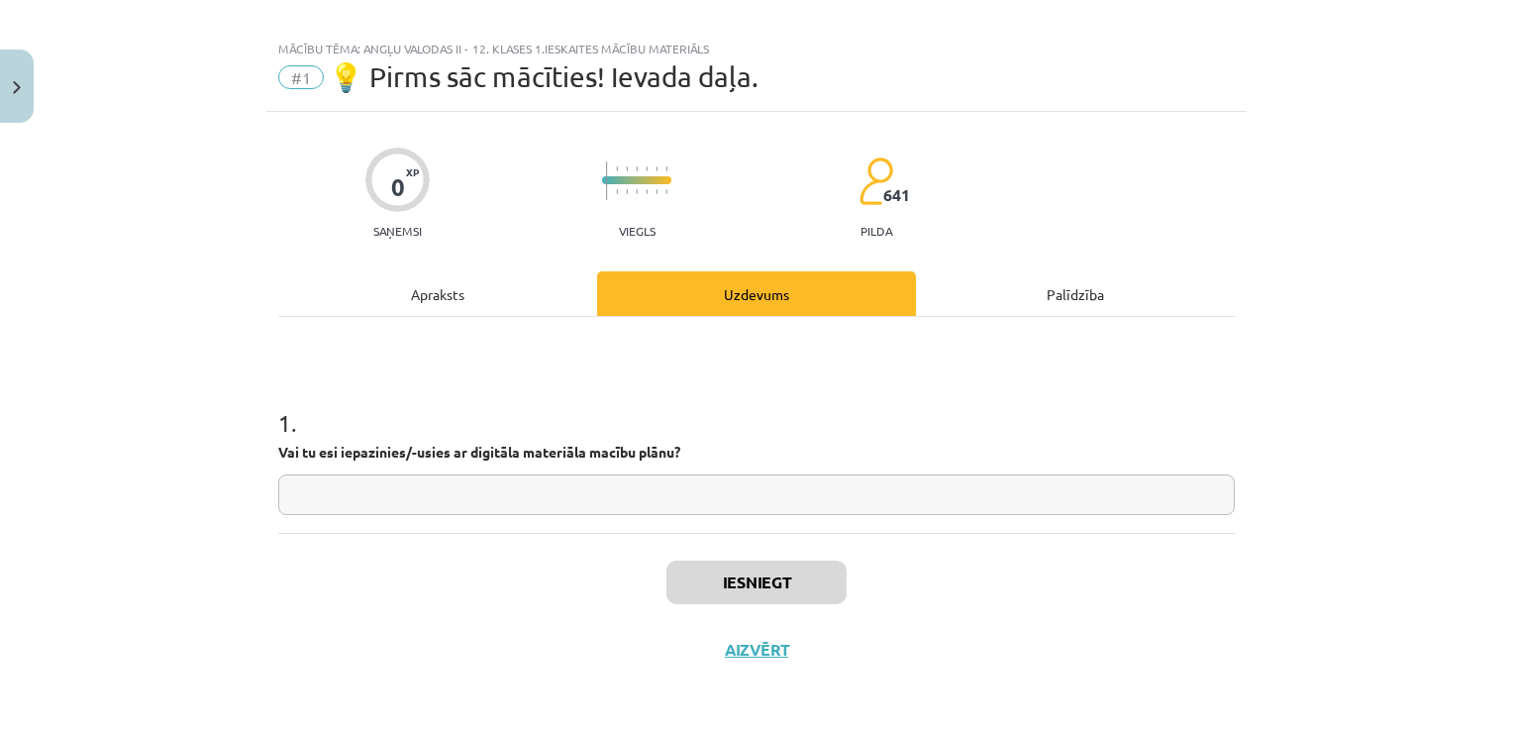
click at [550, 501] on input "text" at bounding box center [756, 494] width 956 height 41
type input "***"
click at [719, 575] on button "Iesniegt" at bounding box center [756, 582] width 180 height 44
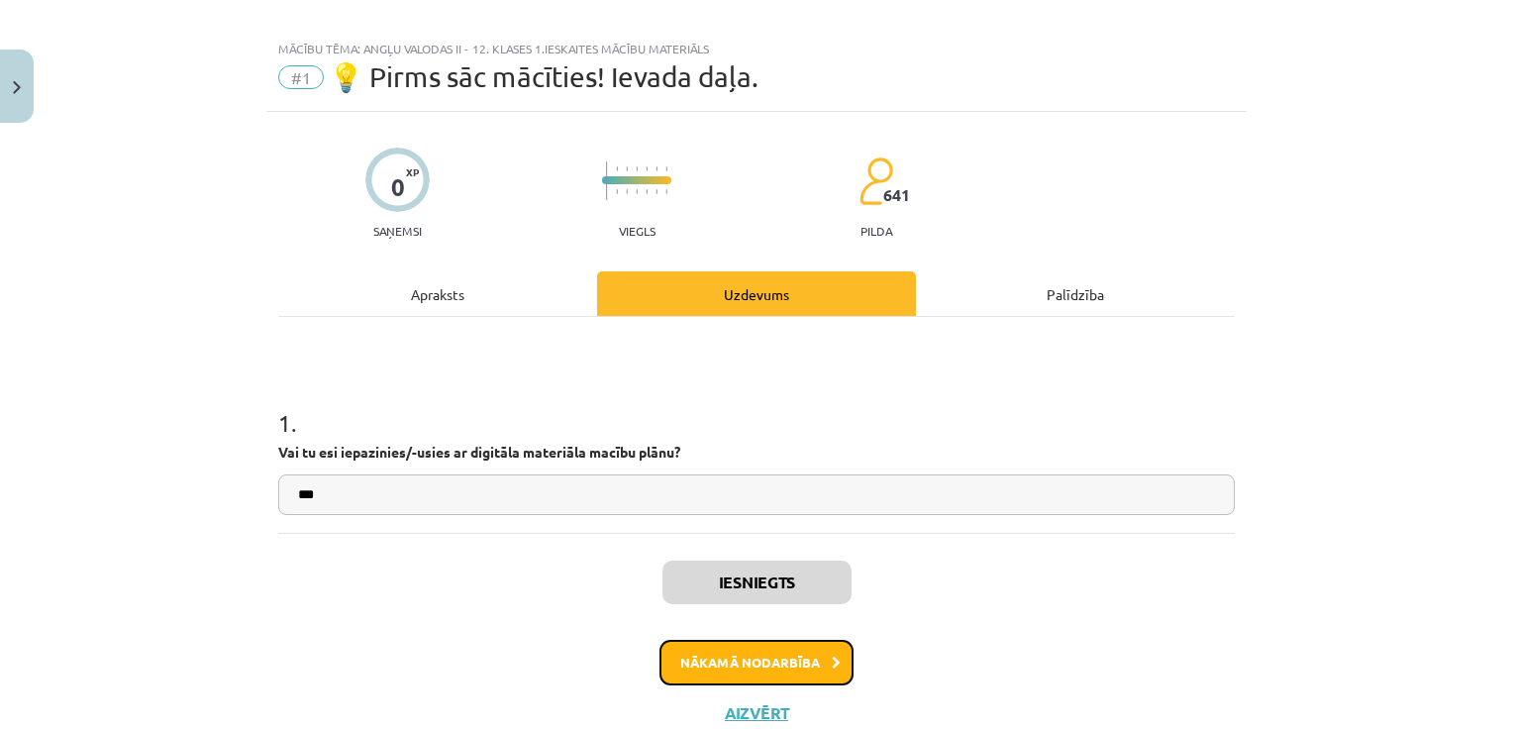
click at [742, 656] on button "Nākamā nodarbība" at bounding box center [756, 662] width 194 height 46
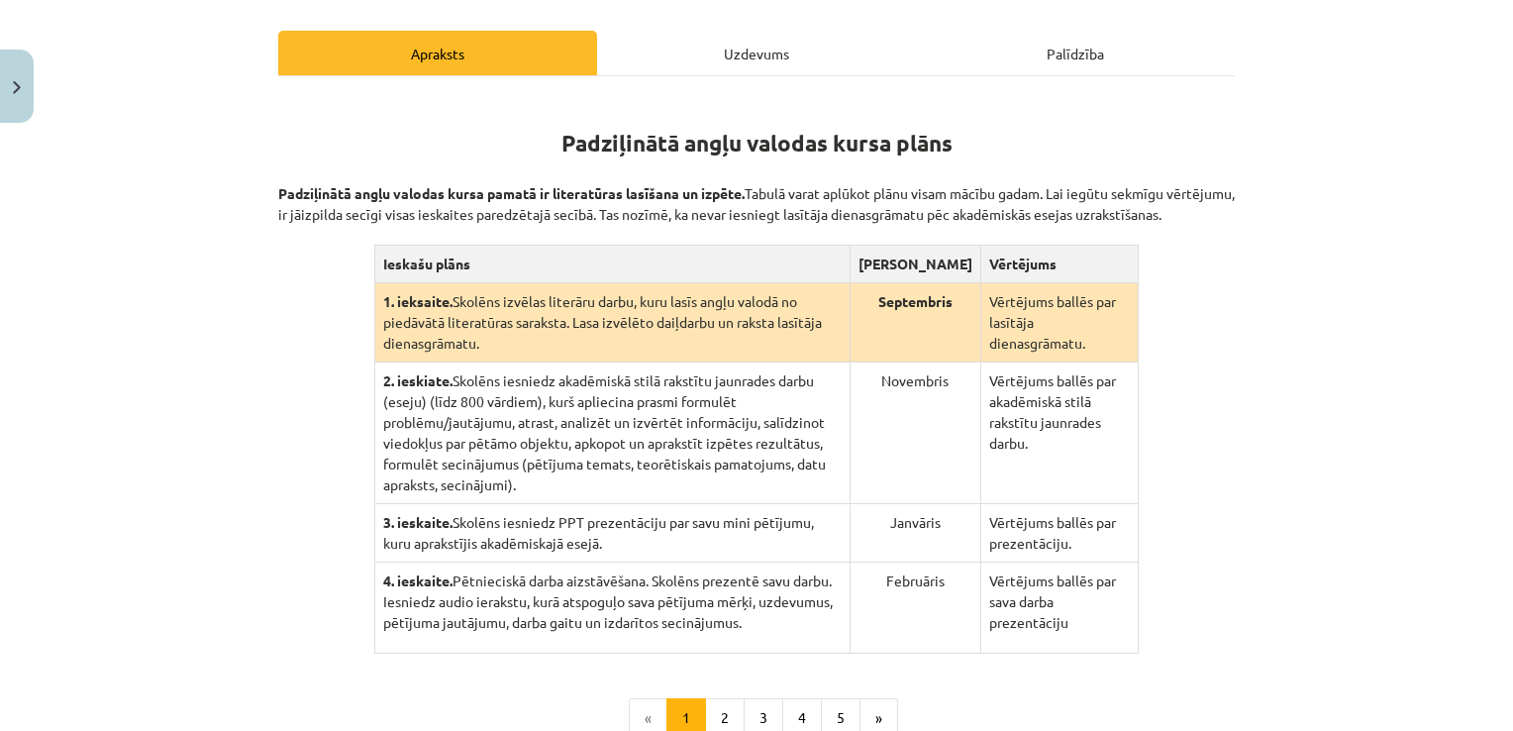
scroll to position [289, 0]
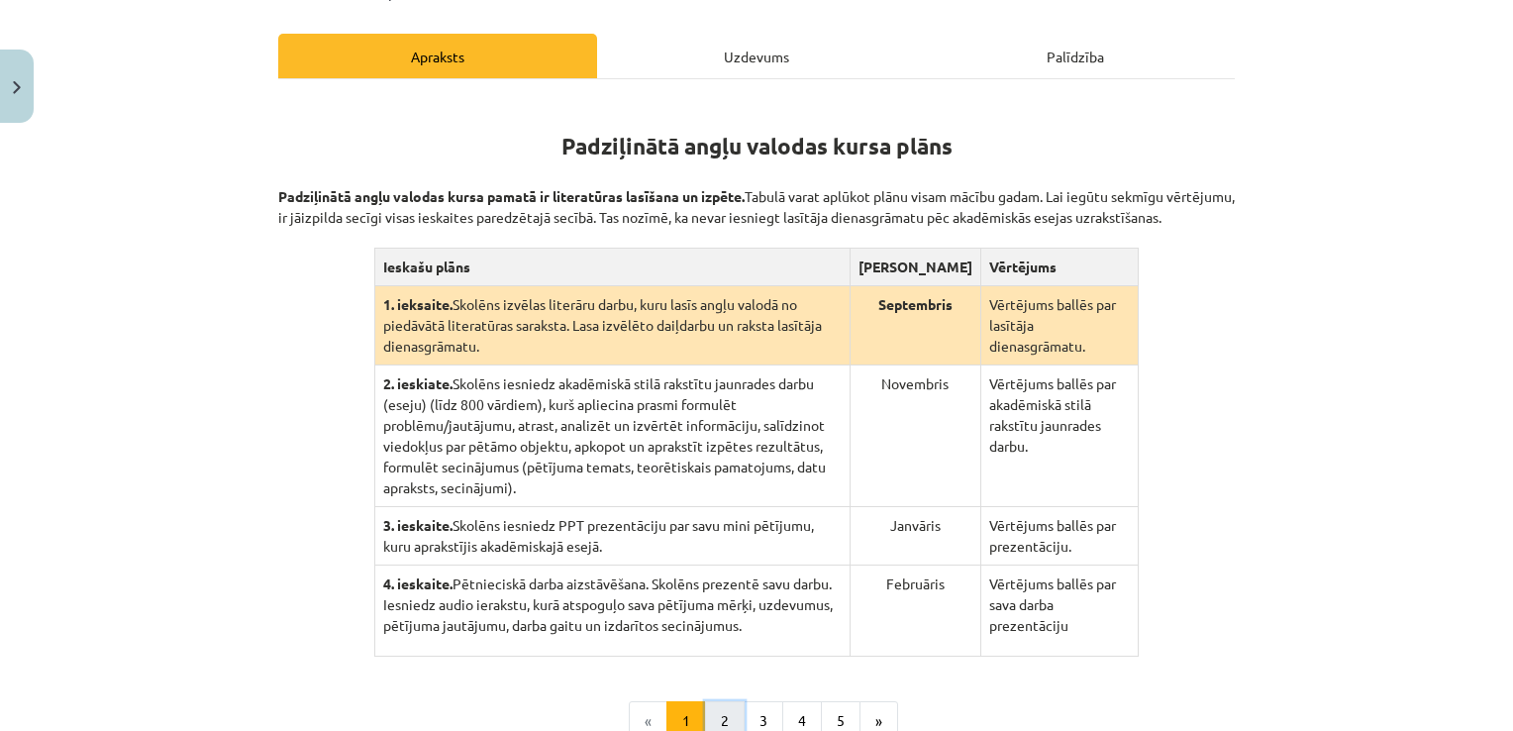
click at [721, 701] on button "2" at bounding box center [725, 721] width 40 height 40
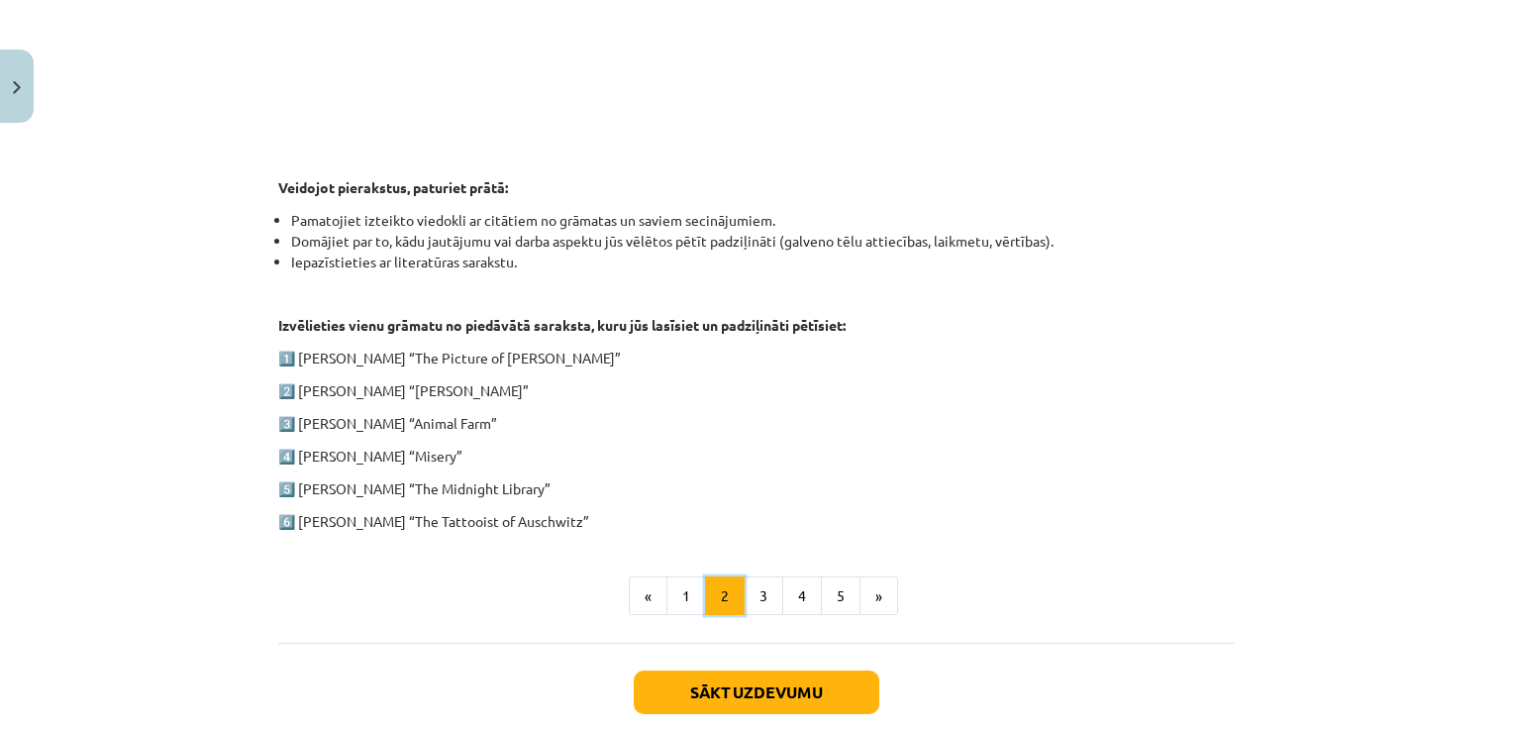
scroll to position [875, 0]
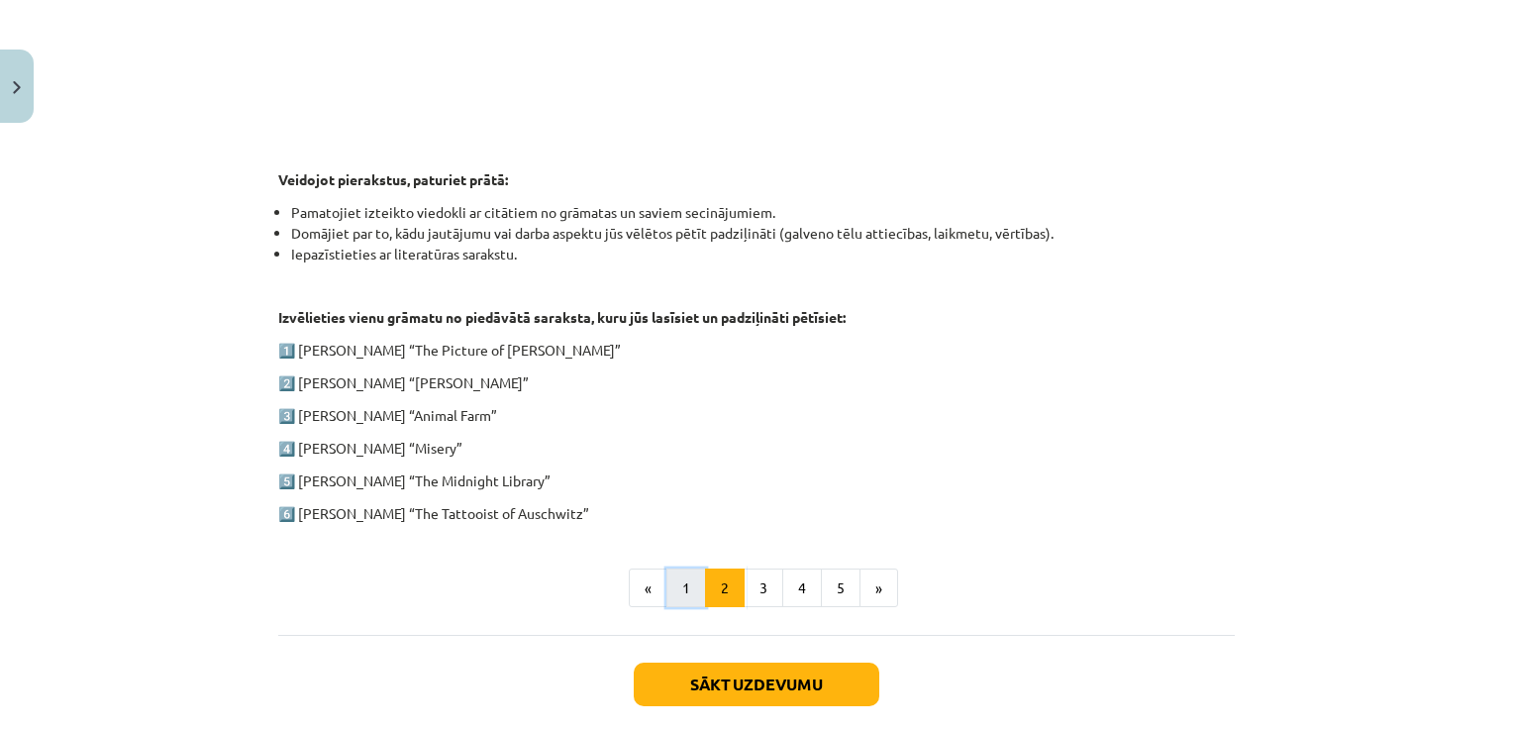
click at [677, 577] on button "1" at bounding box center [686, 588] width 40 height 40
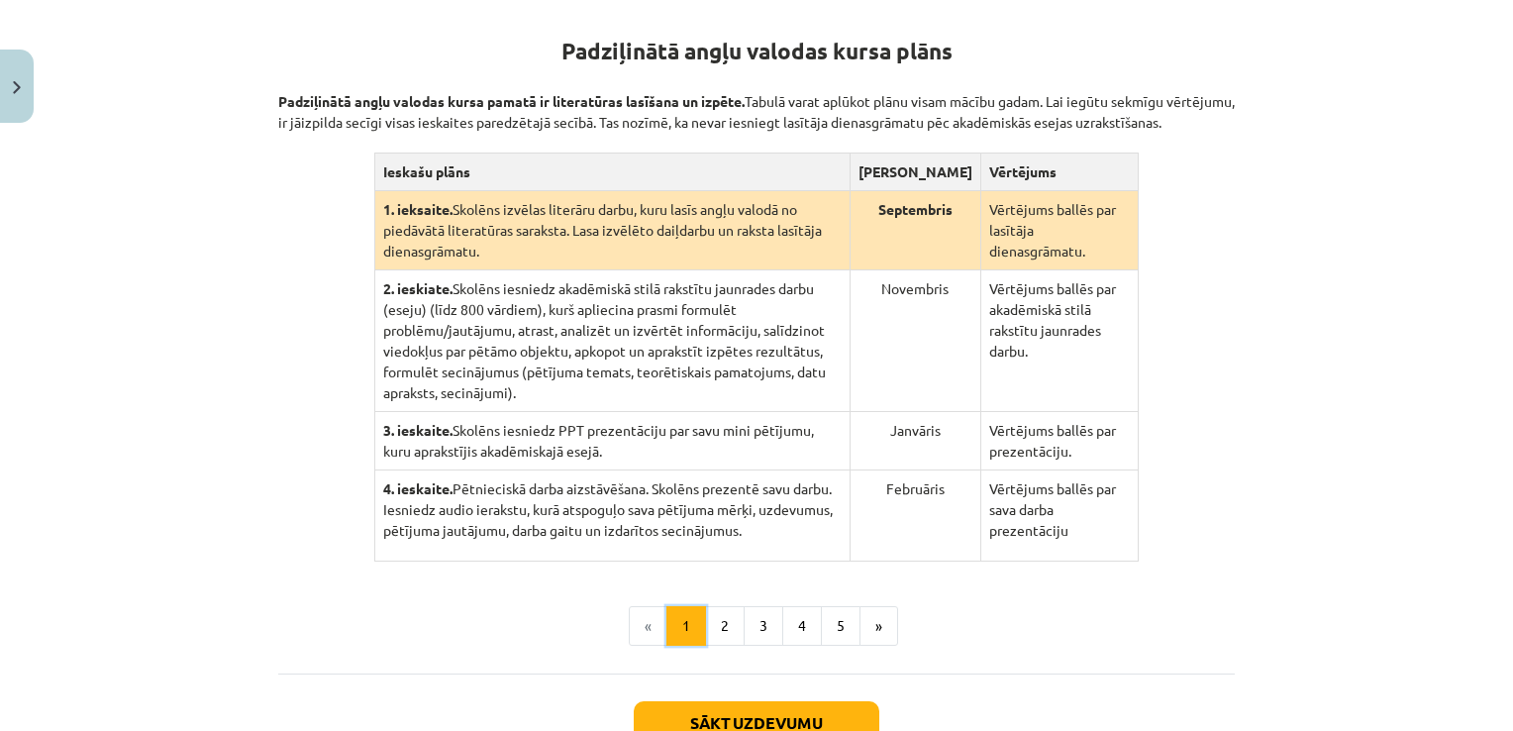
scroll to position [382, 0]
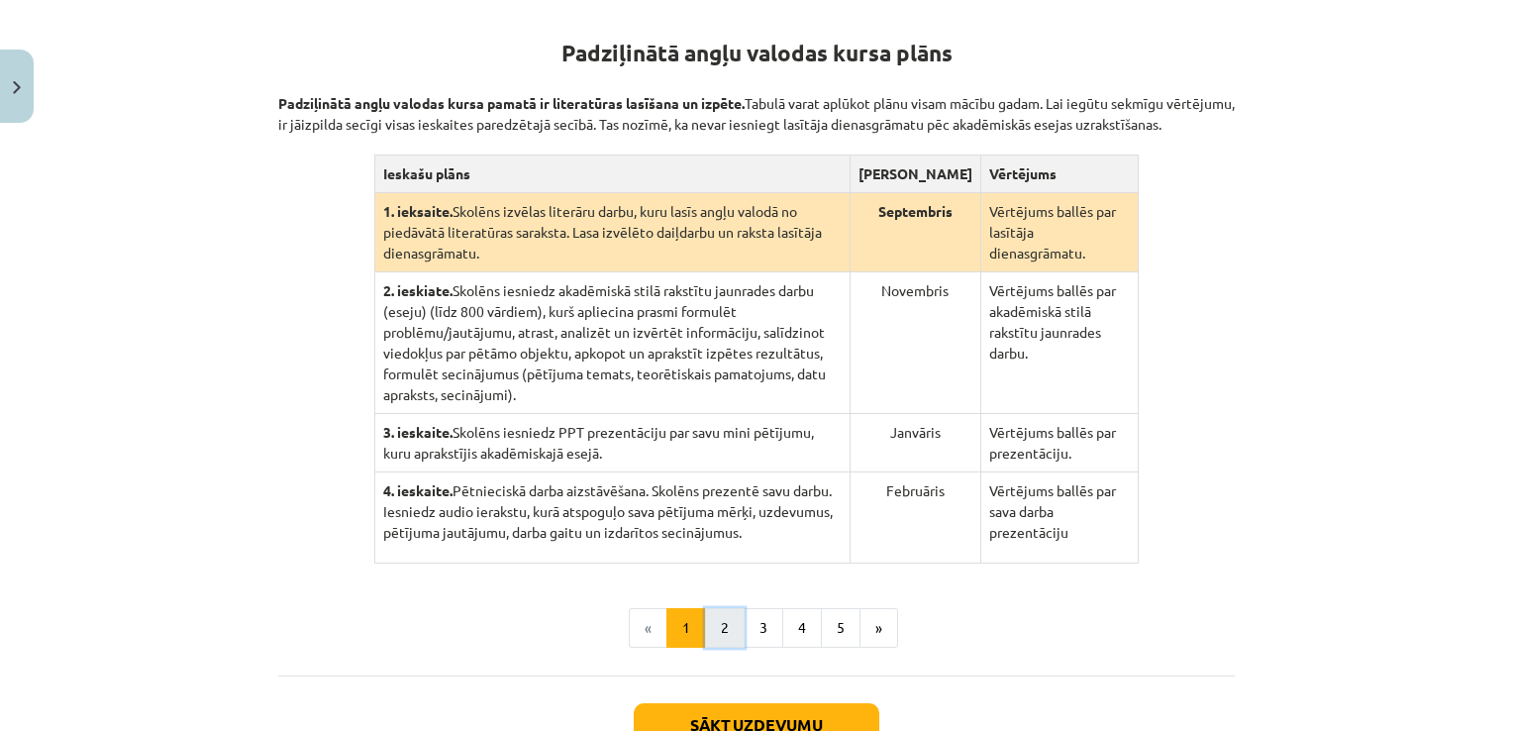
click at [725, 608] on button "2" at bounding box center [725, 628] width 40 height 40
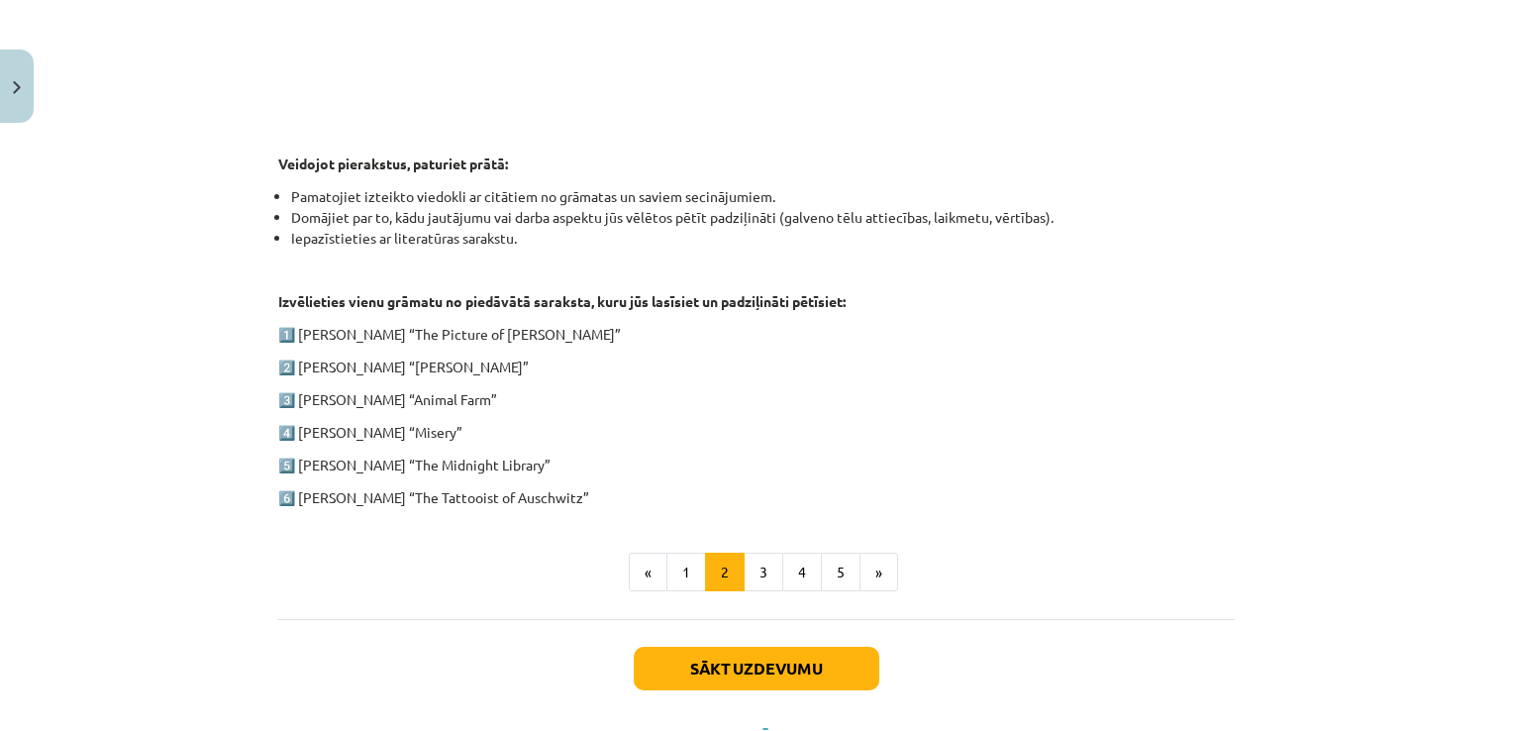
scroll to position [893, 0]
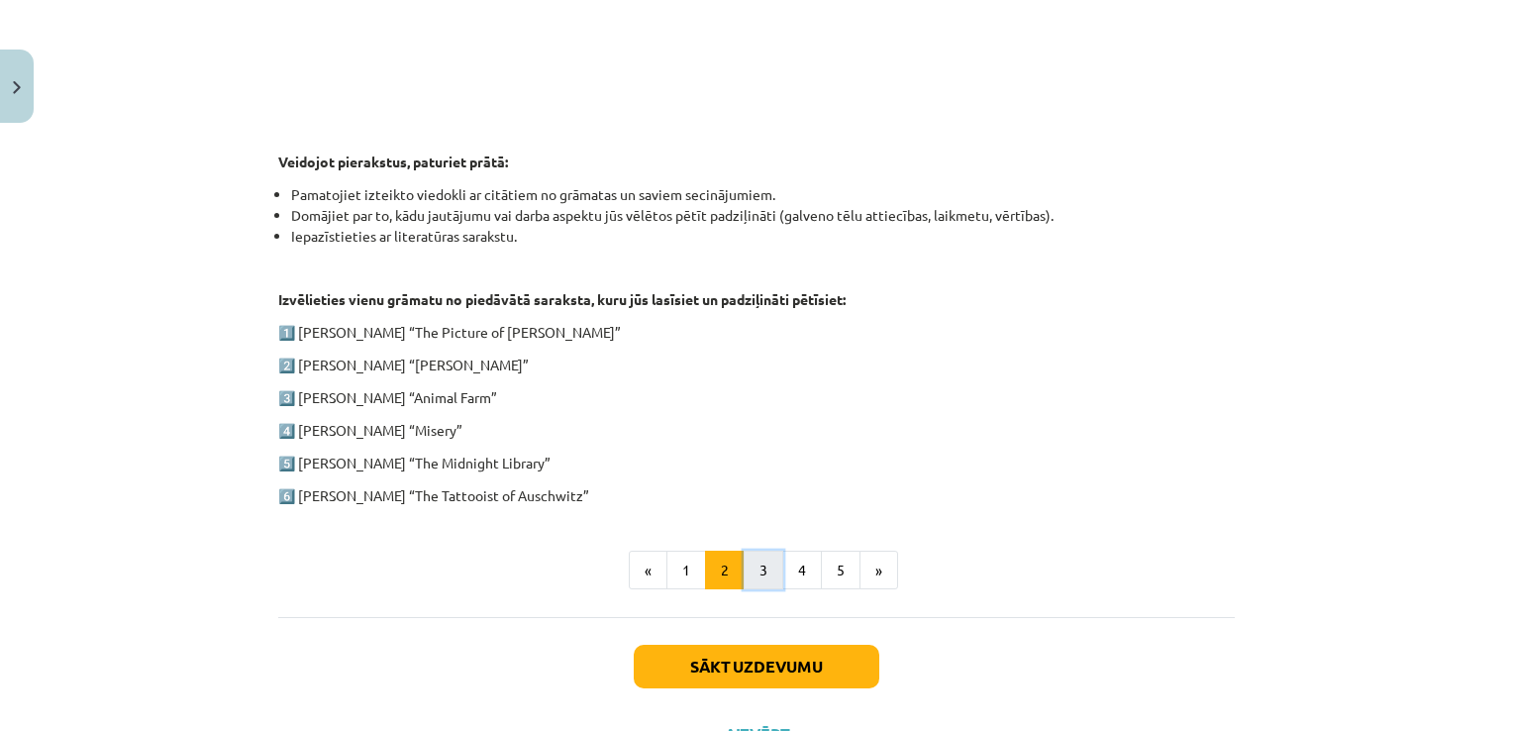
click at [768, 550] on button "3" at bounding box center [763, 570] width 40 height 40
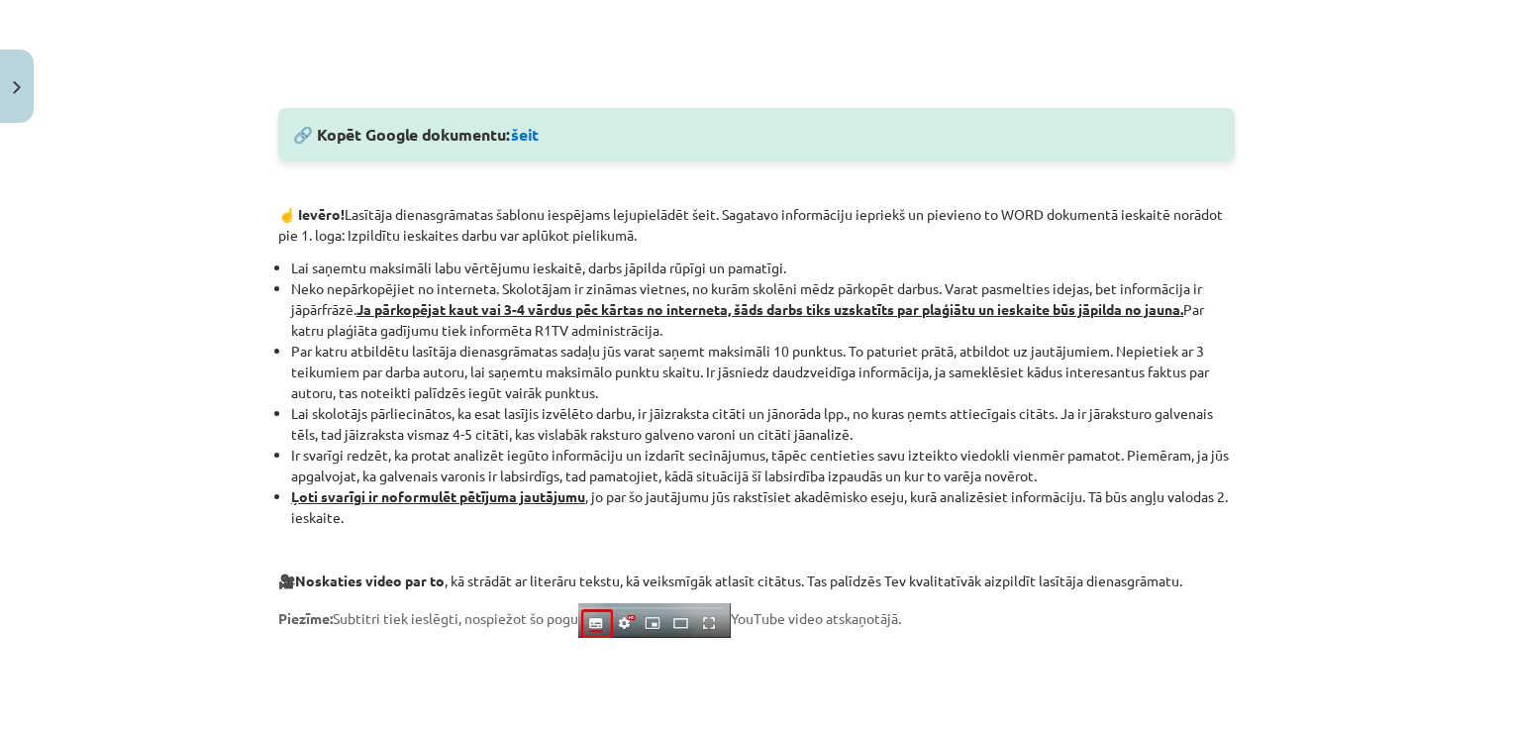
scroll to position [1057, 0]
click at [527, 132] on link "šeit" at bounding box center [525, 134] width 28 height 21
click at [524, 132] on link "šeit" at bounding box center [525, 134] width 28 height 21
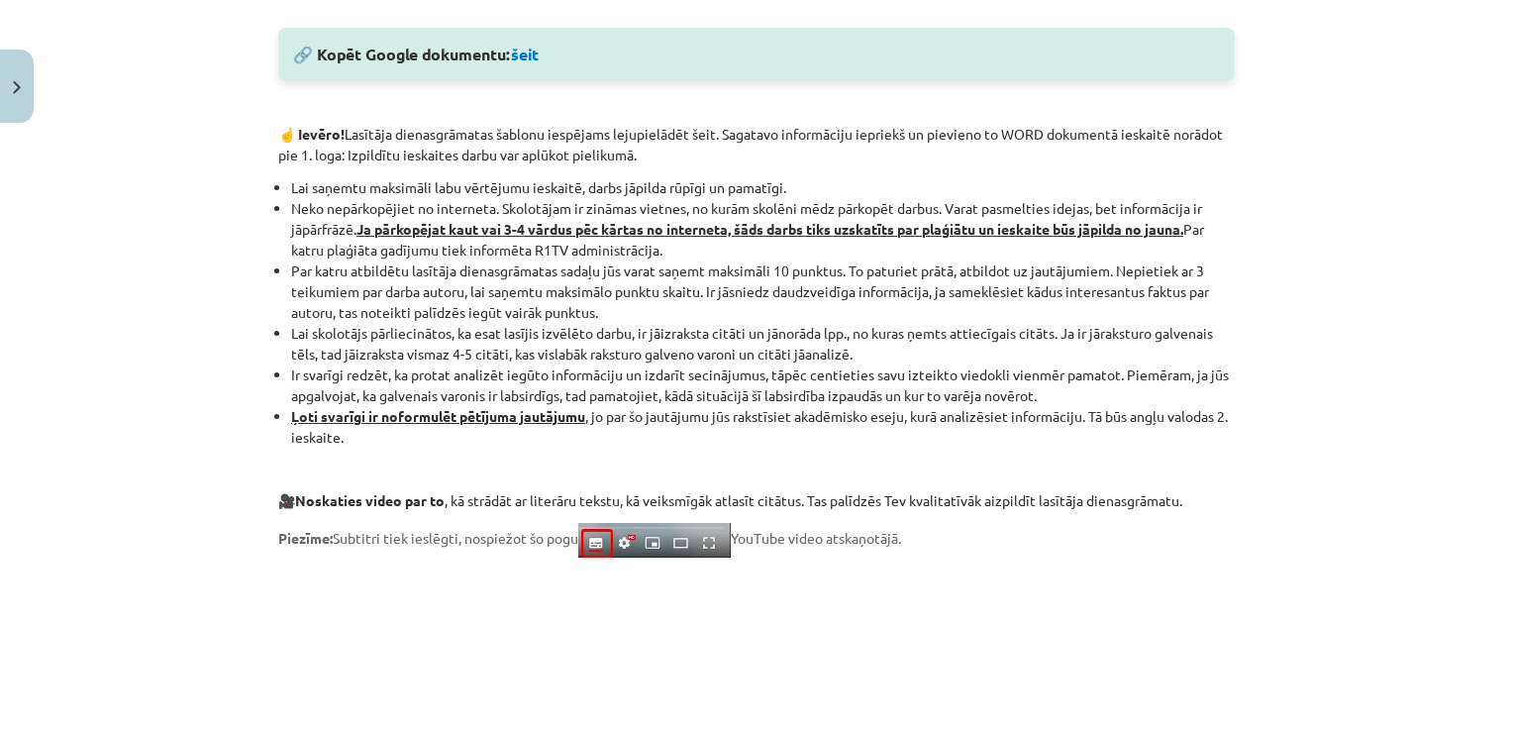
scroll to position [1136, 0]
click at [520, 53] on link "šeit" at bounding box center [525, 55] width 28 height 21
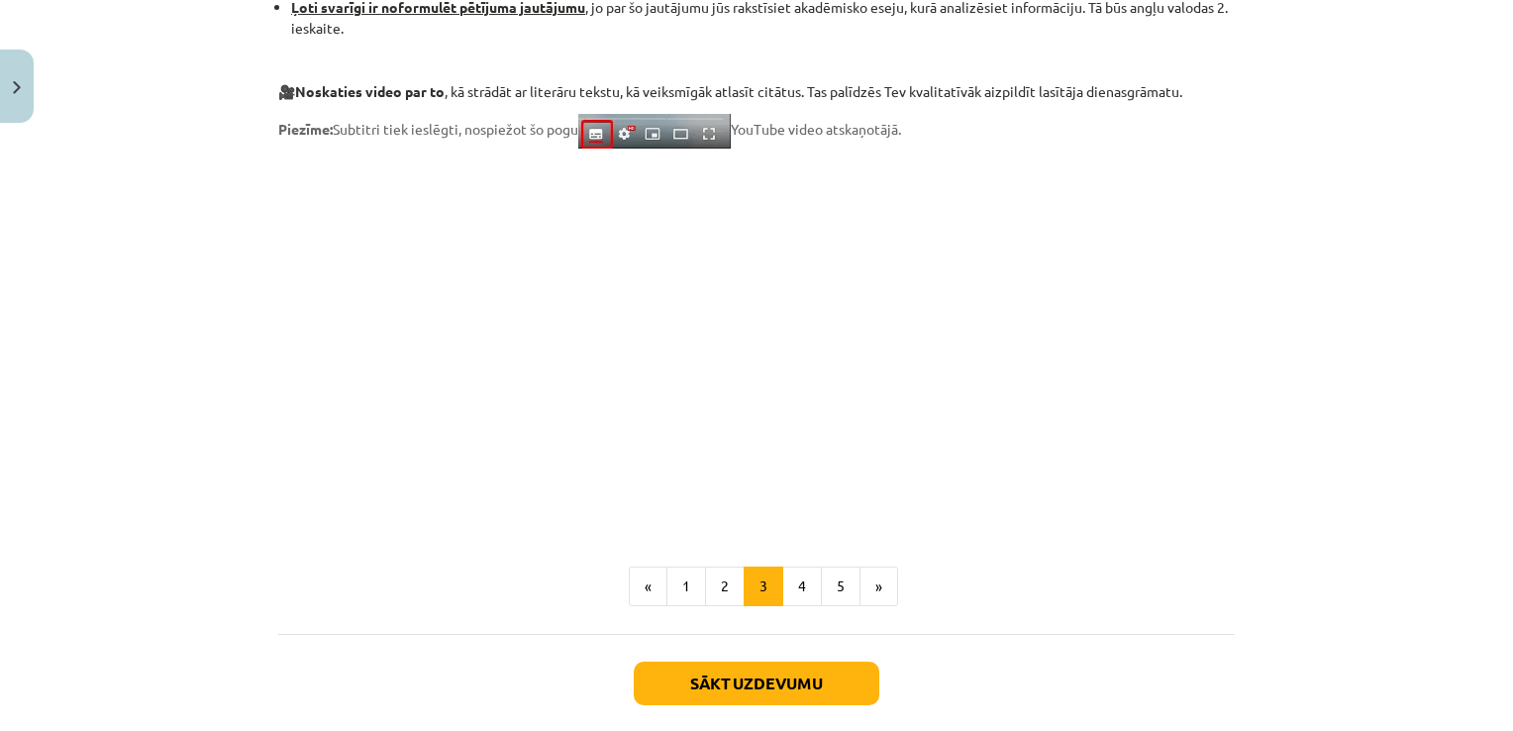
scroll to position [1554, 0]
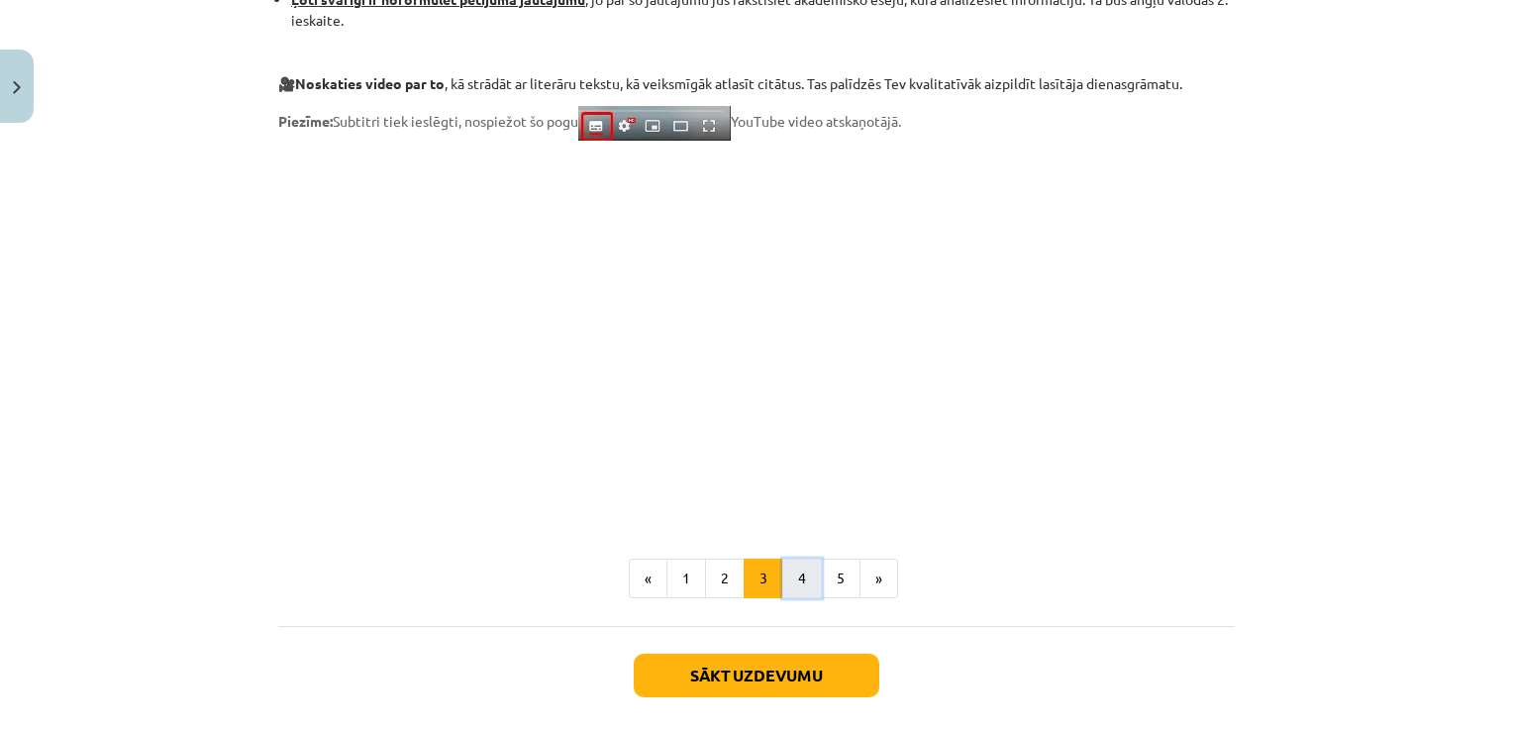
click at [798, 577] on button "4" at bounding box center [802, 578] width 40 height 40
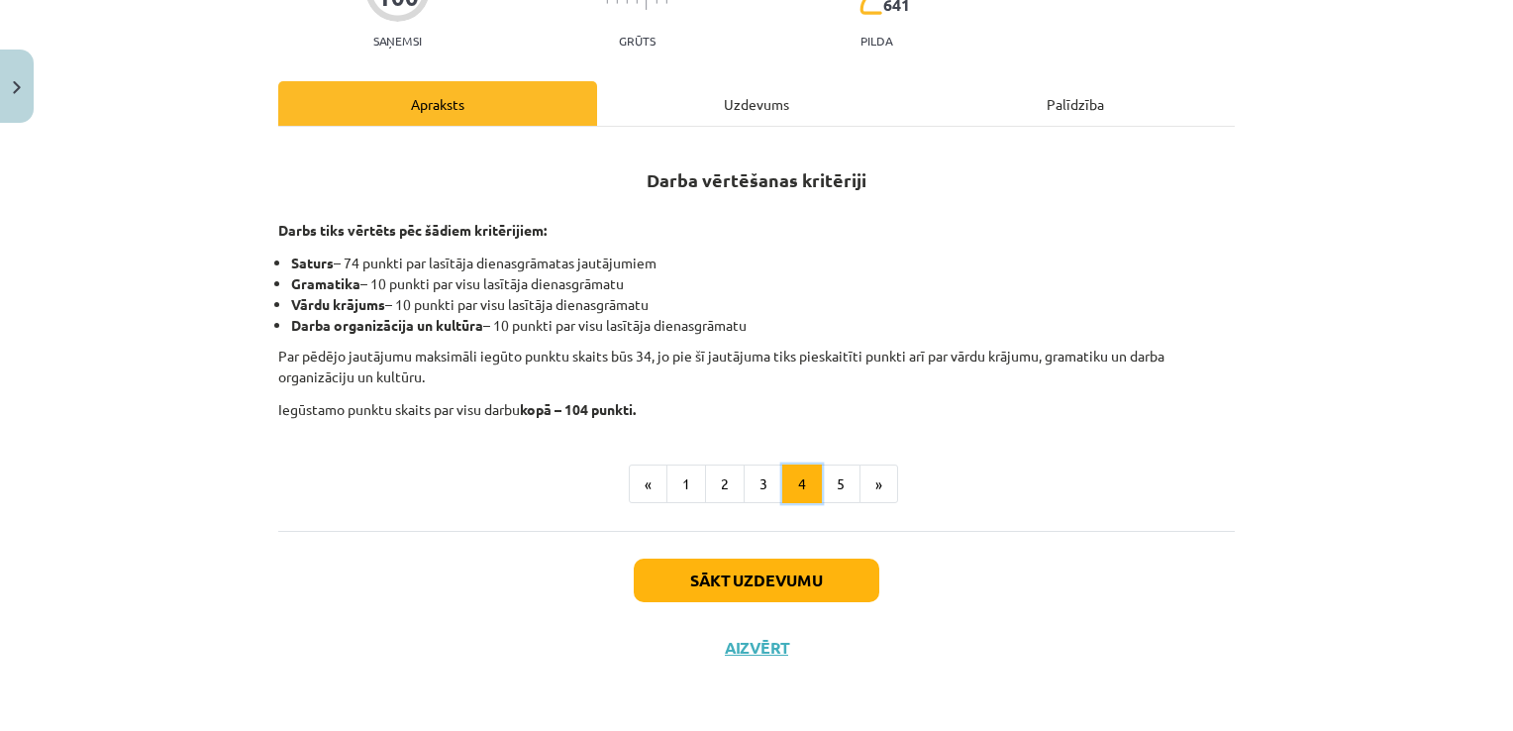
scroll to position [240, 0]
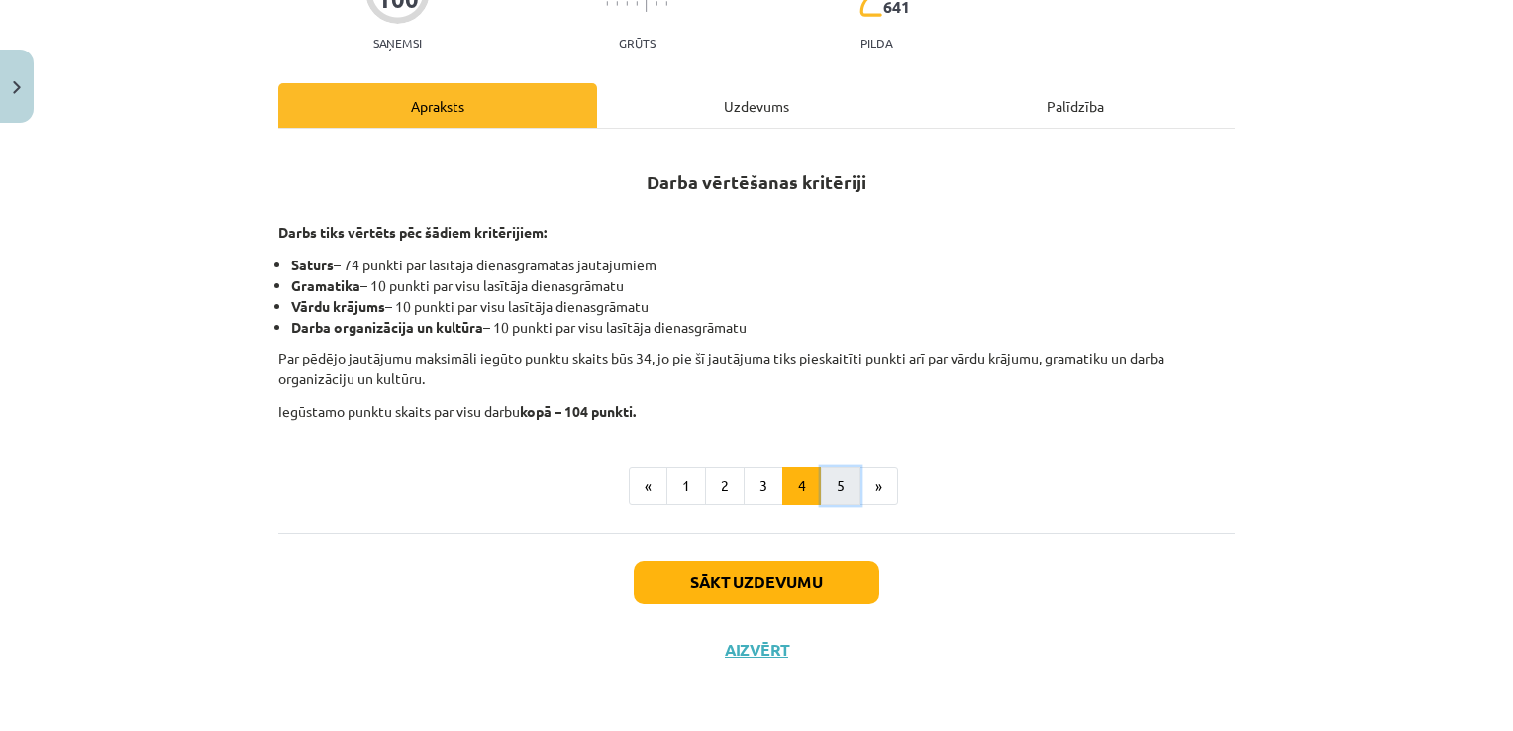
click at [844, 477] on button "5" at bounding box center [841, 486] width 40 height 40
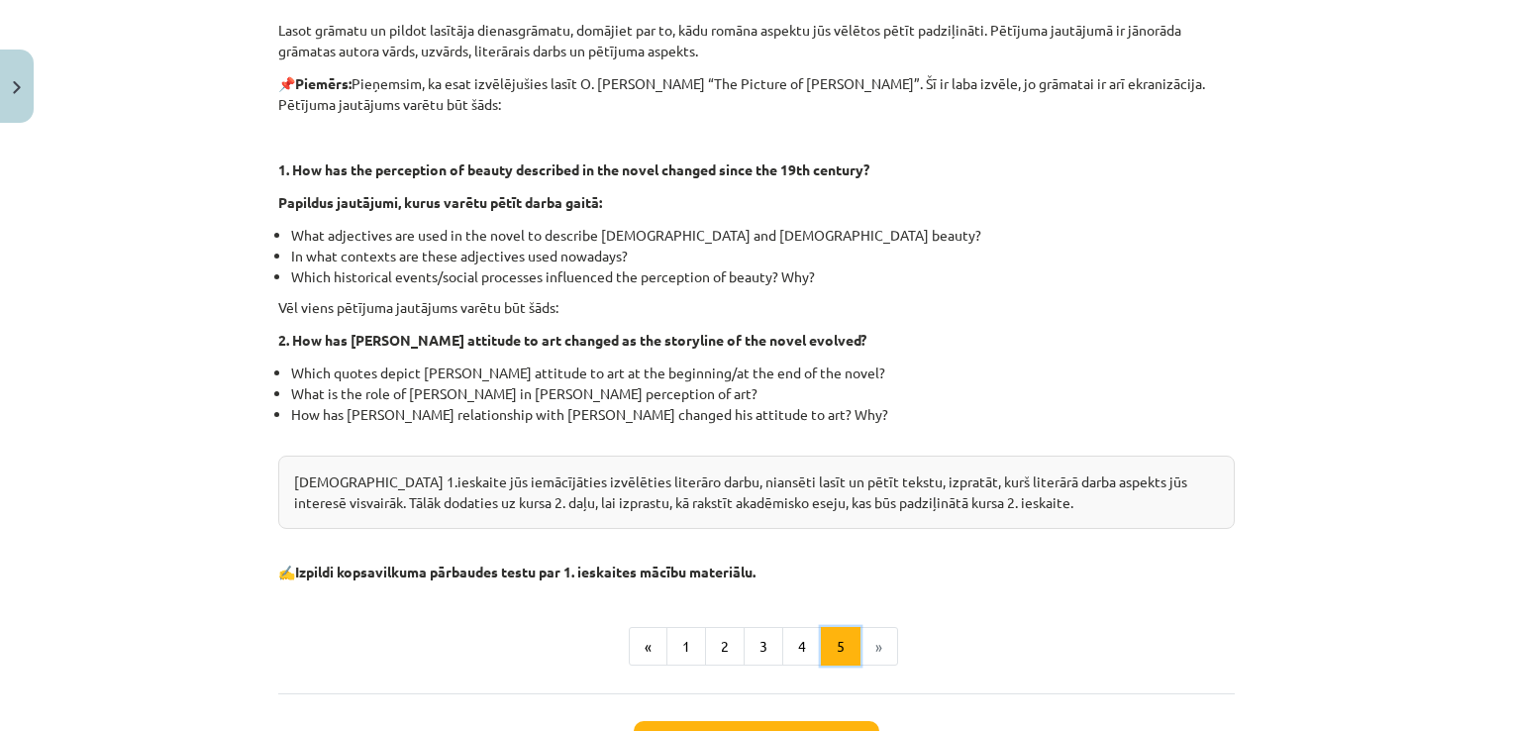
scroll to position [236, 0]
